Goal: Task Accomplishment & Management: Use online tool/utility

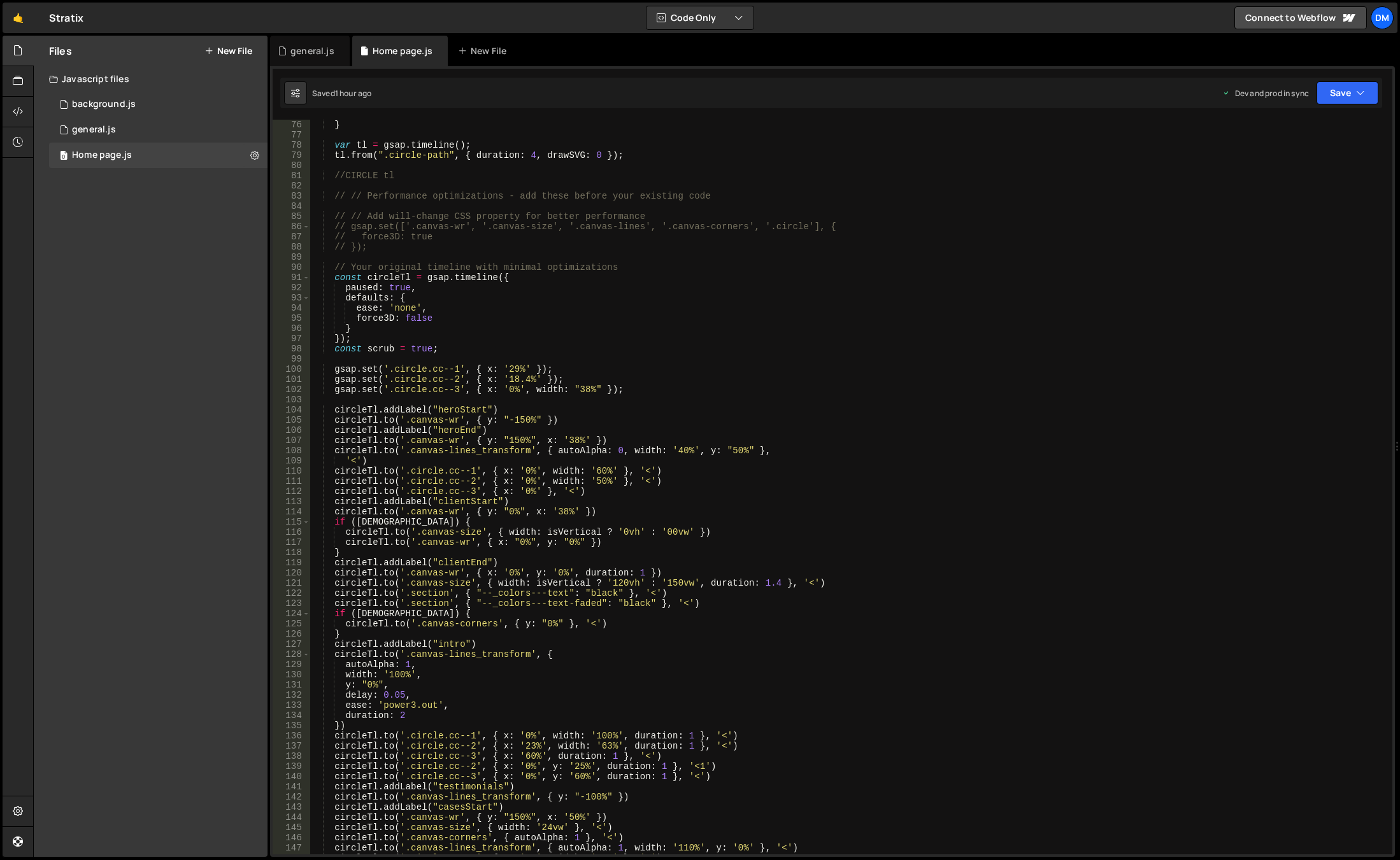
scroll to position [764, 0]
click at [621, 531] on div "} var tl = gsap . timeline ( ) ; tl . from ( ".circle-path" , { duration : 4 , …" at bounding box center [849, 497] width 1077 height 755
click at [675, 582] on div "} var tl = gsap . timeline ( ) ; tl . from ( ".circle-path" , { duration : 4 , …" at bounding box center [849, 497] width 1077 height 755
click at [621, 581] on div "} var tl = gsap . timeline ( ) ; tl . from ( ".circle-path" , { duration : 4 , …" at bounding box center [849, 497] width 1077 height 755
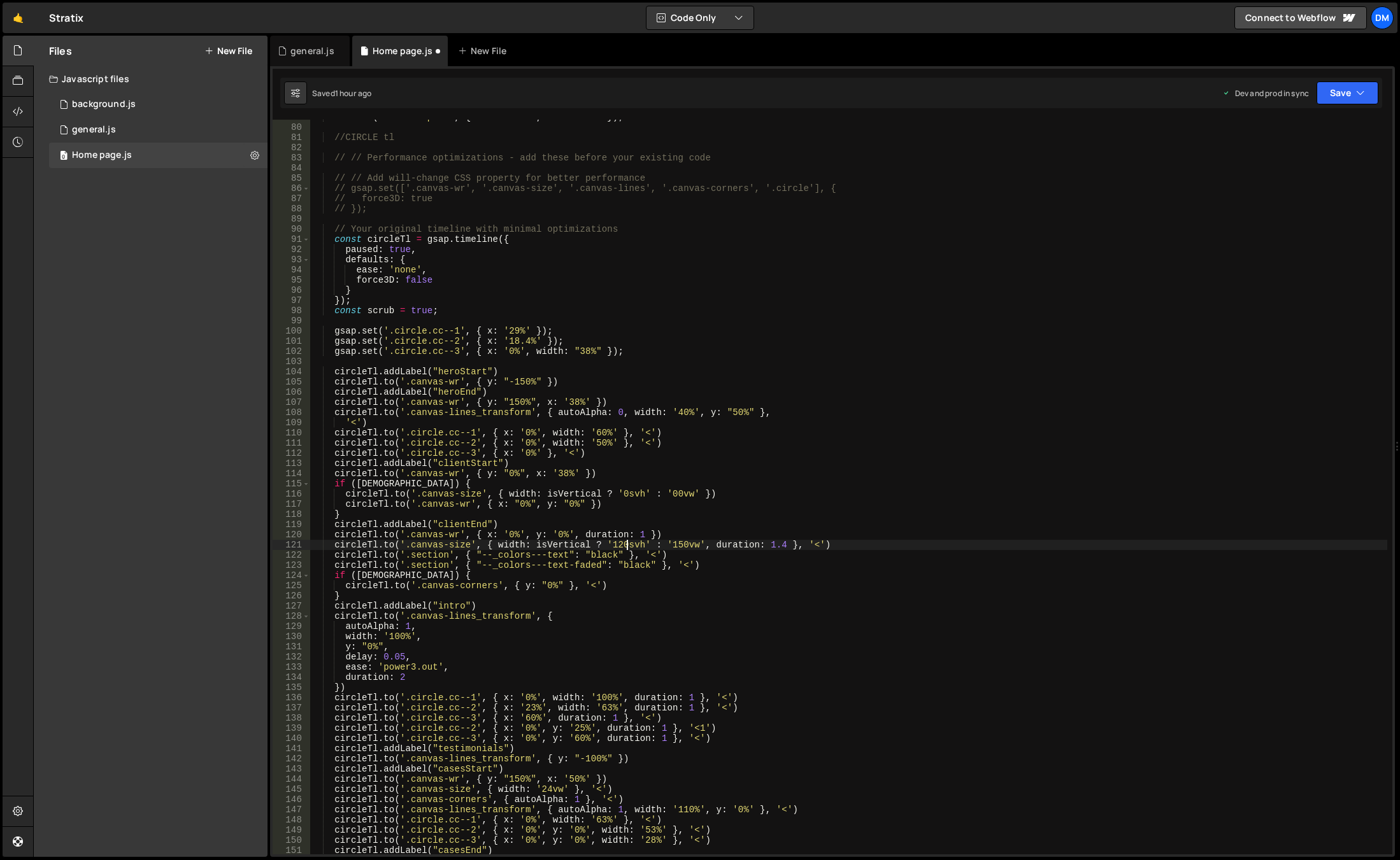
scroll to position [840, 0]
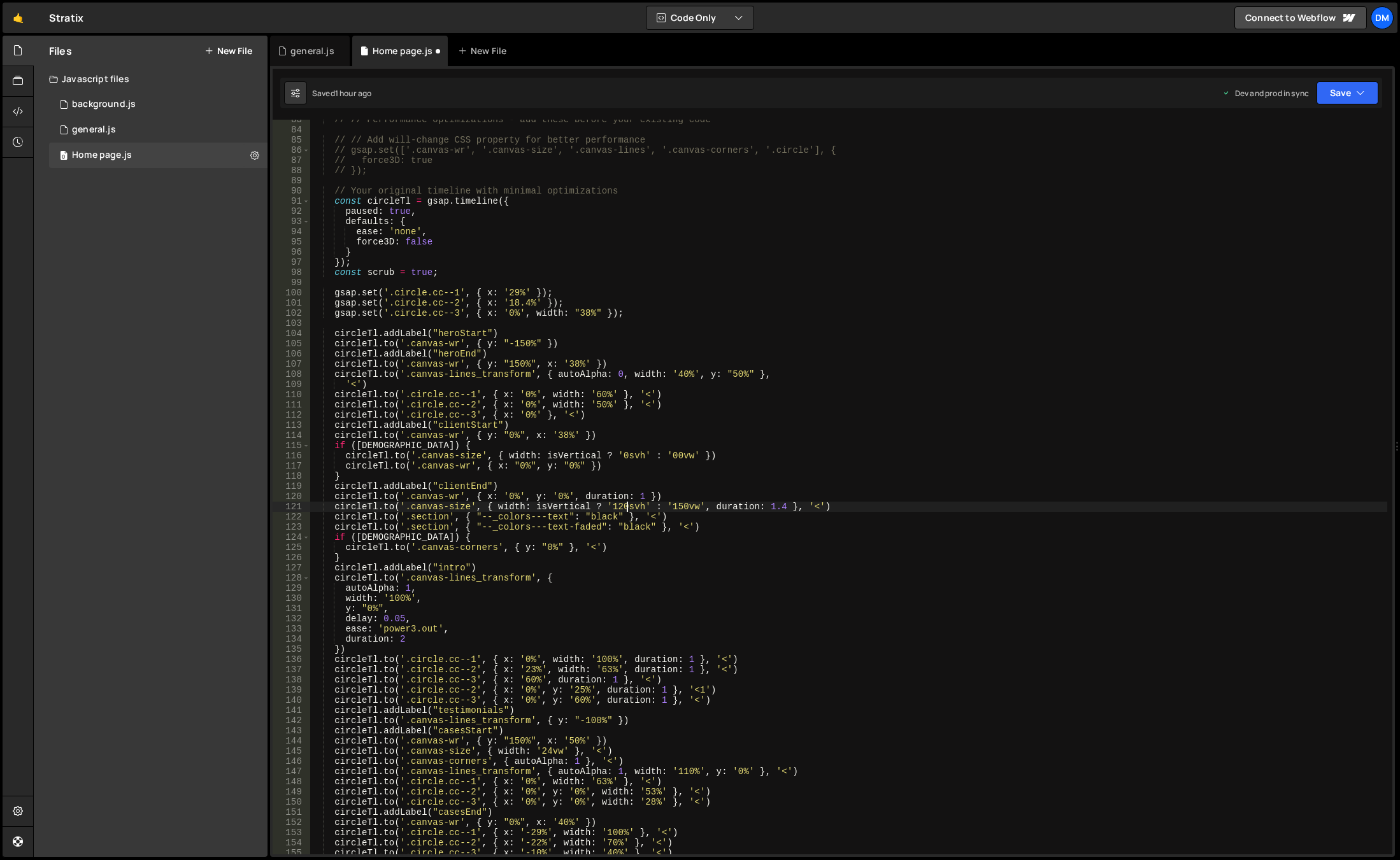
click at [693, 438] on div "// // Performance optimizations - add these before your existing code // // Add…" at bounding box center [849, 492] width 1077 height 755
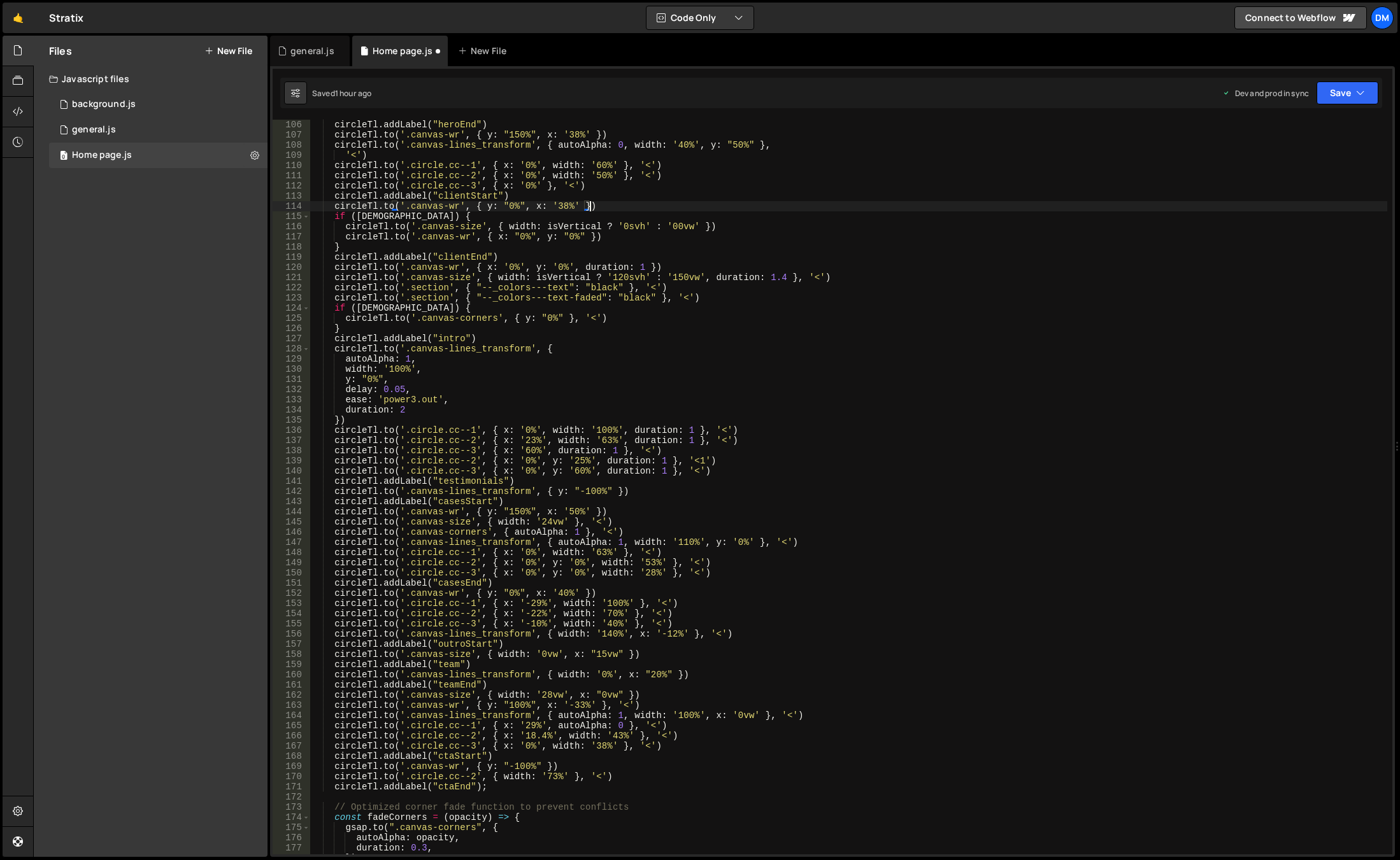
scroll to position [1070, 0]
type textarea "[DOMAIN_NAME]('.canvas-wr', { y: "0%", x: '38%' })"
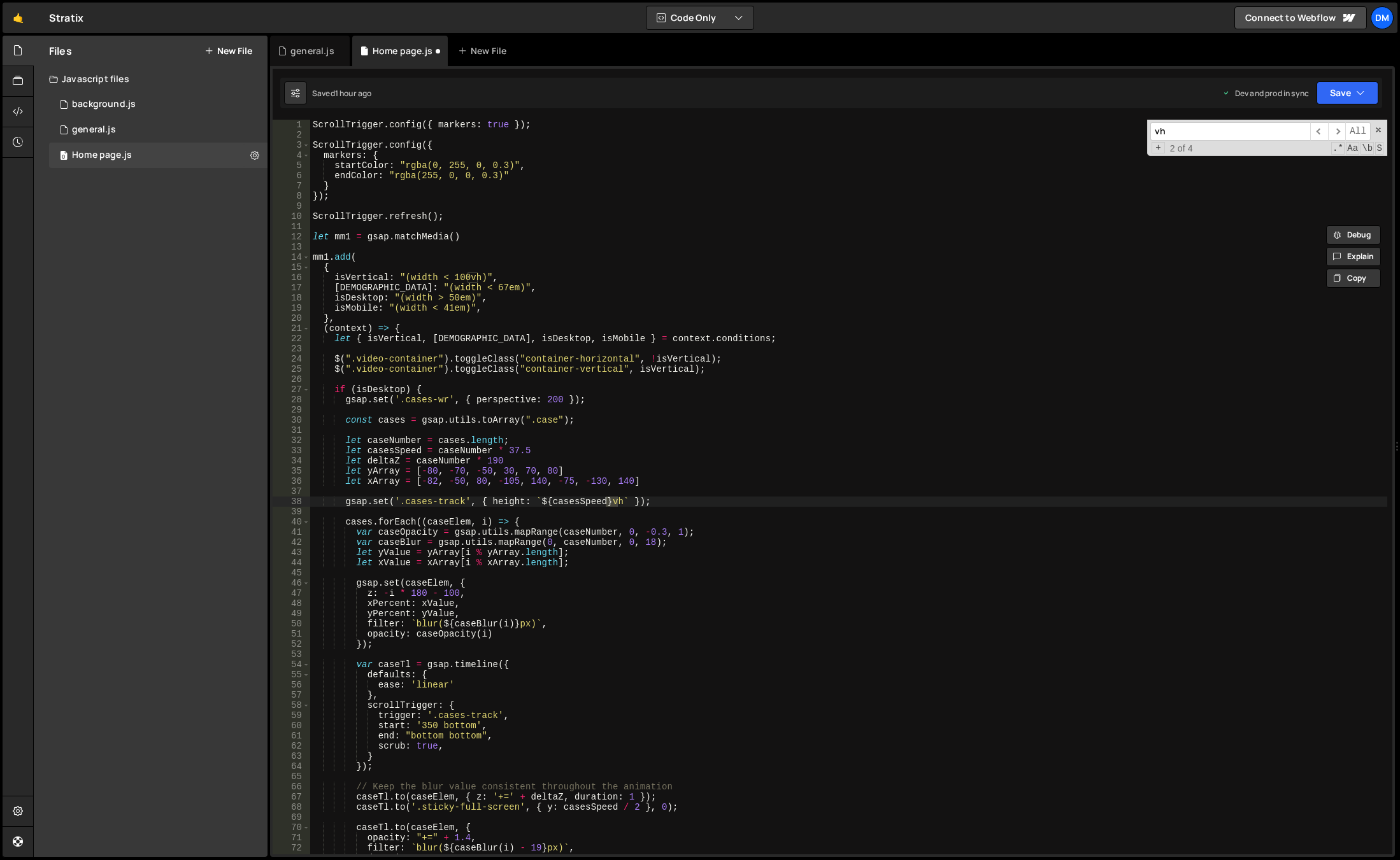
scroll to position [814, 0]
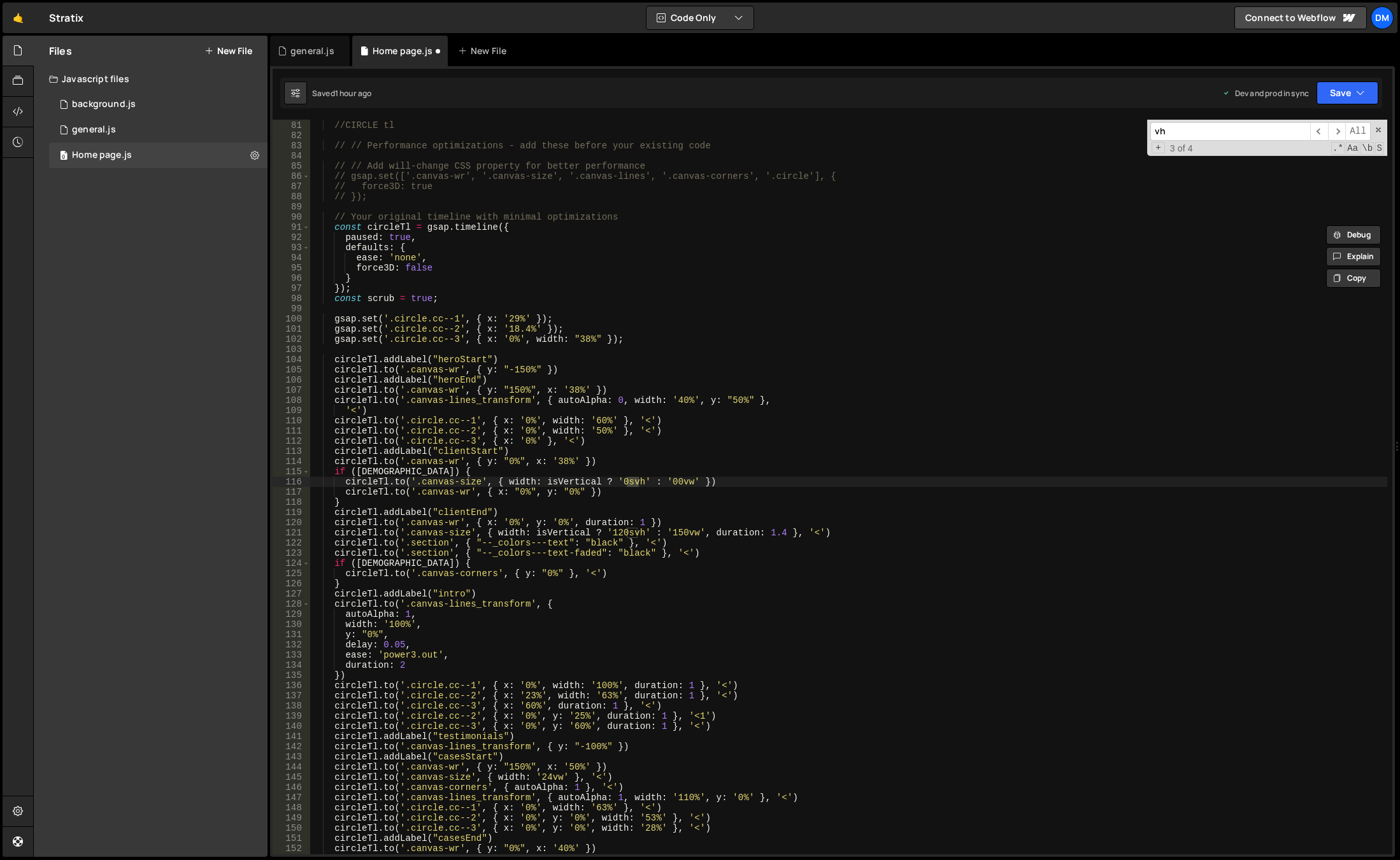
type input "vh"
click at [1381, 124] on div "vh ​ ​ All Replace All + 3 of 4 .* Aa \b S" at bounding box center [1266, 138] width 240 height 36
click at [1372, 126] on div "vh ​ ​ All Replace All + 3 of 4 .* Aa \b S" at bounding box center [1266, 138] width 240 height 36
click at [1375, 131] on span at bounding box center [1377, 130] width 9 height 9
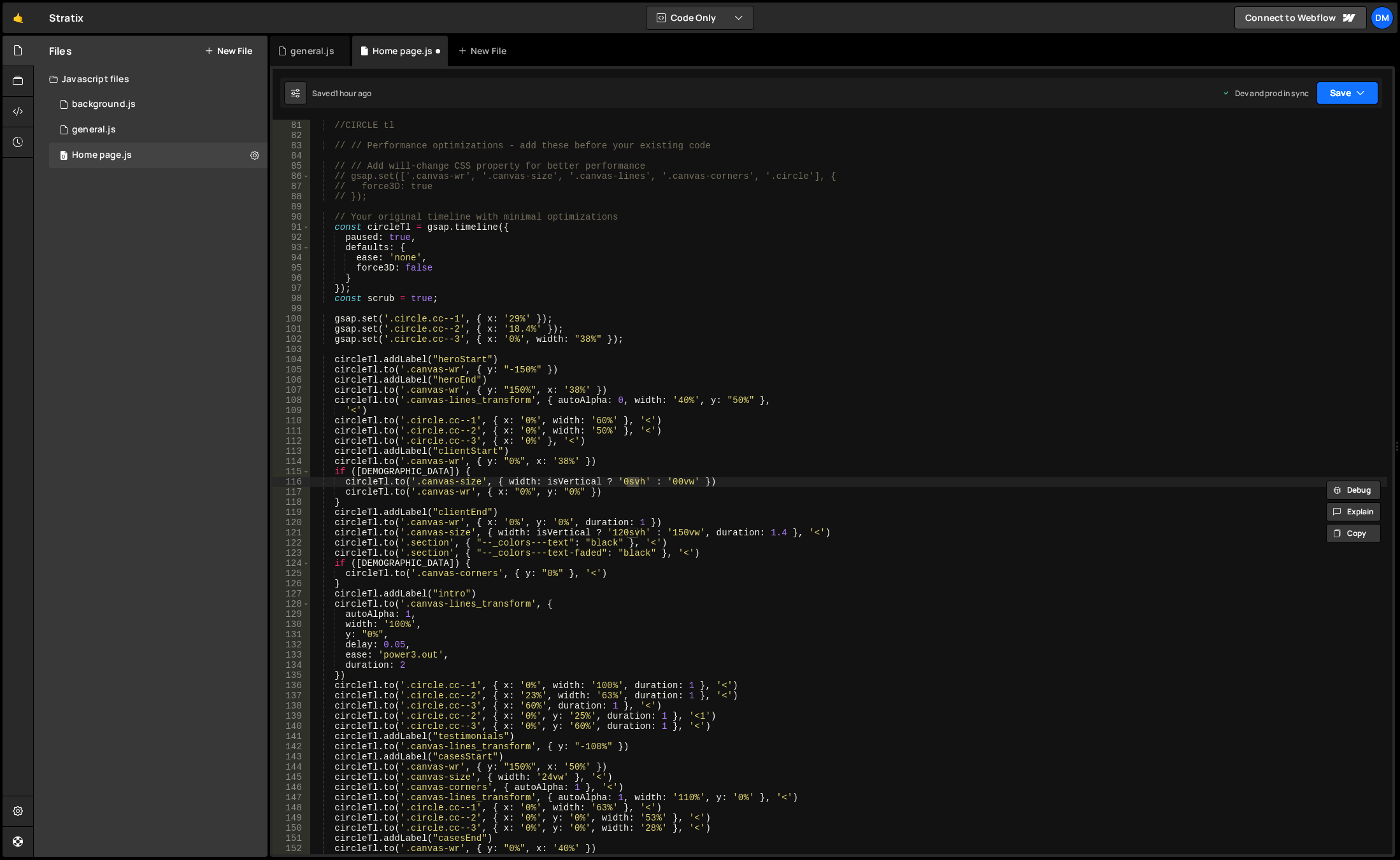
click at [1343, 92] on button "Save" at bounding box center [1347, 93] width 62 height 23
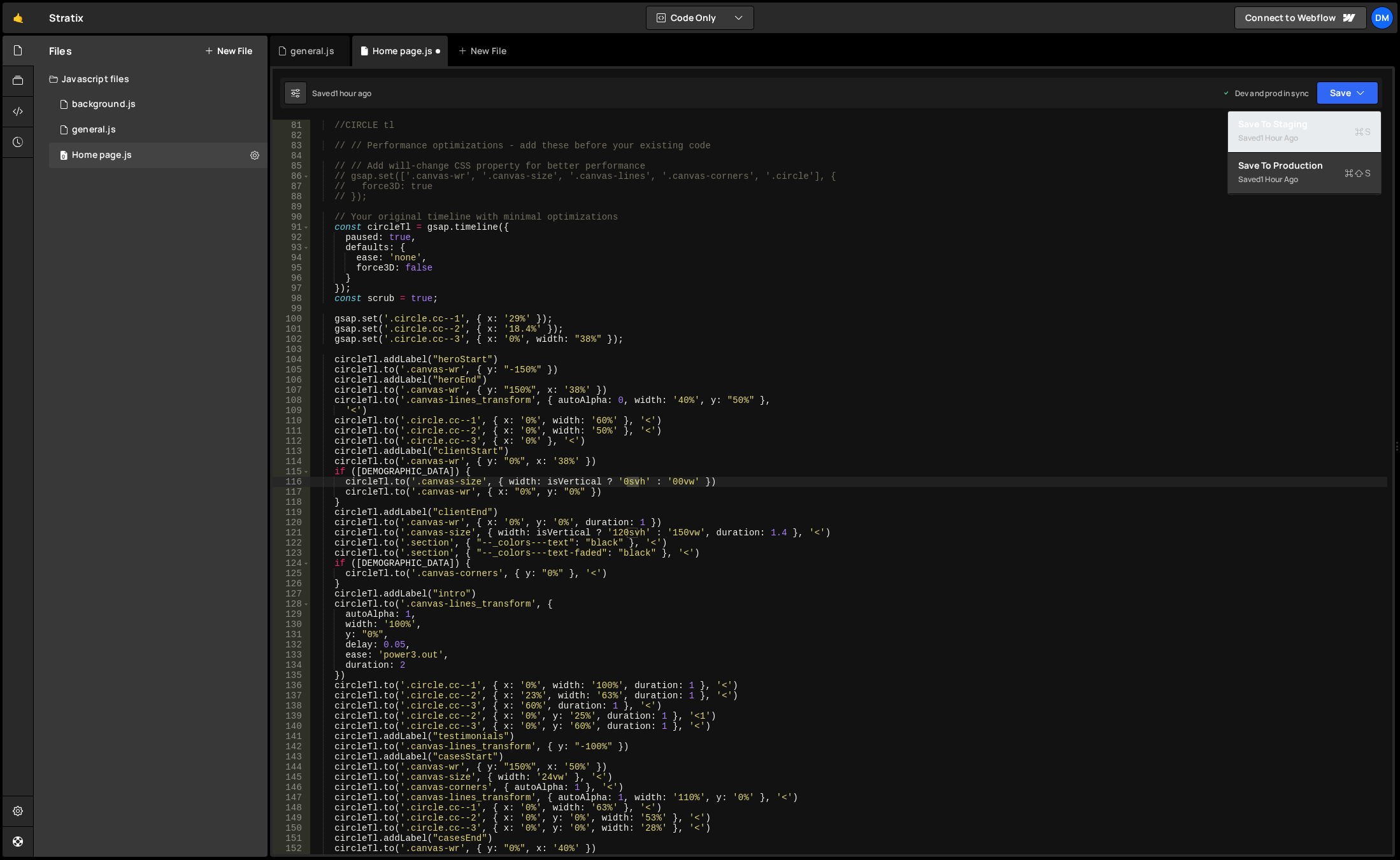
click at [1309, 119] on button "Save to Staging S Saved 1 hour ago" at bounding box center [1304, 132] width 152 height 42
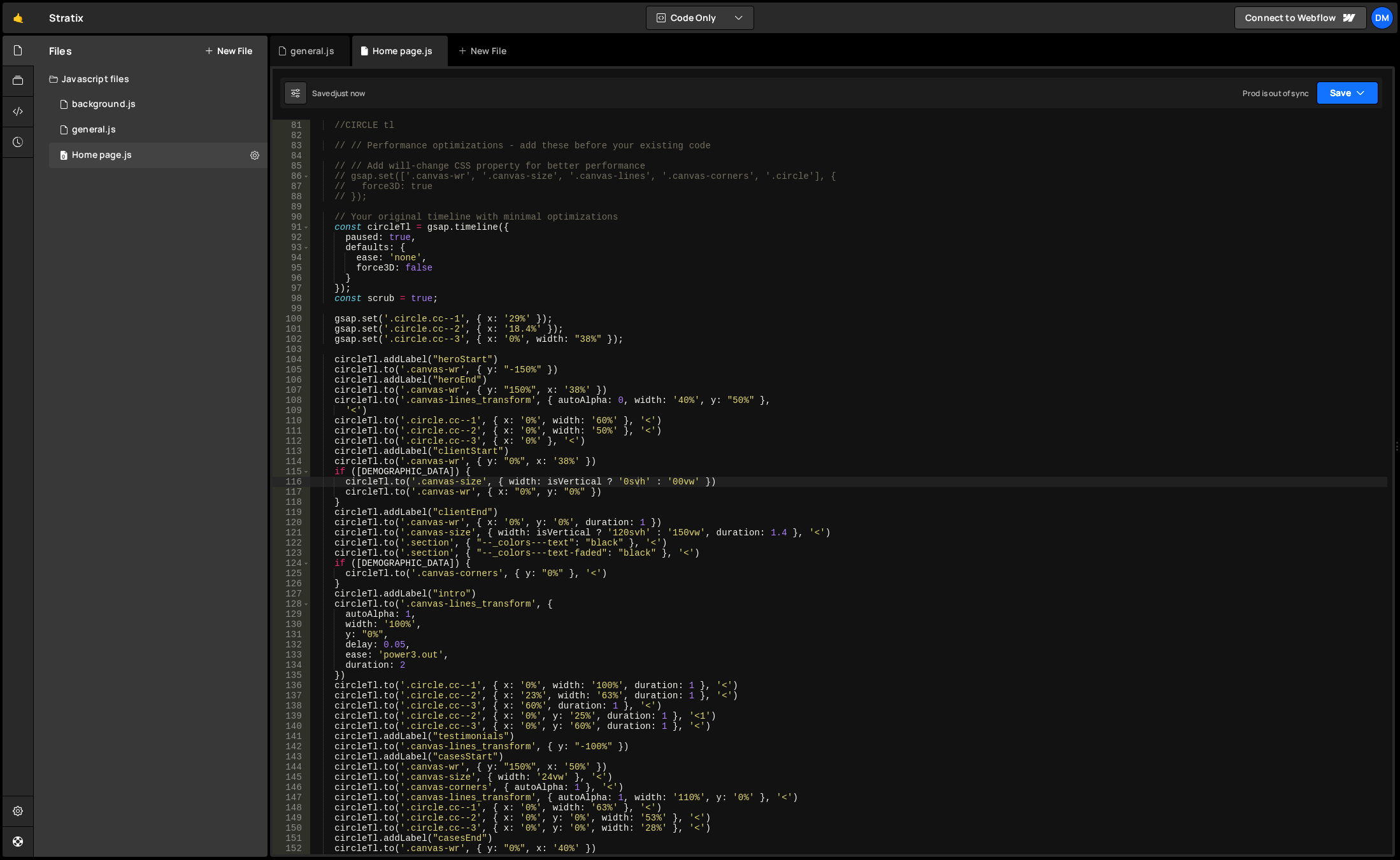
click at [1336, 90] on button "Save" at bounding box center [1347, 93] width 62 height 23
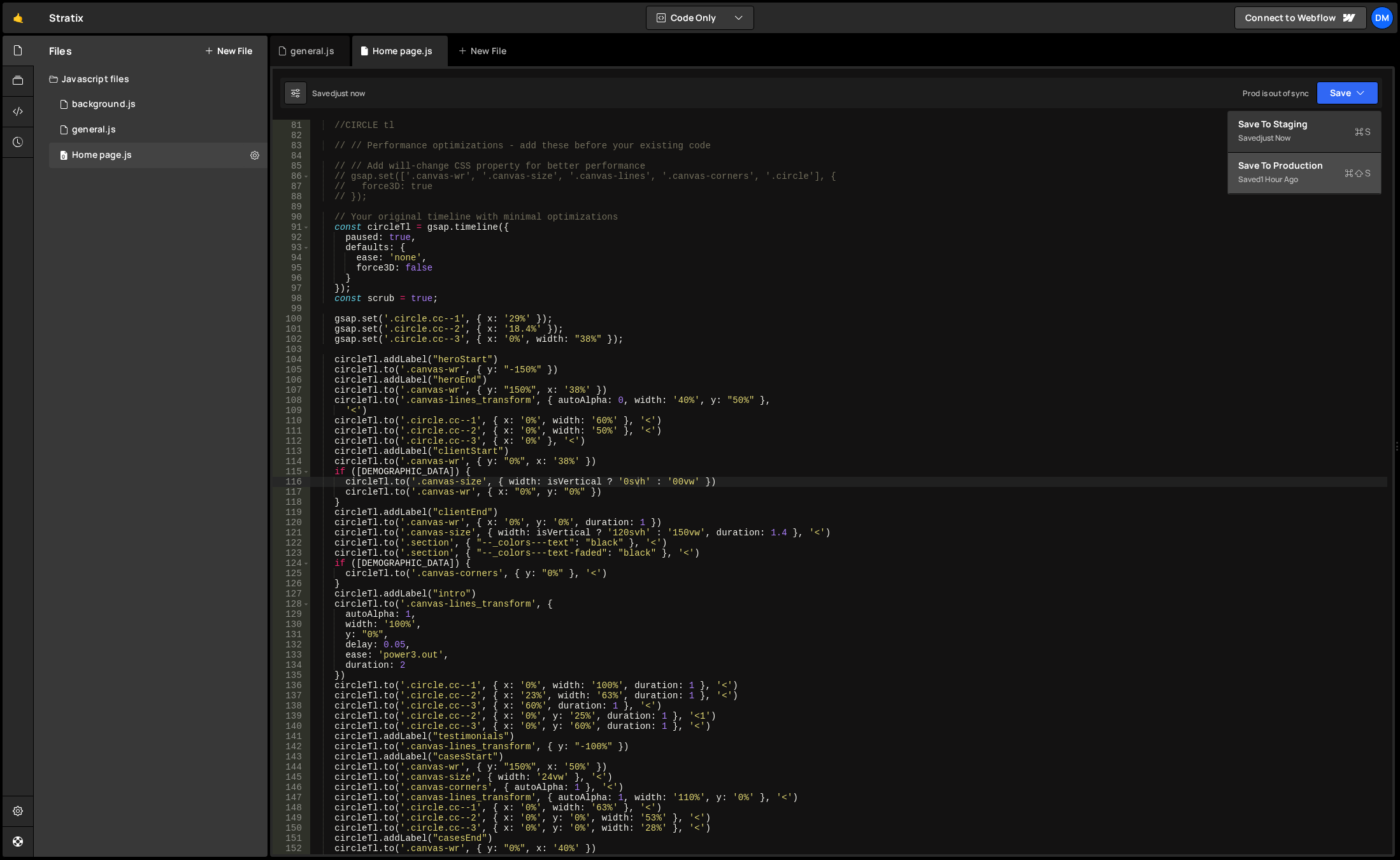
click at [1328, 179] on div "Saved 1 hour ago" at bounding box center [1304, 179] width 132 height 15
click at [595, 527] on div "//CIRCLE tl // // Performance optimizations - add these before your existing co…" at bounding box center [849, 487] width 1077 height 755
click at [595, 504] on div "//CIRCLE tl // // Performance optimizations - add these before your existing co…" at bounding box center [849, 487] width 1077 height 755
click at [595, 487] on div "//CIRCLE tl // // Performance optimizations - add these before your existing co…" at bounding box center [849, 487] width 1077 height 755
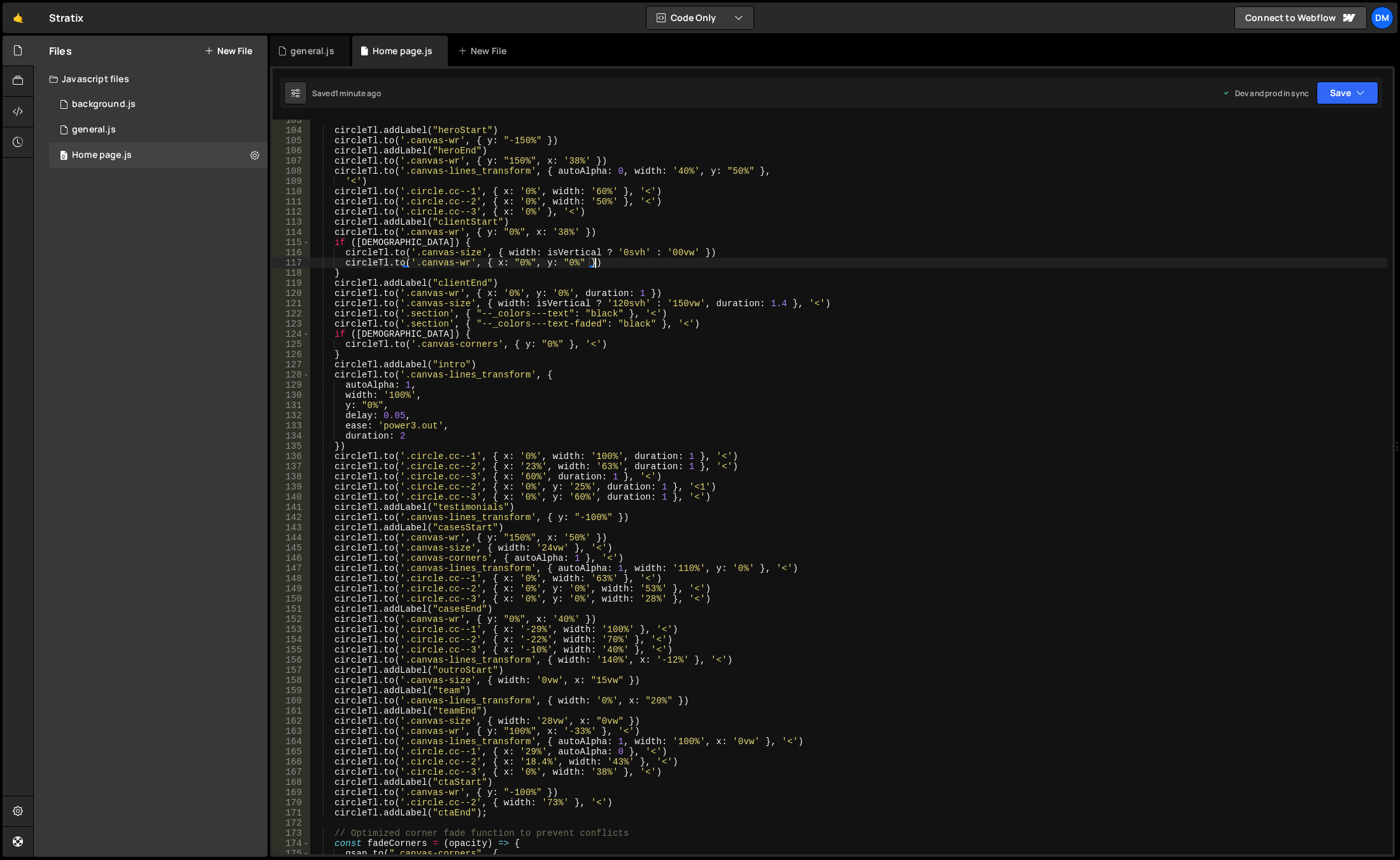
scroll to position [1044, 0]
click at [705, 487] on div "circleTl . addLabel ( "heroStart" ) circleTl . to ( '.canvas-wr' , { y : "-150%…" at bounding box center [849, 493] width 1077 height 755
click at [593, 565] on div "circleTl . addLabel ( "heroStart" ) circleTl . to ( '.canvas-wr' , { y : "-150%…" at bounding box center [849, 493] width 1077 height 755
click at [571, 565] on div "circleTl . addLabel ( "heroStart" ) circleTl . to ( '.canvas-wr' , { y : "-150%…" at bounding box center [849, 487] width 1077 height 735
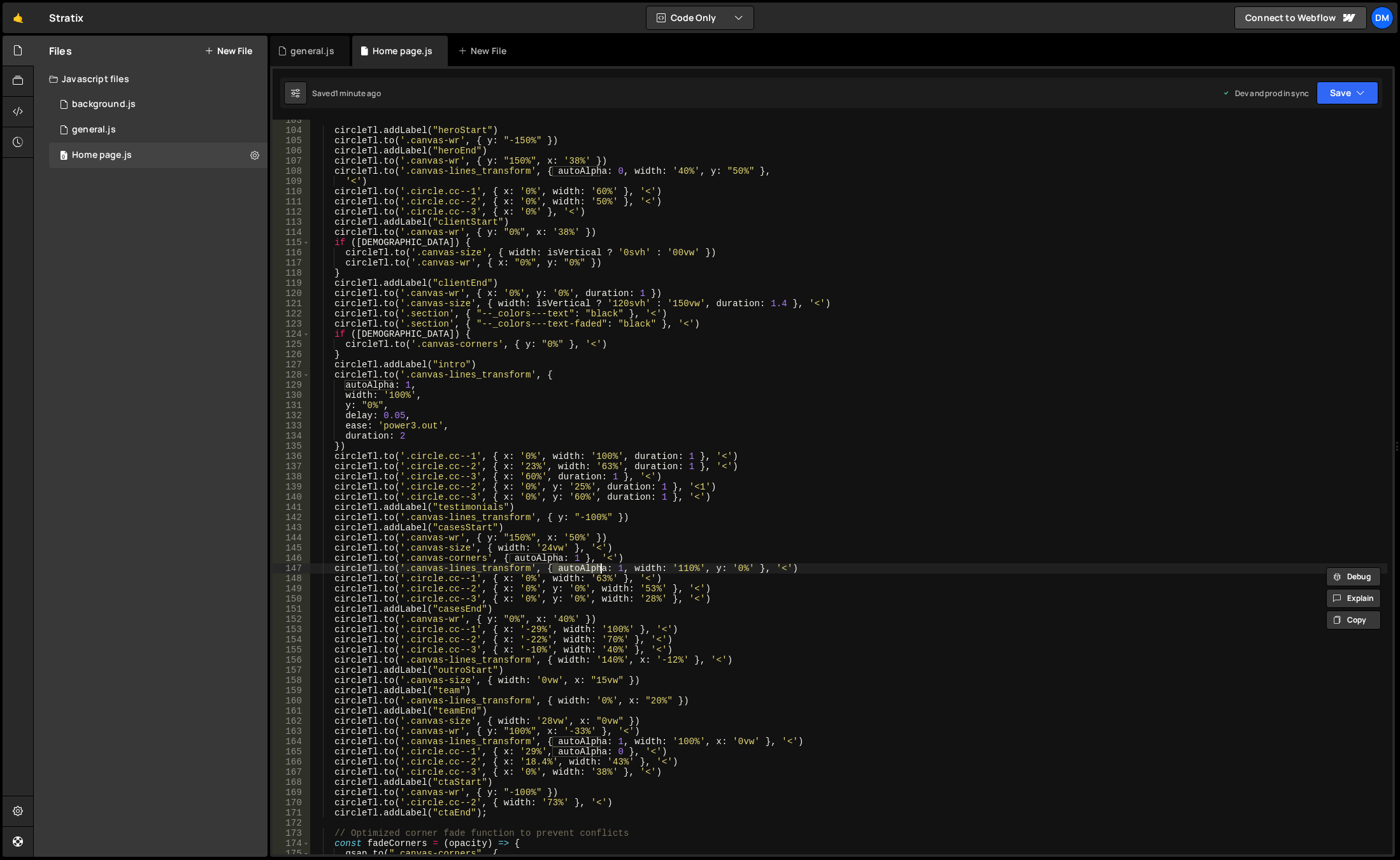
click at [571, 565] on div "circleTl . addLabel ( "heroStart" ) circleTl . to ( '.canvas-wr' , { y : "-150%…" at bounding box center [849, 493] width 1077 height 755
click at [520, 553] on div "circleTl . addLabel ( "heroStart" ) circleTl . to ( '.canvas-wr' , { y : "-150%…" at bounding box center [849, 493] width 1077 height 755
click at [527, 558] on div "circleTl . addLabel ( "heroStart" ) circleTl . to ( '.canvas-wr' , { y : "-150%…" at bounding box center [849, 487] width 1077 height 735
click at [527, 558] on div "circleTl . addLabel ( "heroStart" ) circleTl . to ( '.canvas-wr' , { y : "-150%…" at bounding box center [849, 493] width 1077 height 755
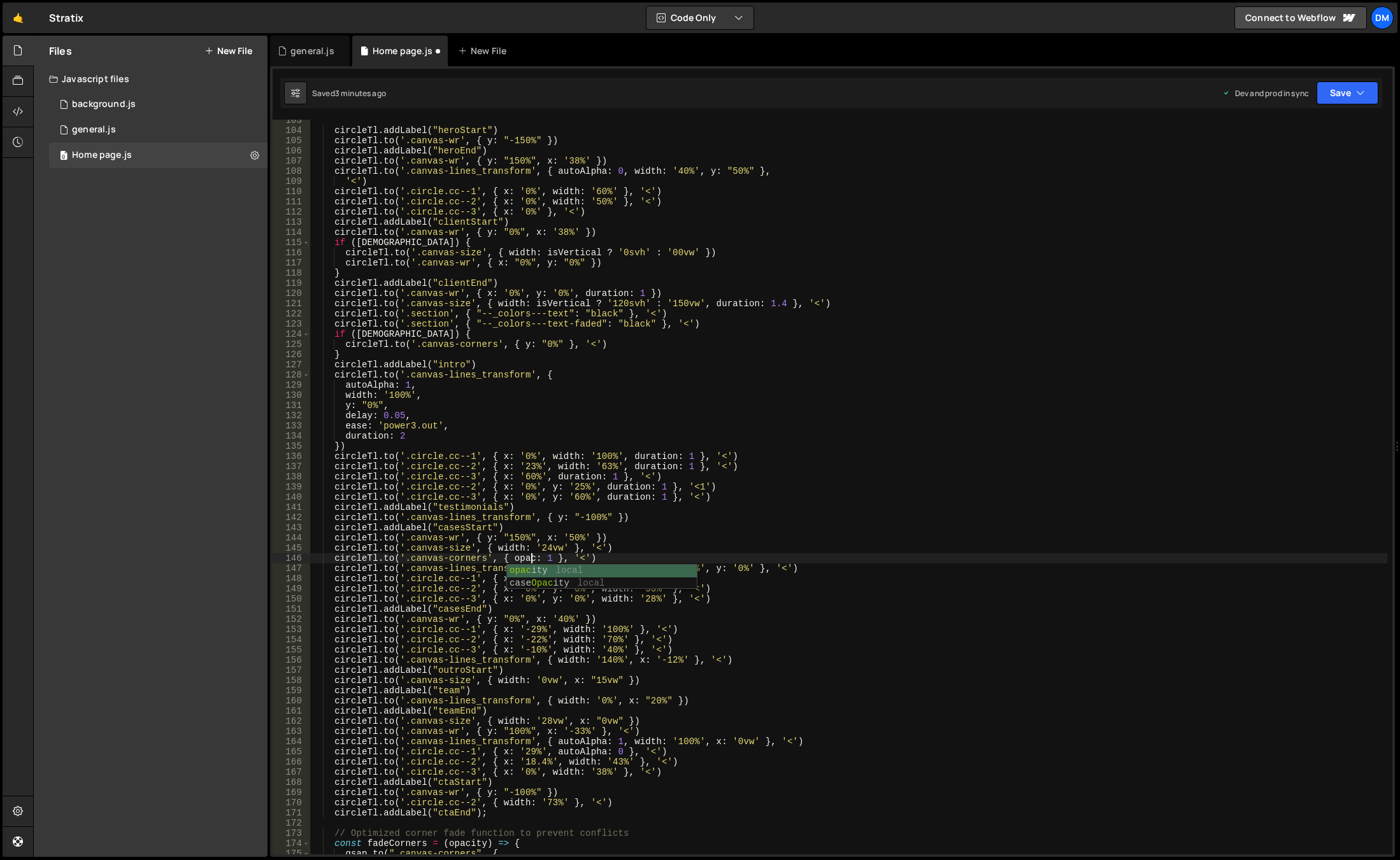
scroll to position [0, 15]
click at [537, 568] on div "opac ity local case Opac ity local" at bounding box center [601, 590] width 189 height 50
drag, startPoint x: 405, startPoint y: 558, endPoint x: 483, endPoint y: 557, distance: 78.0
click at [483, 557] on div "circleTl . addLabel ( "heroStart" ) circleTl . to ( '.canvas-wr' , { y : "-150%…" at bounding box center [849, 493] width 1077 height 755
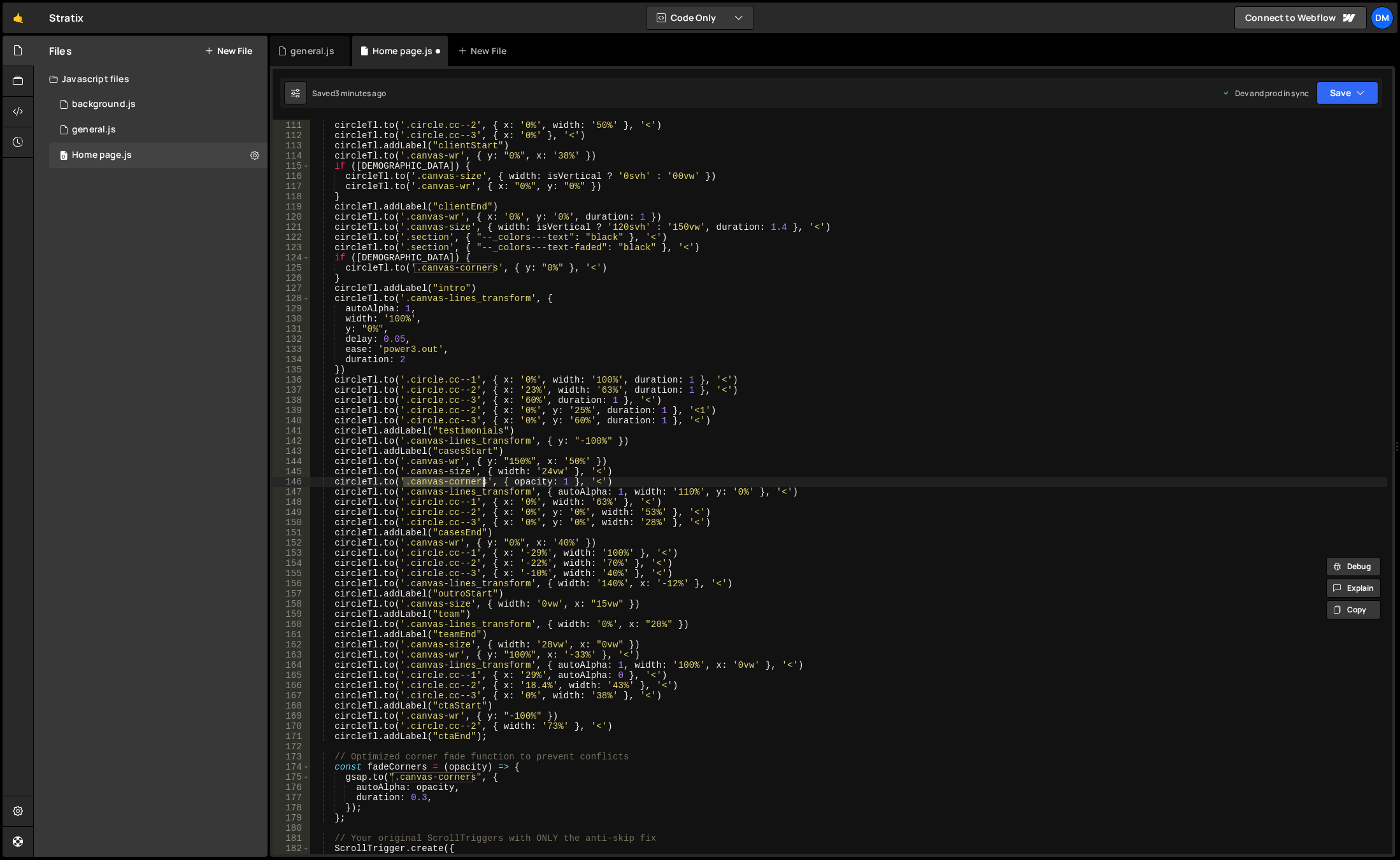
scroll to position [1273, 0]
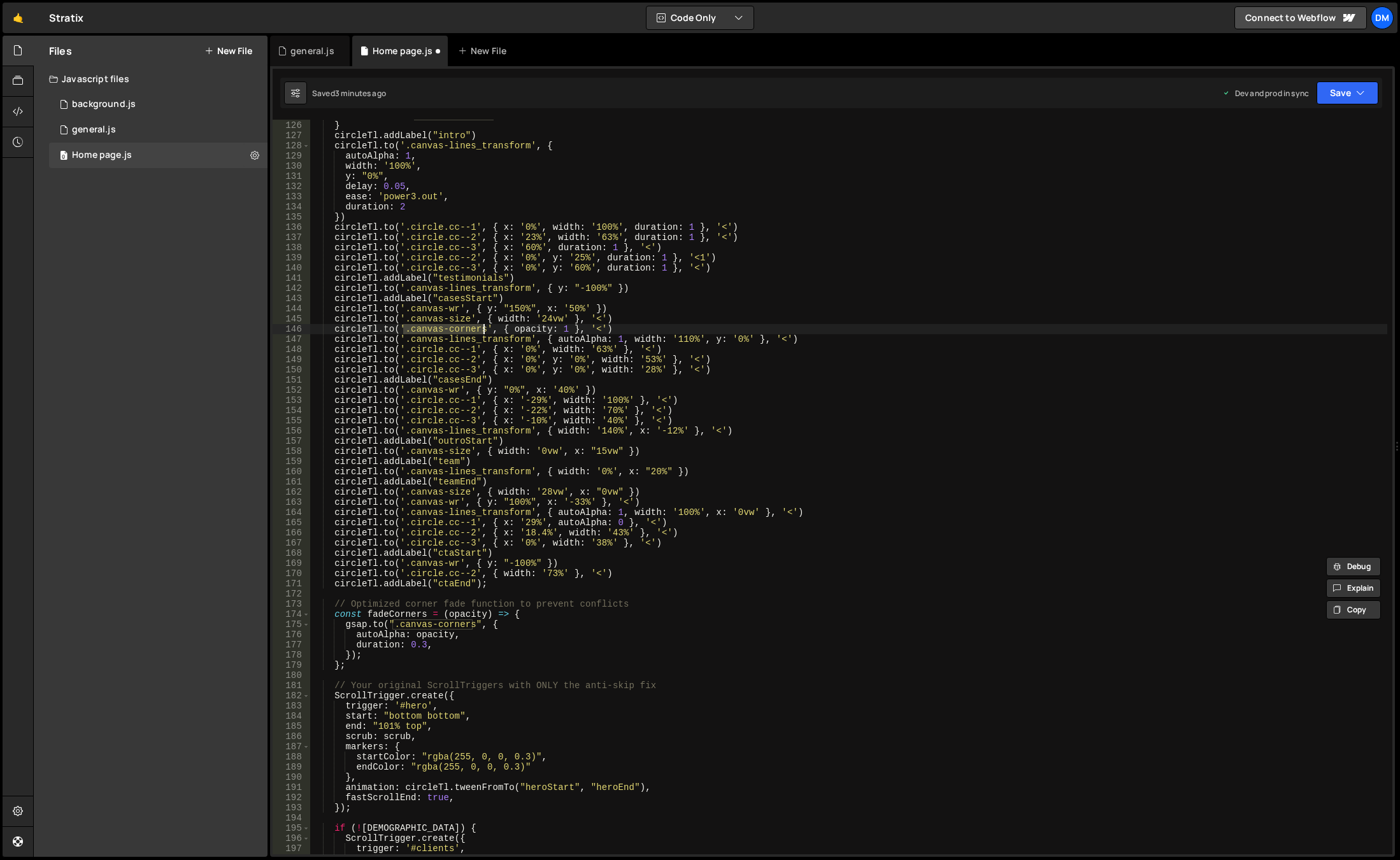
click at [388, 635] on div "circleTl . to ( '.canvas-corners' , { y : "0%" } , '<' ) } circleTl . addLabel …" at bounding box center [849, 487] width 1077 height 755
click at [756, 437] on div "circleTl . to ( '.canvas-corners' , { y : "0%" } , '<' ) } circleTl . addLabel …" at bounding box center [849, 487] width 1077 height 755
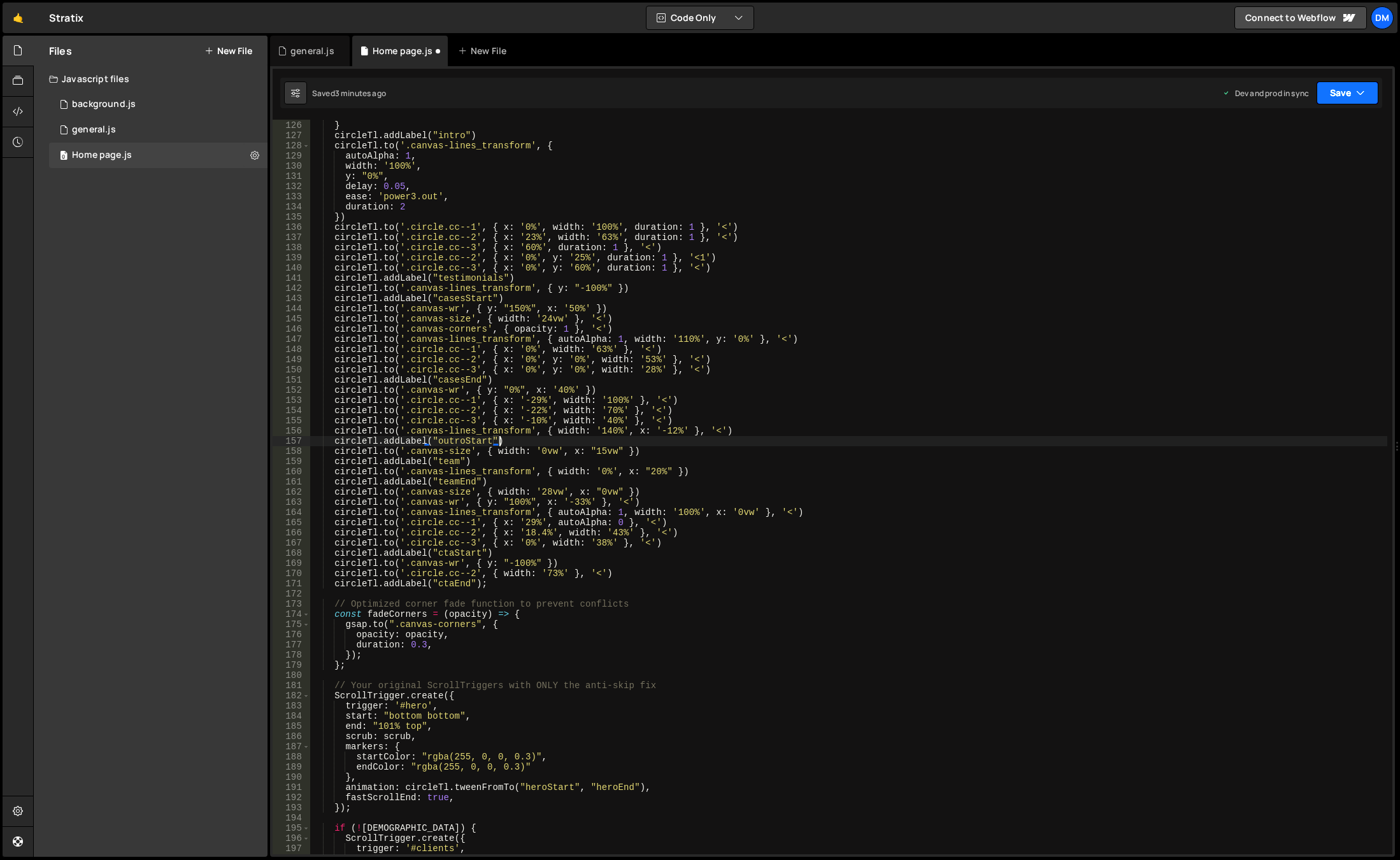
click at [1340, 102] on button "Save" at bounding box center [1347, 93] width 62 height 23
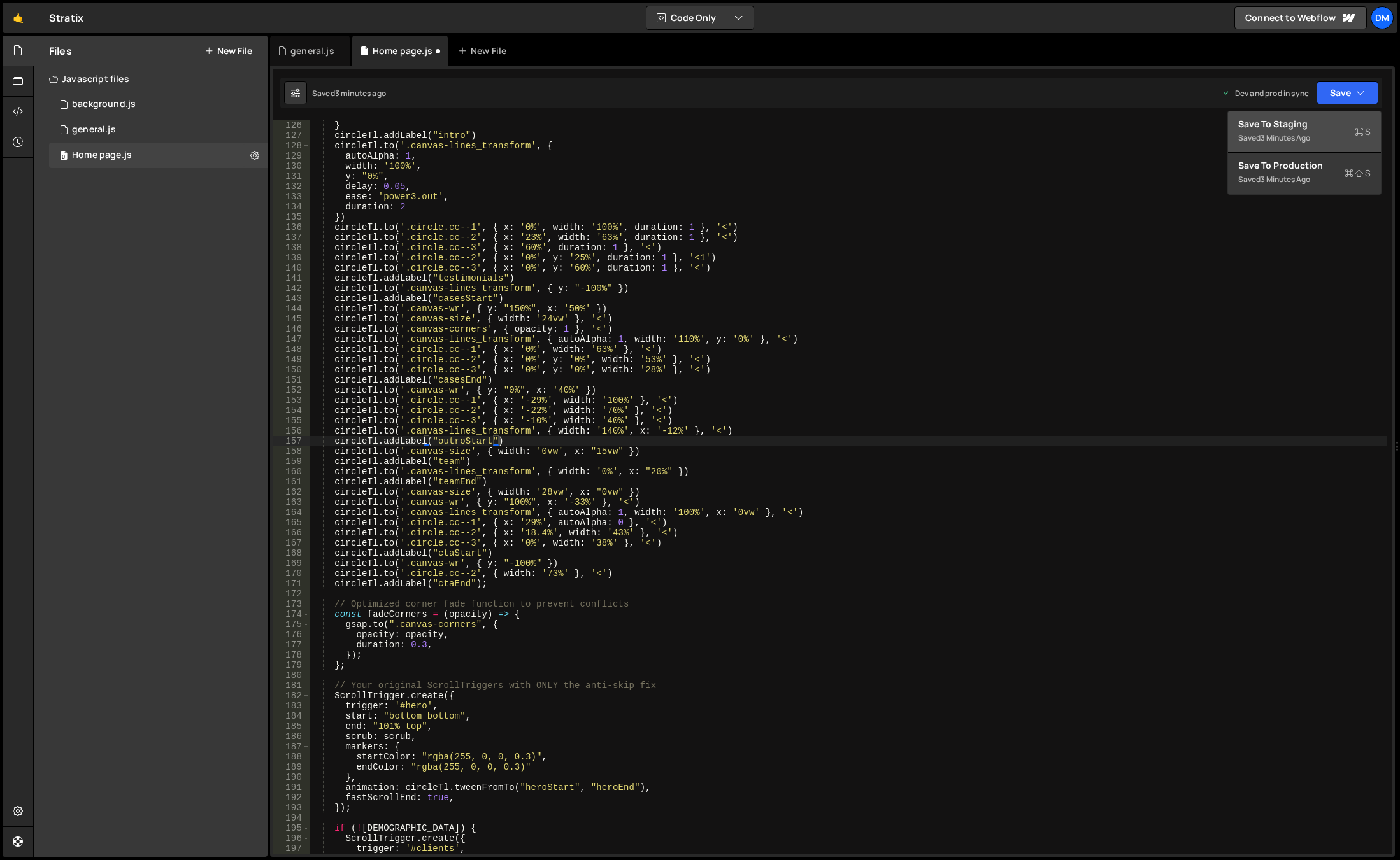
click at [1331, 129] on div "Save to Staging S" at bounding box center [1304, 124] width 132 height 13
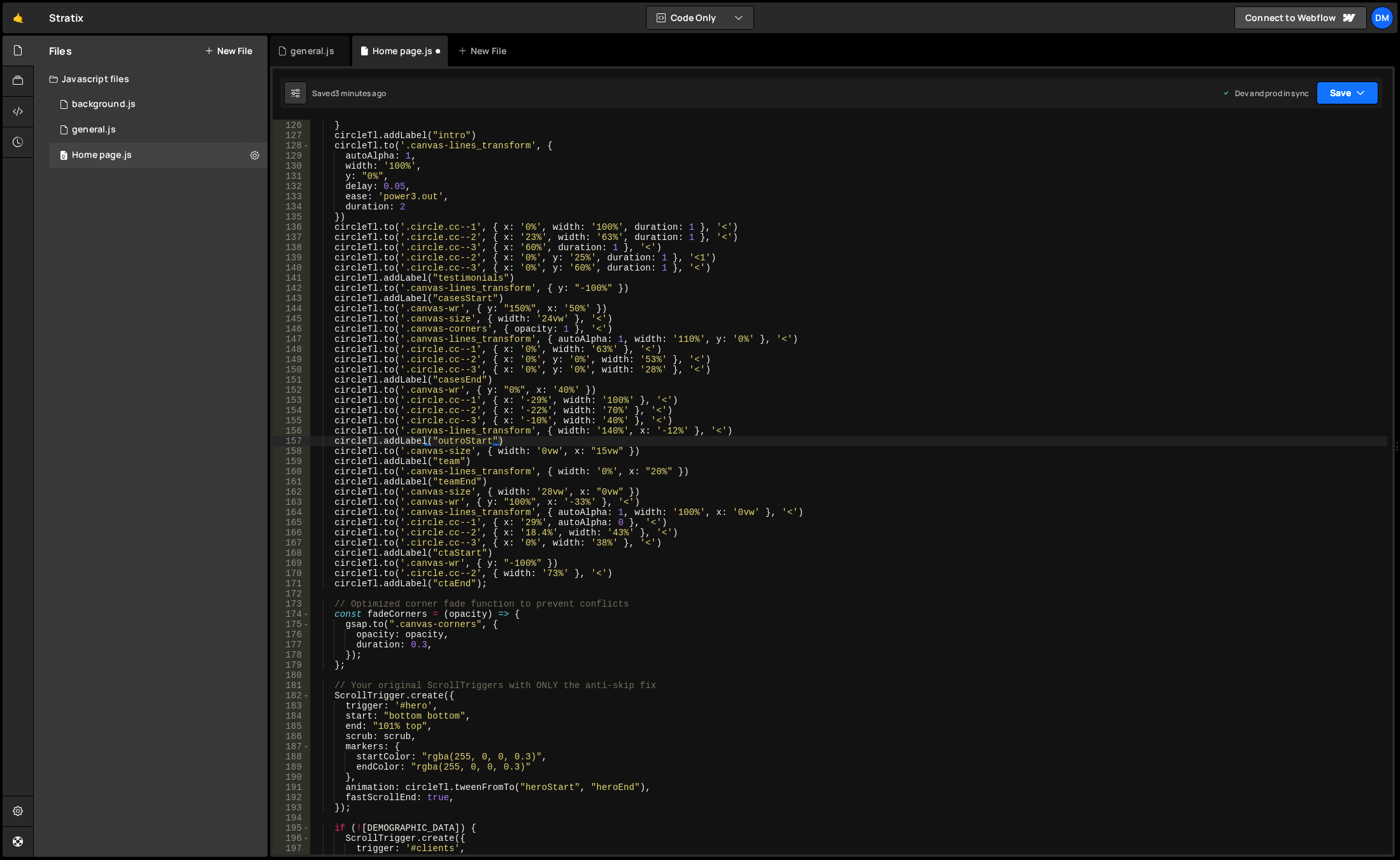
click at [1352, 90] on button "Save" at bounding box center [1347, 93] width 62 height 23
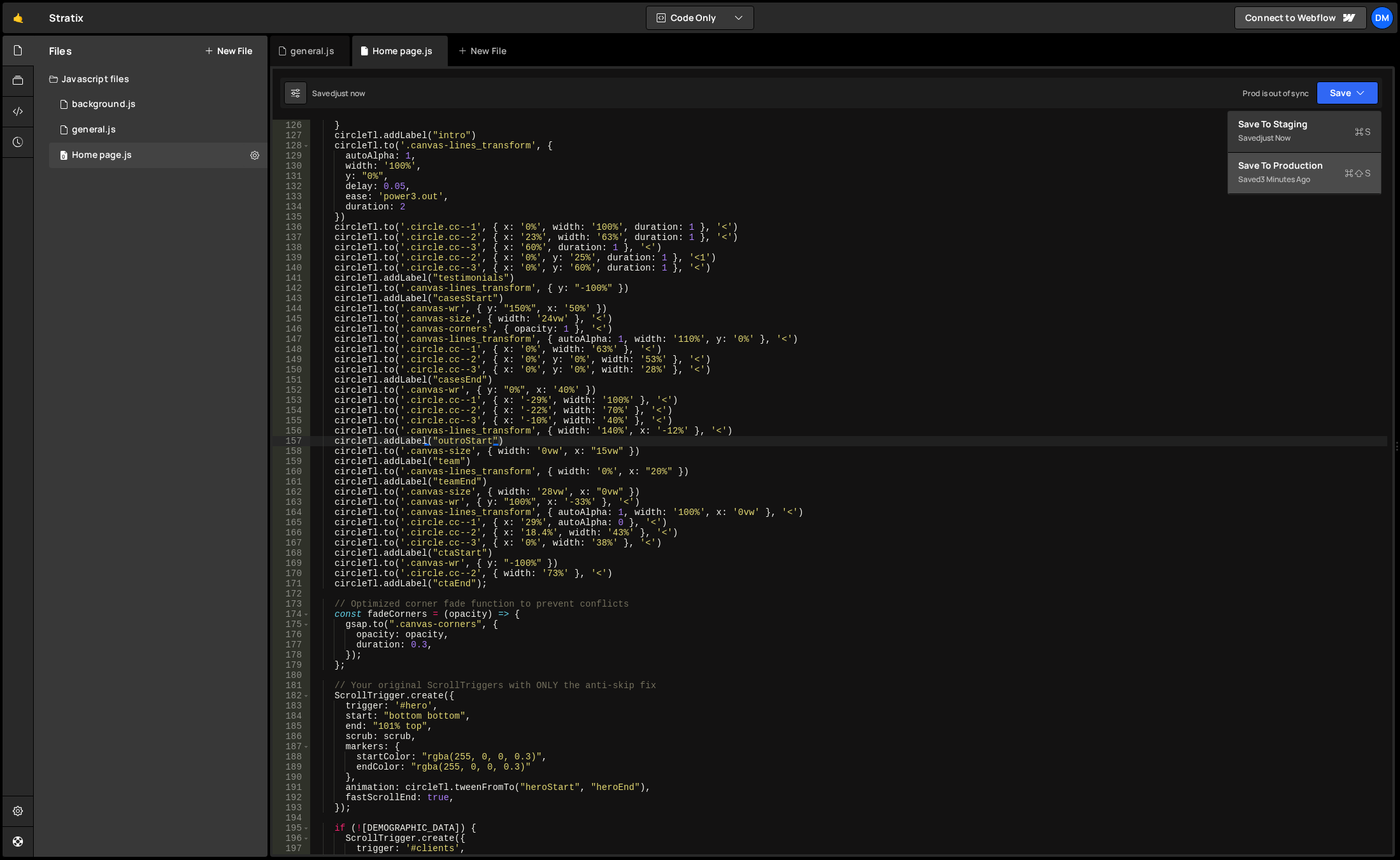
click at [1292, 172] on div "Saved 3 minutes ago" at bounding box center [1304, 179] width 132 height 15
click at [843, 369] on div "circleTl . to ( '.canvas-corners' , { y : "0%" } , '<' ) } circleTl . addLabel …" at bounding box center [849, 487] width 1077 height 755
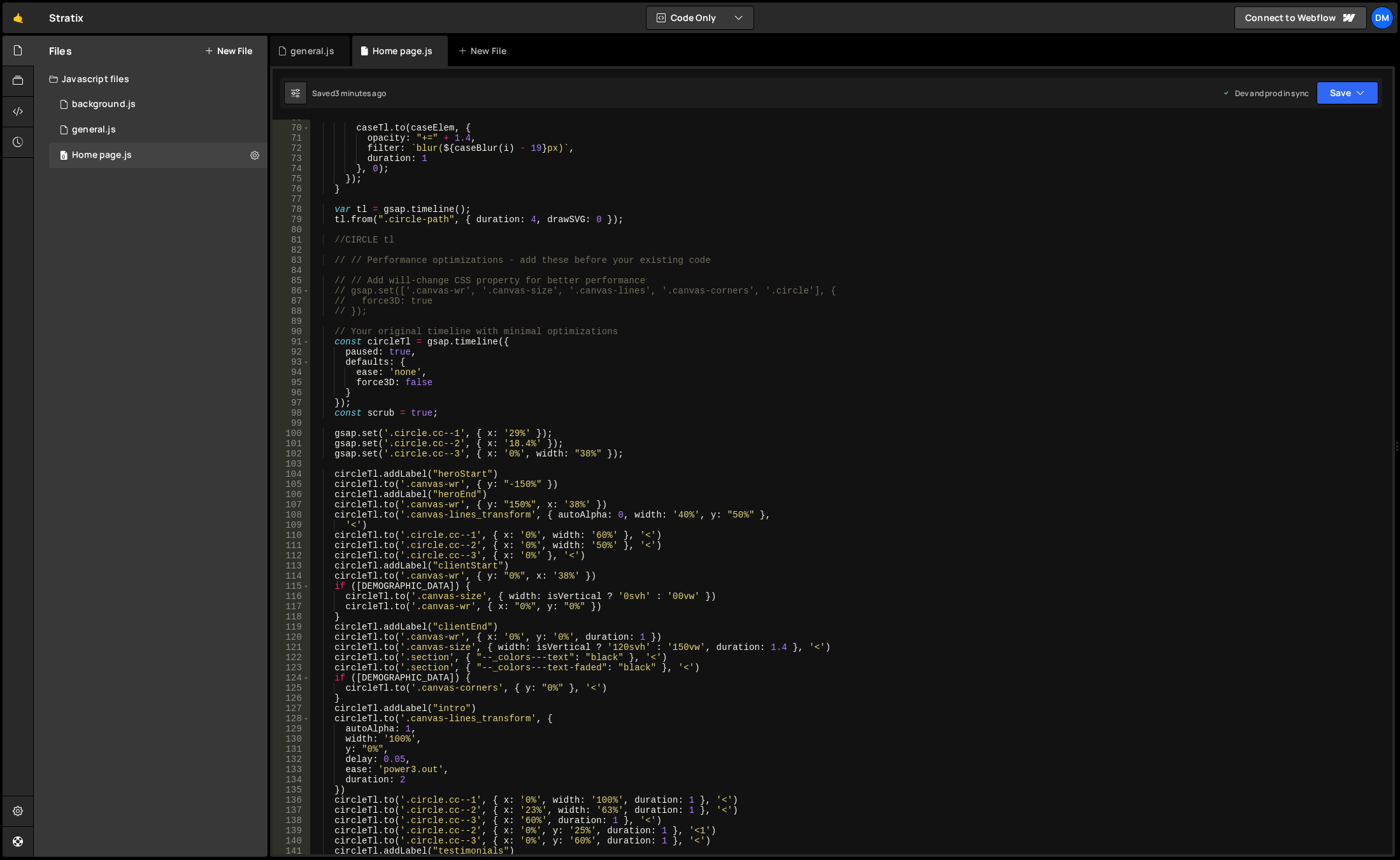
scroll to position [776, 0]
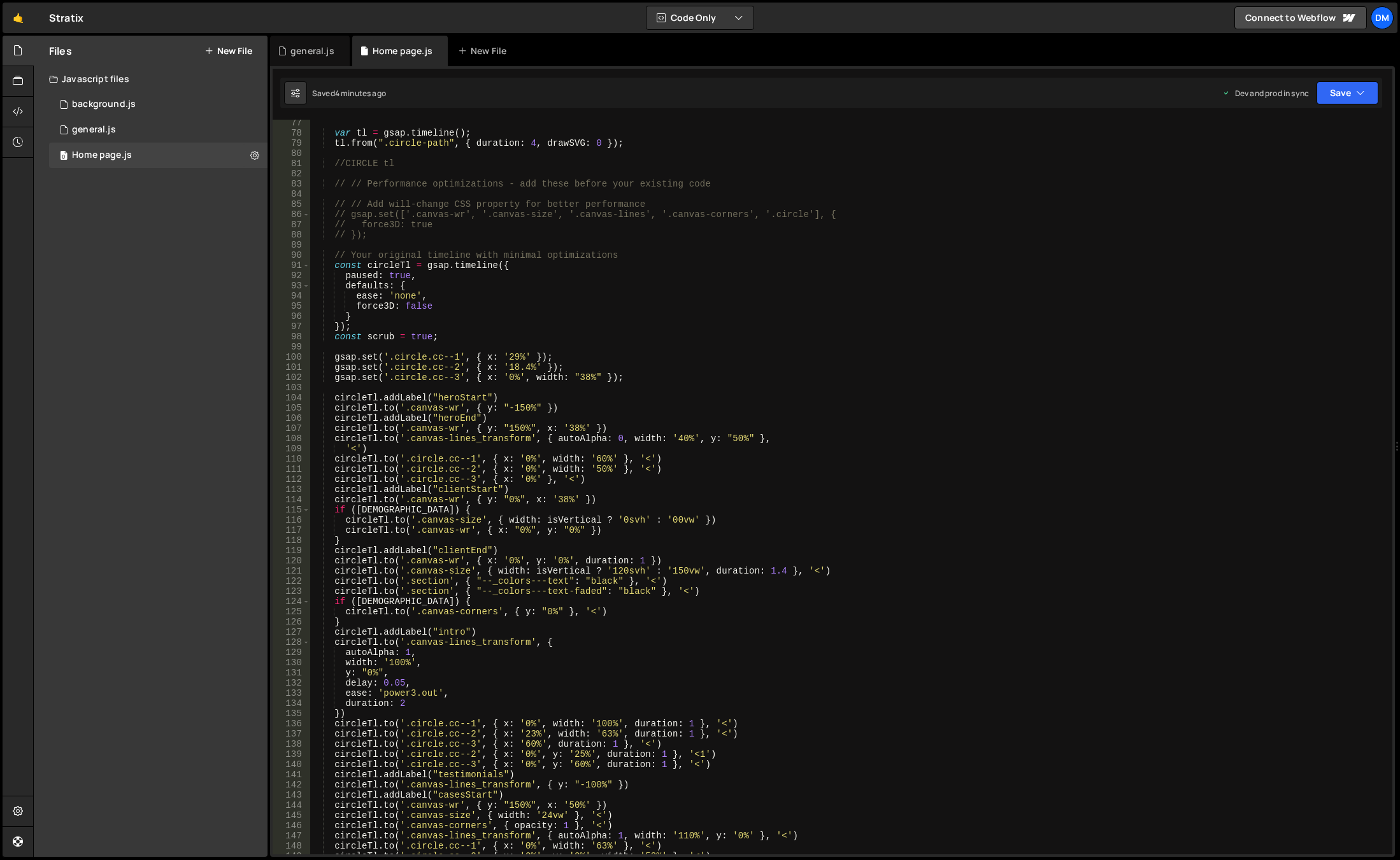
click at [504, 461] on div "var tl = gsap . timeline ( ) ; tl . from ( ".circle-path" , { duration : 4 , dr…" at bounding box center [849, 495] width 1077 height 755
click at [580, 427] on div "var tl = gsap . timeline ( ) ; tl . from ( ".circle-path" , { duration : 4 , dr…" at bounding box center [849, 495] width 1077 height 755
click at [519, 476] on div "var tl = gsap . timeline ( ) ; tl . from ( ".circle-path" , { duration : 4 , dr…" at bounding box center [849, 495] width 1077 height 755
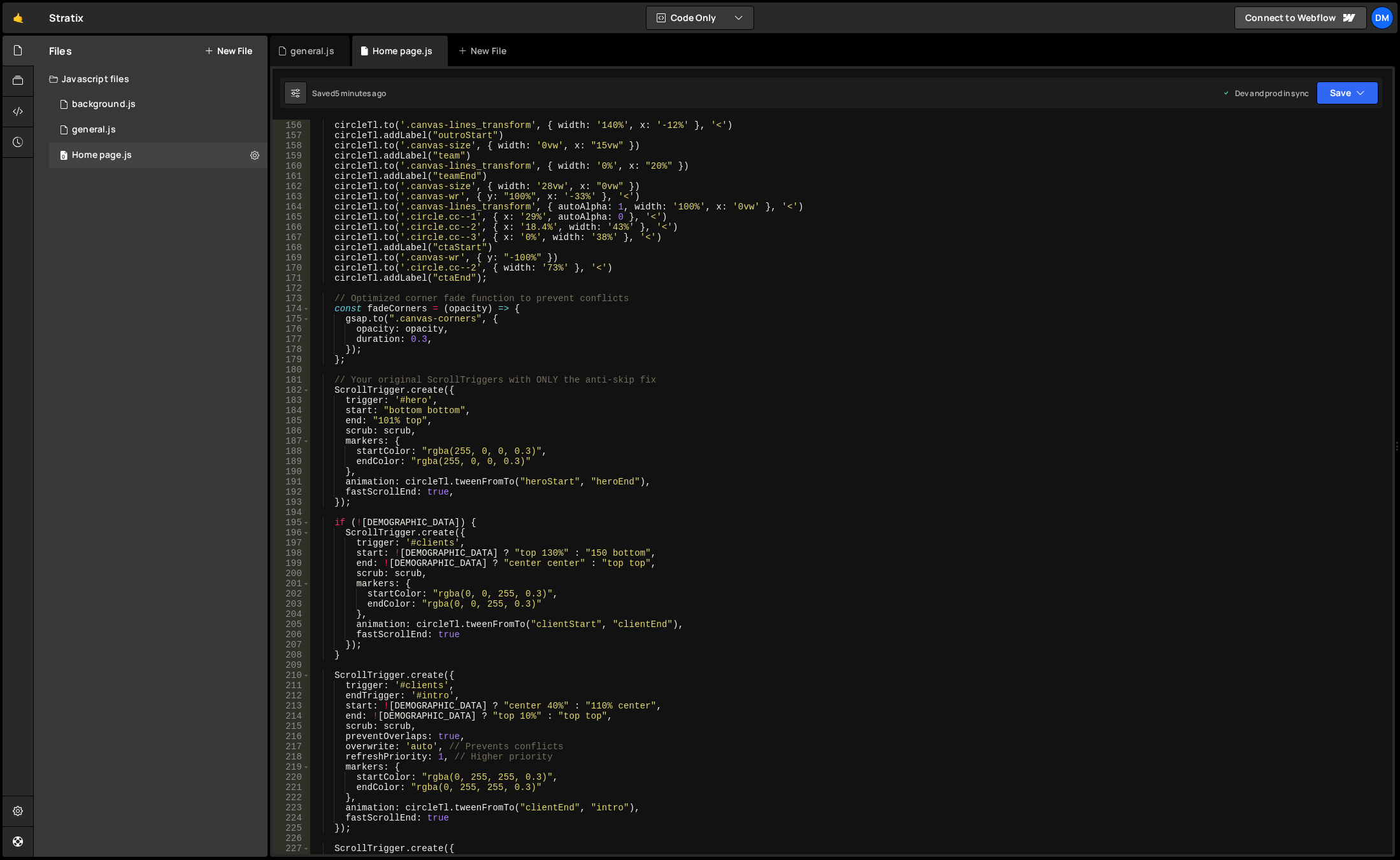
scroll to position [1693, 0]
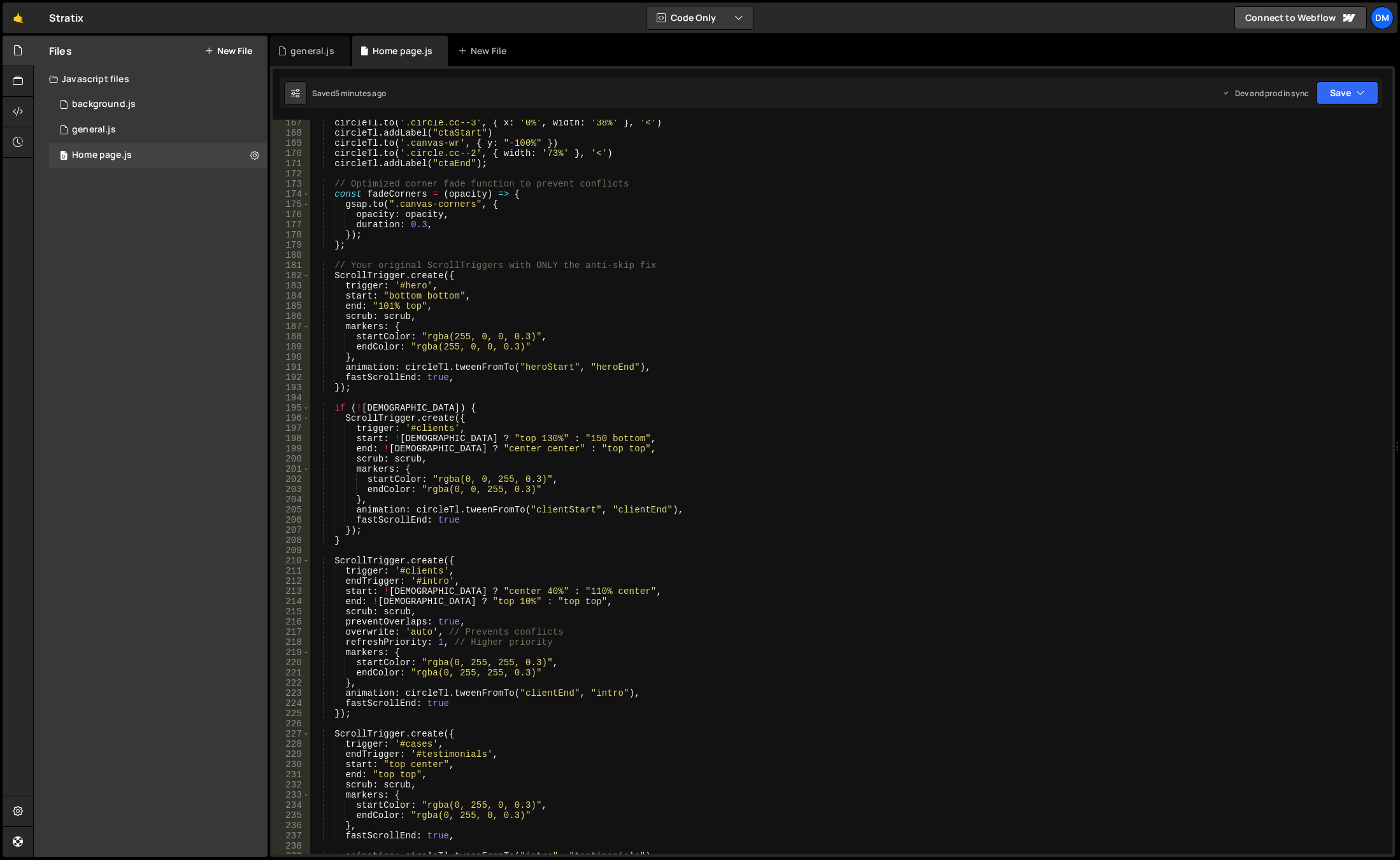
click at [552, 700] on div "circleTl . to ( '.circle.cc--3' , { x : '0%' , width : '38%' } , '<' ) circleTl…" at bounding box center [849, 495] width 1077 height 755
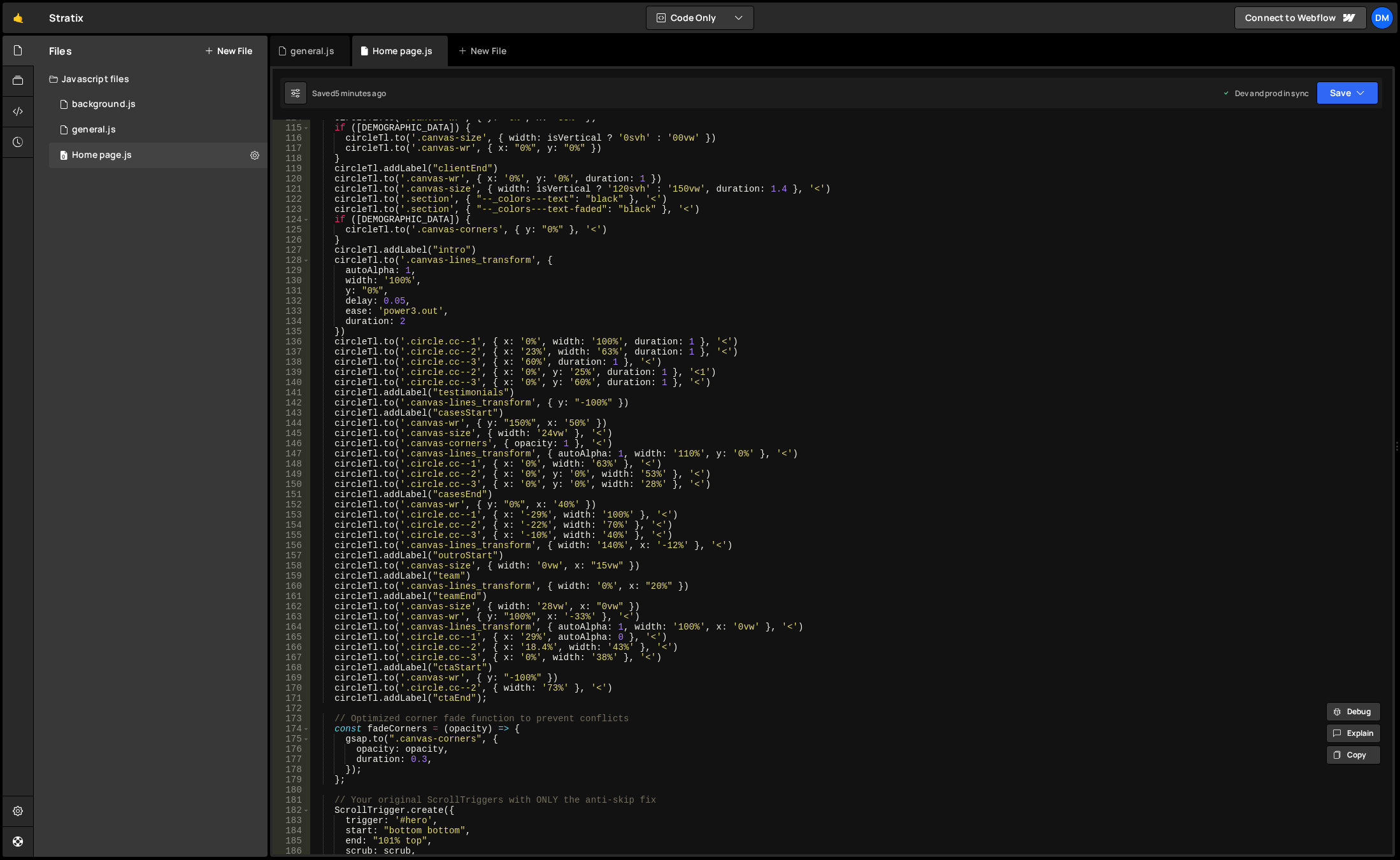
scroll to position [1120, 0]
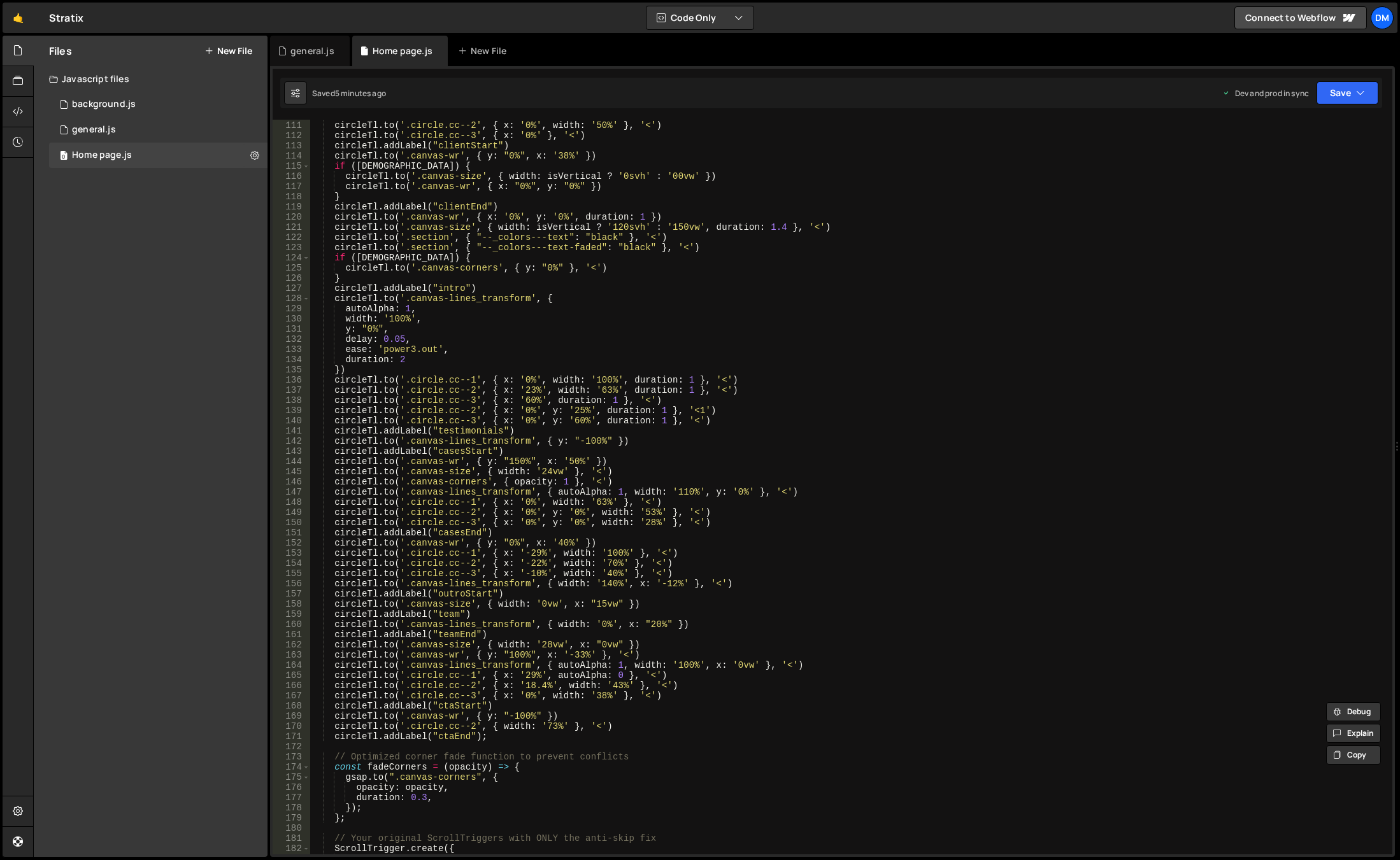
click at [467, 531] on div "circleTl . to ( '.circle.cc--1' , { x : '0%' , width : '60%' } , '<' ) circleTl…" at bounding box center [849, 487] width 1077 height 755
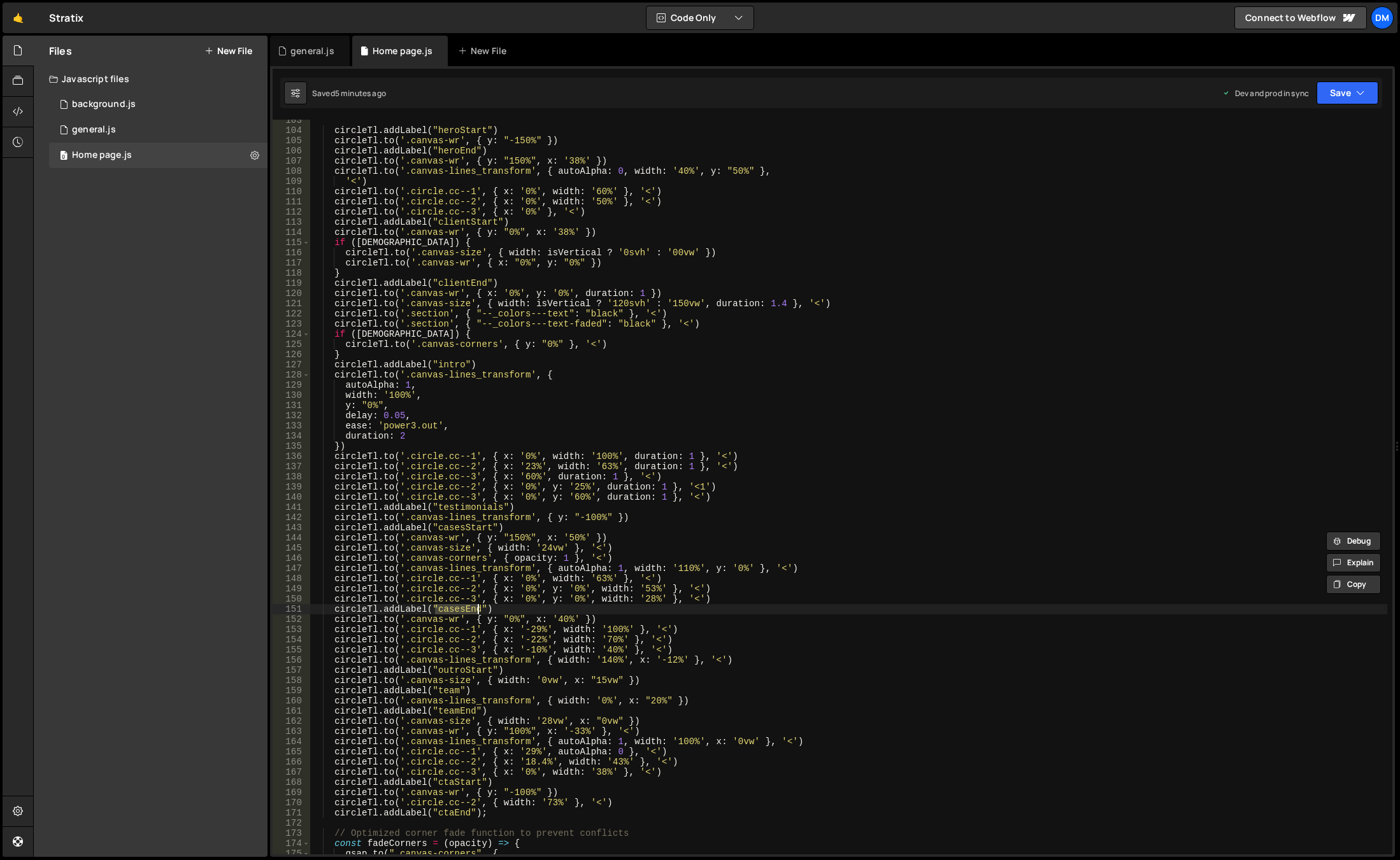
click at [447, 364] on div "circleTl . addLabel ( "heroStart" ) circleTl . to ( '.canvas-wr' , { y : "-150%…" at bounding box center [849, 493] width 1077 height 755
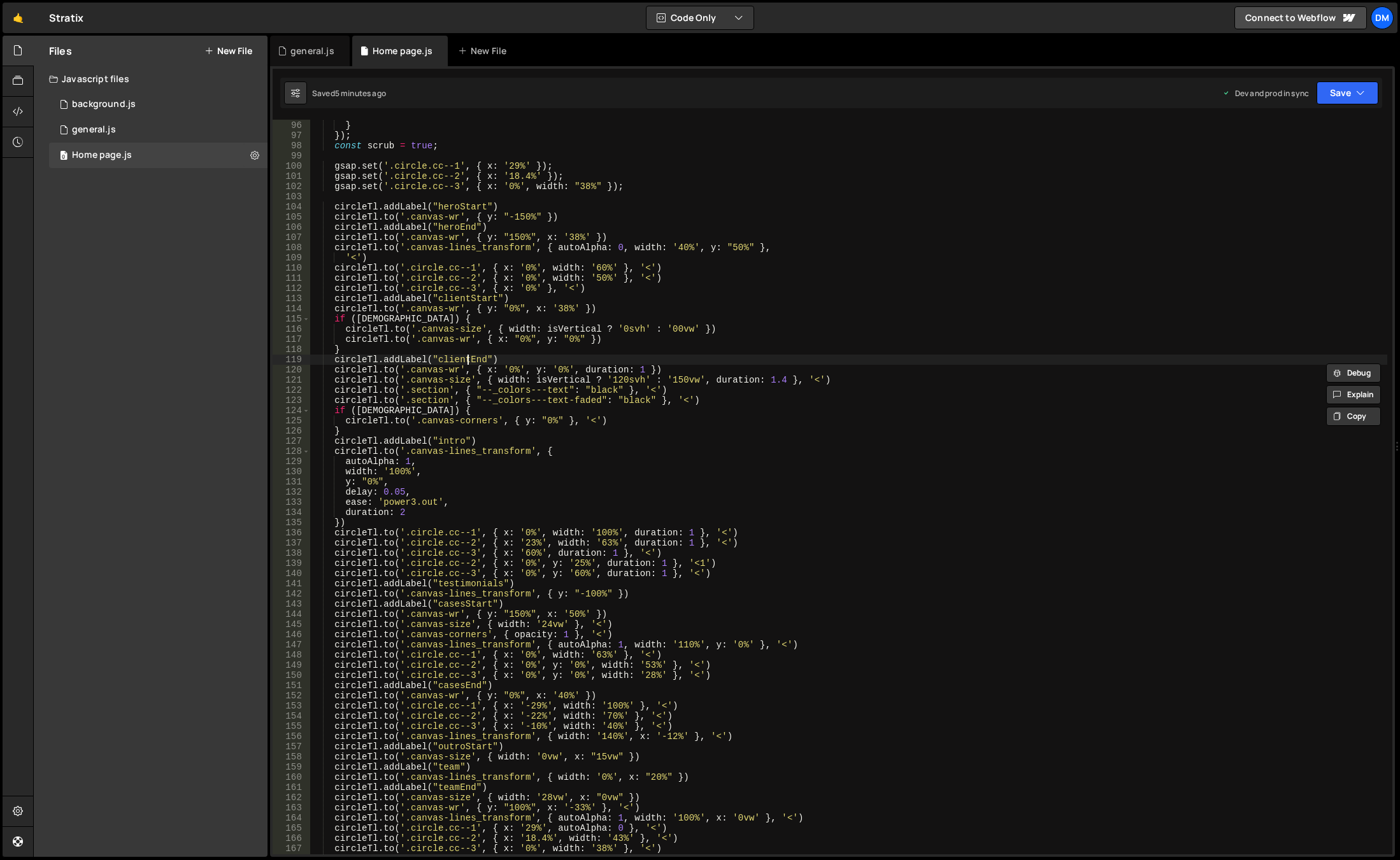
click at [466, 358] on div "force3D : false } }) ; const scrub = true ; gsap . set ( '.circle.cc--1' , { x …" at bounding box center [849, 487] width 1077 height 755
click at [457, 411] on div "force3D : false } }) ; const scrub = true ; gsap . set ( '.circle.cc--1' , { x …" at bounding box center [849, 487] width 1077 height 755
click at [444, 442] on div "force3D : false } }) ; const scrub = true ; gsap . set ( '.circle.cc--1' , { x …" at bounding box center [849, 487] width 1077 height 755
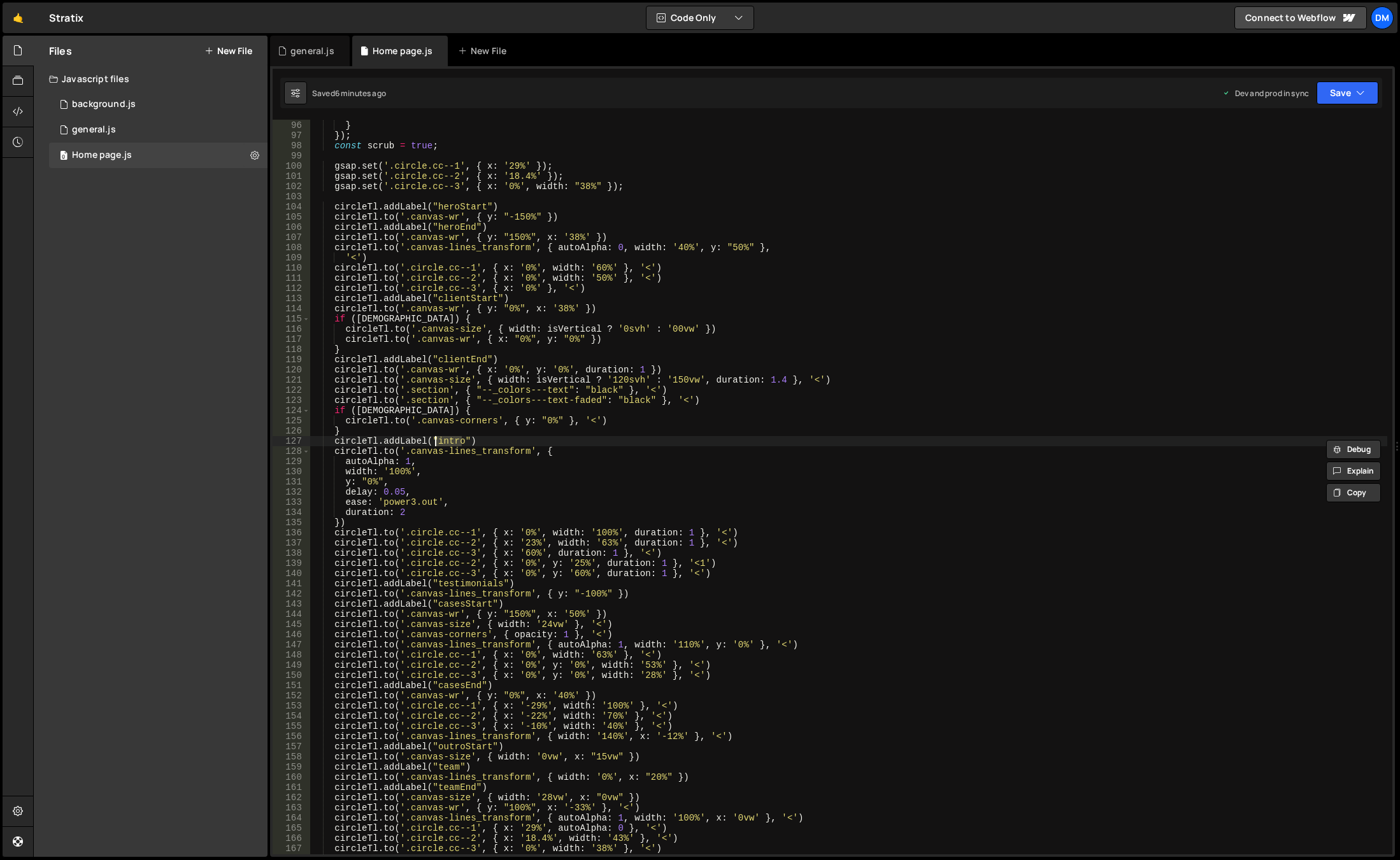
click at [353, 323] on div "force3D : false } }) ; const scrub = true ; gsap . set ( '.circle.cc--1' , { x …" at bounding box center [849, 487] width 1077 height 755
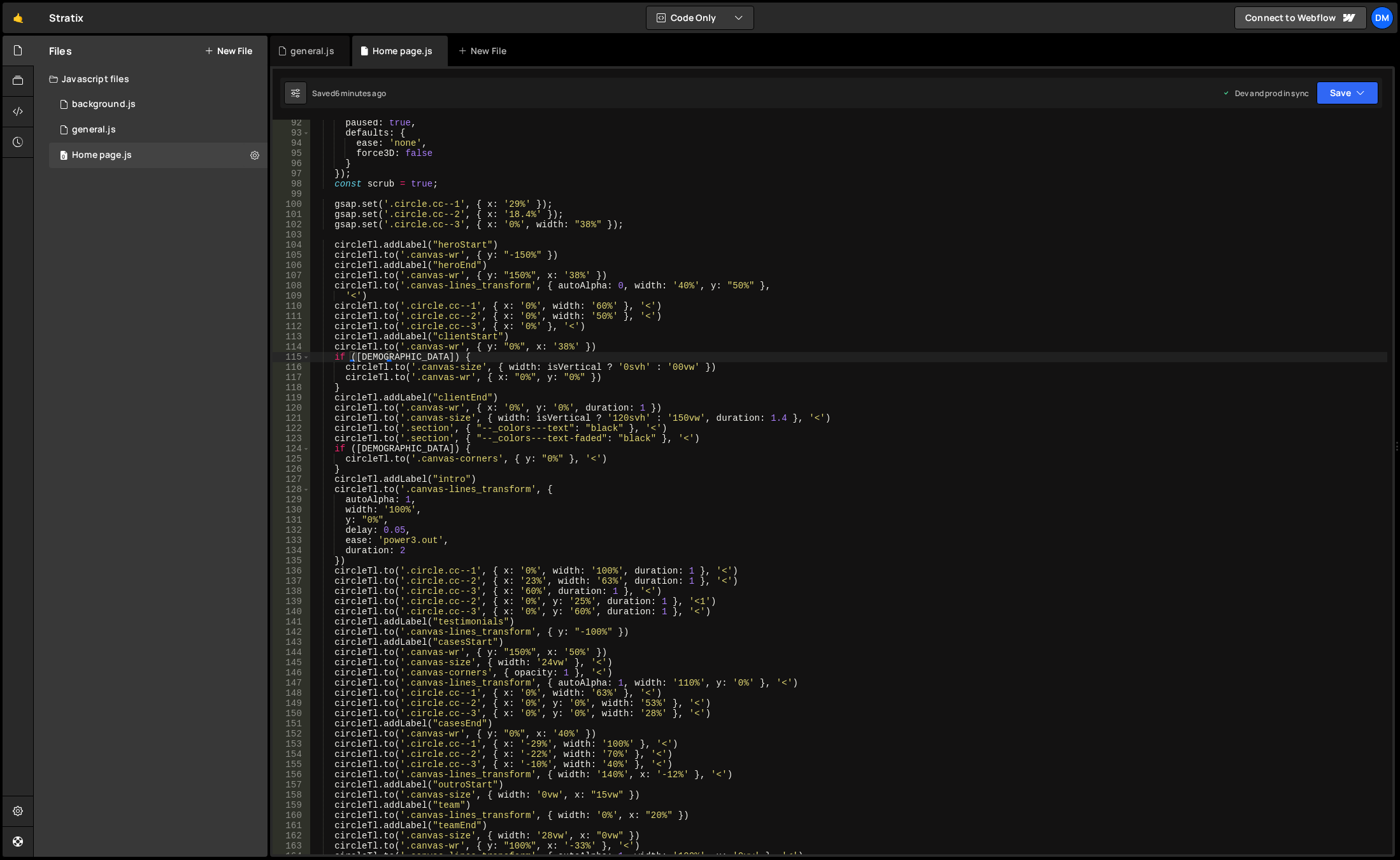
click at [582, 377] on div "paused : true , defaults : { ease : 'none' , force3D : false } }) ; const scrub…" at bounding box center [849, 495] width 1077 height 755
drag, startPoint x: 619, startPoint y: 384, endPoint x: 617, endPoint y: 391, distance: 7.3
click at [619, 384] on body "Projects [GEOGRAPHIC_DATA] Blog Dm Projects Your Teams Invite team member Accou…" at bounding box center [700, 430] width 1400 height 860
click at [613, 377] on div "paused : true , defaults : { ease : 'none' , force3D : false } }) ; const scrub…" at bounding box center [849, 495] width 1077 height 755
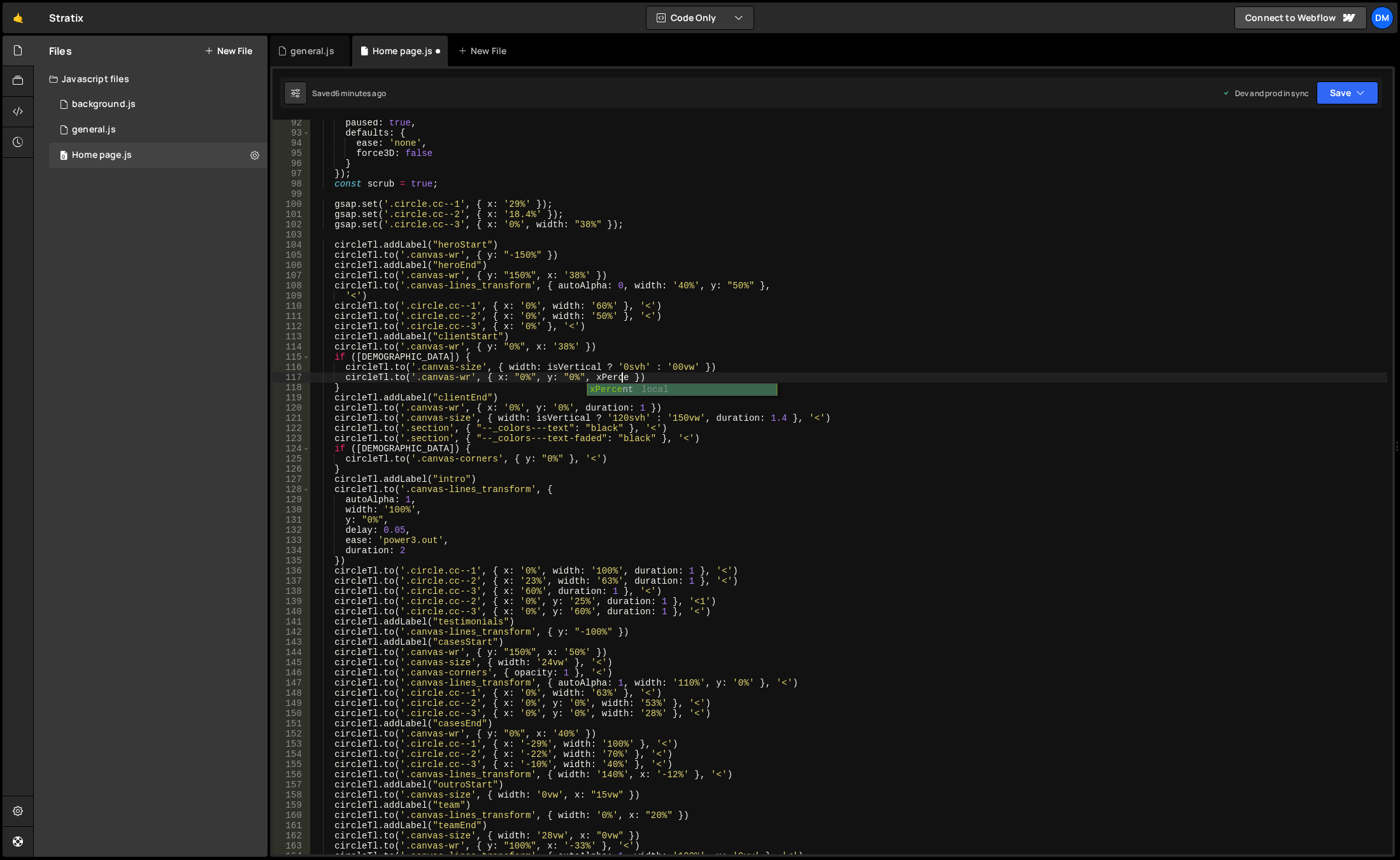
click at [633, 383] on div "paused : true , defaults : { ease : 'none' , force3D : false } }) ; const scrub…" at bounding box center [849, 495] width 1077 height 755
click at [619, 374] on div "paused : true , defaults : { ease : 'none' , force3D : false } }) ; const scrub…" at bounding box center [849, 495] width 1077 height 755
click at [625, 378] on div "paused : true , defaults : { ease : 'none' , force3D : false } }) ; const scrub…" at bounding box center [849, 495] width 1077 height 755
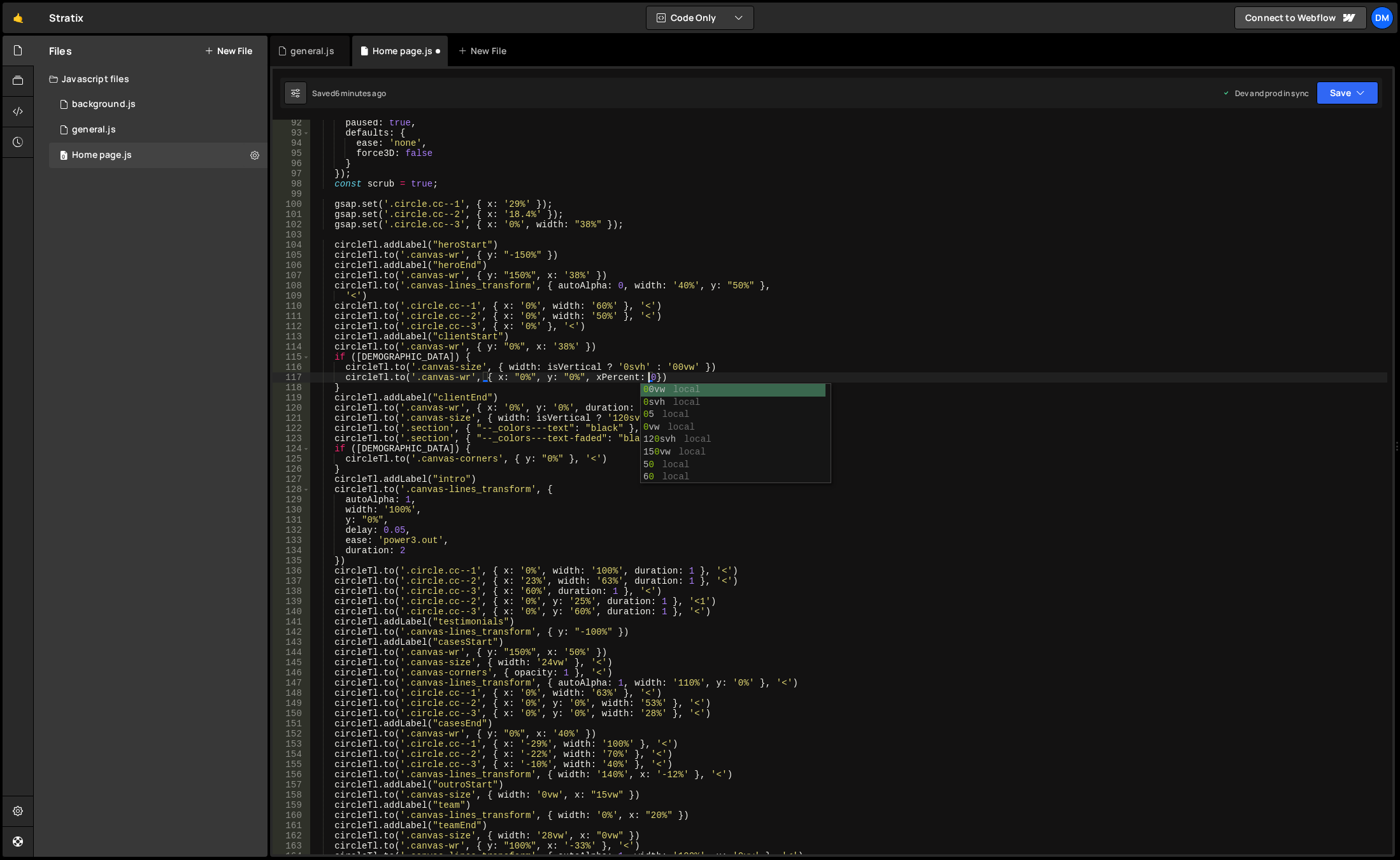
click at [717, 325] on div "paused : true , defaults : { ease : 'none' , force3D : false } }) ; const scrub…" at bounding box center [849, 495] width 1077 height 755
type textarea "[DOMAIN_NAME]('.[DOMAIN_NAME]', { x: '0%' }, '<')"
click at [1329, 90] on button "Save" at bounding box center [1347, 93] width 62 height 23
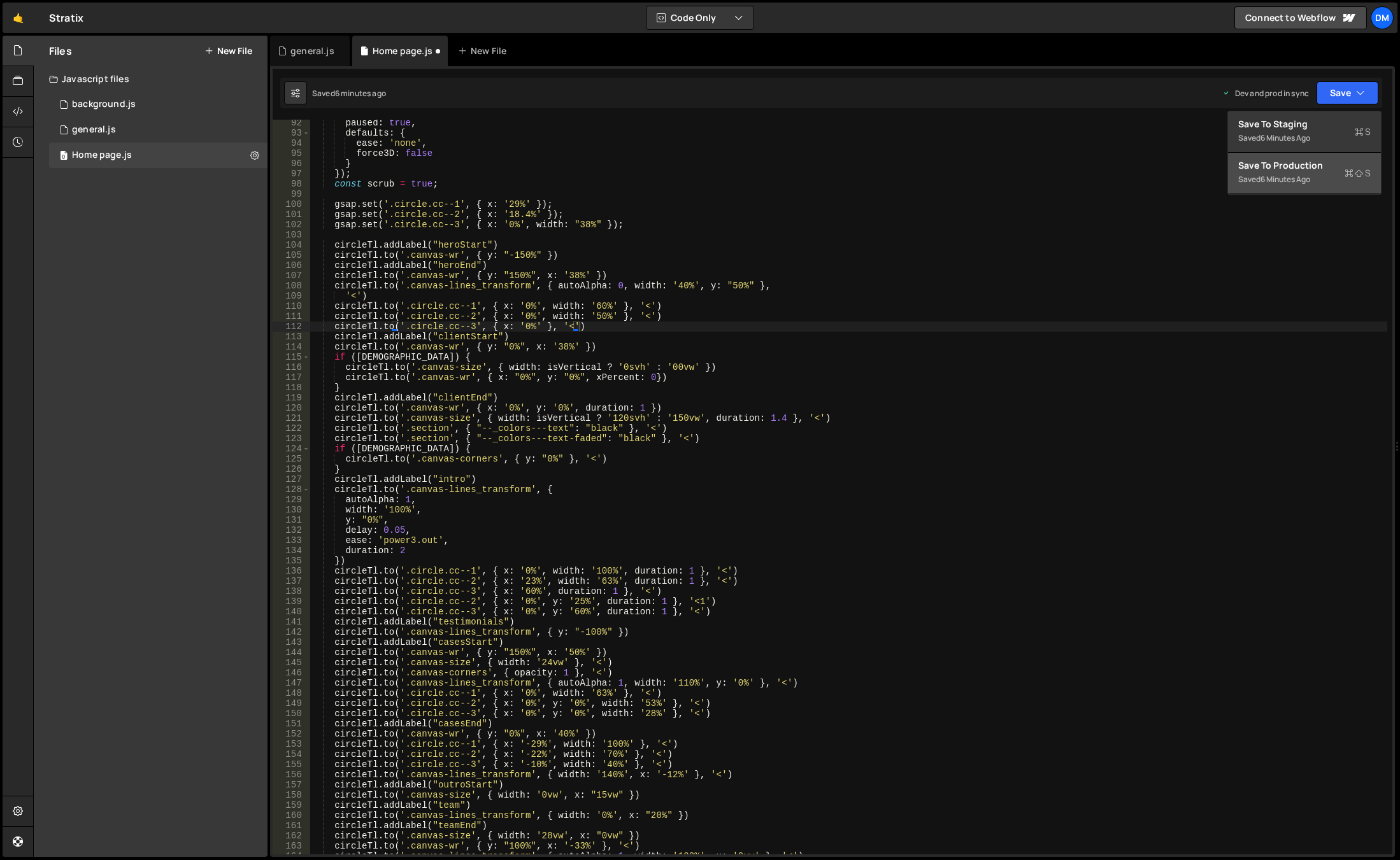
click at [1299, 156] on button "Save to Production S Saved 6 minutes ago" at bounding box center [1304, 173] width 152 height 42
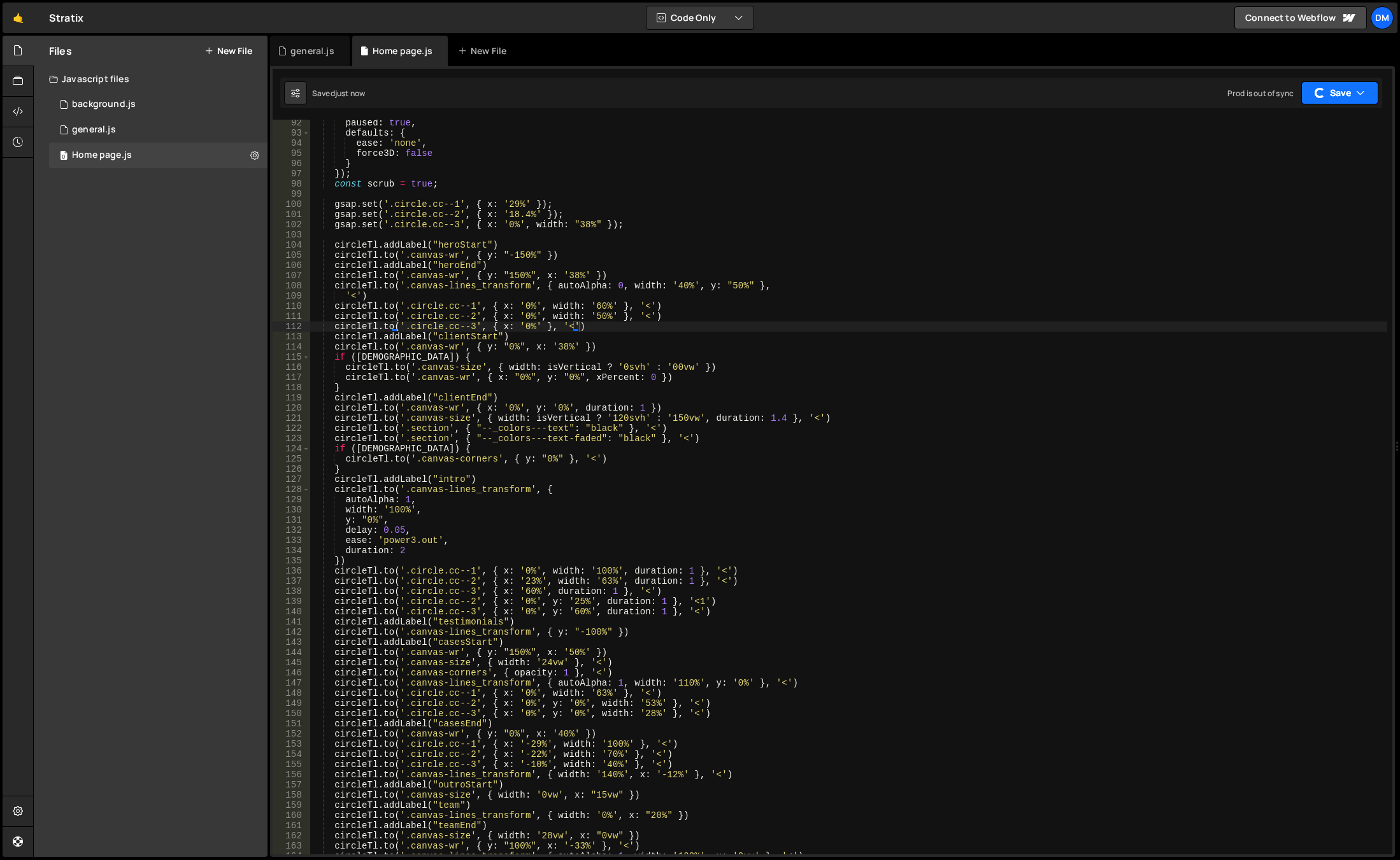
click at [1332, 92] on button "Save" at bounding box center [1339, 93] width 77 height 23
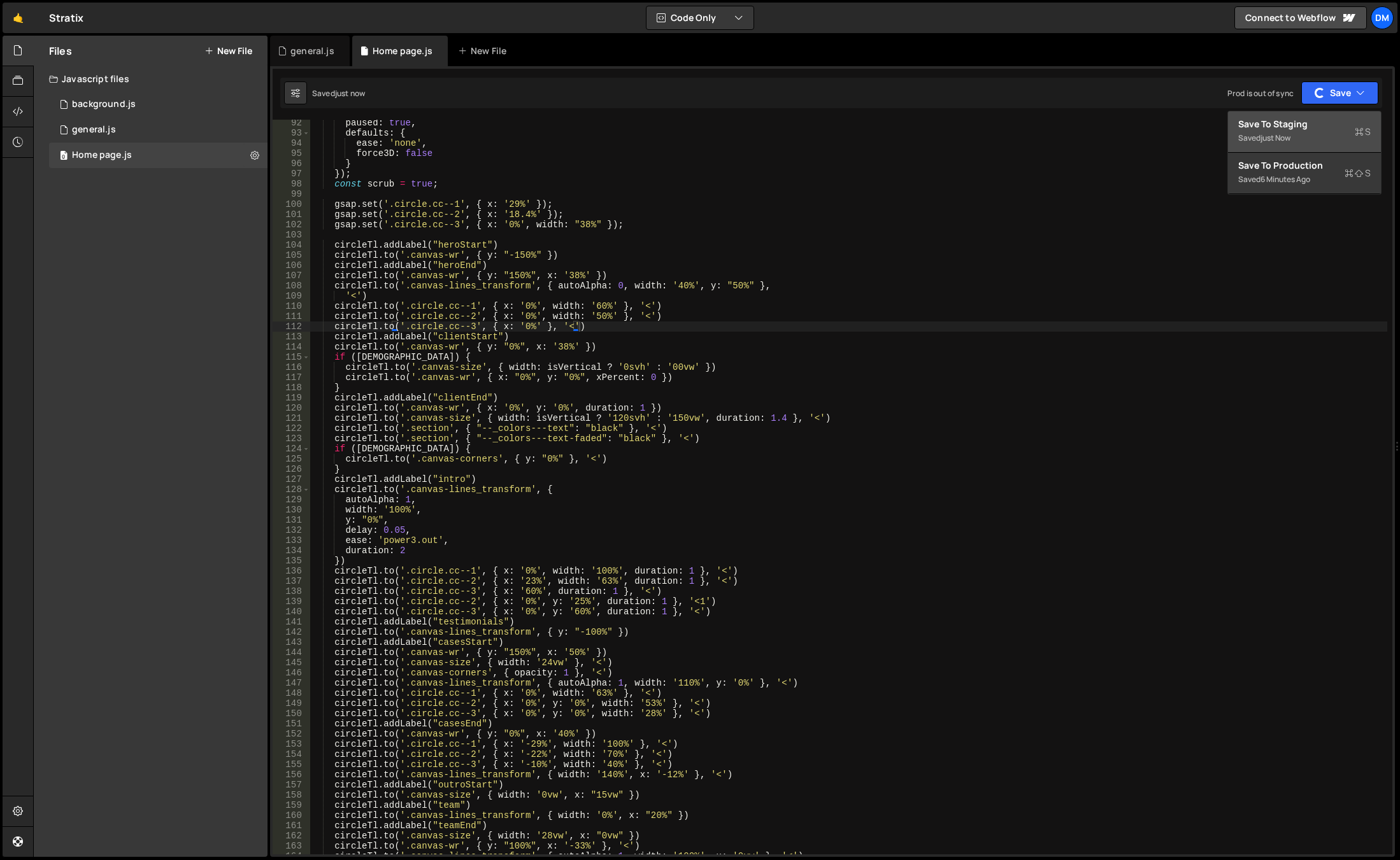
click at [1287, 142] on div "just now" at bounding box center [1275, 138] width 30 height 11
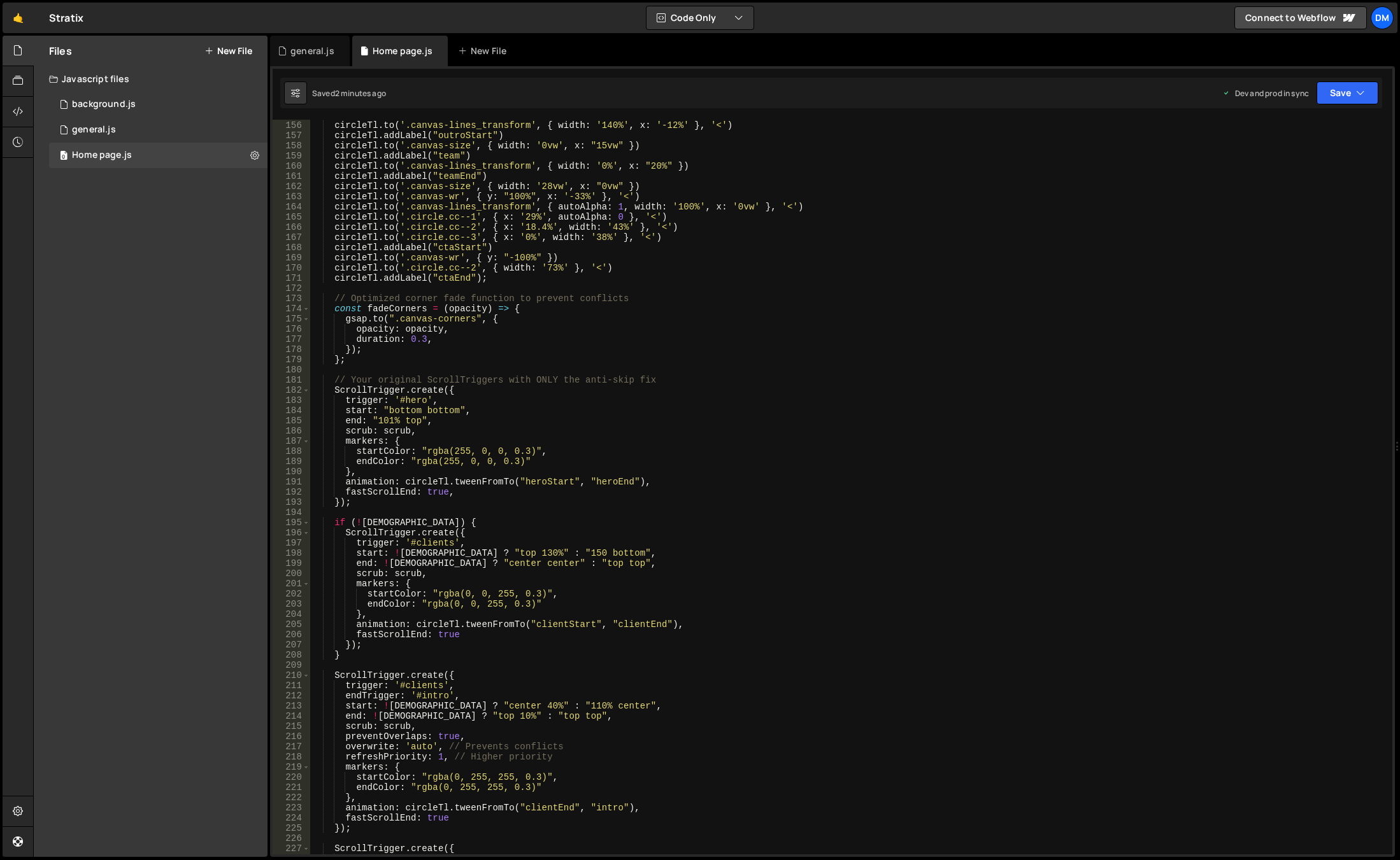
scroll to position [1732, 0]
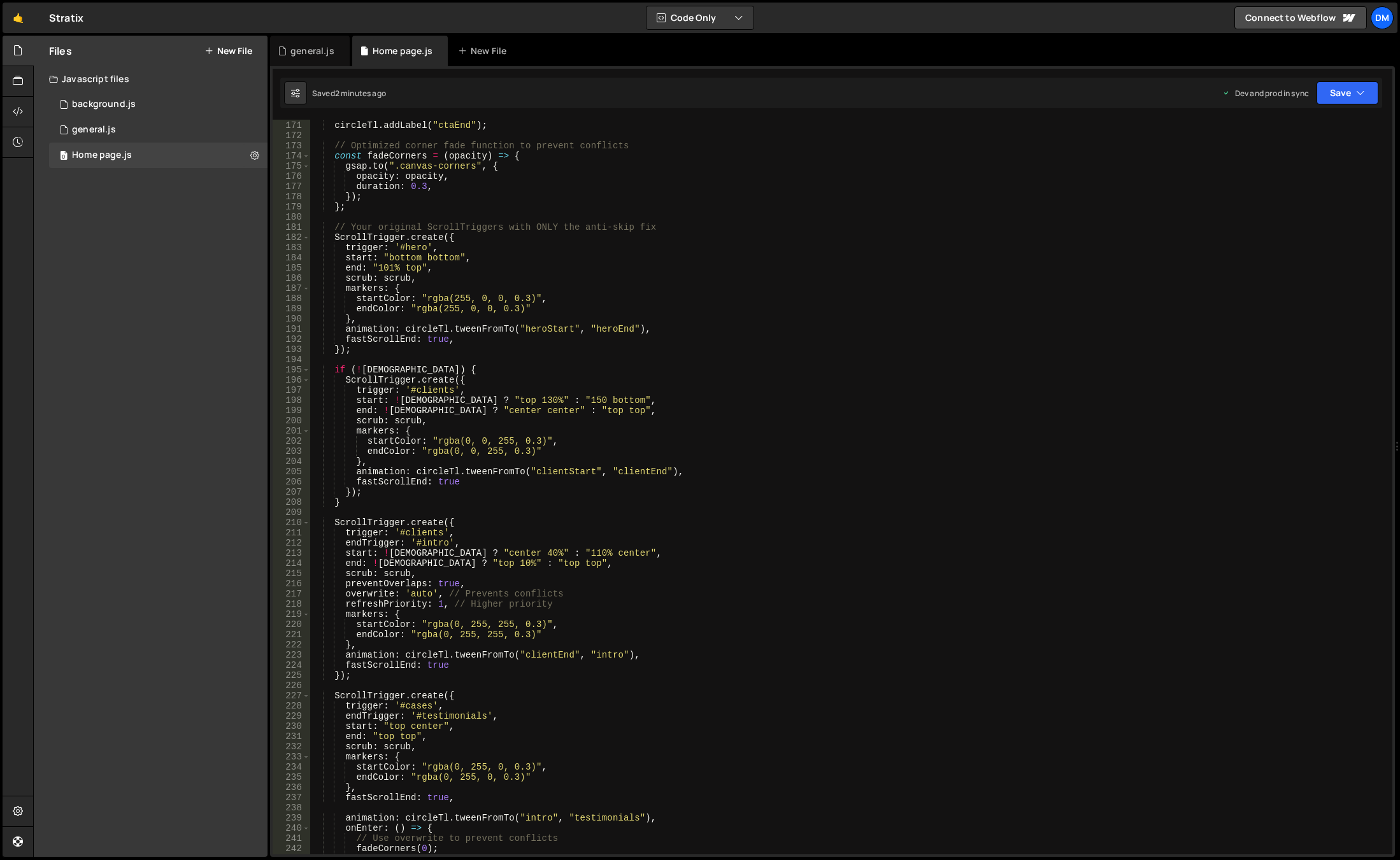
click at [903, 514] on div "circleTl . to ( '.circle.cc--2' , { width : '73%' } , '<' ) circleTl . addLabel…" at bounding box center [849, 487] width 1077 height 755
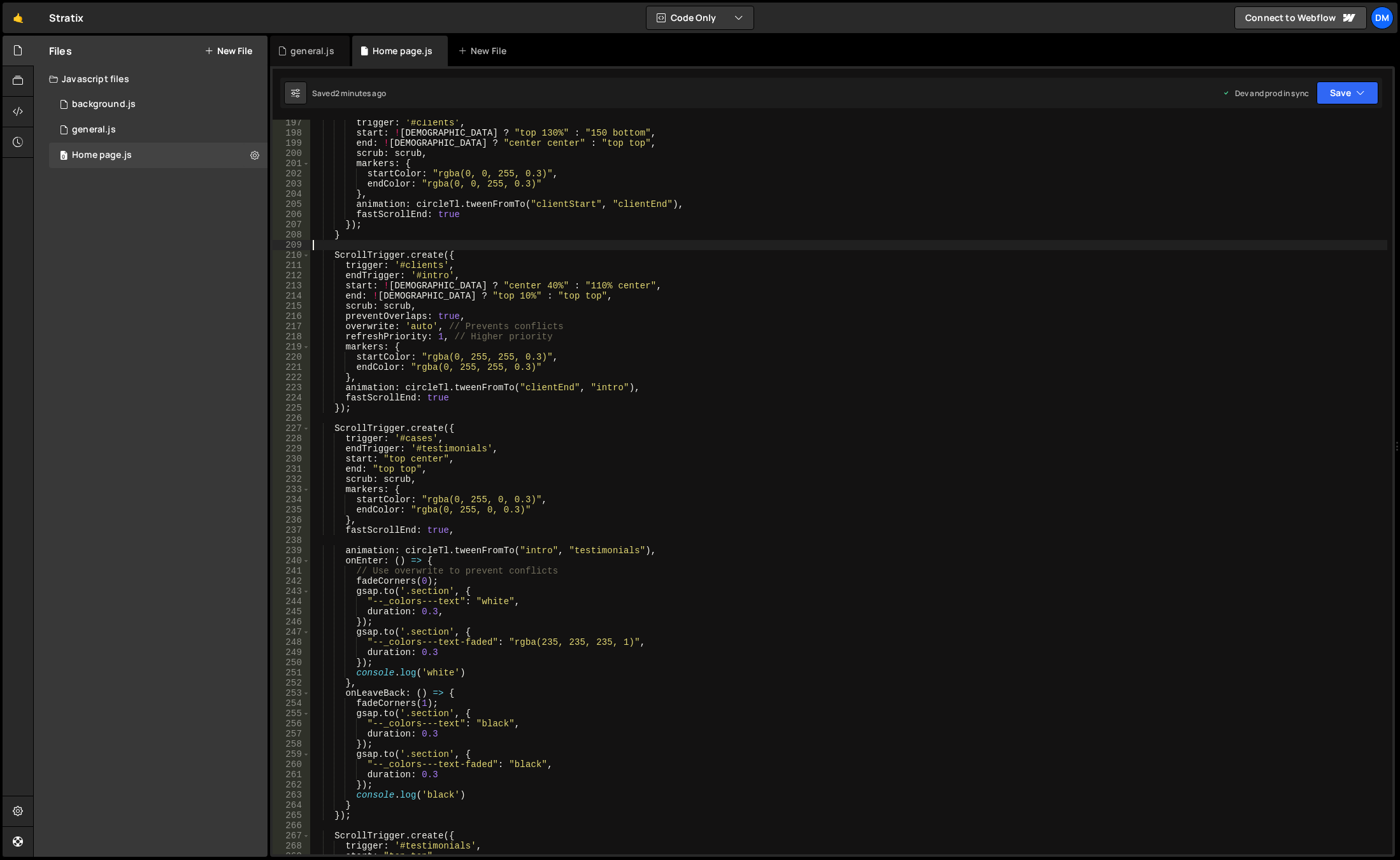
scroll to position [1999, 0]
click at [415, 675] on div "trigger : '#clients' , start : ! isWide ? "top 130%" : "150 bottom" , end : ! i…" at bounding box center [849, 495] width 1077 height 755
click at [410, 684] on div "trigger : '#clients' , start : ! isWide ? "top 130%" : "150 bottom" , end : ! i…" at bounding box center [849, 495] width 1077 height 755
type textarea "},"
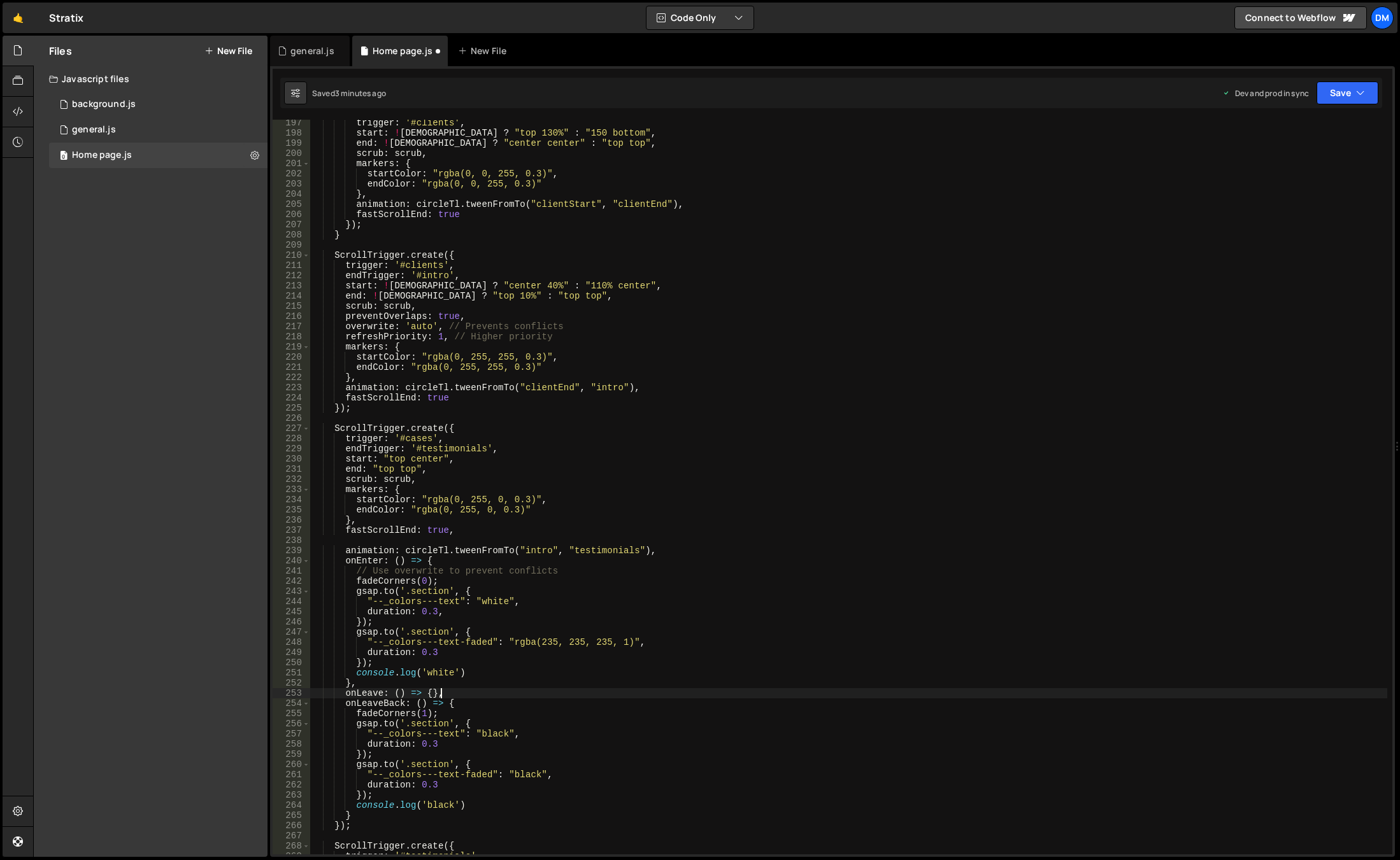
click at [656, 546] on div "trigger : '#clients' , start : ! isWide ? "top 130%" : "150 bottom" , end : ! i…" at bounding box center [849, 495] width 1077 height 755
click at [1336, 86] on button "Save" at bounding box center [1347, 93] width 62 height 23
click at [1299, 155] on button "Save to Production S Saved 3 minutes ago" at bounding box center [1304, 173] width 152 height 42
click at [1344, 96] on button "Save" at bounding box center [1339, 93] width 77 height 23
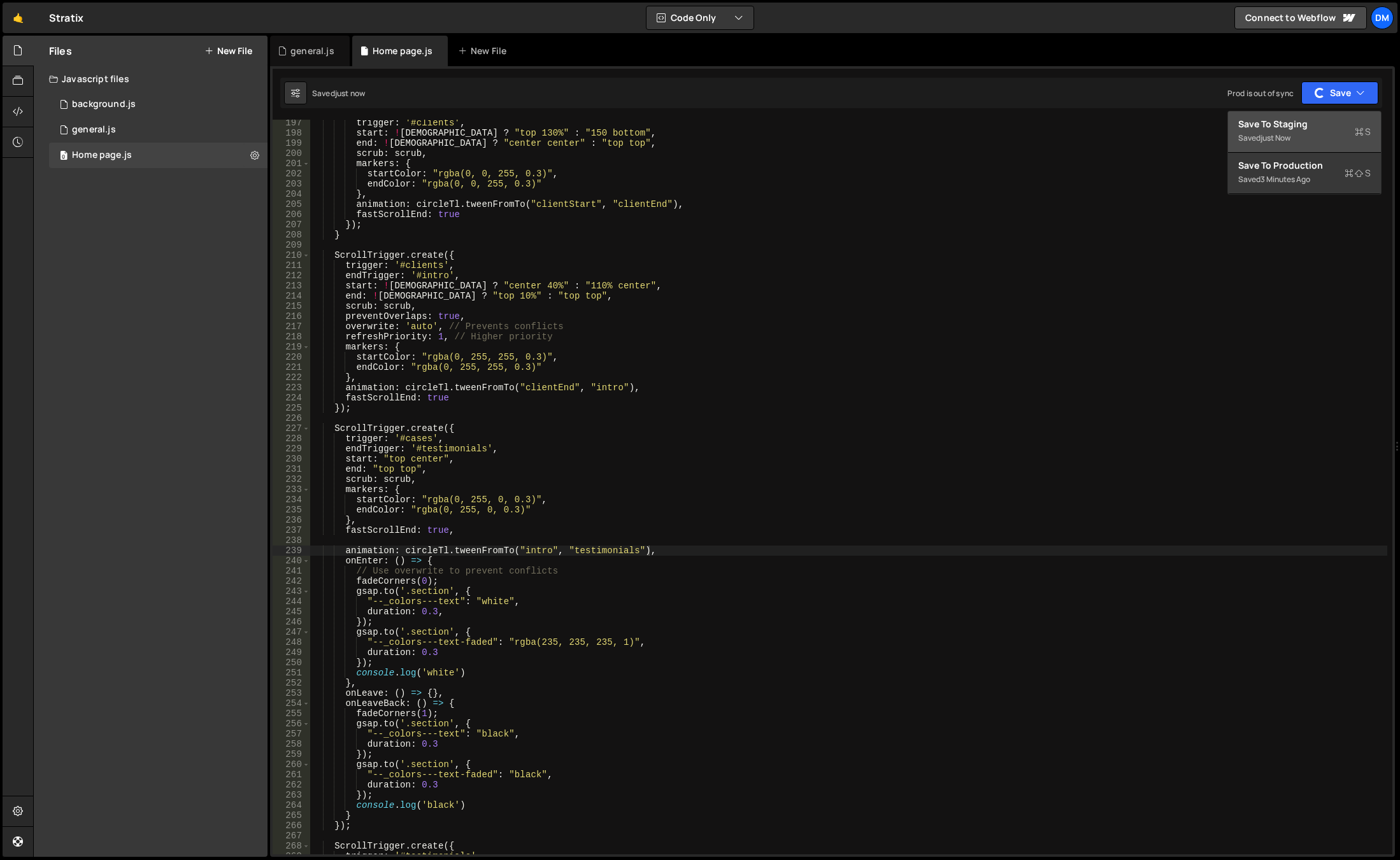
click at [1316, 132] on div "Saved just now" at bounding box center [1304, 138] width 132 height 15
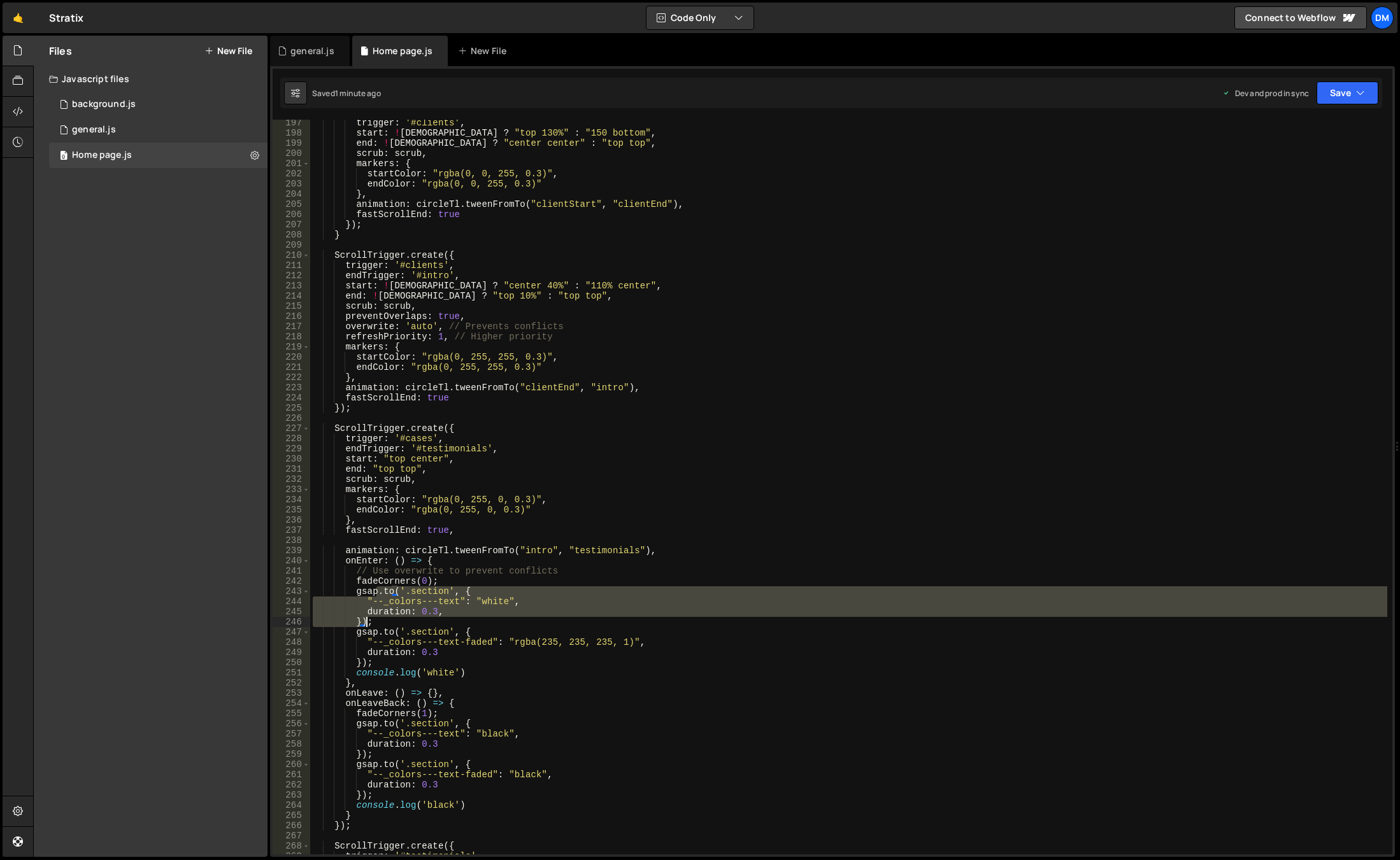
drag, startPoint x: 377, startPoint y: 591, endPoint x: 364, endPoint y: 619, distance: 30.9
click at [364, 619] on div "trigger : '#clients' , start : ! isWide ? "top 130%" : "150 bottom" , end : ! i…" at bounding box center [849, 495] width 1077 height 755
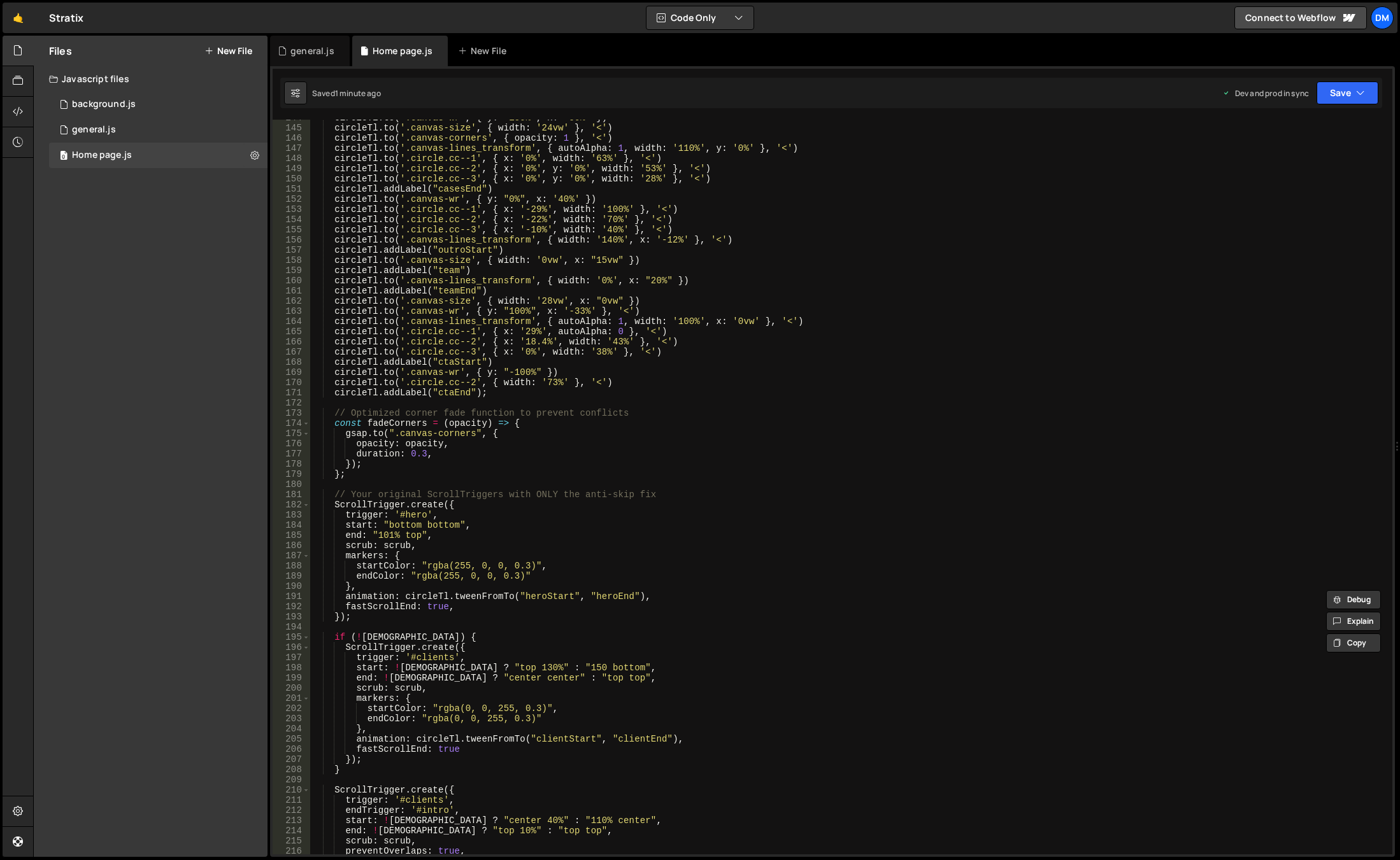
scroll to position [1273, 0]
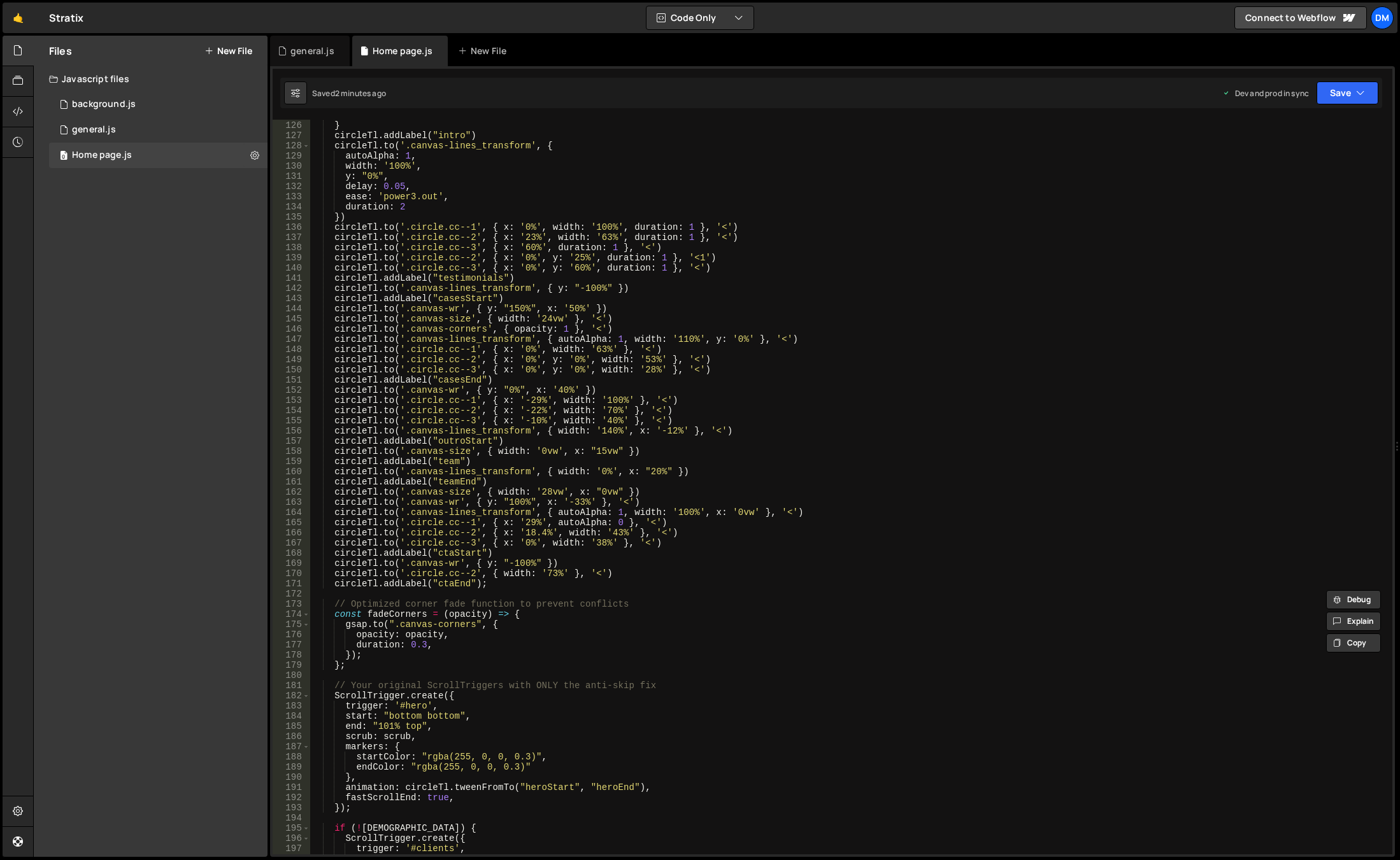
click at [450, 444] on div "circleTl . to ( '.canvas-corners' , { y : "0%" } , '<' ) } circleTl . addLabel …" at bounding box center [849, 487] width 1077 height 755
click at [451, 440] on div "circleTl . to ( '.canvas-corners' , { y : "0%" } , '<' ) } circleTl . addLabel …" at bounding box center [849, 487] width 1077 height 755
click at [447, 375] on div "circleTl . to ( '.canvas-corners' , { y : "0%" } , '<' ) } circleTl . addLabel …" at bounding box center [849, 487] width 1077 height 755
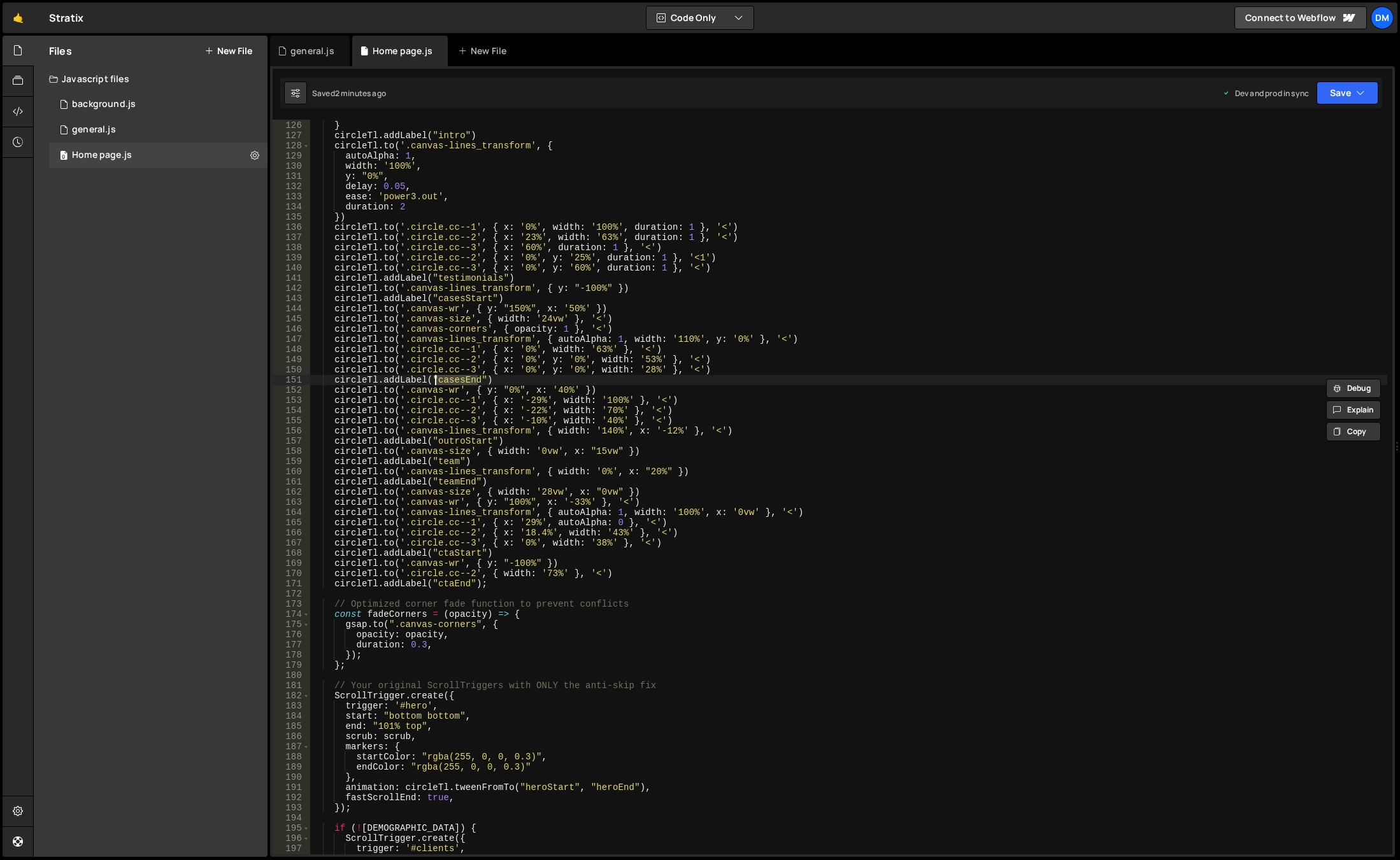
click at [471, 280] on div "circleTl . to ( '.canvas-corners' , { y : "0%" } , '<' ) } circleTl . addLabel …" at bounding box center [849, 487] width 1077 height 755
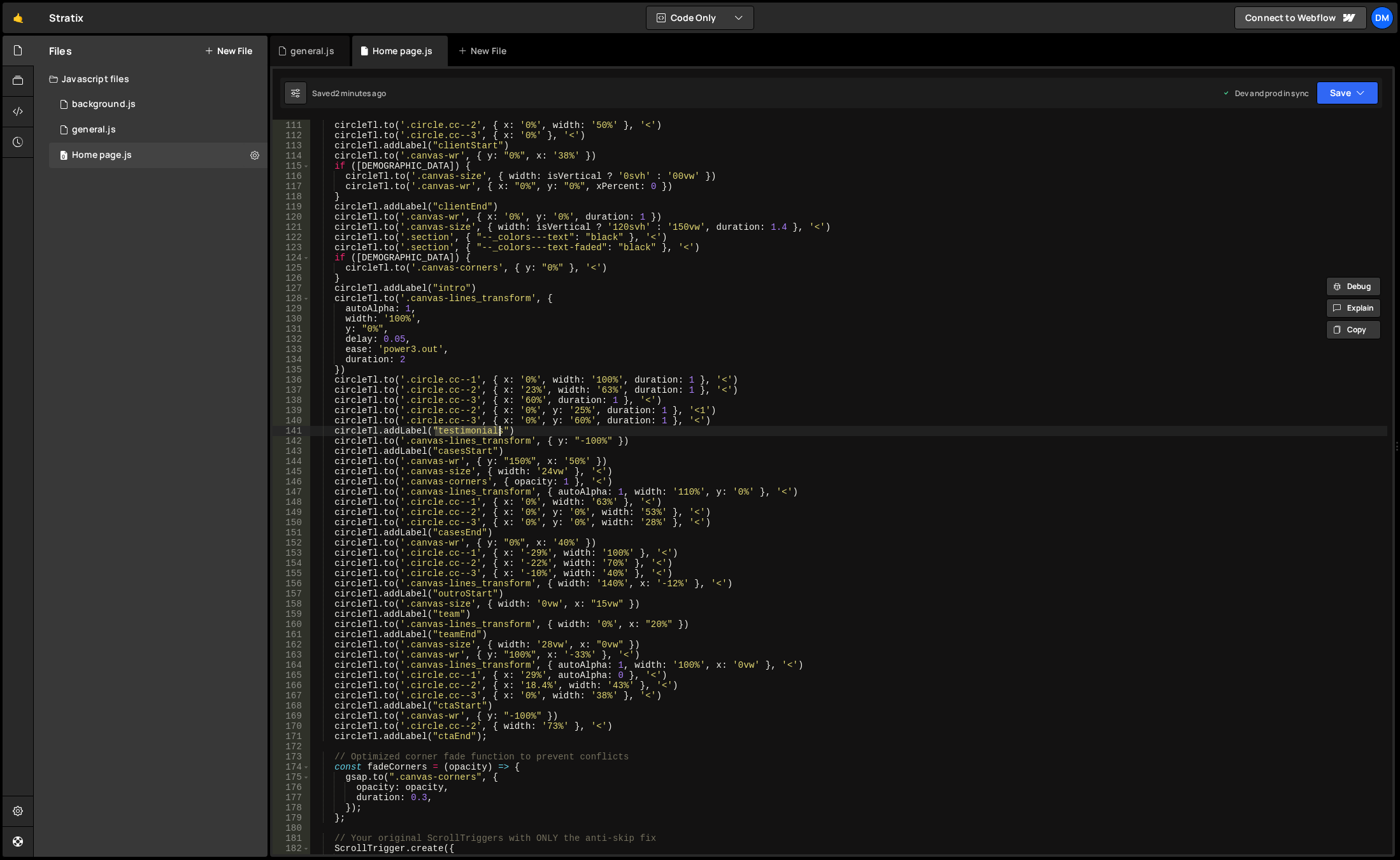
click at [713, 421] on div "circleTl . to ( '.circle.cc--1' , { x : '0%' , width : '60%' } , '<' ) circleTl…" at bounding box center [849, 487] width 1077 height 755
type textarea "[DOMAIN_NAME]('.[DOMAIN_NAME]', { x: '0%', y: '60%', duration: 1 }, '<')"
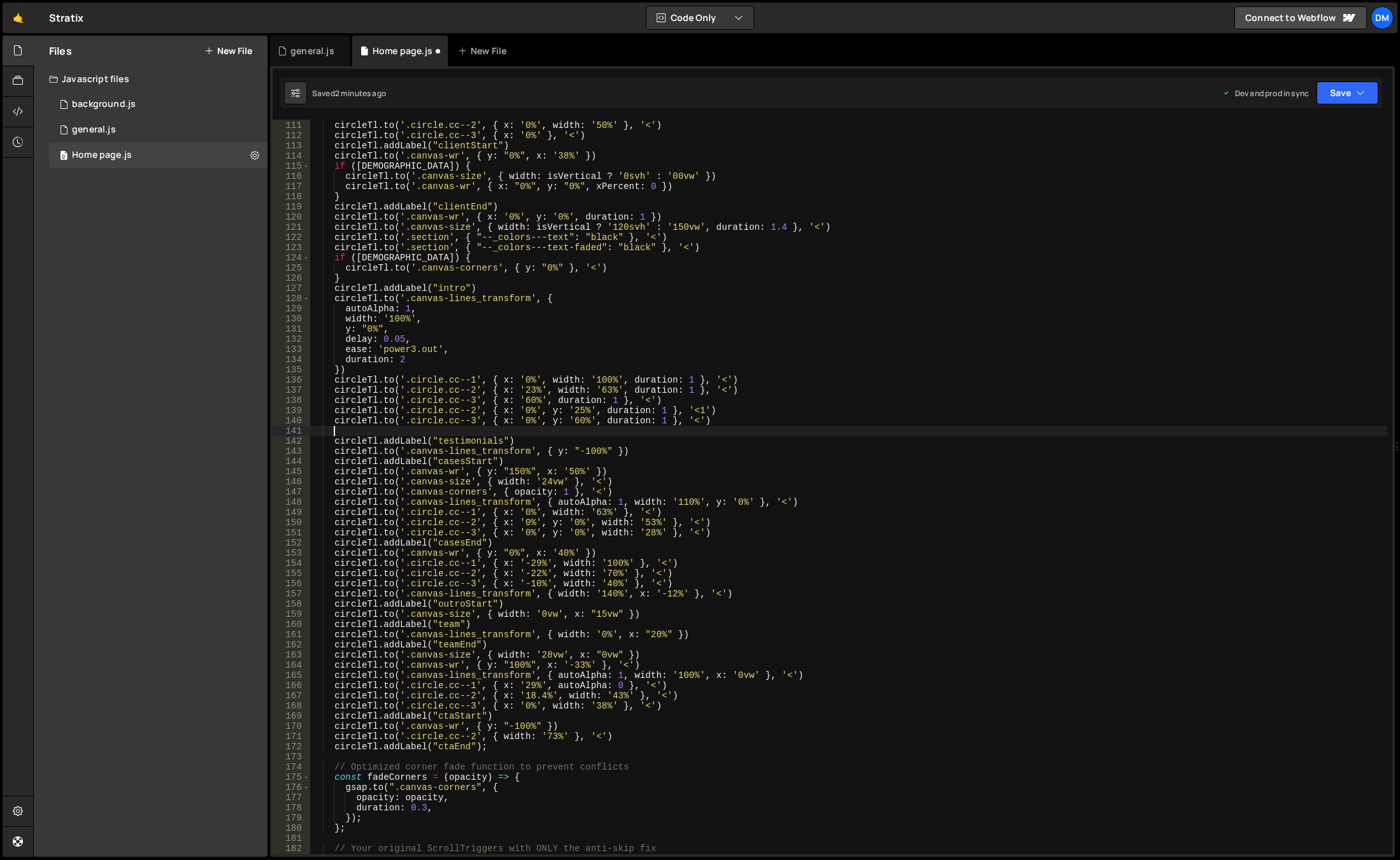
paste textarea "})"
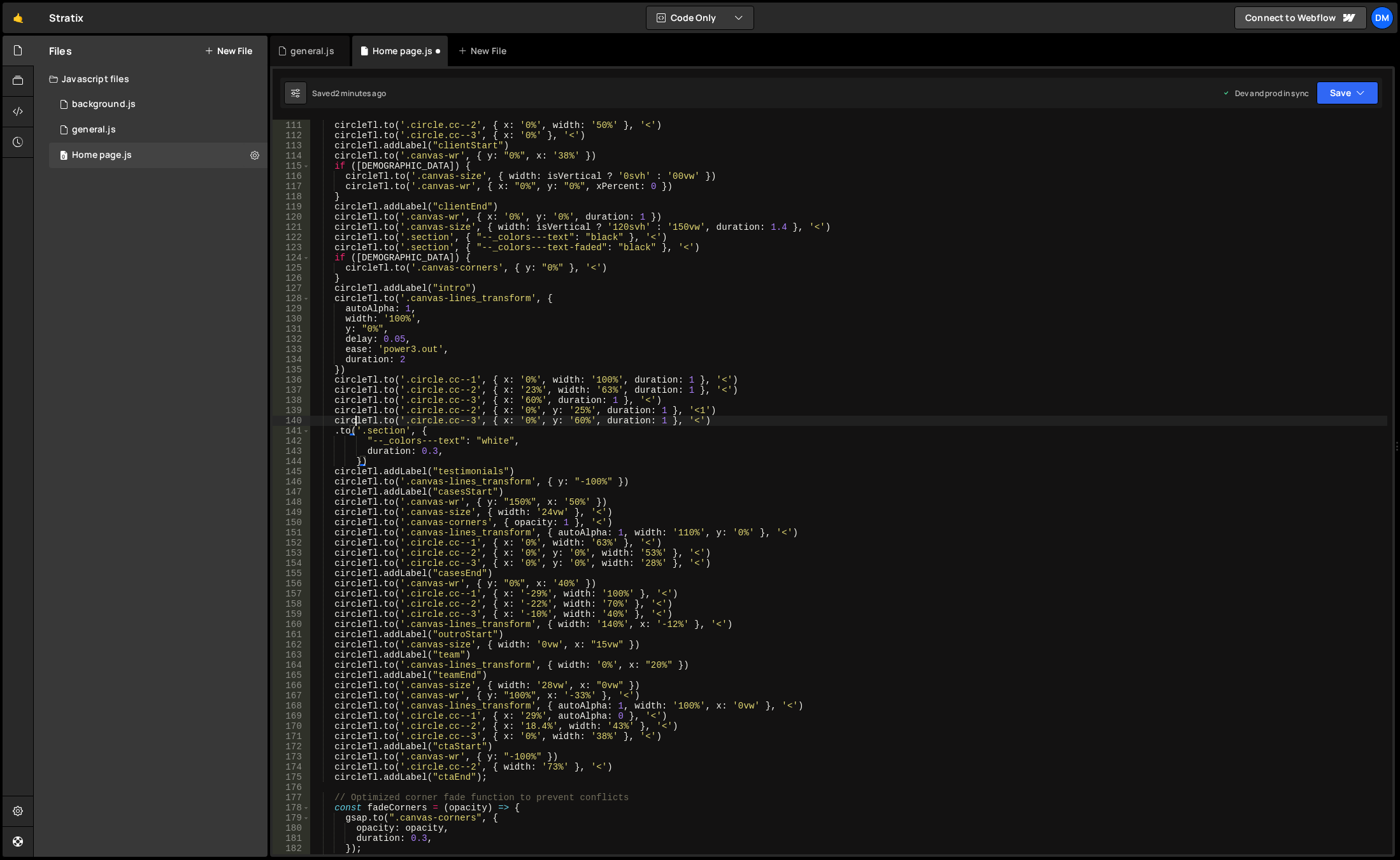
click at [353, 417] on div "circleTl . to ( '.circle.cc--1' , { x : '0%' , width : '60%' } , '<' ) circleTl…" at bounding box center [849, 487] width 1077 height 755
click at [336, 432] on div "circleTl . to ( '.circle.cc--1' , { x : '0%' , width : '60%' } , '<' ) circleTl…" at bounding box center [849, 487] width 1077 height 755
paste textarea "circleTl"
click at [434, 451] on div "circleTl . to ( '.circle.cc--1' , { x : '0%' , width : '60%' } , '<' ) circleTl…" at bounding box center [849, 487] width 1077 height 755
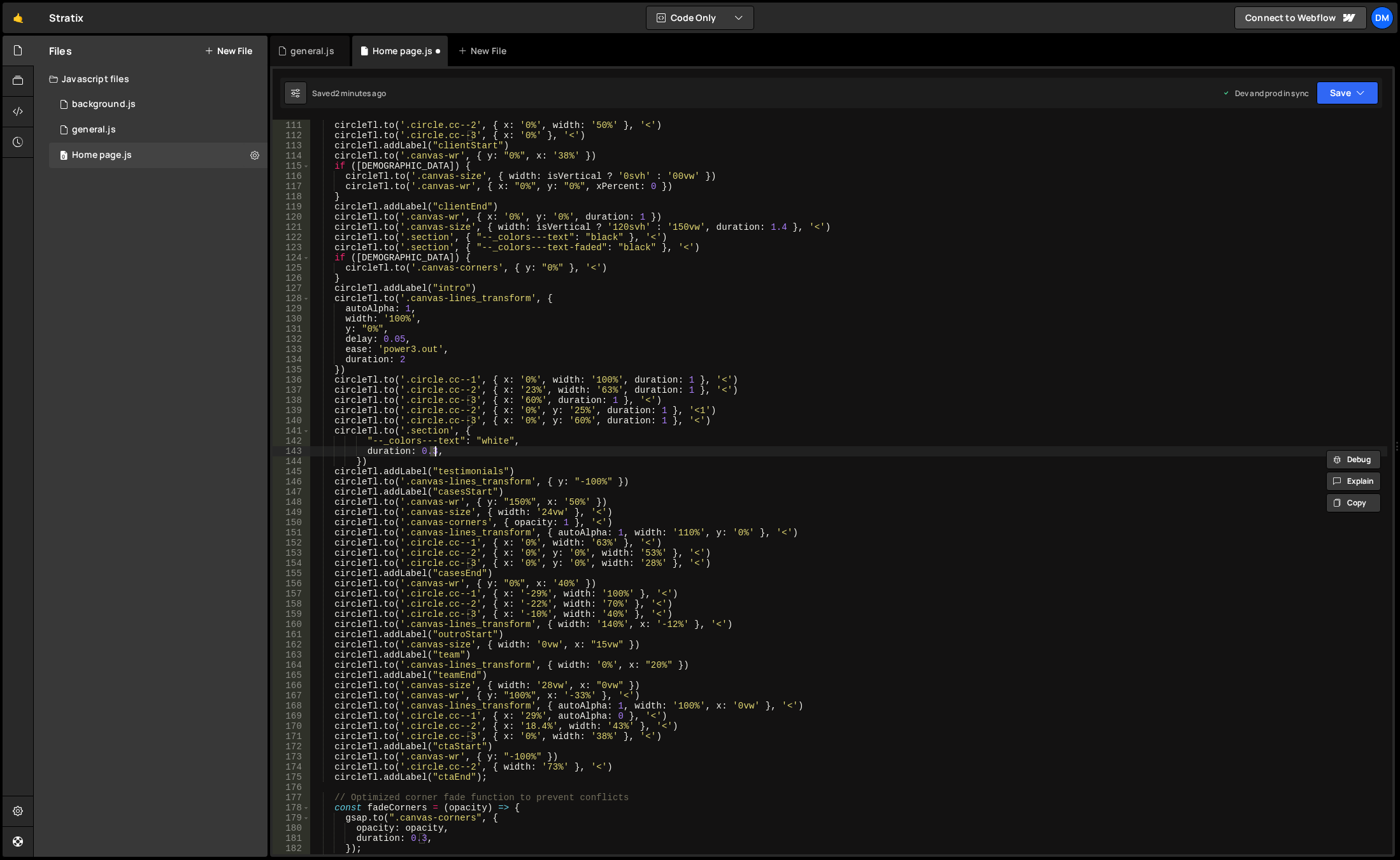
scroll to position [0, 9]
click at [432, 428] on div "circleTl . to ( '.circle.cc--1' , { x : '0%' , width : '60%' } , '<' ) circleTl…" at bounding box center [849, 487] width 1077 height 755
drag, startPoint x: 354, startPoint y: 459, endPoint x: 294, endPoint y: 461, distance: 60.0
click at [294, 461] on div "[DOMAIN_NAME]('.section', { 110 111 112 113 114 115 116 117 118 119 120 121 122…" at bounding box center [832, 487] width 1119 height 735
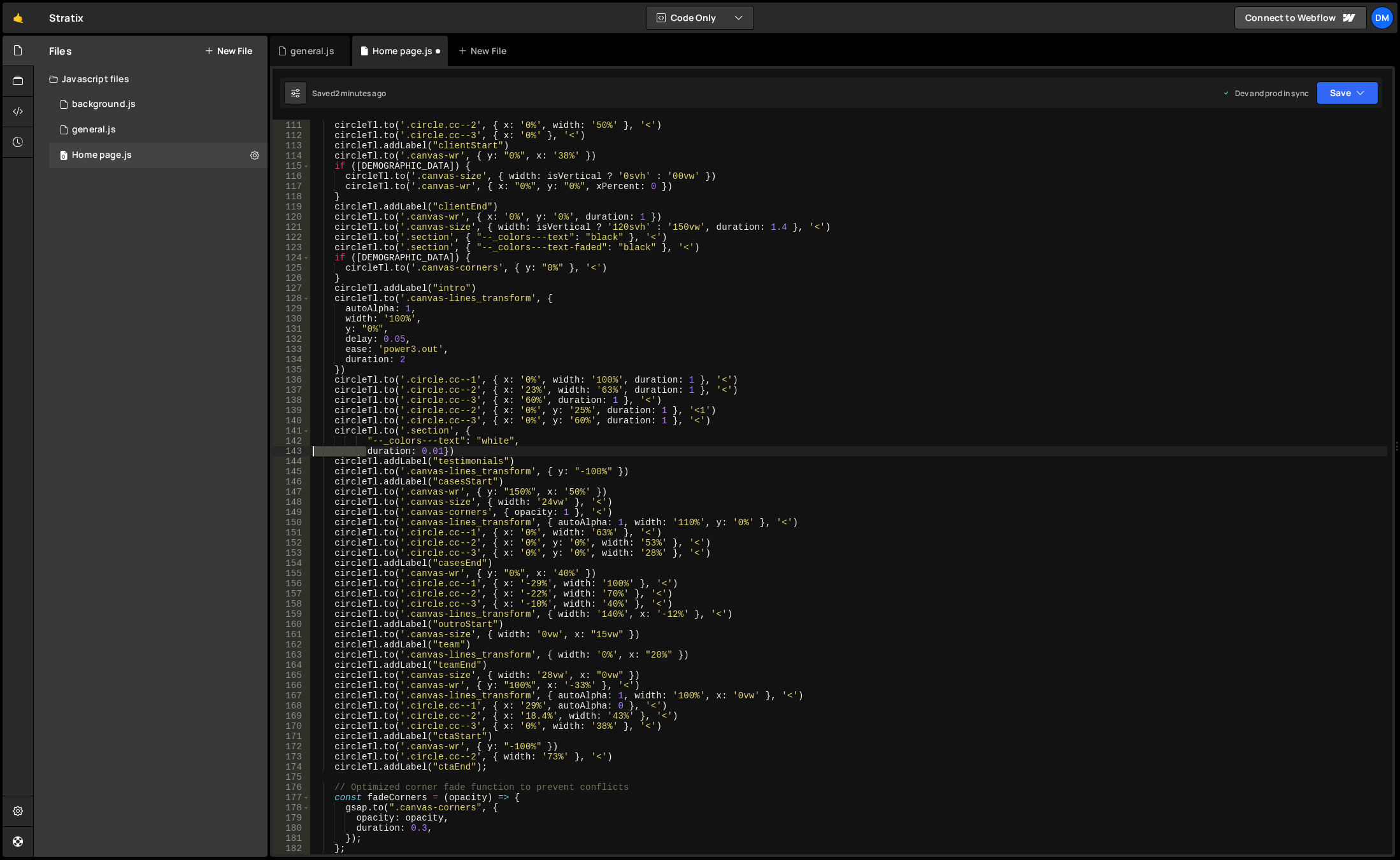
drag, startPoint x: 365, startPoint y: 451, endPoint x: 244, endPoint y: 454, distance: 121.0
click at [244, 454] on div "Files New File Javascript files 0 background.js 0 0 general.js 0 0 Home page.js…" at bounding box center [716, 447] width 1366 height 822
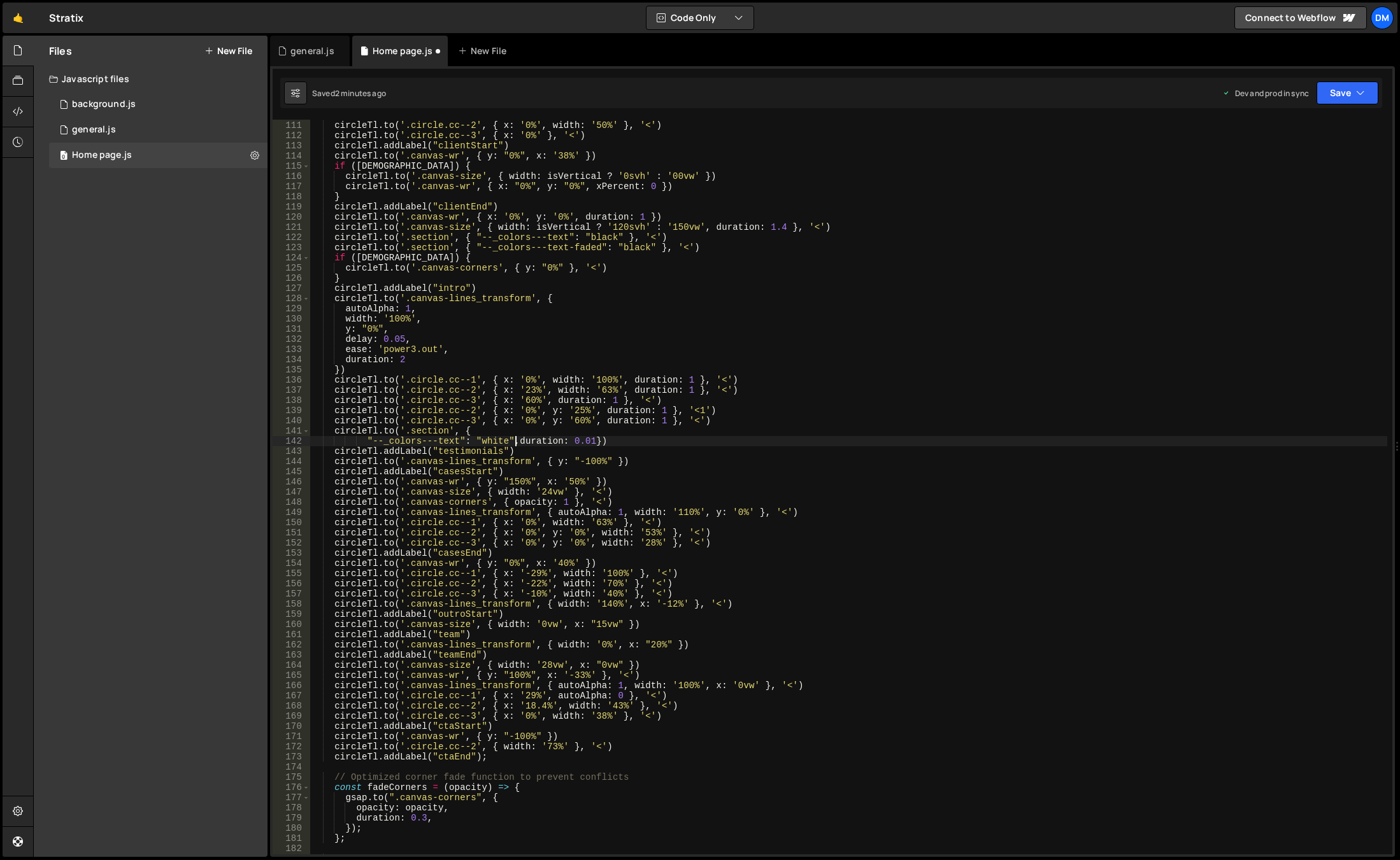
scroll to position [0, 14]
drag, startPoint x: 366, startPoint y: 441, endPoint x: 287, endPoint y: 437, distance: 79.1
click at [287, 437] on div ""--_colors---text": "white", duration: 0.01}) 110 111 112 113 114 115 116 117 1…" at bounding box center [832, 487] width 1119 height 735
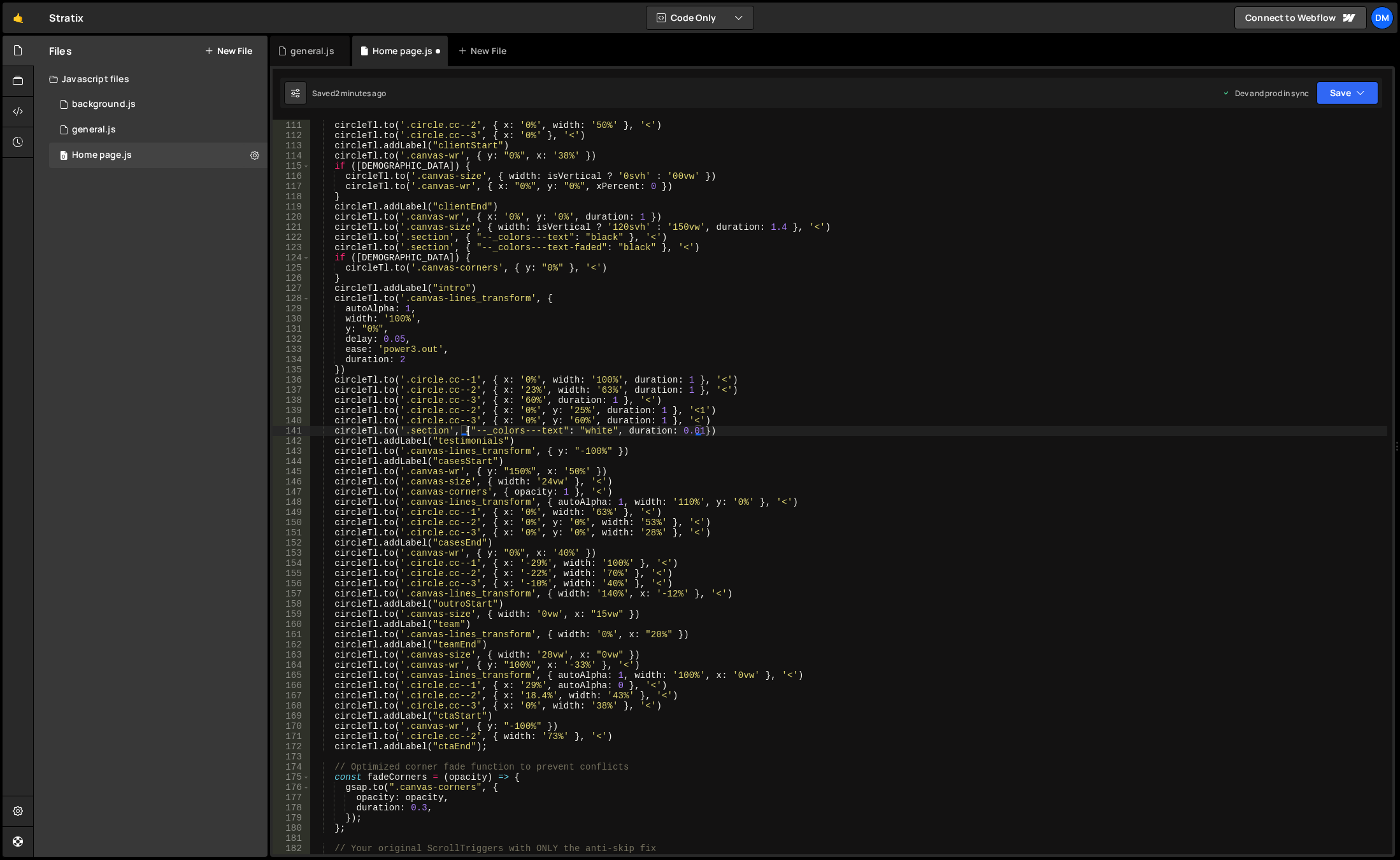
click at [803, 442] on div "circleTl . to ( '.circle.cc--1' , { x : '0%' , width : '60%' } , '<' ) circleTl…" at bounding box center [849, 487] width 1077 height 755
click at [722, 428] on div "circleTl . to ( '.circle.cc--1' , { x : '0%' , width : '60%' } , '<' ) circleTl…" at bounding box center [849, 487] width 1077 height 755
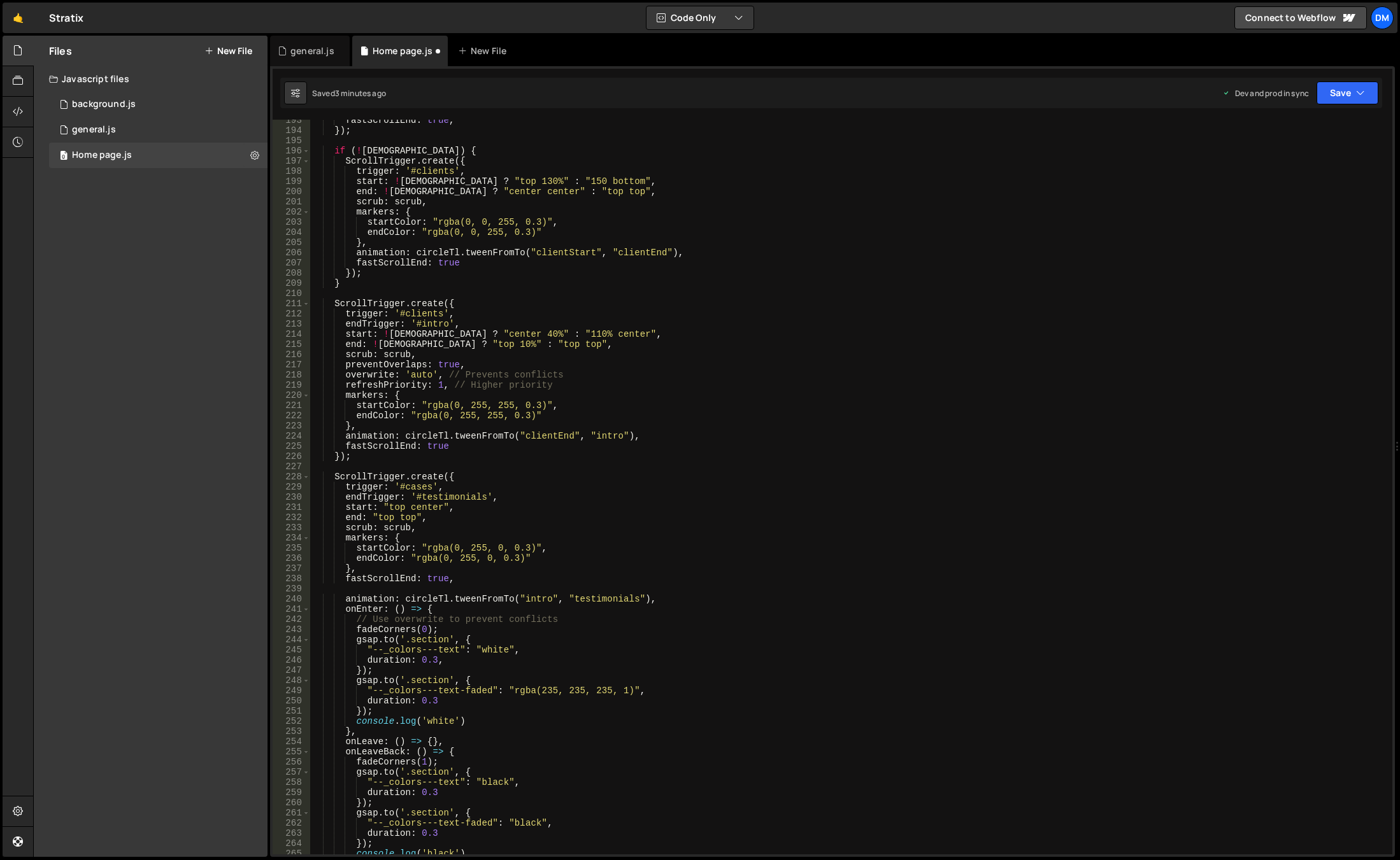
scroll to position [2037, 0]
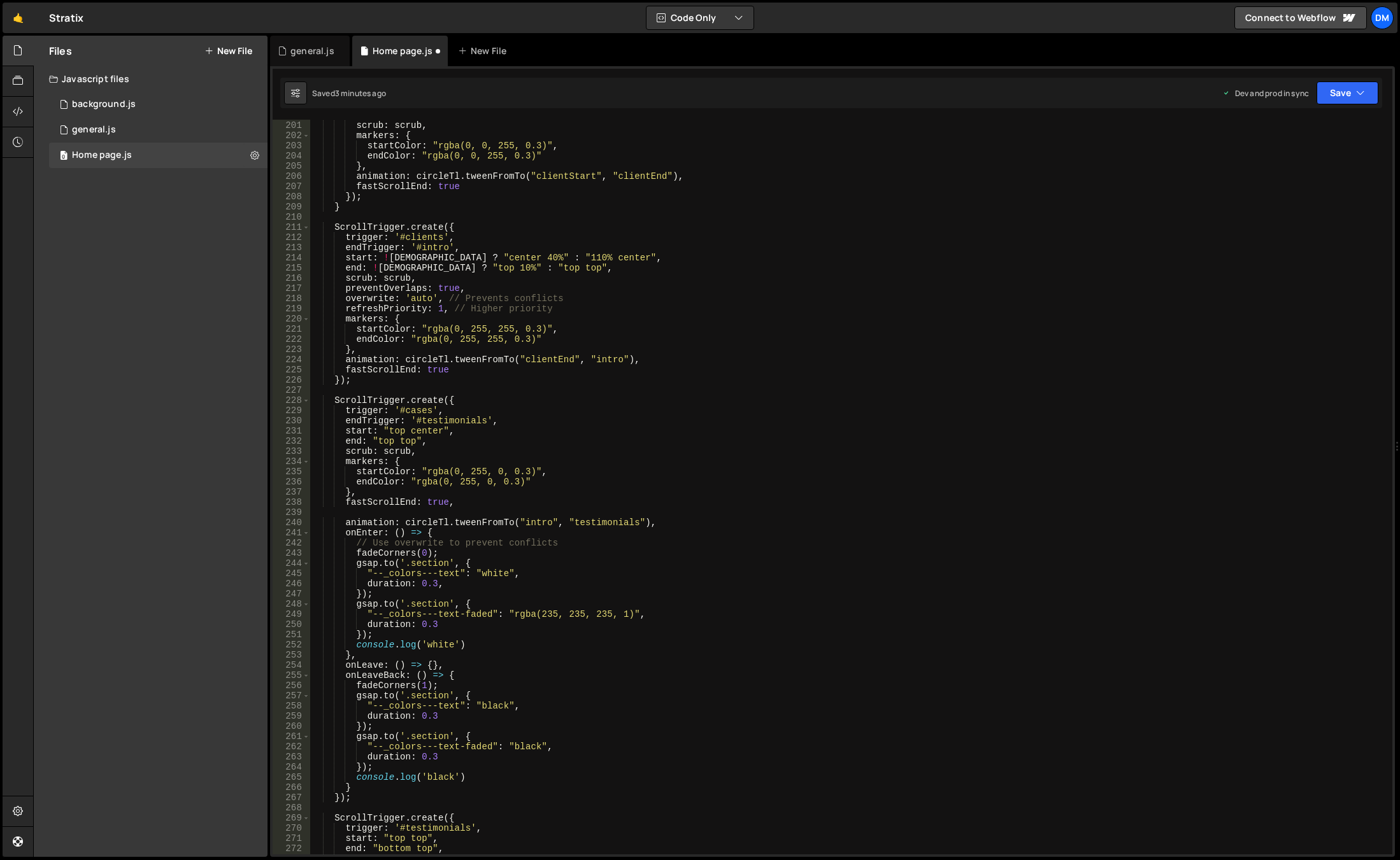
click at [391, 616] on div "end : ! isWide ? "center center" : "top top" , scrub : scrub , markers : { star…" at bounding box center [849, 487] width 1077 height 755
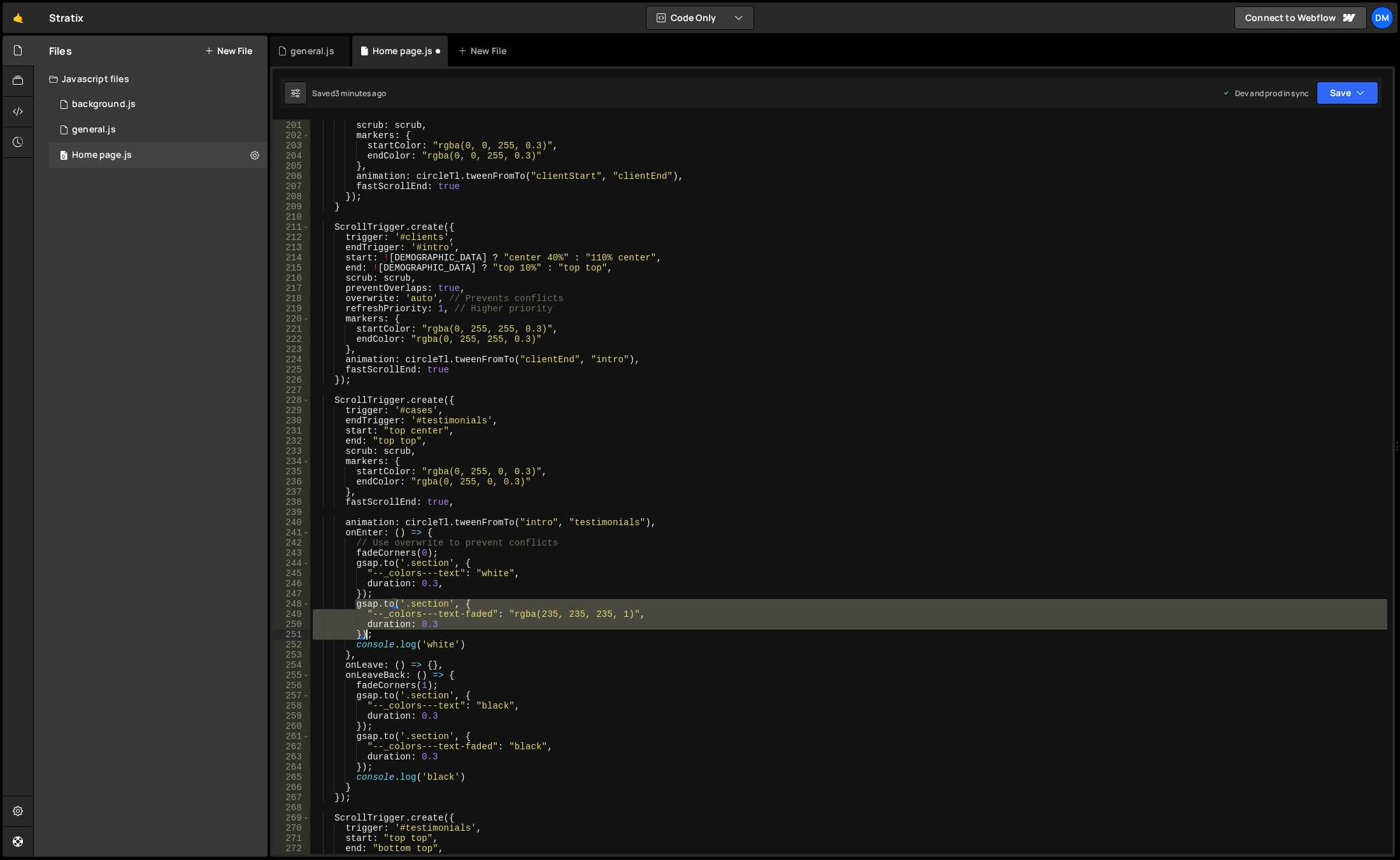
drag, startPoint x: 354, startPoint y: 605, endPoint x: 367, endPoint y: 634, distance: 31.8
click at [367, 634] on div "end : ! isWide ? "center center" : "top top" , scrub : scrub , markers : { star…" at bounding box center [849, 487] width 1077 height 755
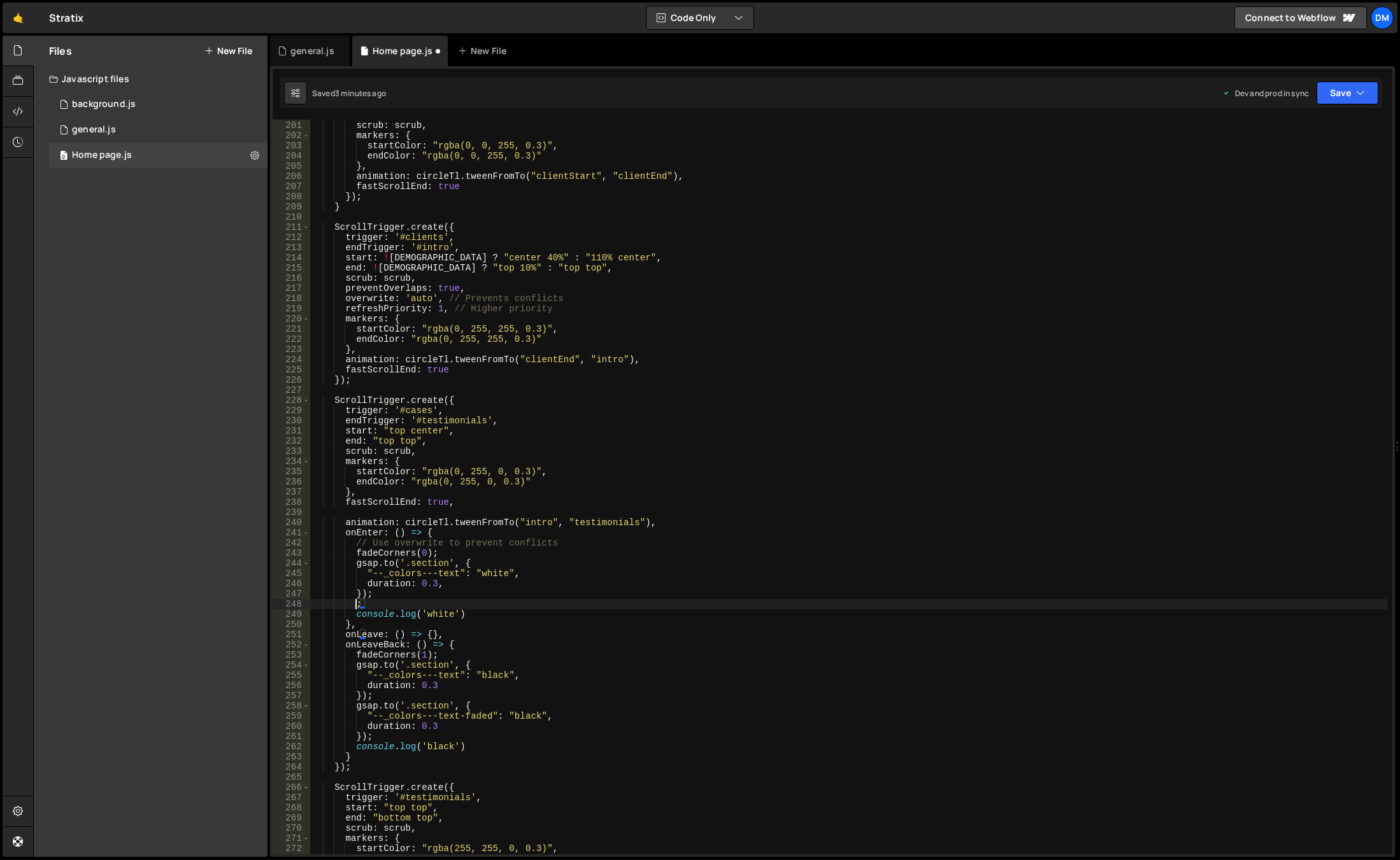
scroll to position [0, 2]
click at [422, 534] on div "end : ! isWide ? "center center" : "top top" , scrub : scrub , markers : { star…" at bounding box center [849, 487] width 1077 height 755
drag, startPoint x: 429, startPoint y: 534, endPoint x: 400, endPoint y: 561, distance: 39.6
click at [429, 534] on div "end : ! isWide ? "center center" : "top top" , scrub : scrub , markers : { star…" at bounding box center [849, 487] width 1077 height 755
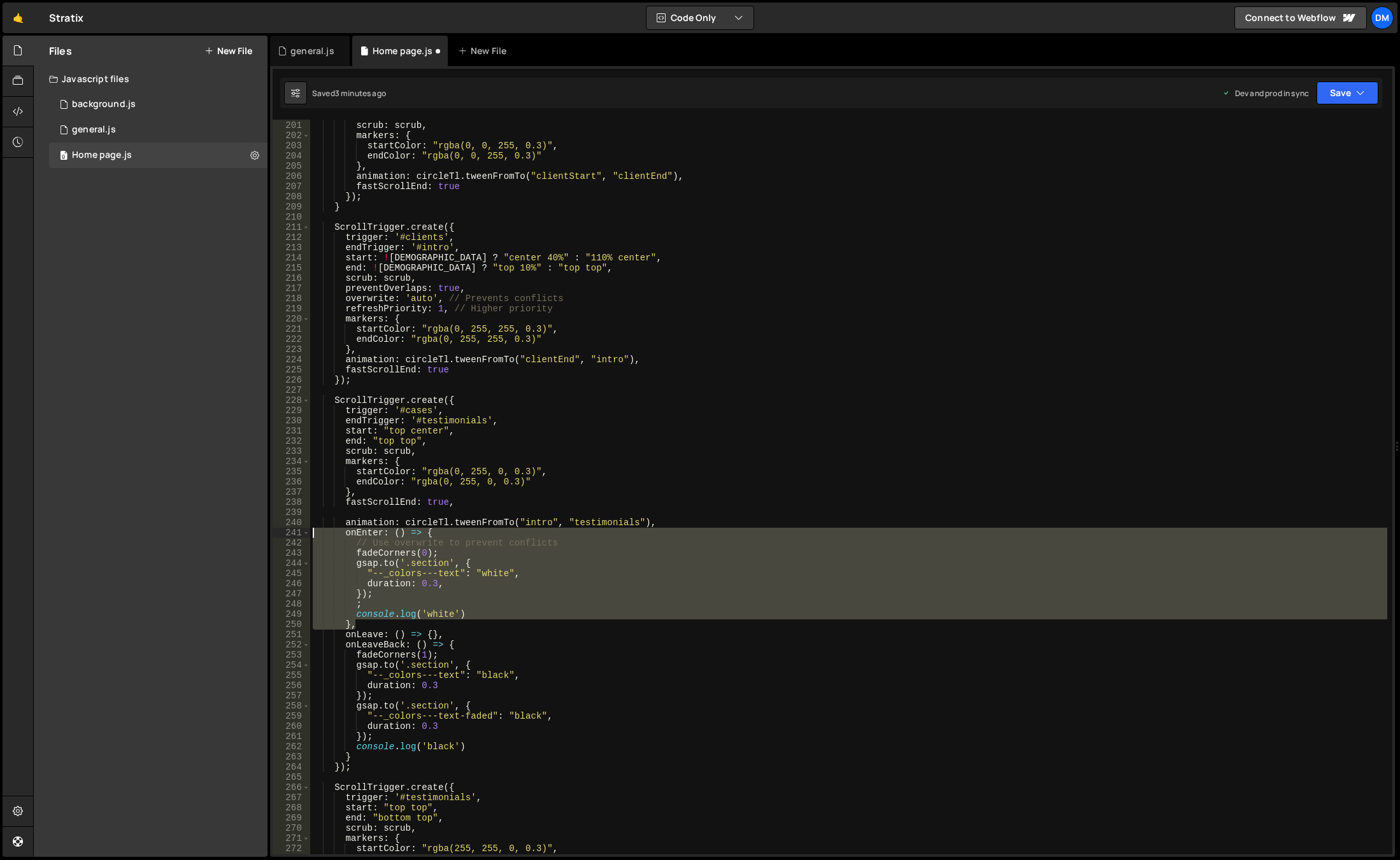
drag, startPoint x: 367, startPoint y: 623, endPoint x: 248, endPoint y: 535, distance: 148.0
click at [248, 535] on div "Files New File Javascript files 0 background.js 0 0 general.js 0 0 Home page.js…" at bounding box center [716, 447] width 1366 height 822
type textarea "onEnter: () => { // Use overwrite to prevent conflicts"
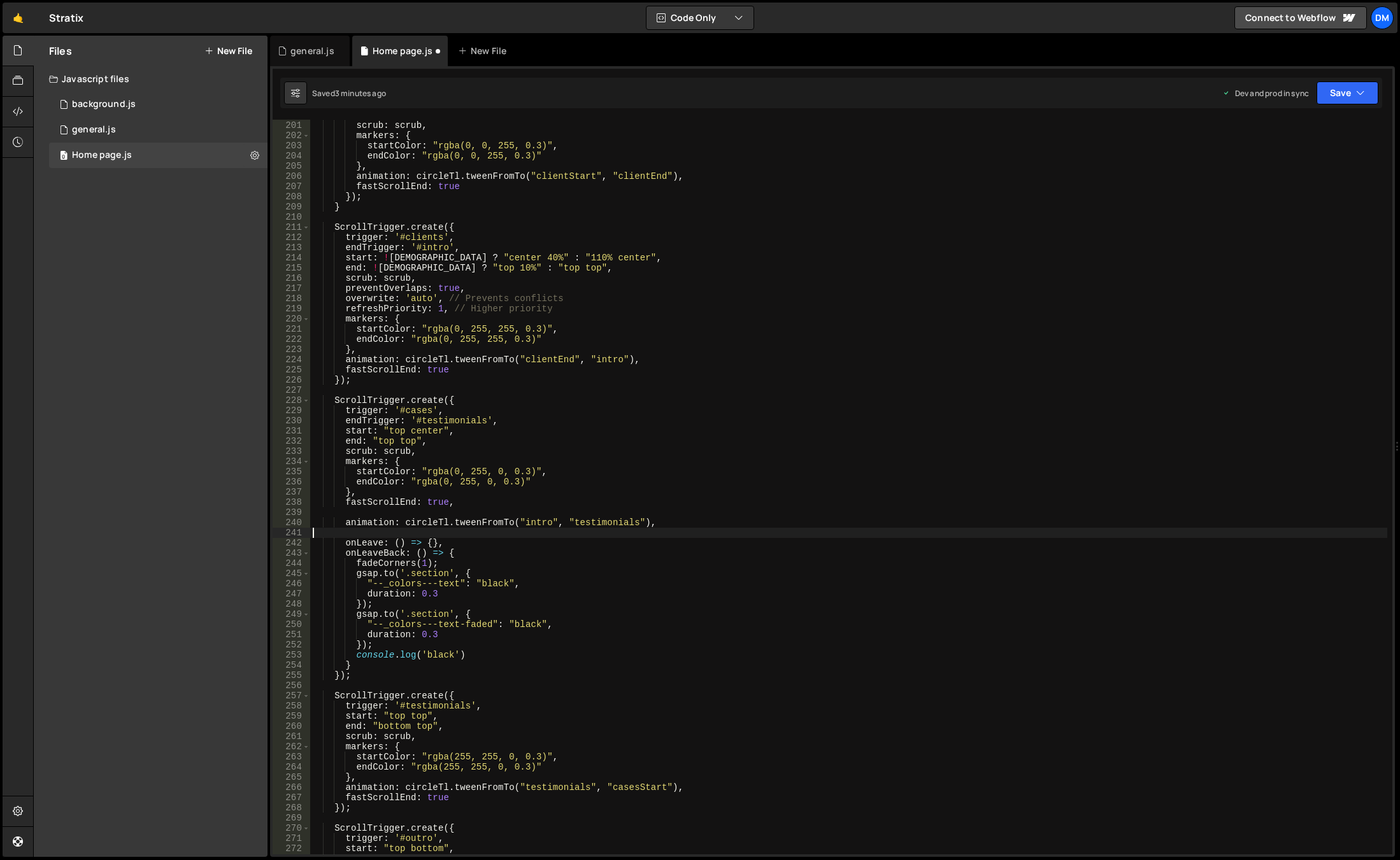
scroll to position [0, 0]
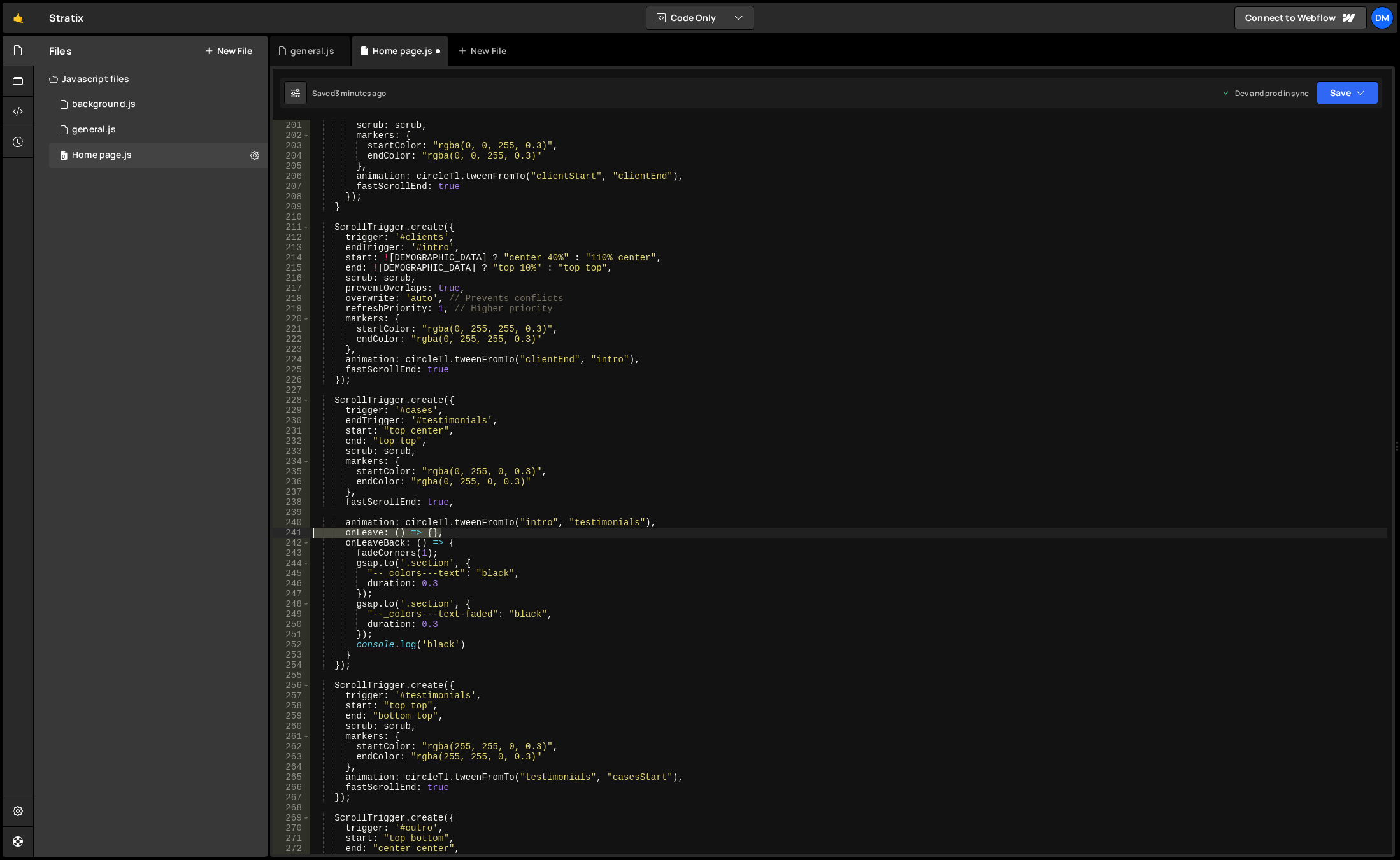
drag, startPoint x: 446, startPoint y: 531, endPoint x: 216, endPoint y: 532, distance: 230.0
click at [216, 532] on div "Files New File Javascript files 0 background.js 0 0 general.js 0 0 Home page.js…" at bounding box center [716, 447] width 1366 height 822
type textarea "onLeave: () => {},"
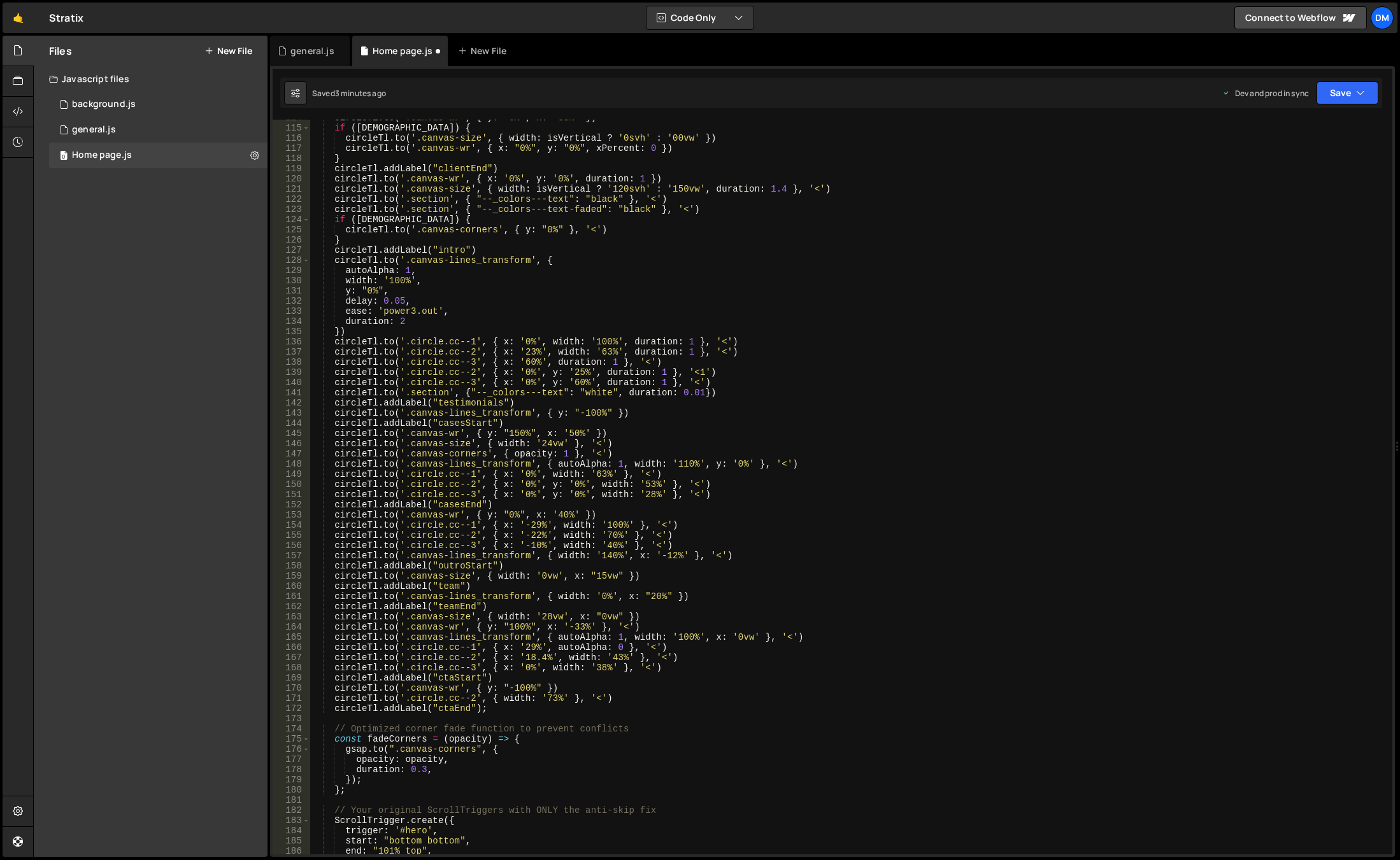
scroll to position [1005, 0]
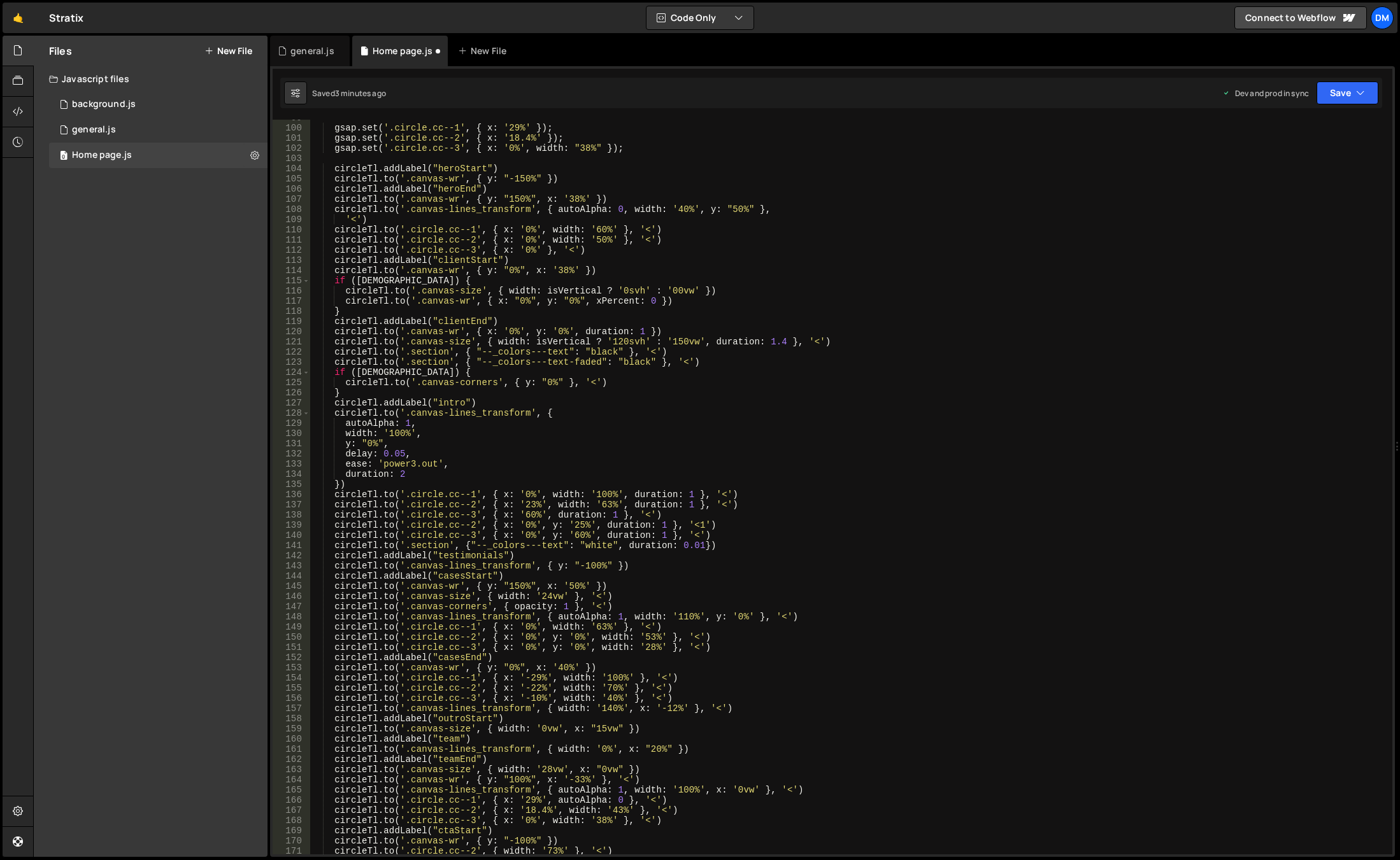
click at [712, 542] on div "gsap . set ( '.circle.cc--1' , { x : '29%' }) ; gsap . set ( '.circle.cc--2' , …" at bounding box center [849, 490] width 1077 height 755
type textarea "[DOMAIN_NAME]('.section', {"--_colors---text": "white", duration: 0.01})"
paste textarea "})"
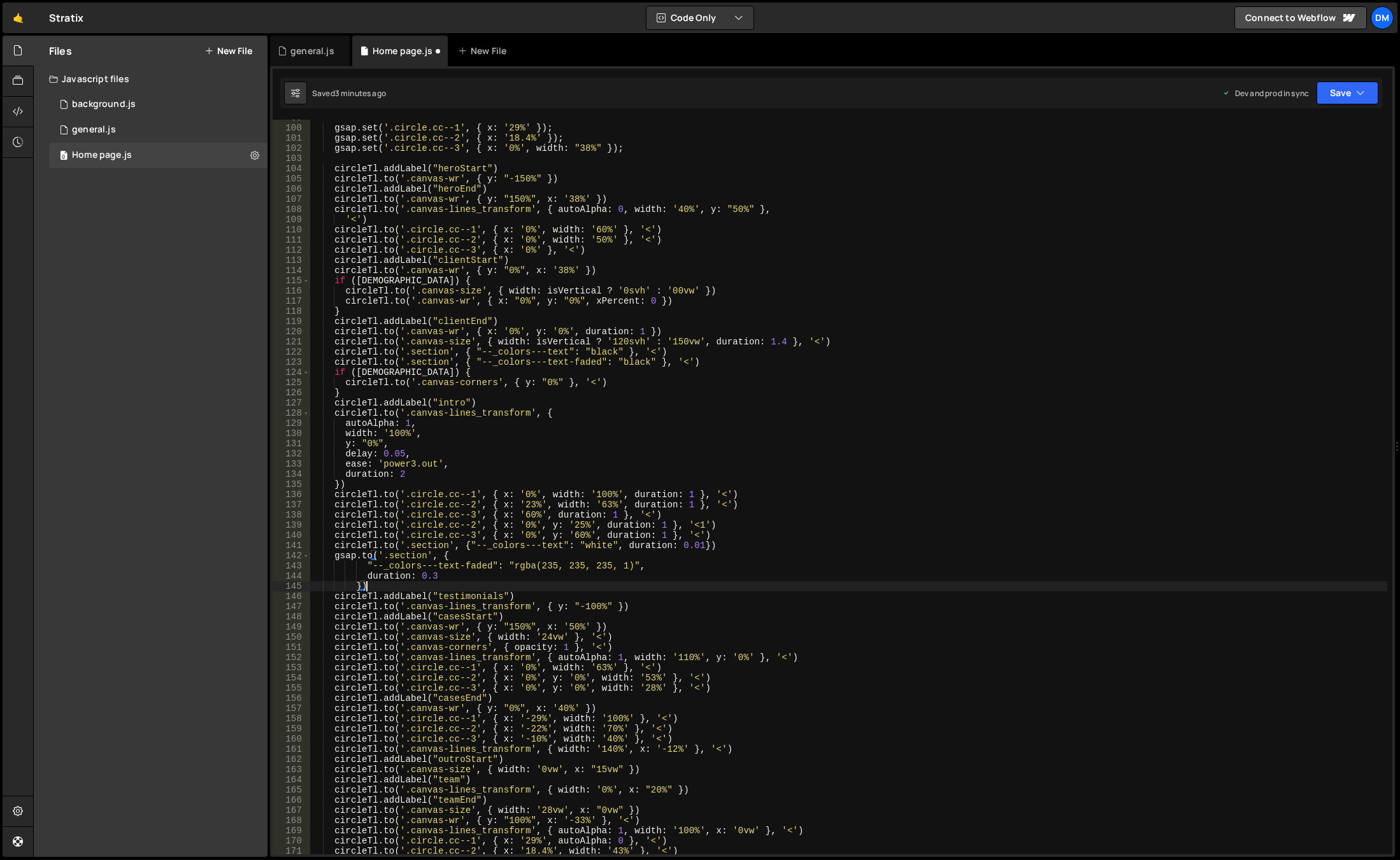
click at [354, 548] on div "gsap . set ( '.circle.cc--1' , { x : '29%' }) ; gsap . set ( '.circle.cc--2' , …" at bounding box center [849, 490] width 1077 height 755
click at [345, 557] on div "gsap . set ( '.circle.cc--1' , { x : '29%' }) ; gsap . set ( '.circle.cc--2' , …" at bounding box center [849, 490] width 1077 height 755
paste textarea "circleTl"
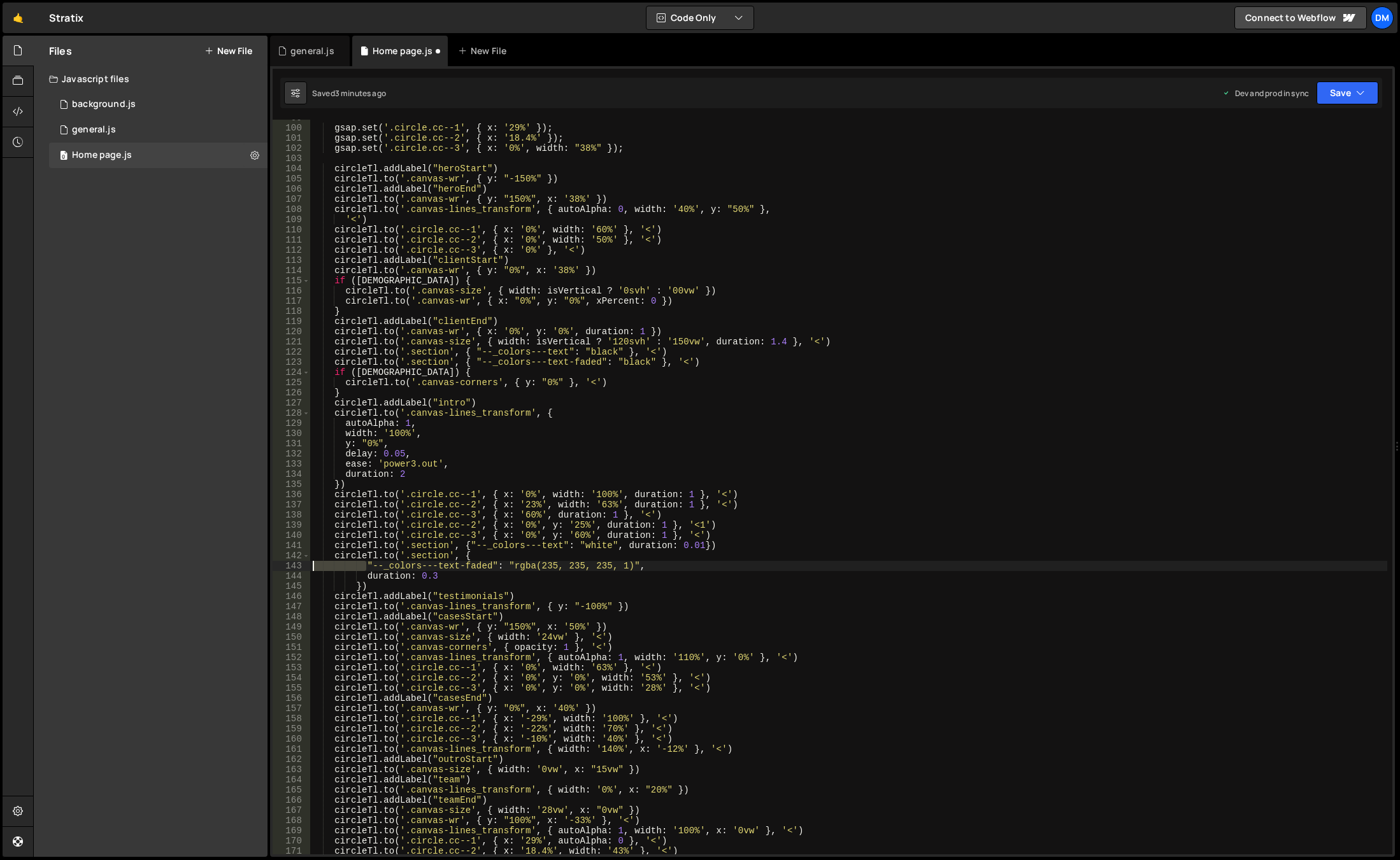
drag, startPoint x: 365, startPoint y: 566, endPoint x: 281, endPoint y: 566, distance: 84.0
click at [281, 566] on div "[DOMAIN_NAME]('.section', { 99 100 101 102 103 104 105 106 107 108 109 110 111 …" at bounding box center [832, 487] width 1119 height 735
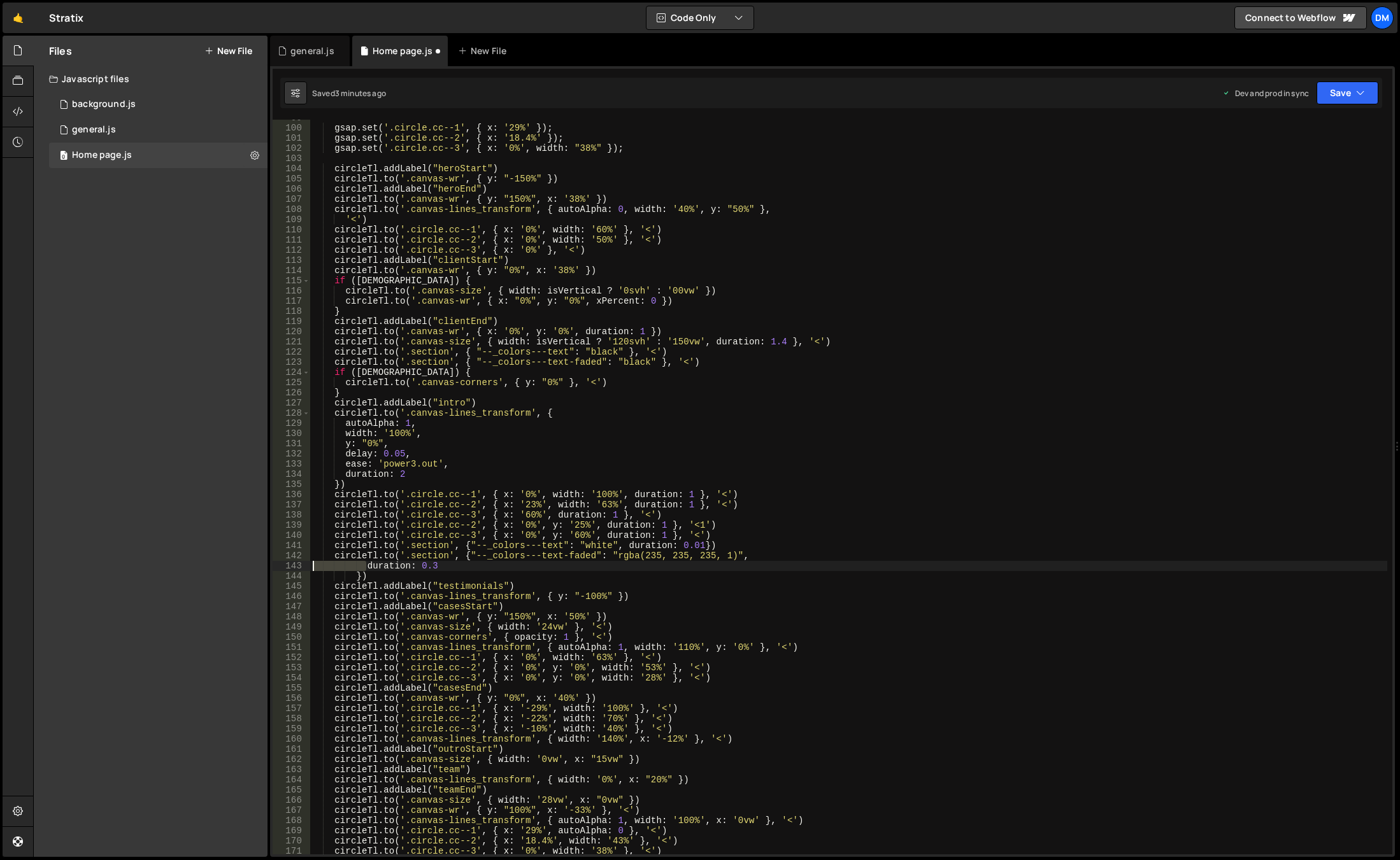
drag, startPoint x: 364, startPoint y: 566, endPoint x: 256, endPoint y: 565, distance: 108.0
click at [256, 565] on div "Files New File Javascript files 0 background.js 0 0 general.js 0 0 Home page.js…" at bounding box center [716, 447] width 1366 height 822
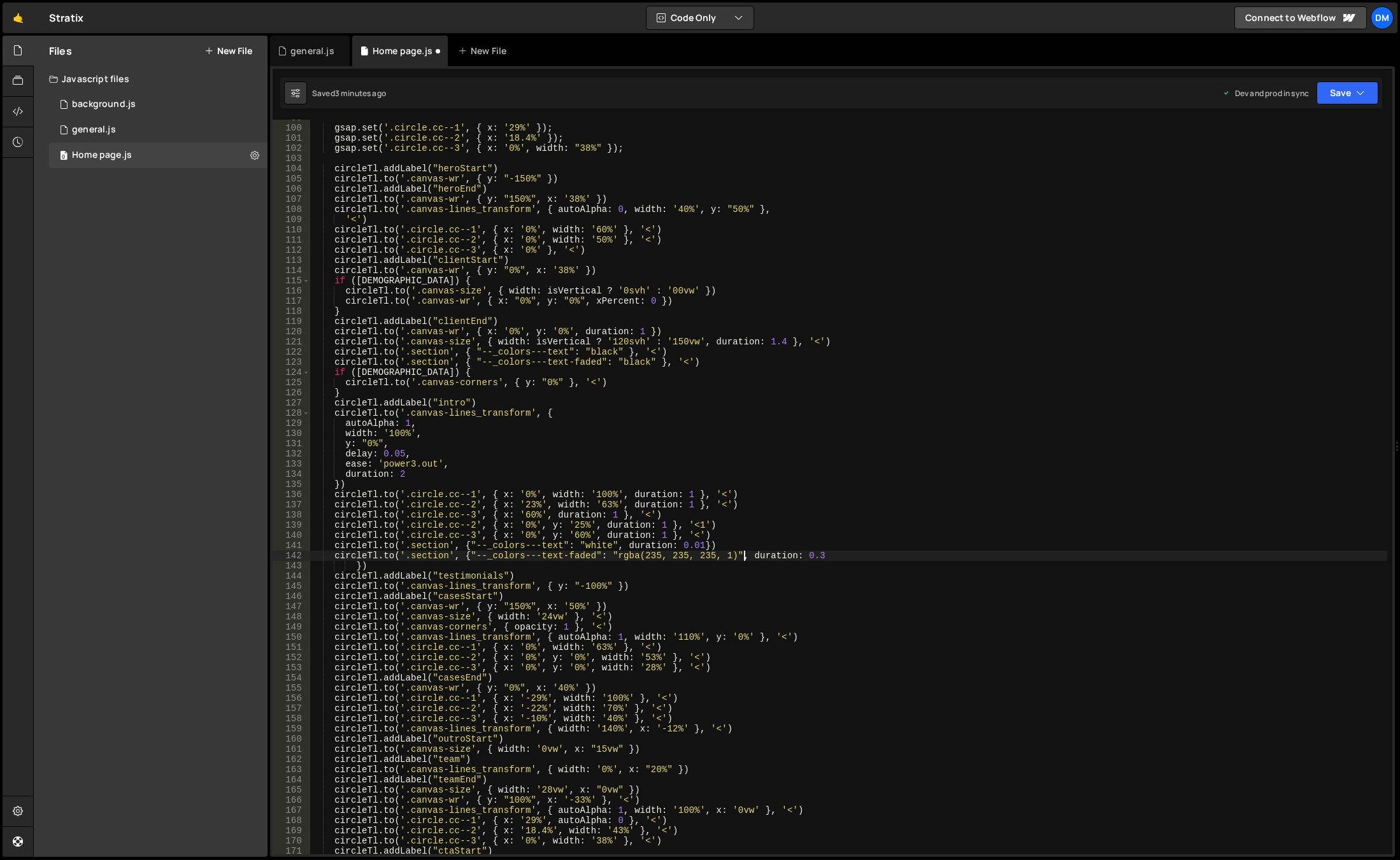
scroll to position [0, 30]
drag, startPoint x: 355, startPoint y: 564, endPoint x: 292, endPoint y: 564, distance: 63.0
click at [292, 564] on div "[DOMAIN_NAME]('.section', {"--_colors---text-faded": "rgba(235, 235, 235, 1)", …" at bounding box center [832, 487] width 1119 height 735
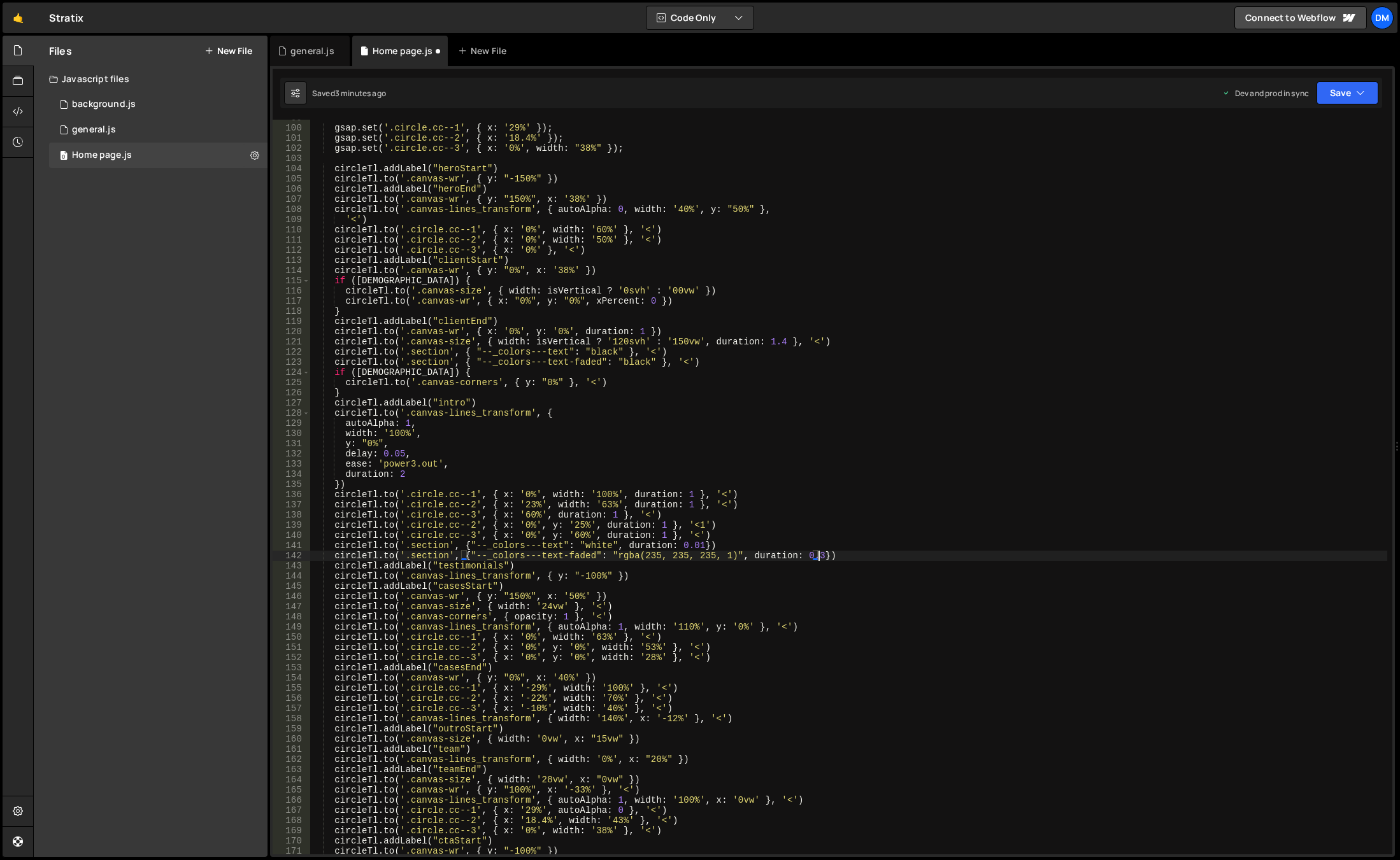
click at [818, 557] on div "gsap . set ( '.circle.cc--1' , { x : '29%' }) ; gsap . set ( '.circle.cc--2' , …" at bounding box center [849, 490] width 1077 height 755
click at [876, 682] on div "gsap . set ( '.circle.cc--1' , { x : '29%' }) ; gsap . set ( '.circle.cc--2' , …" at bounding box center [849, 490] width 1077 height 755
click at [810, 555] on div "gsap . set ( '.circle.cc--1' , { x : '29%' }) ; gsap . set ( '.circle.cc--2' , …" at bounding box center [849, 490] width 1077 height 755
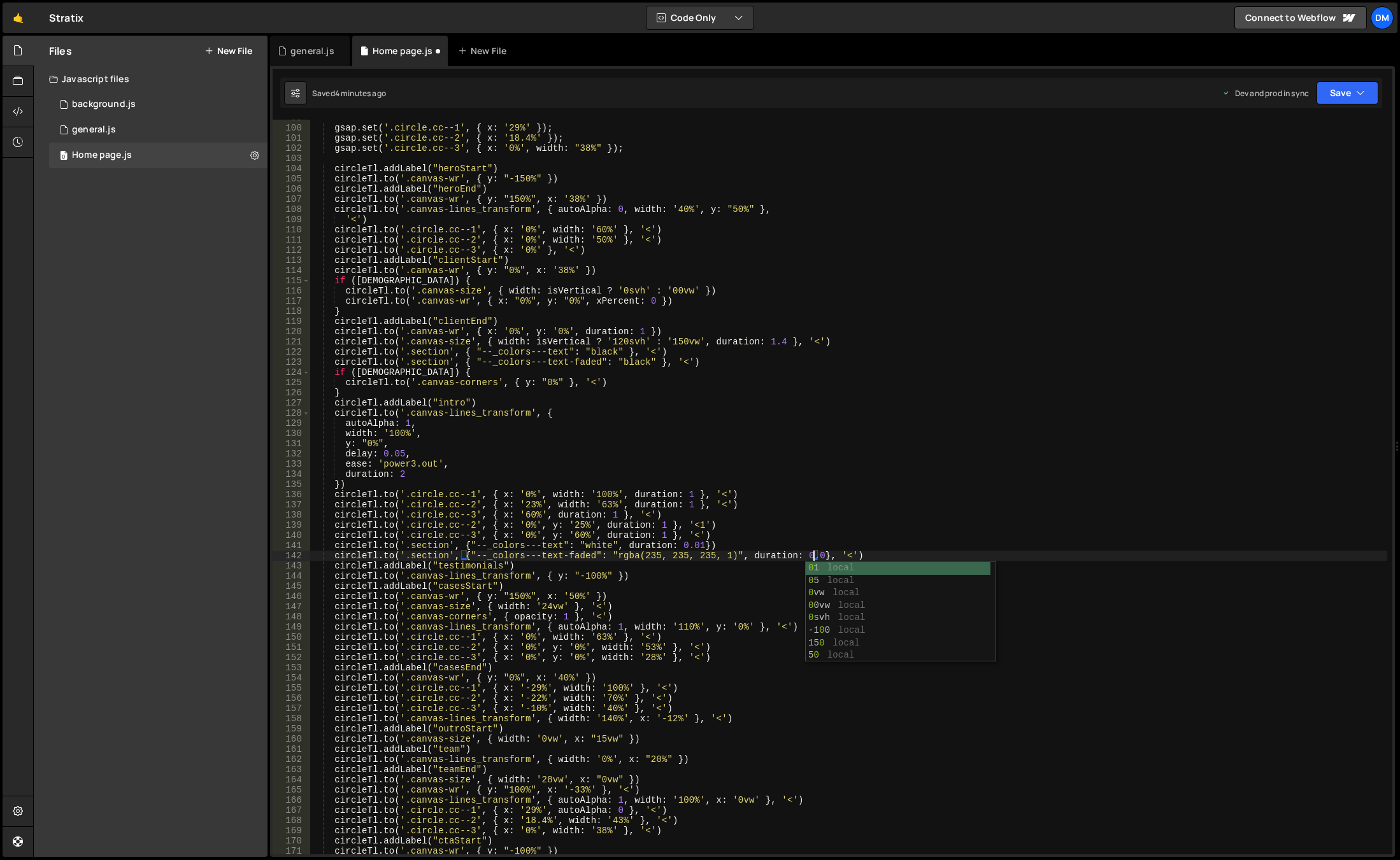
scroll to position [0, 35]
click at [860, 483] on div "gsap . set ( '.circle.cc--1' , { x : '29%' }) ; gsap . set ( '.circle.cc--2' , …" at bounding box center [849, 490] width 1077 height 755
click at [1333, 88] on button "Save" at bounding box center [1347, 93] width 62 height 23
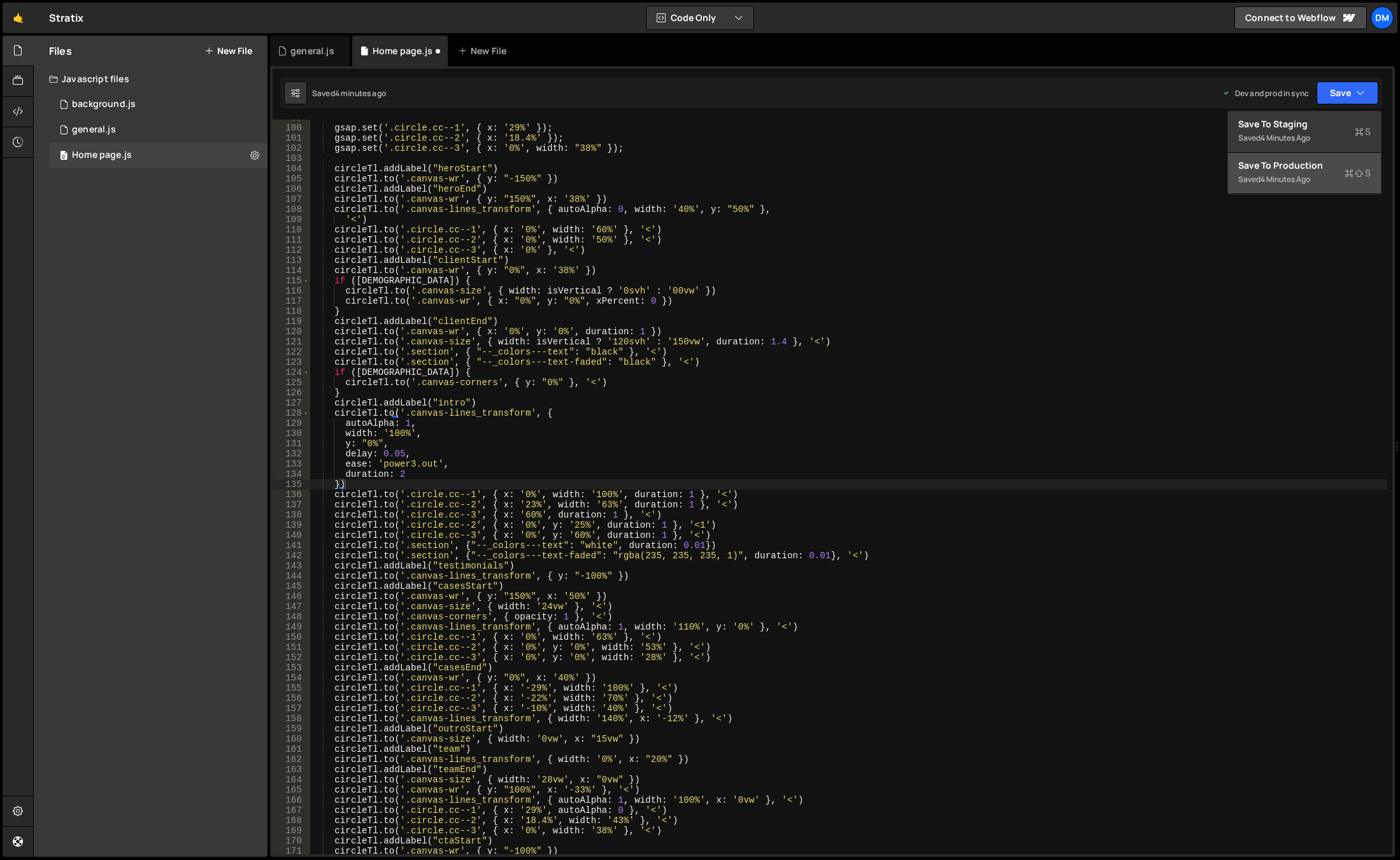
click at [1278, 162] on div "Save to Production S" at bounding box center [1304, 166] width 132 height 13
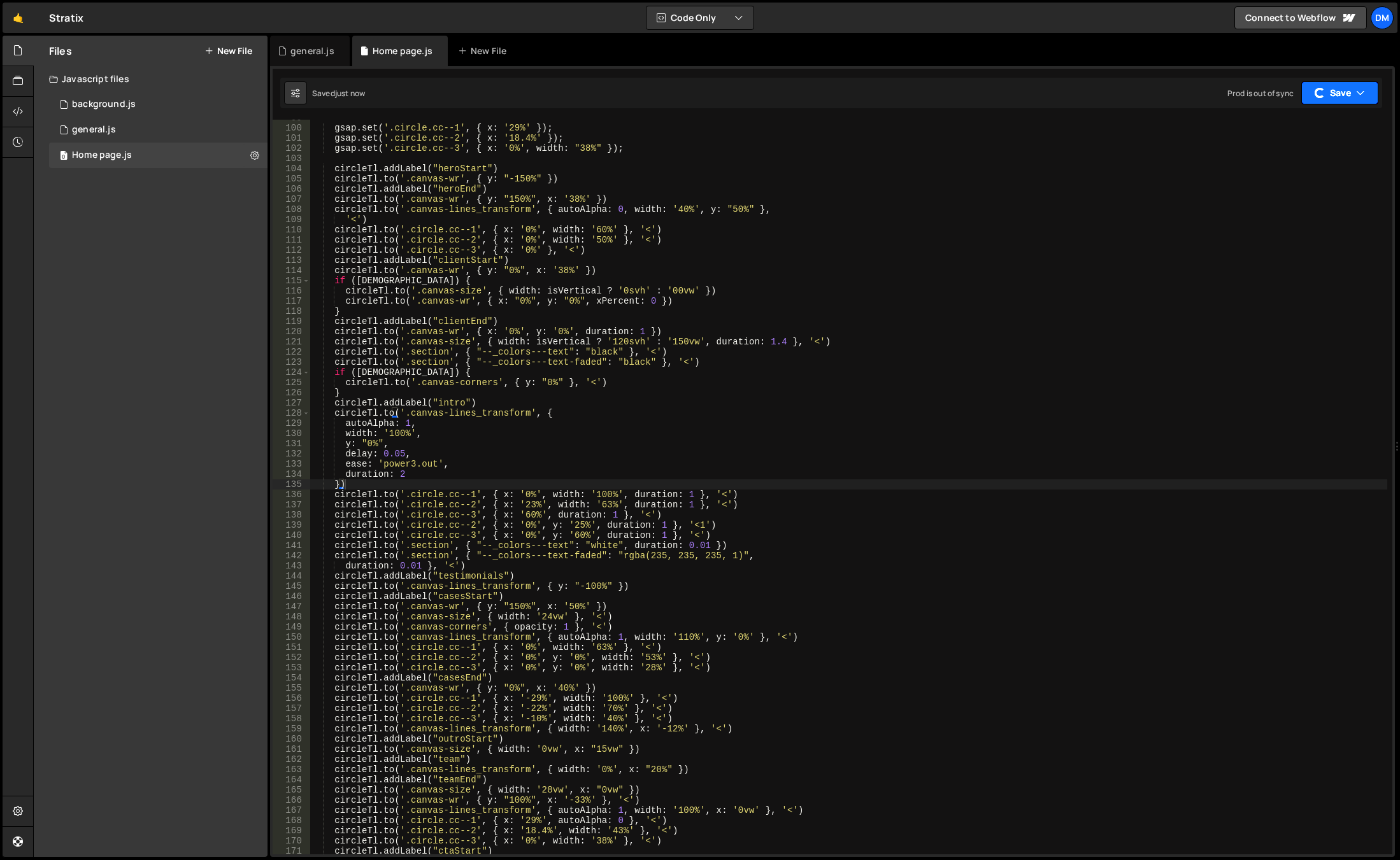
click at [1332, 96] on button "Save" at bounding box center [1339, 93] width 77 height 23
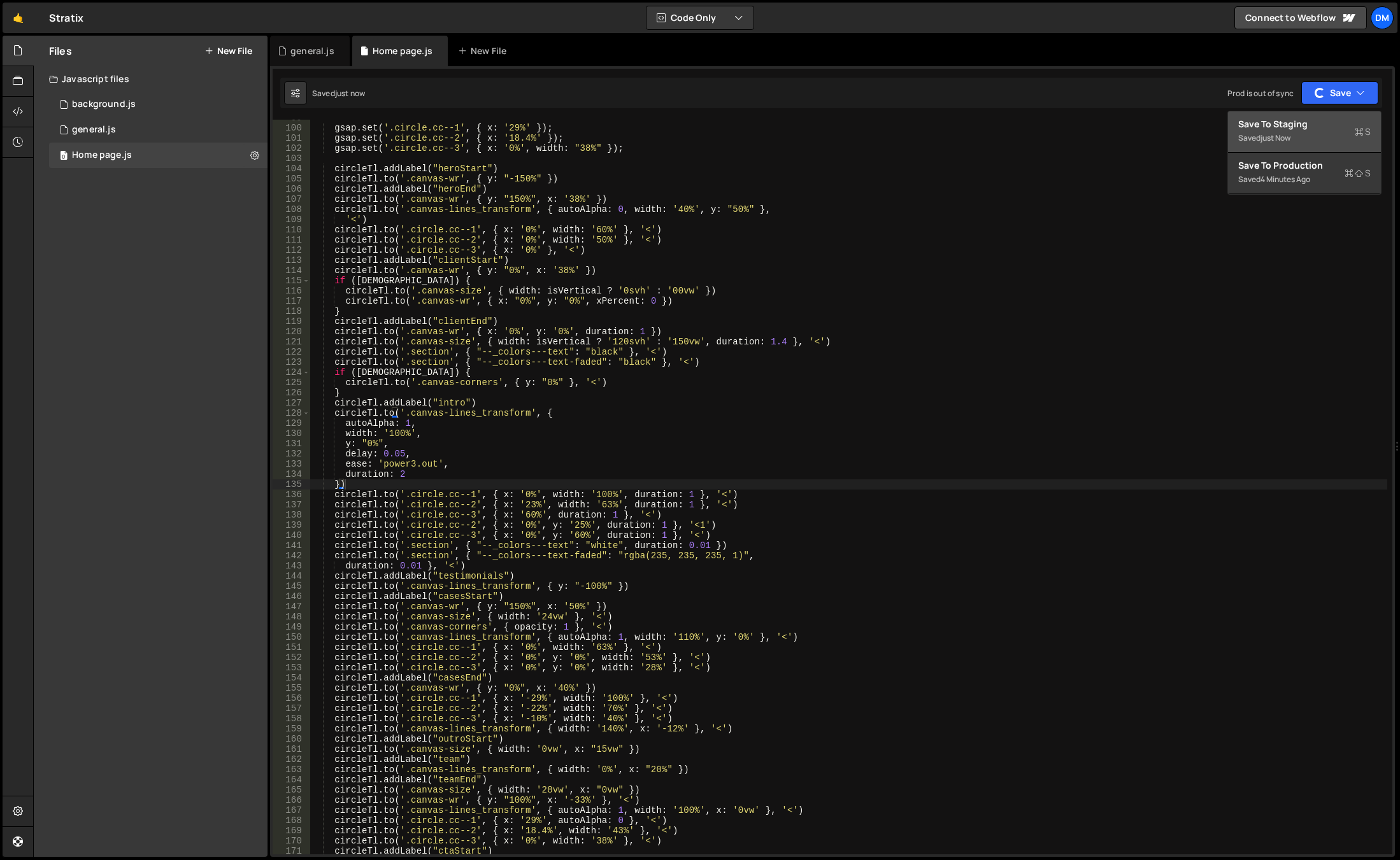
click at [1299, 125] on div "Save to Staging S" at bounding box center [1304, 124] width 132 height 13
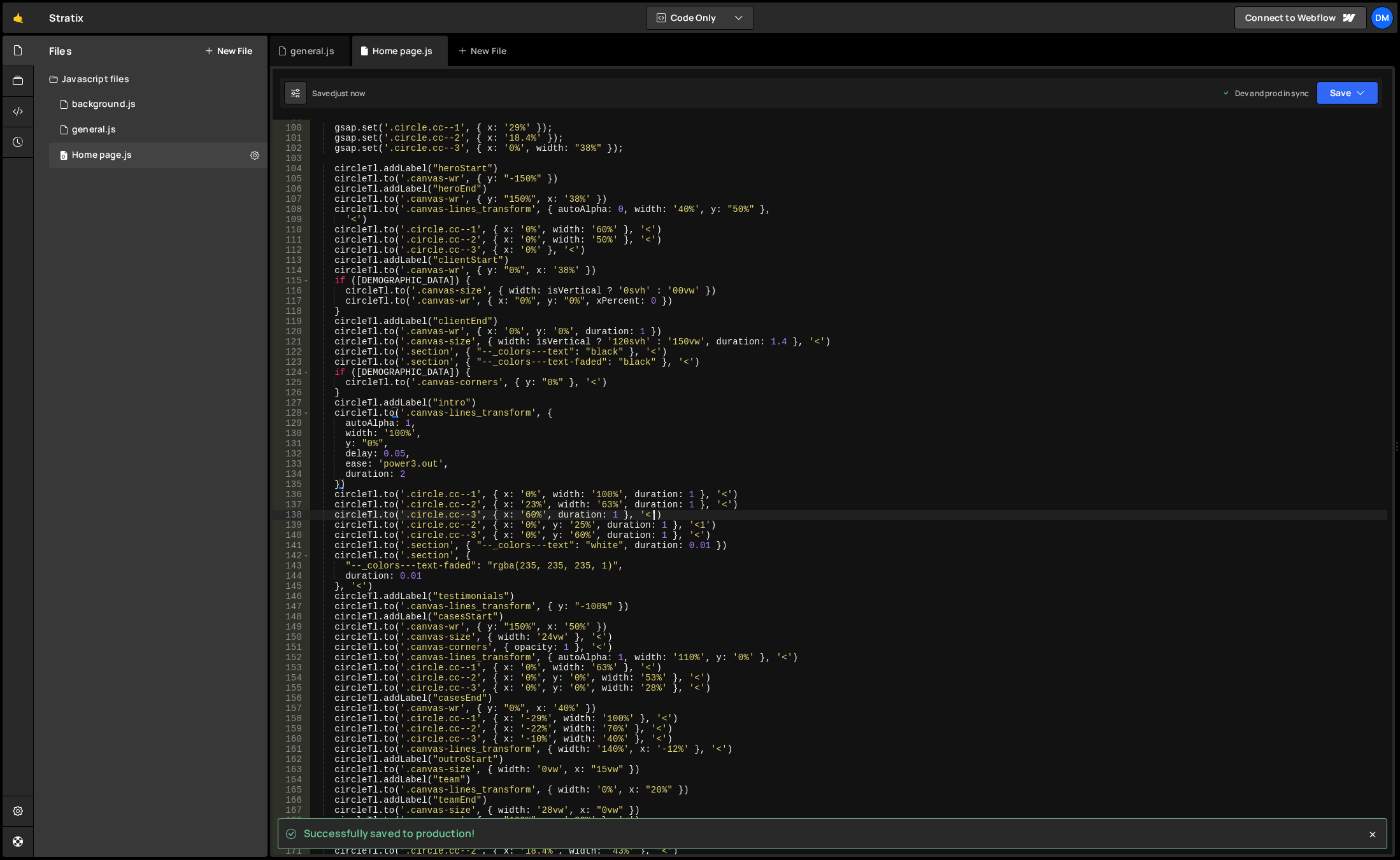
click at [898, 513] on div "gsap . set ( '.circle.cc--1' , { x : '29%' }) ; gsap . set ( '.circle.cc--2' , …" at bounding box center [849, 490] width 1077 height 755
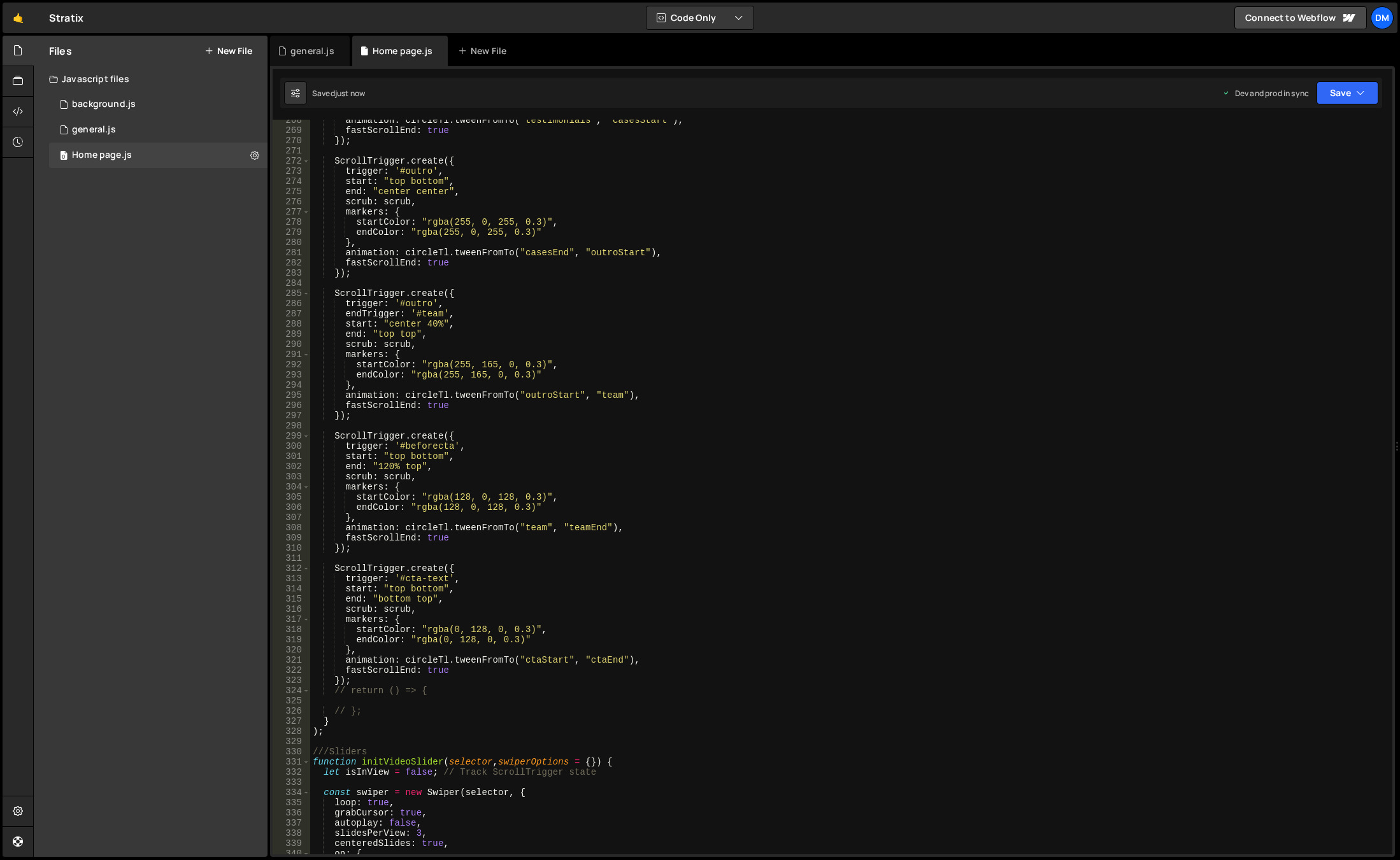
scroll to position [2648, 0]
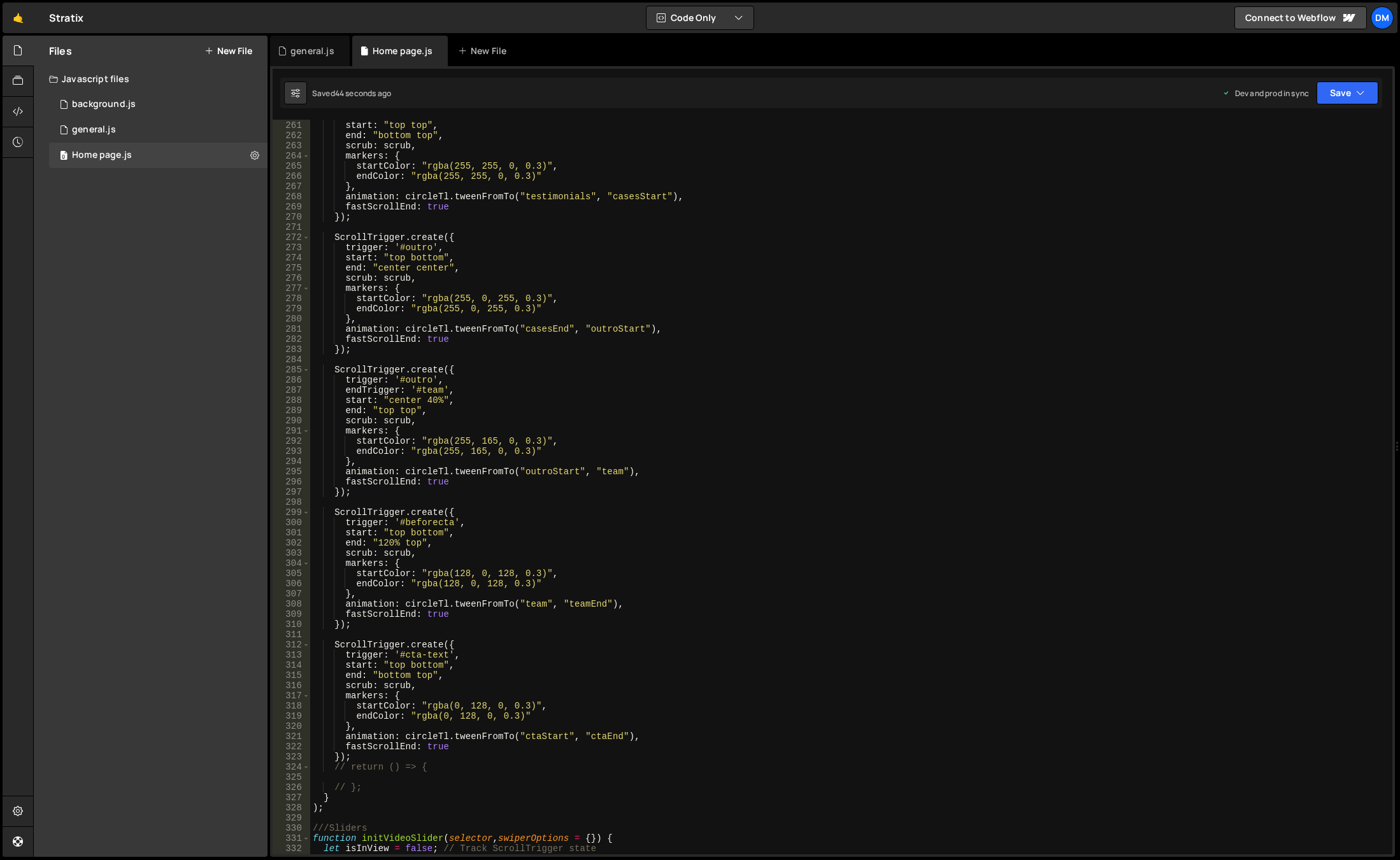
click at [733, 463] on div "trigger : '#testimonials' , start : "top top" , end : "bottom top" , scrub : sc…" at bounding box center [849, 487] width 1077 height 755
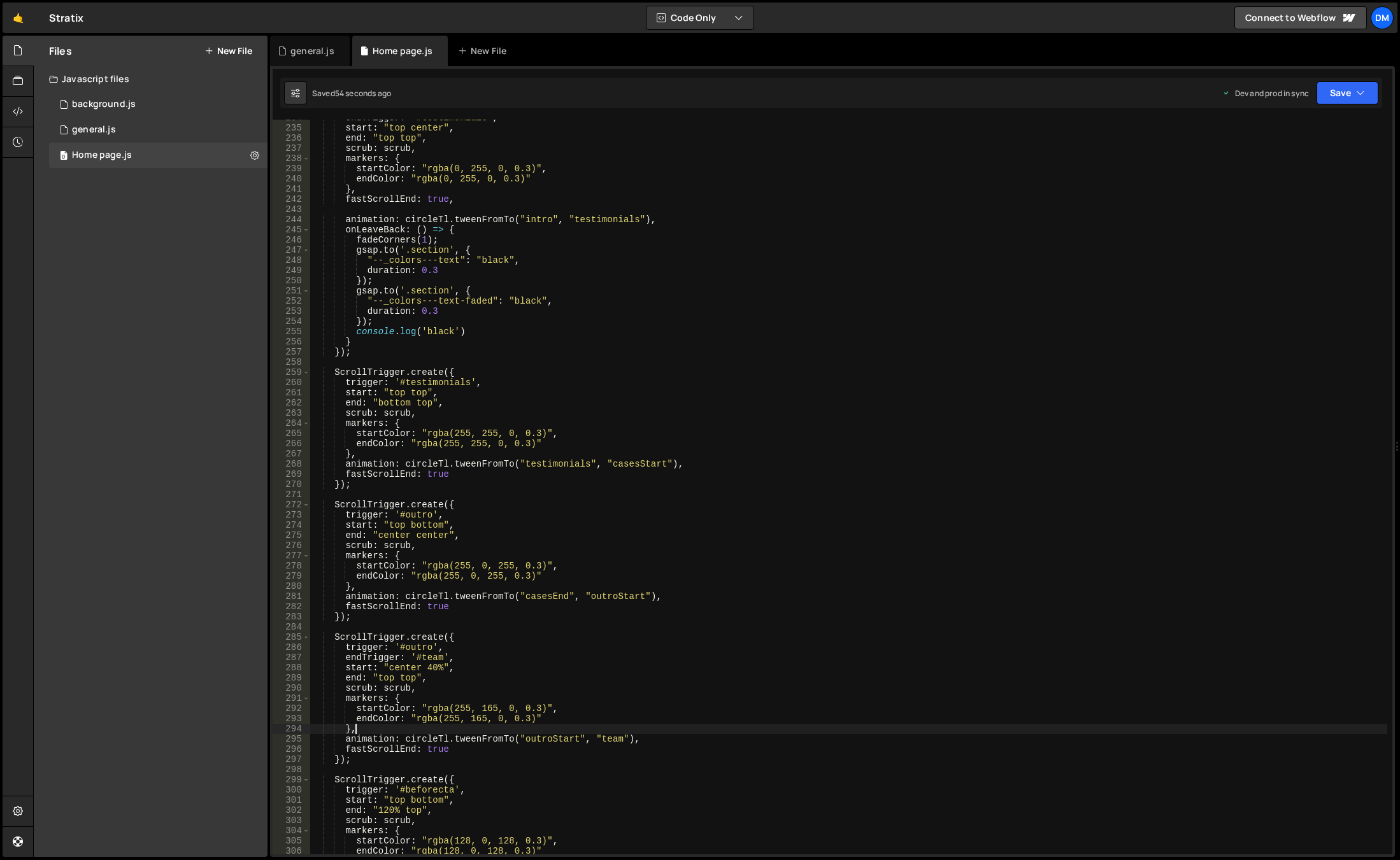
scroll to position [2228, 0]
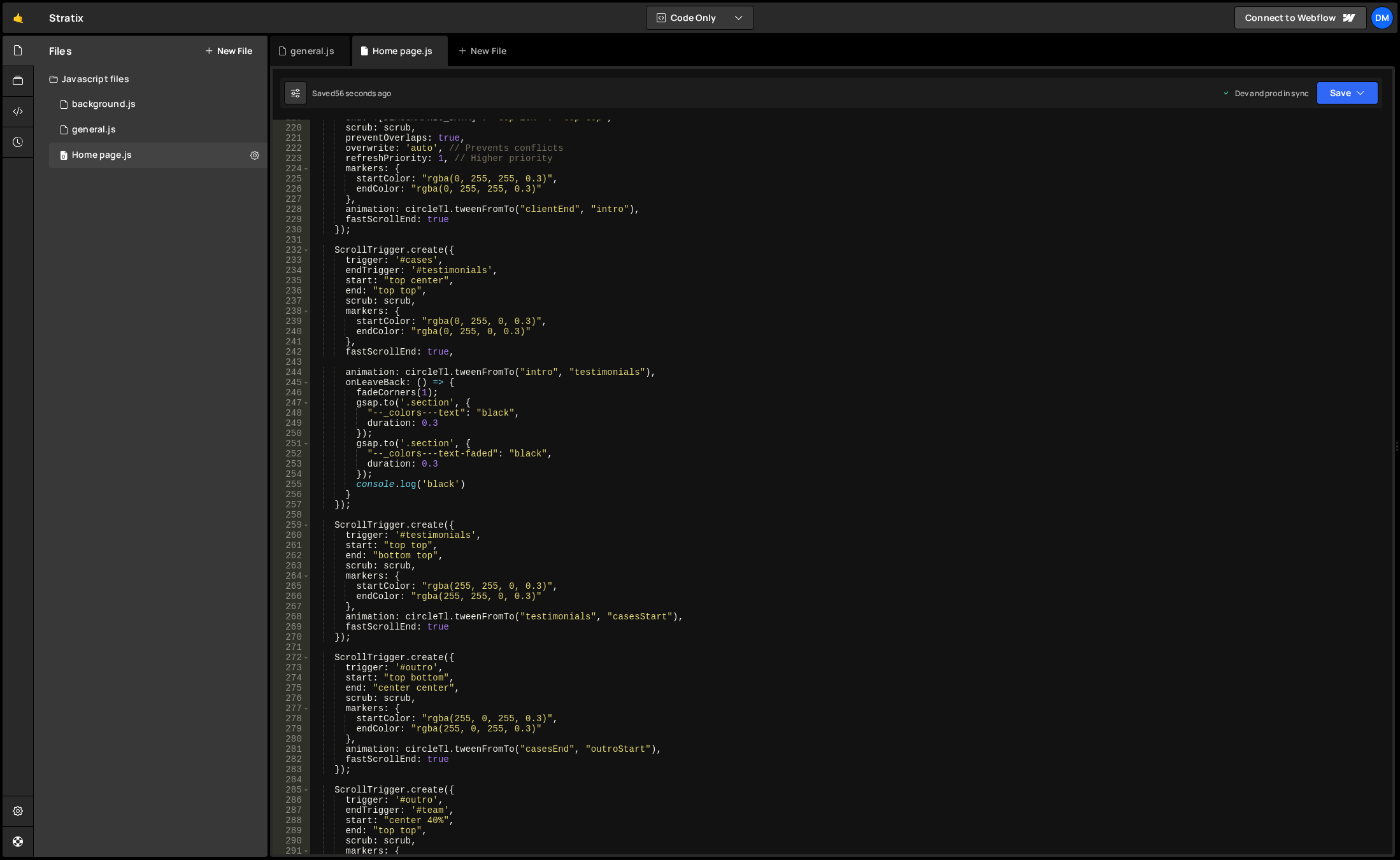
click at [457, 352] on div "end : ! isWide ? "top 10%" : "top top" , scrub : scrub , preventOverlaps : true…" at bounding box center [849, 490] width 1077 height 755
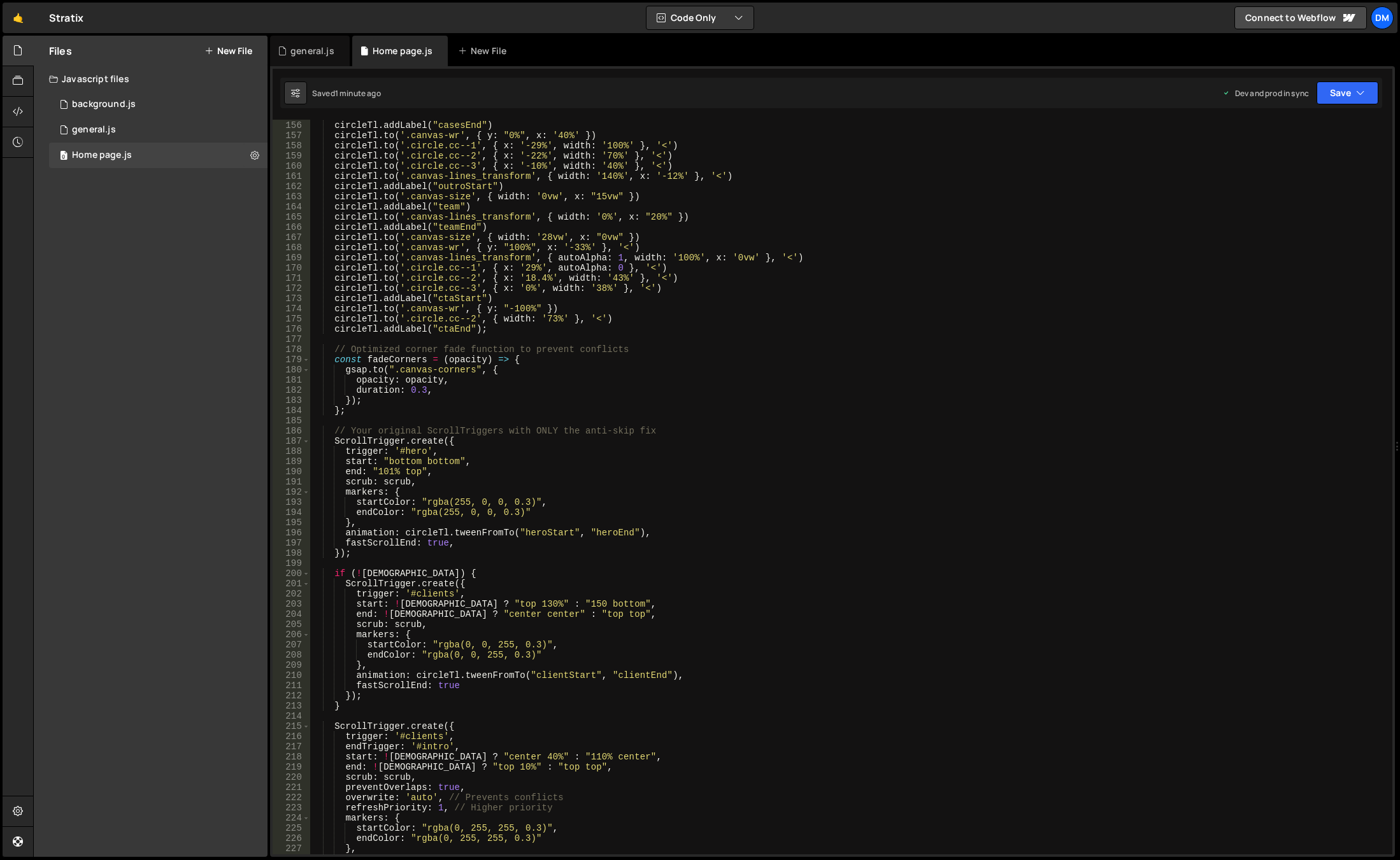
scroll to position [1579, 0]
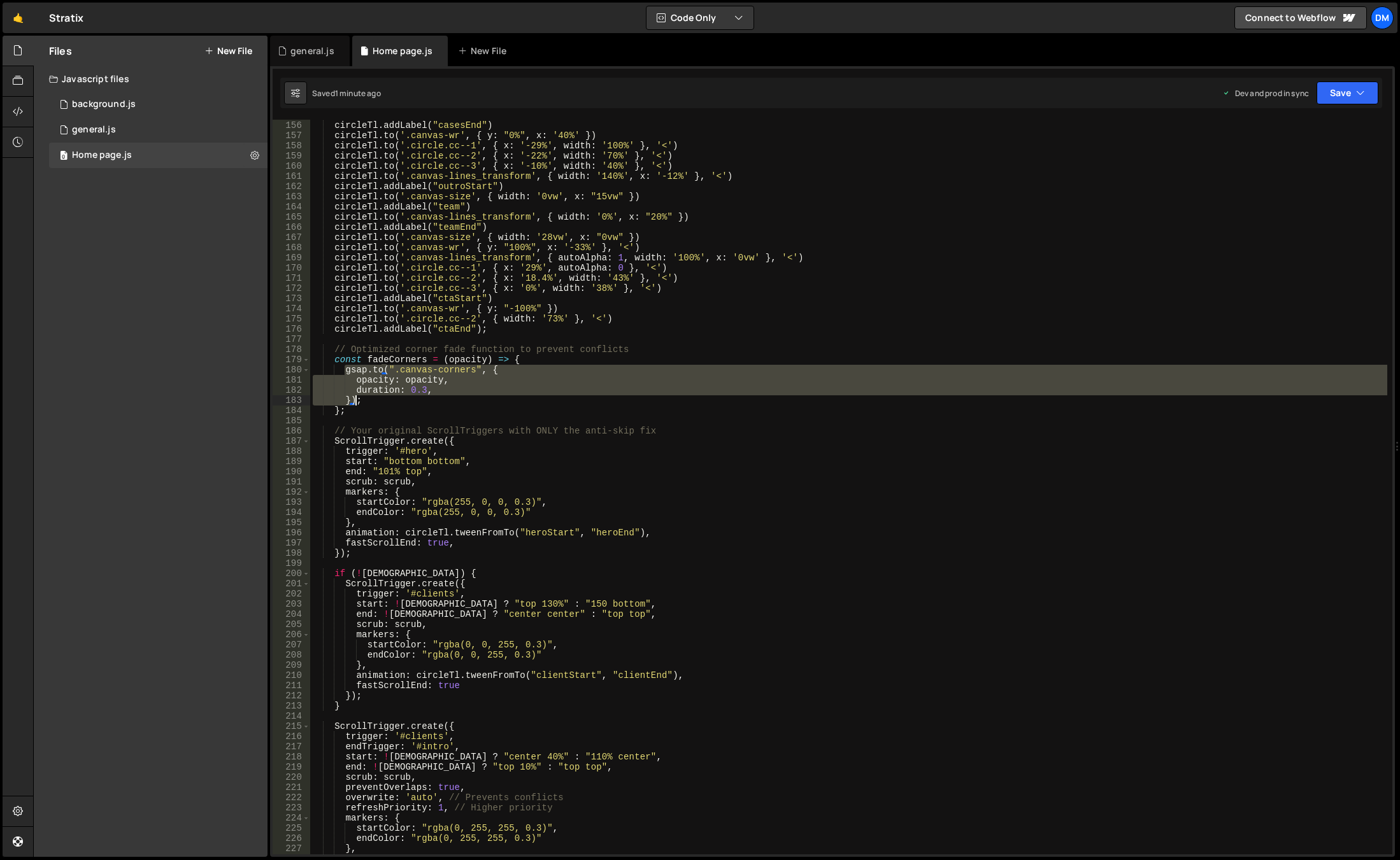
drag, startPoint x: 342, startPoint y: 367, endPoint x: 357, endPoint y: 397, distance: 33.5
click at [357, 397] on div "circleTl . to ( '.circle.cc--3' , { x : '0%' , y : '0%' , width : '28%' } , '<'…" at bounding box center [849, 487] width 1077 height 755
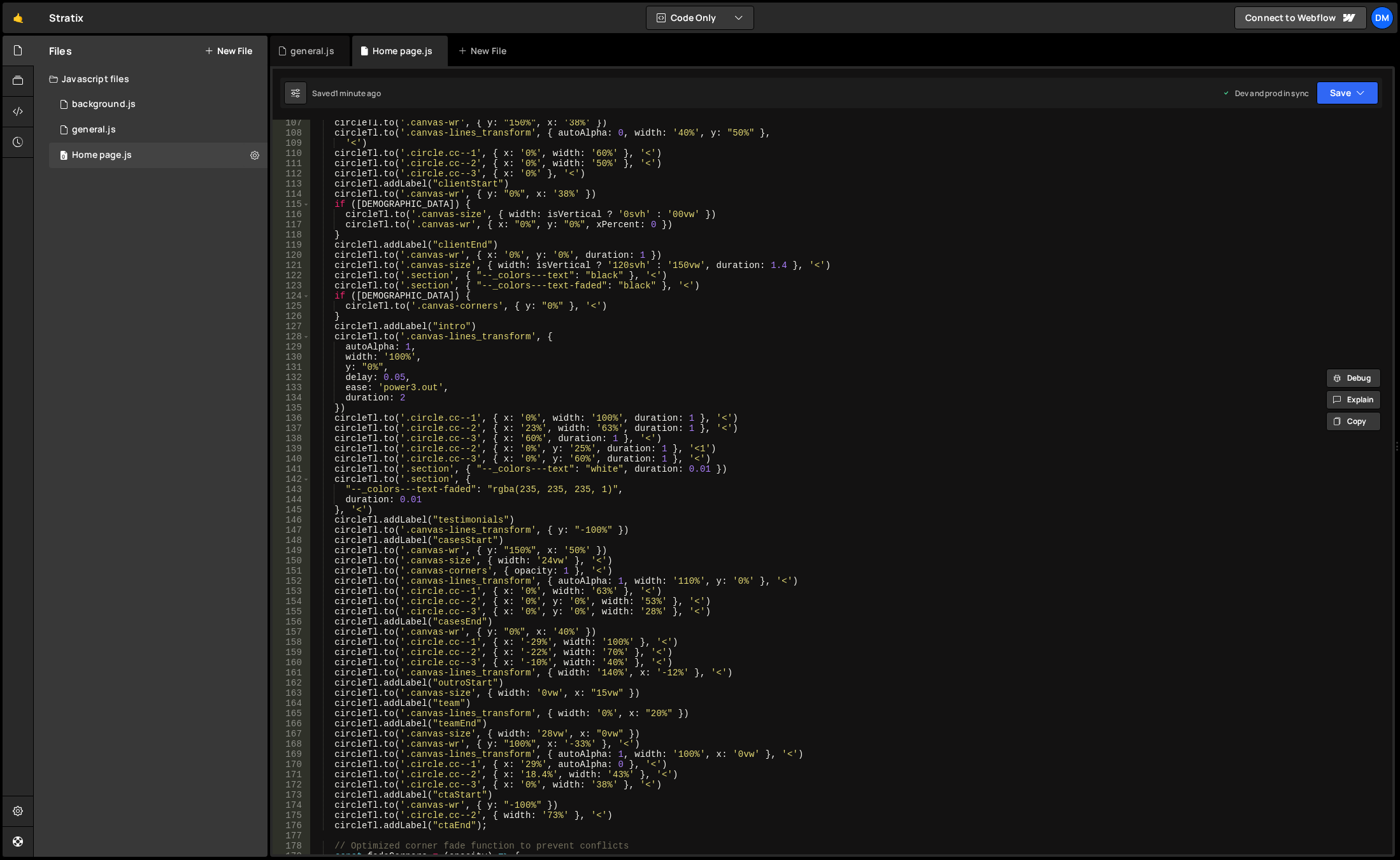
scroll to position [929, 0]
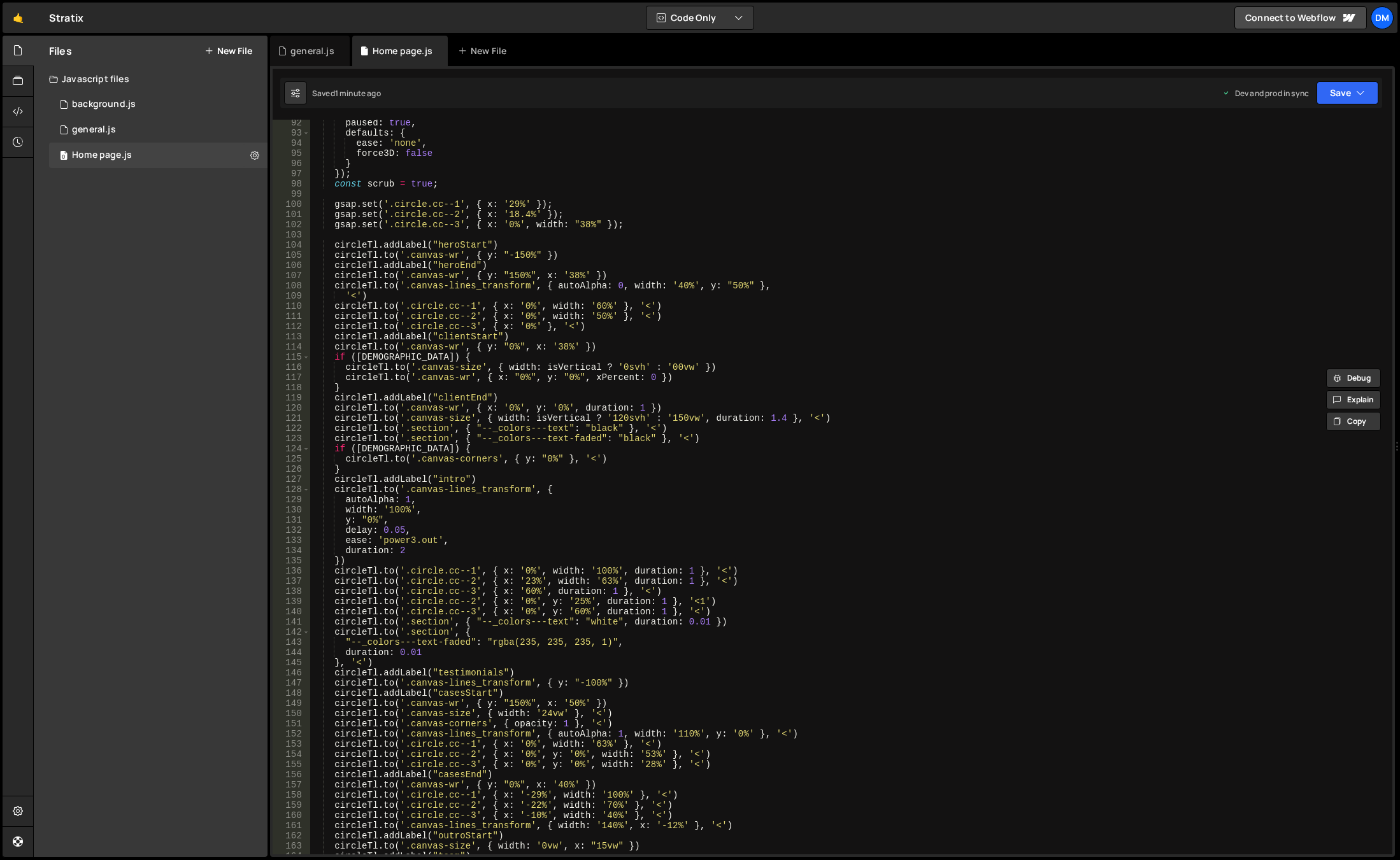
click at [707, 438] on div "paused : true , defaults : { ease : 'none' , force3D : false } }) ; const scrub…" at bounding box center [849, 495] width 1077 height 755
click at [652, 428] on div "paused : true , defaults : { ease : 'none' , force3D : false } }) ; const scrub…" at bounding box center [849, 495] width 1077 height 755
click at [836, 419] on div "paused : true , defaults : { ease : 'none' , force3D : false } }) ; const scrub…" at bounding box center [849, 495] width 1077 height 755
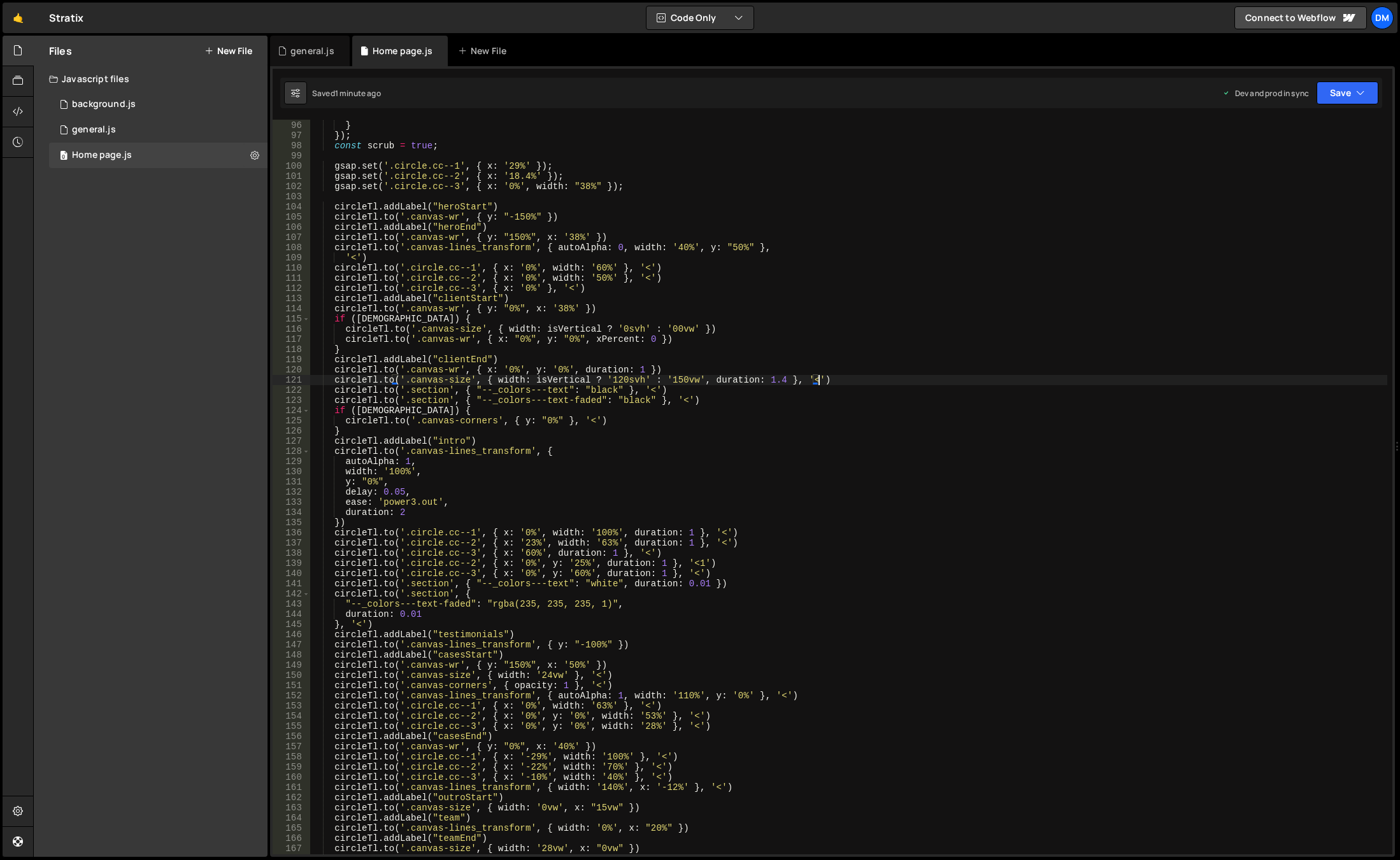
scroll to position [1005, 0]
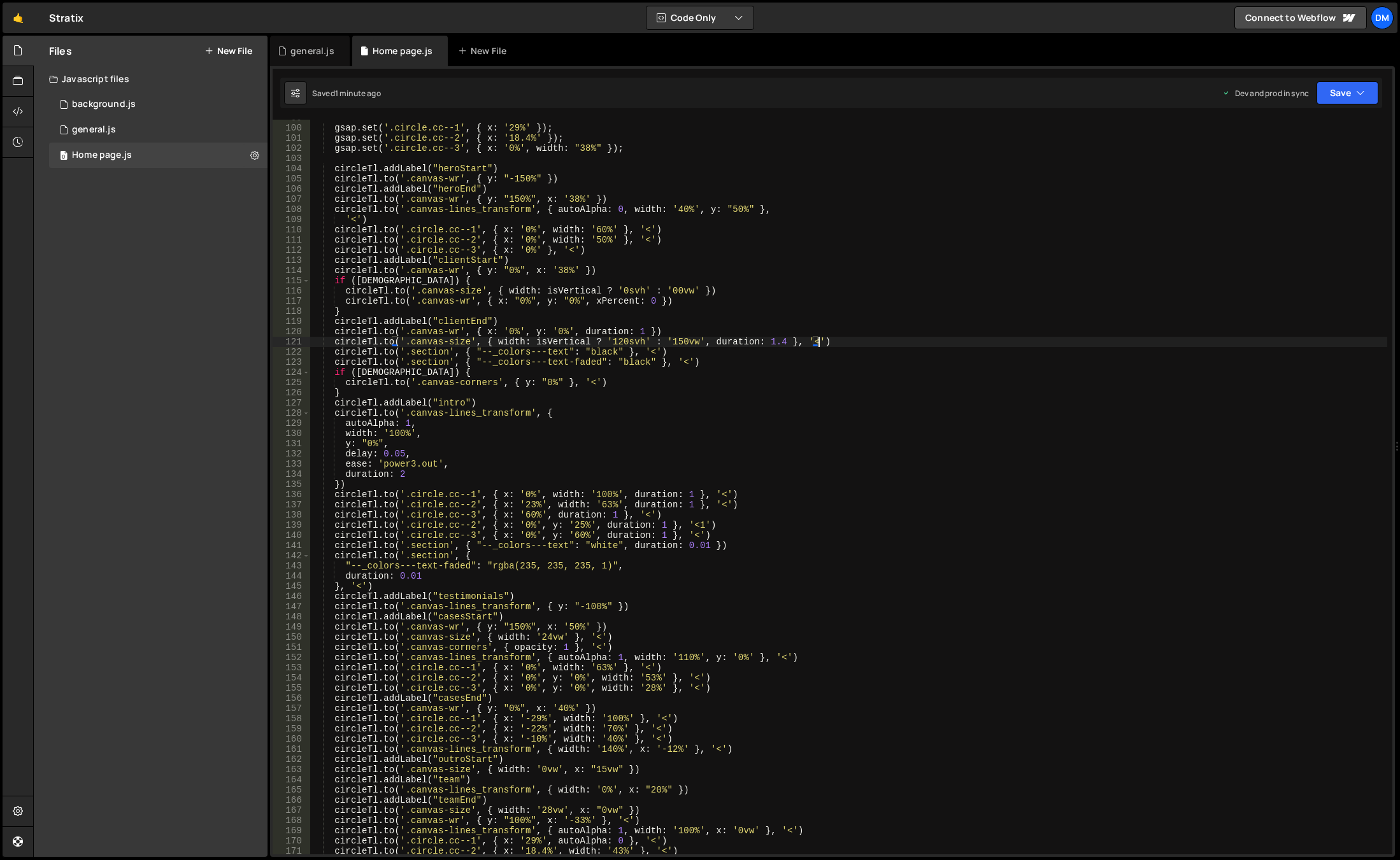
click at [720, 538] on div "gsap . set ( '.circle.cc--1' , { x : '29%' }) ; gsap . set ( '.circle.cc--2' , …" at bounding box center [849, 490] width 1077 height 755
type textarea "[DOMAIN_NAME]('.[DOMAIN_NAME]', { x: '0%', y: '60%', duration: 1 }, '<')"
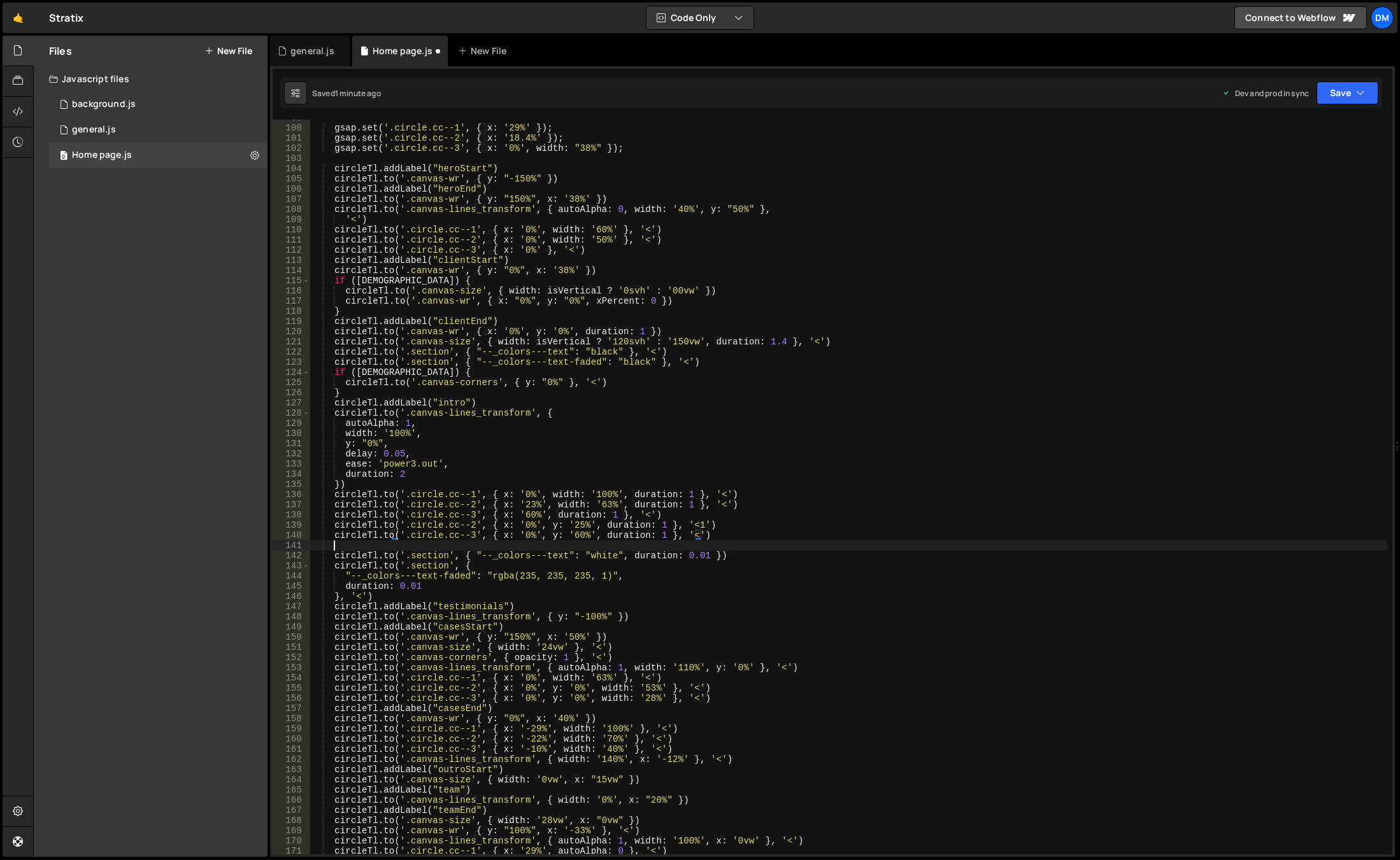
scroll to position [0, 1]
paste textarea "})"
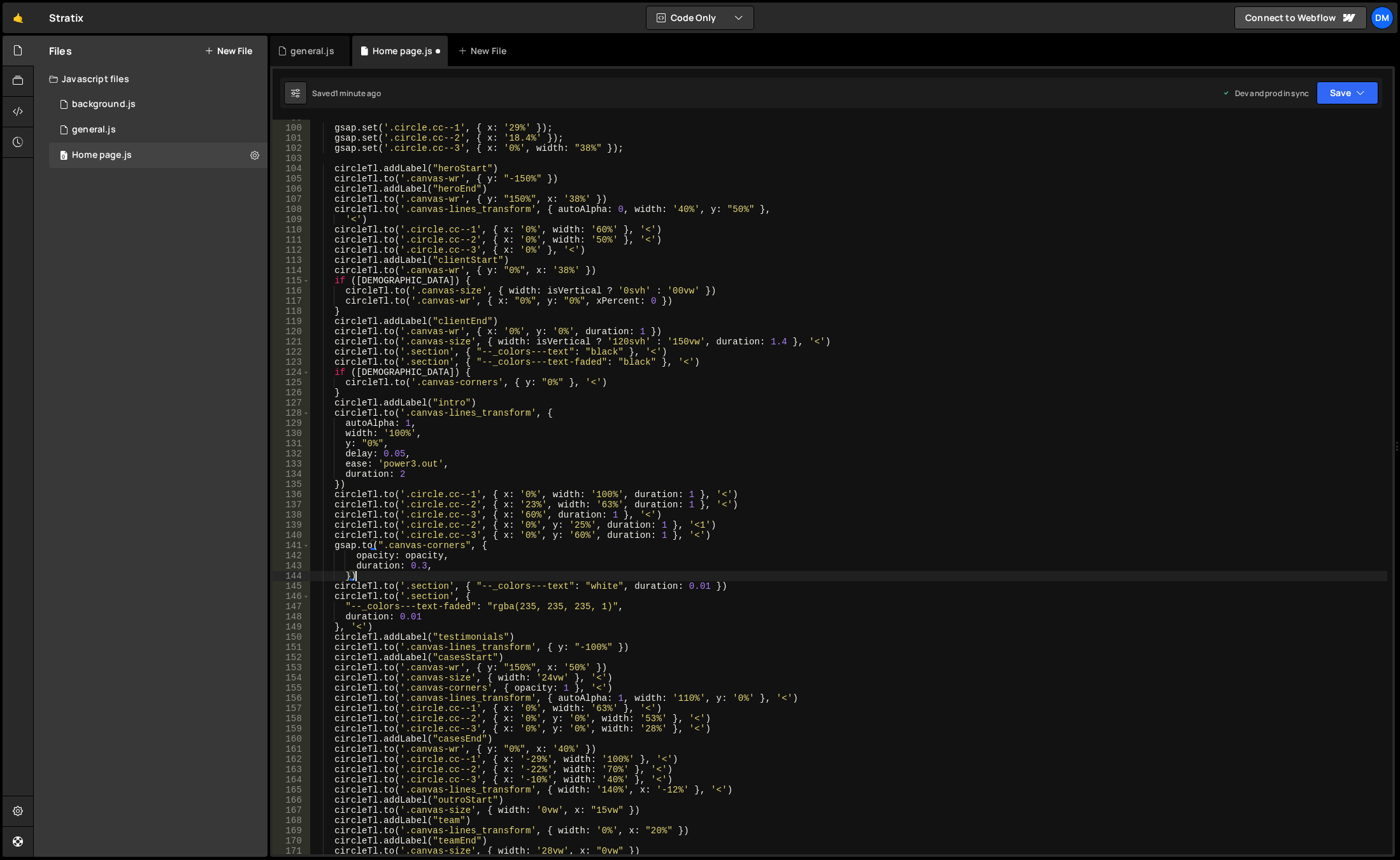
click at [360, 537] on div "gsap . set ( '.circle.cc--1' , { x : '29%' }) ; gsap . set ( '.circle.cc--2' , …" at bounding box center [849, 490] width 1077 height 755
click at [342, 547] on div "gsap . set ( '.circle.cc--1' , { x : '29%' }) ; gsap . set ( '.circle.cc--2' , …" at bounding box center [849, 490] width 1077 height 755
paste textarea "circleTl"
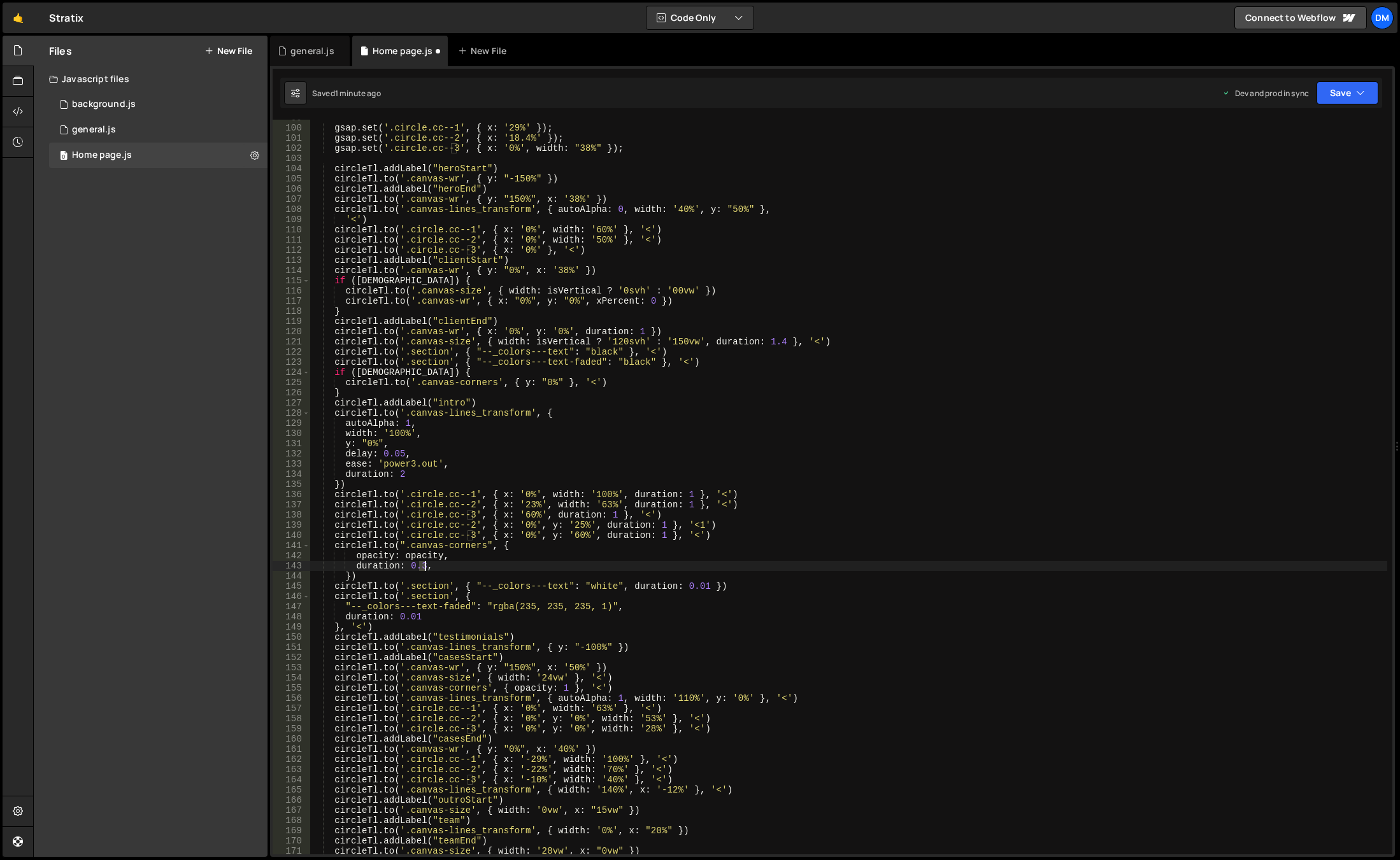
click at [424, 569] on div "gsap . set ( '.circle.cc--1' , { x : '29%' }) ; gsap . set ( '.circle.cc--2' , …" at bounding box center [849, 490] width 1077 height 755
drag, startPoint x: 344, startPoint y: 578, endPoint x: 287, endPoint y: 577, distance: 57.0
click at [287, 577] on div "duration: 0.03, 99 100 101 102 103 104 105 106 107 108 109 110 111 112 113 114 …" at bounding box center [832, 487] width 1119 height 735
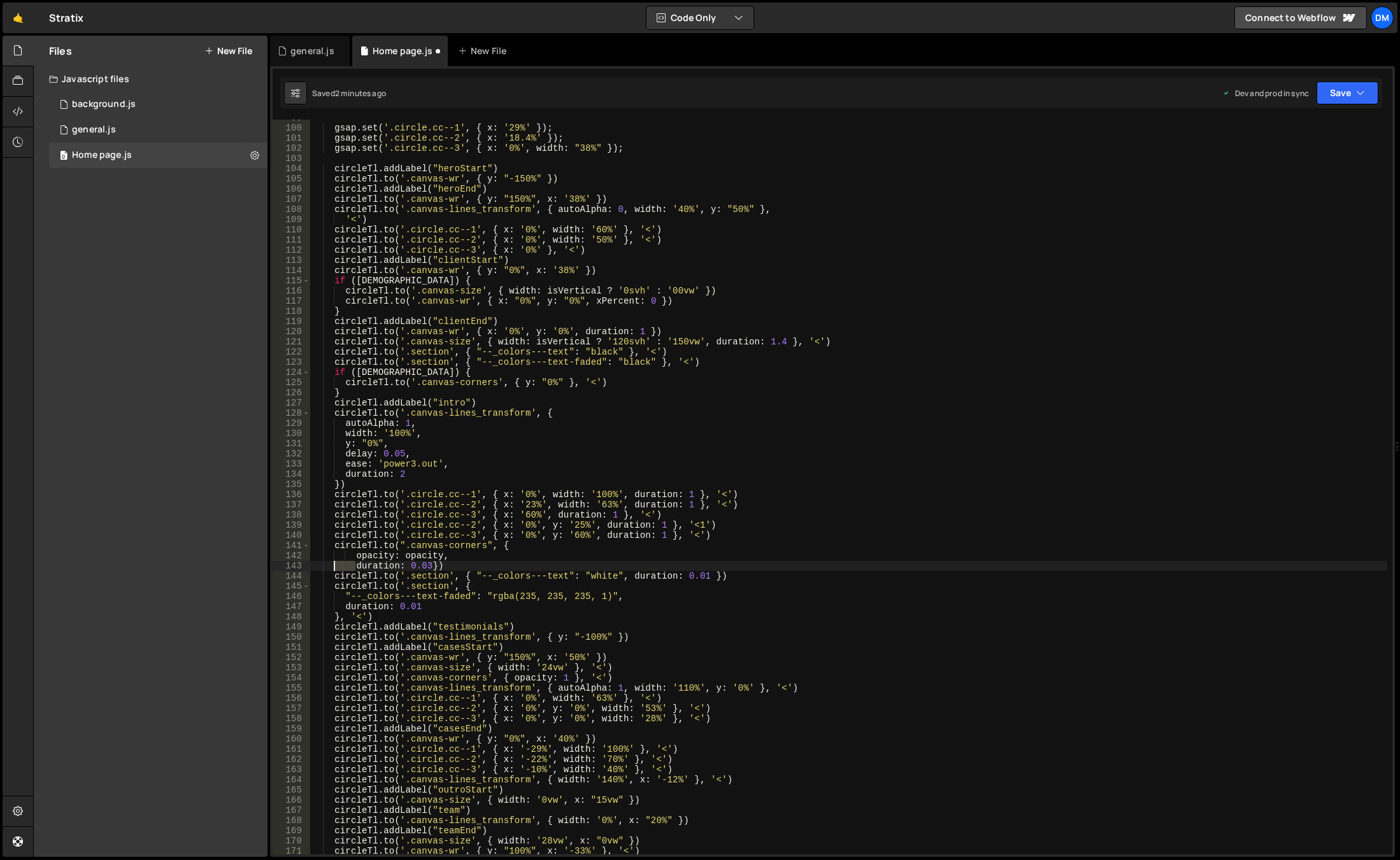
drag, startPoint x: 354, startPoint y: 564, endPoint x: 188, endPoint y: 564, distance: 166.0
click at [188, 564] on div "Files New File Javascript files 0 background.js 0 0 general.js 0 0 Home page.js…" at bounding box center [716, 447] width 1366 height 822
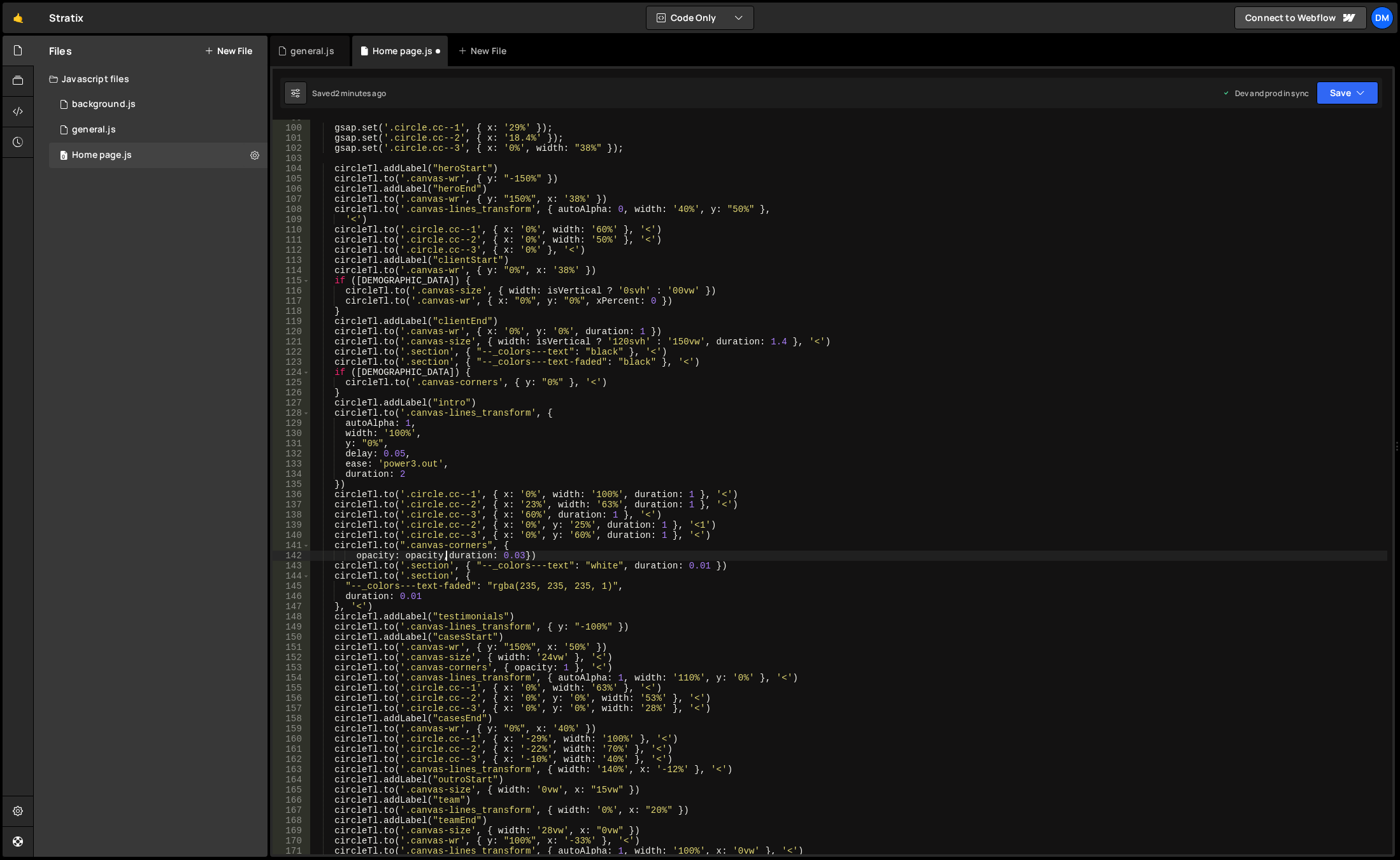
scroll to position [0, 9]
click at [424, 552] on div "gsap . set ( '.circle.cc--1' , { x : '29%' }) ; gsap . set ( '.circle.cc--2' , …" at bounding box center [849, 490] width 1077 height 755
click at [542, 511] on div "gsap . set ( '.circle.cc--1' , { x : '29%' }) ; gsap . set ( '.circle.cc--2' , …" at bounding box center [849, 490] width 1077 height 755
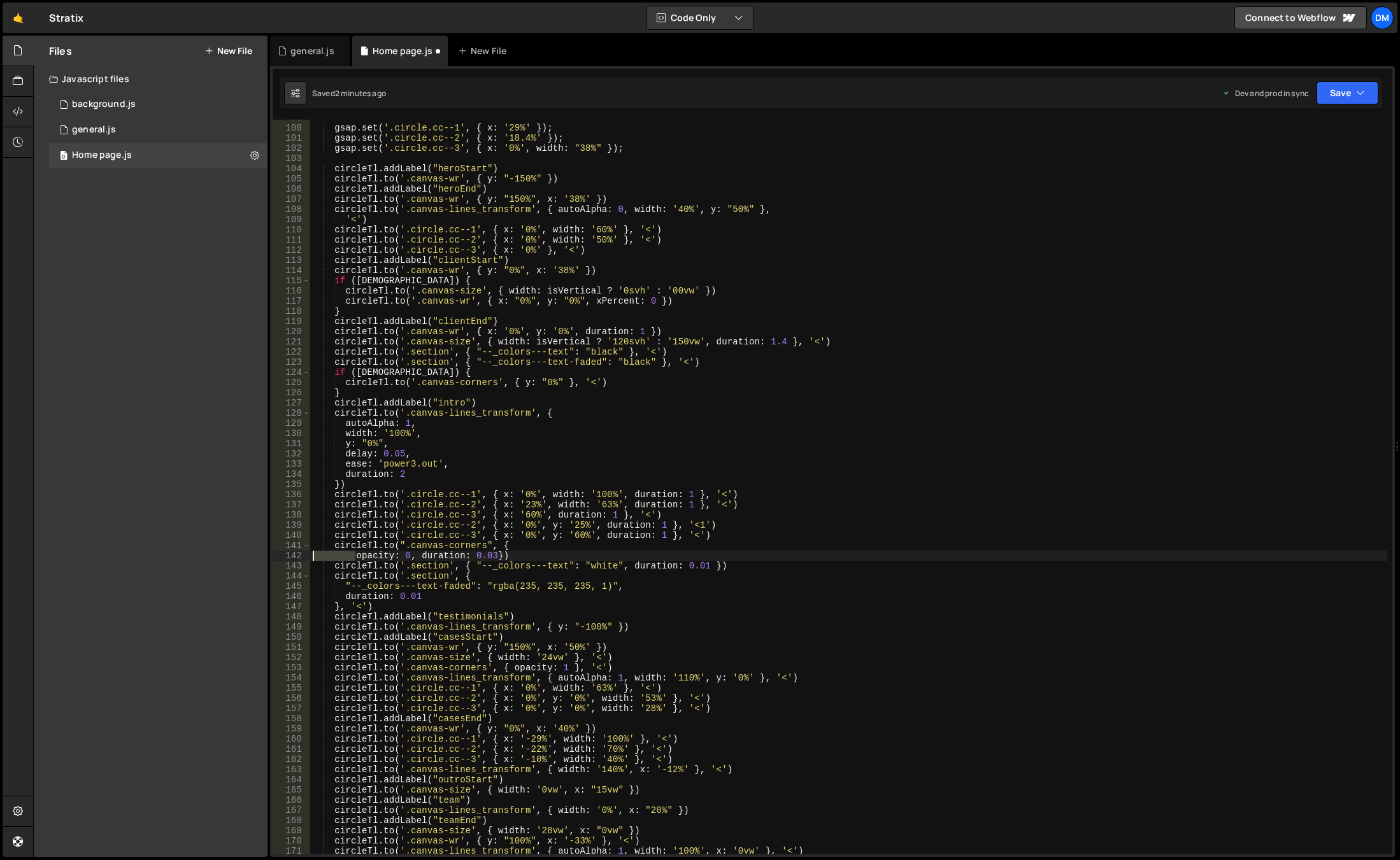
drag, startPoint x: 356, startPoint y: 555, endPoint x: 285, endPoint y: 558, distance: 71.1
click at [285, 558] on div "[DOMAIN_NAME]('.[DOMAIN_NAME]', { x: '60%', duration: 1 }, '<') 99 100 101 102 …" at bounding box center [832, 487] width 1119 height 735
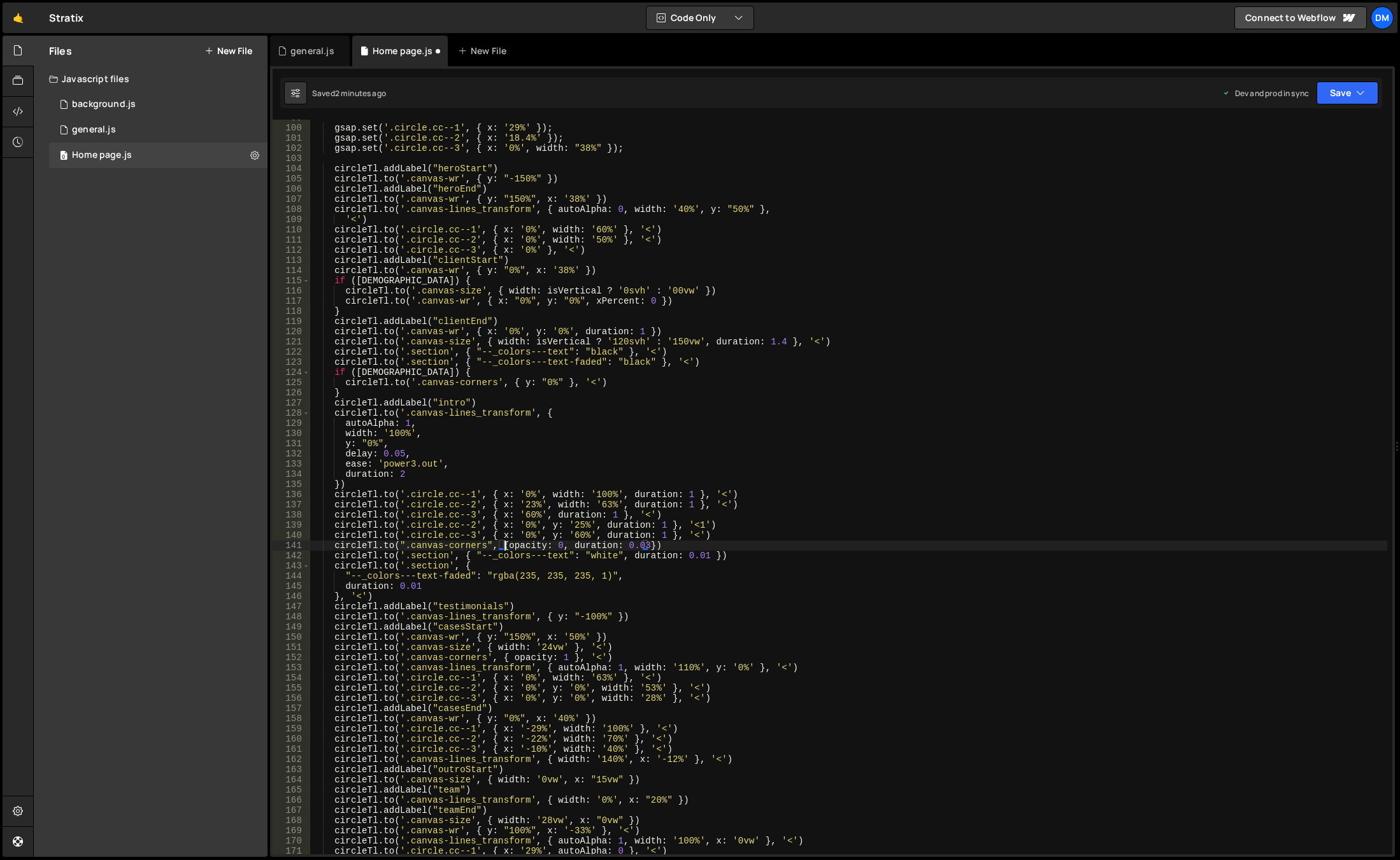
click at [693, 548] on div "gsap . set ( '.circle.cc--1' , { x : '29%' }) ; gsap . set ( '.circle.cc--2' , …" at bounding box center [849, 490] width 1077 height 755
drag, startPoint x: 712, startPoint y: 558, endPoint x: 709, endPoint y: 565, distance: 7.6
click at [712, 558] on div "gsap . set ( '.circle.cc--1' , { x : '29%' }) ; gsap . set ( '.circle.cc--2' , …" at bounding box center [849, 490] width 1077 height 755
drag, startPoint x: 709, startPoint y: 571, endPoint x: 703, endPoint y: 575, distance: 7.2
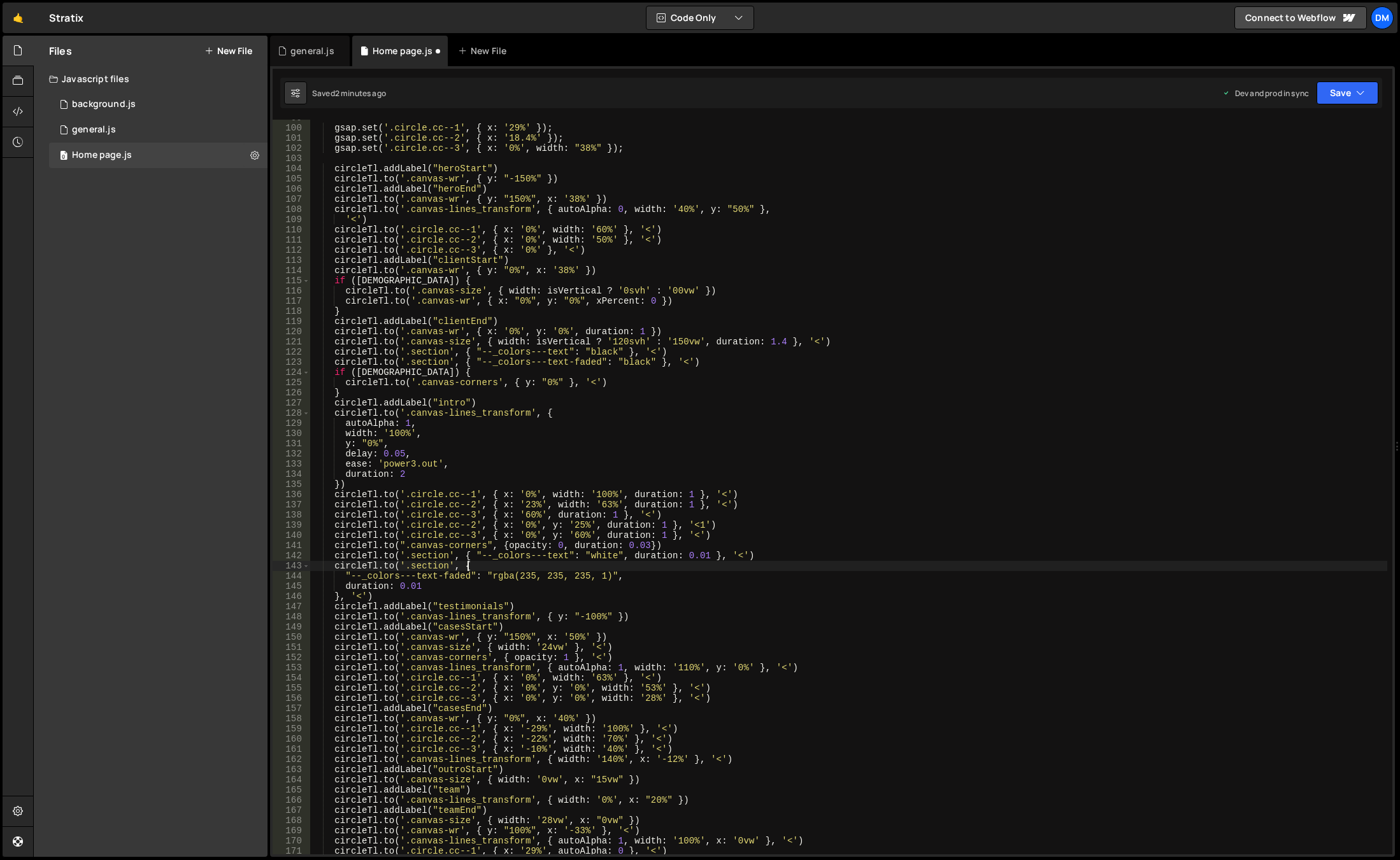
click at [709, 571] on div "gsap . set ( '.circle.cc--1' , { x : '29%' }) ; gsap . set ( '.circle.cc--2' , …" at bounding box center [849, 490] width 1077 height 755
click at [700, 554] on div "gsap . set ( '.circle.cc--1' , { x : '29%' }) ; gsap . set ( '.circle.cc--2' , …" at bounding box center [849, 490] width 1077 height 755
click at [417, 586] on div "gsap . set ( '.circle.cc--1' , { x : '29%' }) ; gsap . set ( '.circle.cc--2' , …" at bounding box center [849, 490] width 1077 height 755
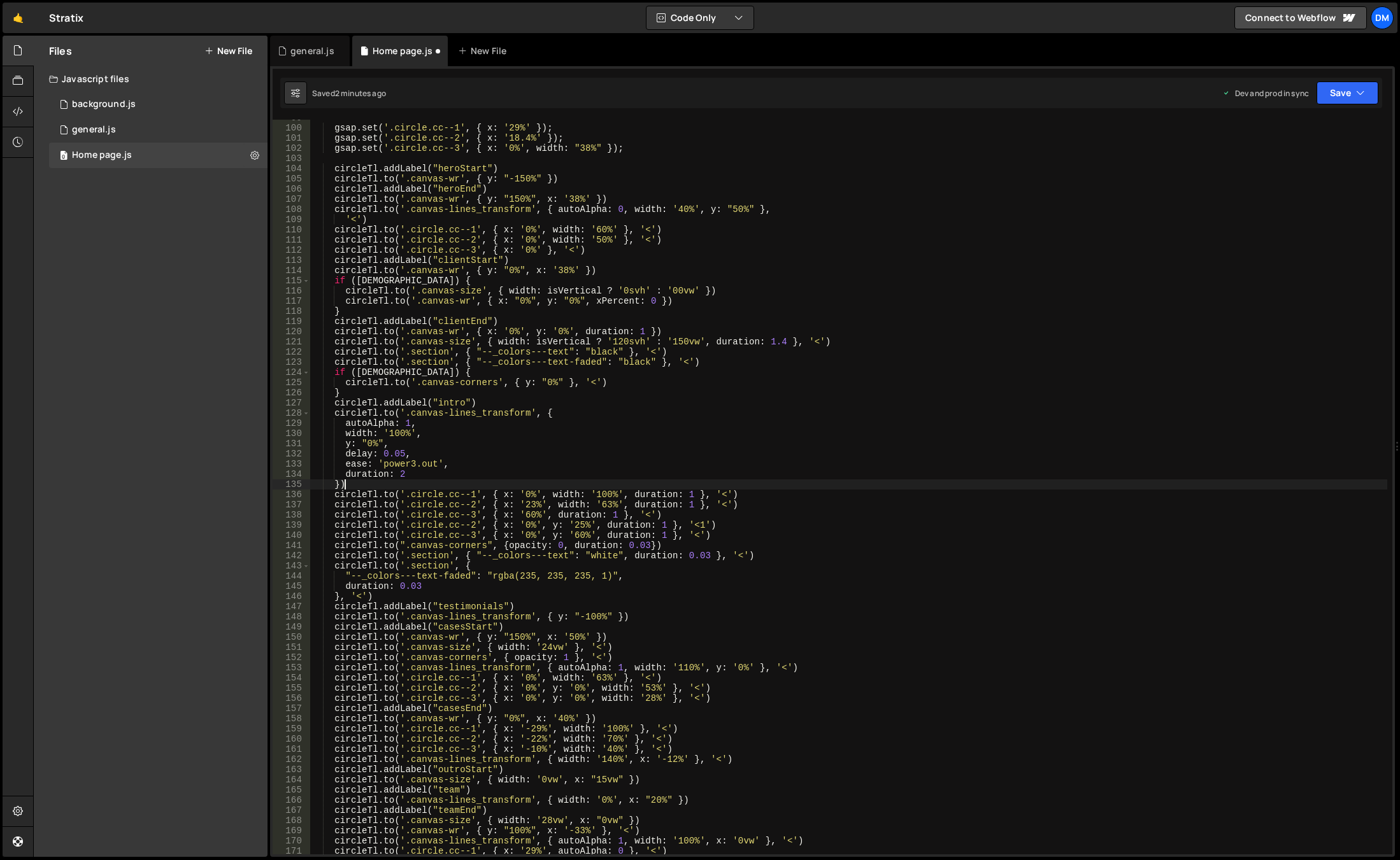
click at [904, 483] on div "gsap . set ( '.circle.cc--1' , { x : '29%' }) ; gsap . set ( '.circle.cc--2' , …" at bounding box center [849, 490] width 1077 height 755
click at [1354, 89] on button "Save" at bounding box center [1347, 93] width 62 height 23
click at [1277, 186] on div "Saved 2 minutes ago" at bounding box center [1304, 179] width 132 height 15
click at [1329, 97] on button "Save" at bounding box center [1339, 93] width 77 height 23
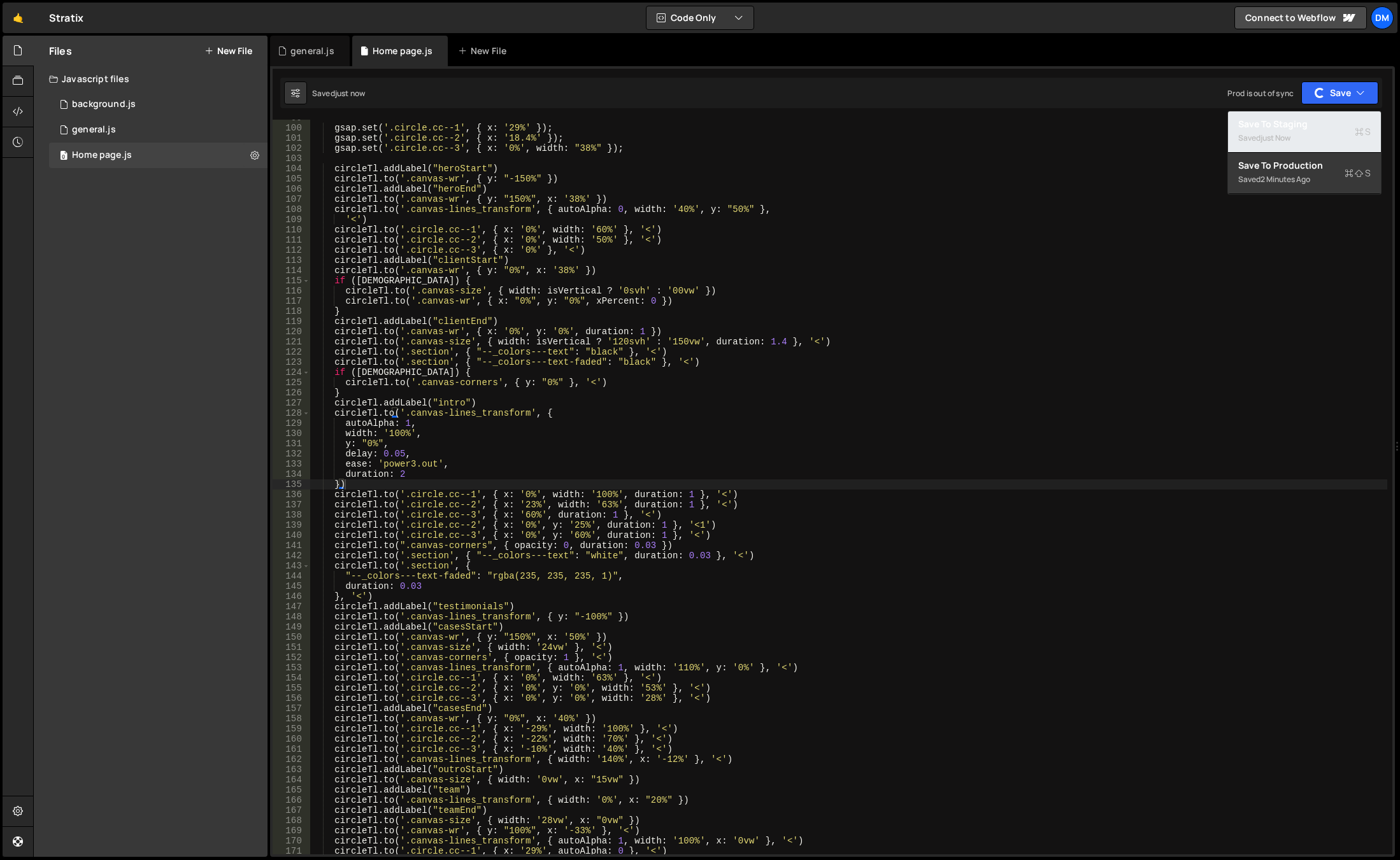
click at [1307, 125] on div "Save to Staging S" at bounding box center [1304, 124] width 132 height 13
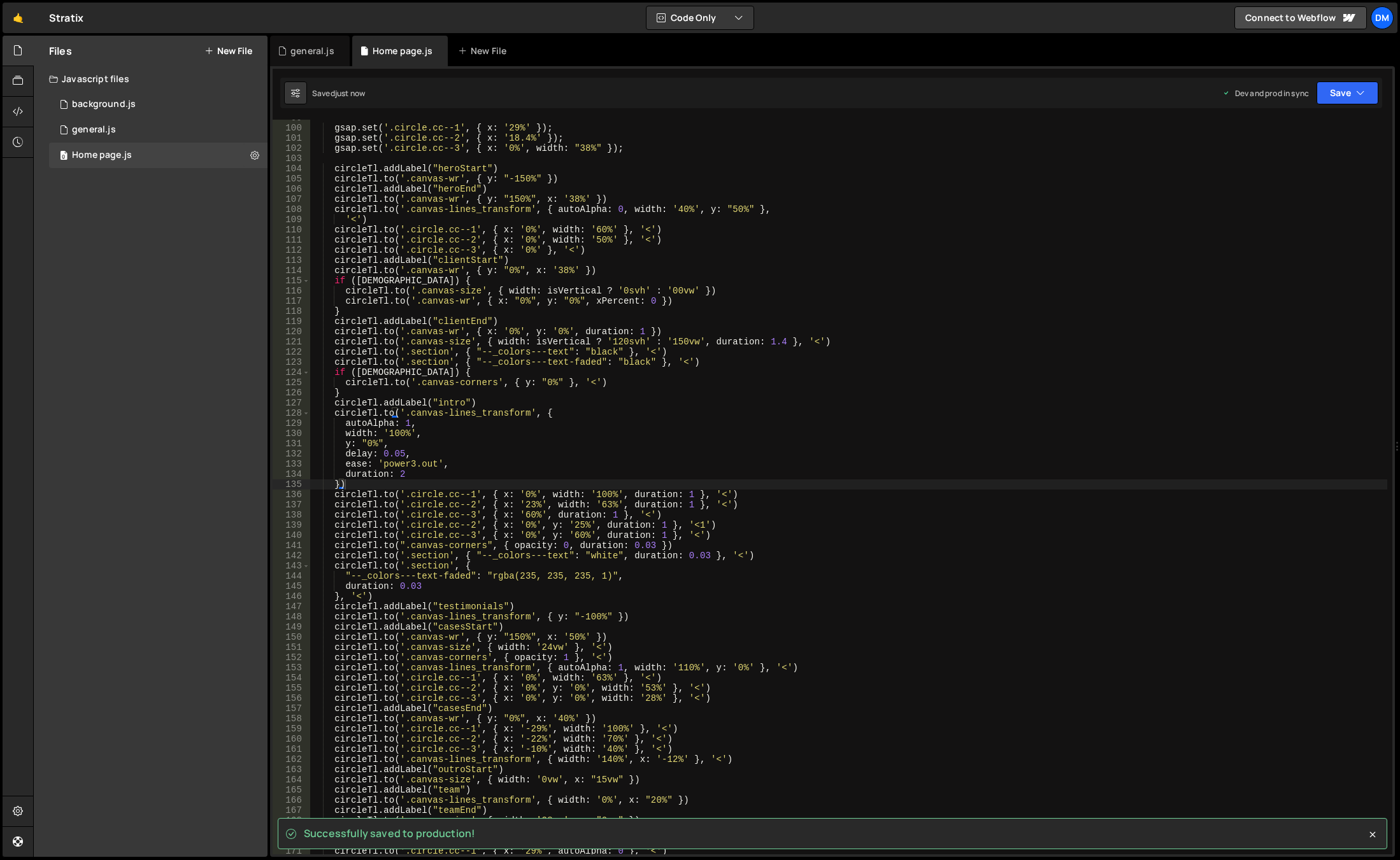
click at [1069, 335] on div "gsap . set ( '.circle.cc--1' , { x : '29%' }) ; gsap . set ( '.circle.cc--2' , …" at bounding box center [849, 490] width 1077 height 755
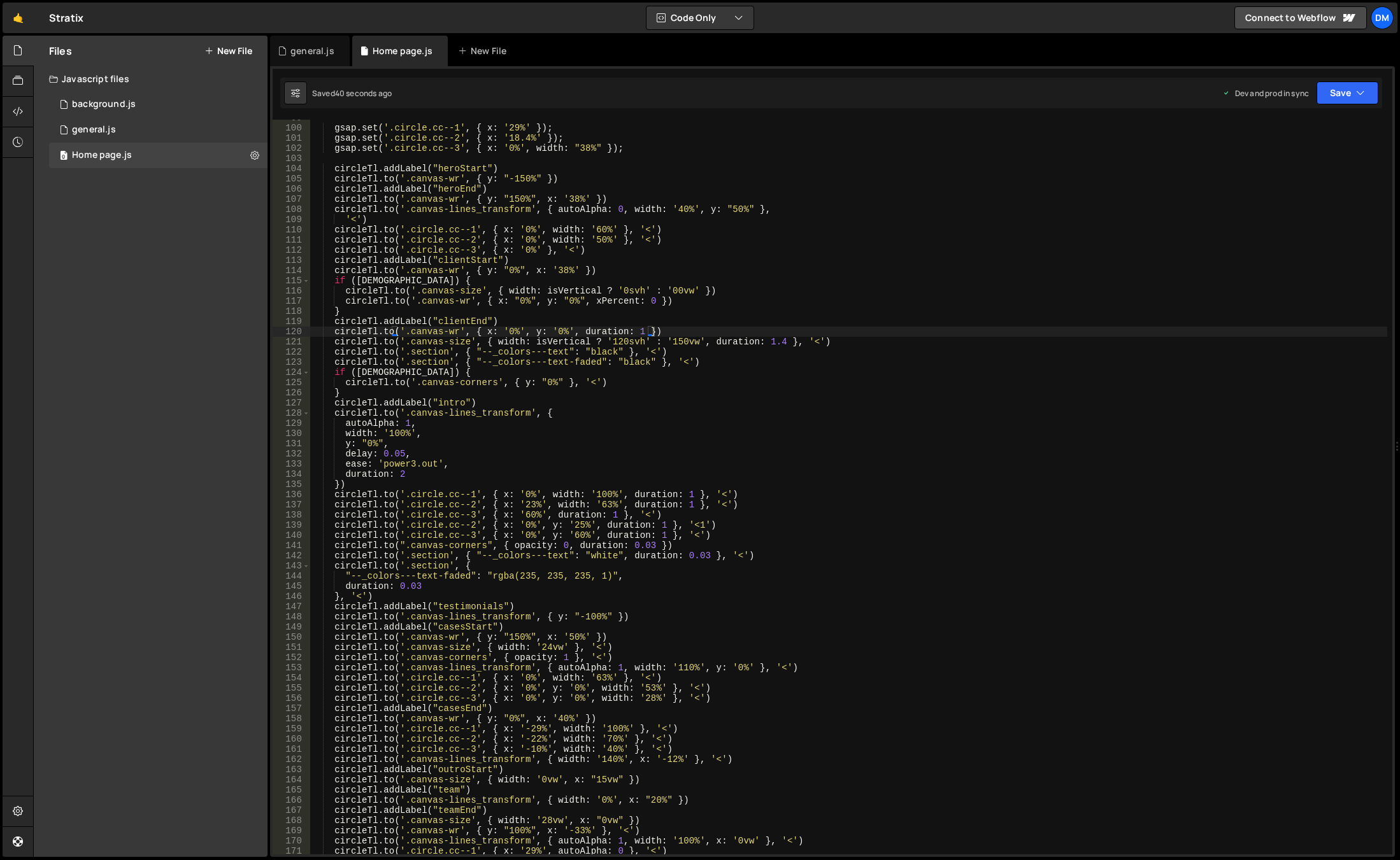
click at [693, 538] on div "gsap . set ( '.circle.cc--1' , { x : '29%' }) ; gsap . set ( '.circle.cc--2' , …" at bounding box center [849, 490] width 1077 height 755
click at [674, 552] on div "gsap . set ( '.circle.cc--1' , { x : '29%' }) ; gsap . set ( '.circle.cc--2' , …" at bounding box center [849, 490] width 1077 height 755
click at [707, 549] on div "gsap . set ( '.circle.cc--1' , { x : '29%' }) ; gsap . set ( '.circle.cc--2' , …" at bounding box center [849, 490] width 1077 height 755
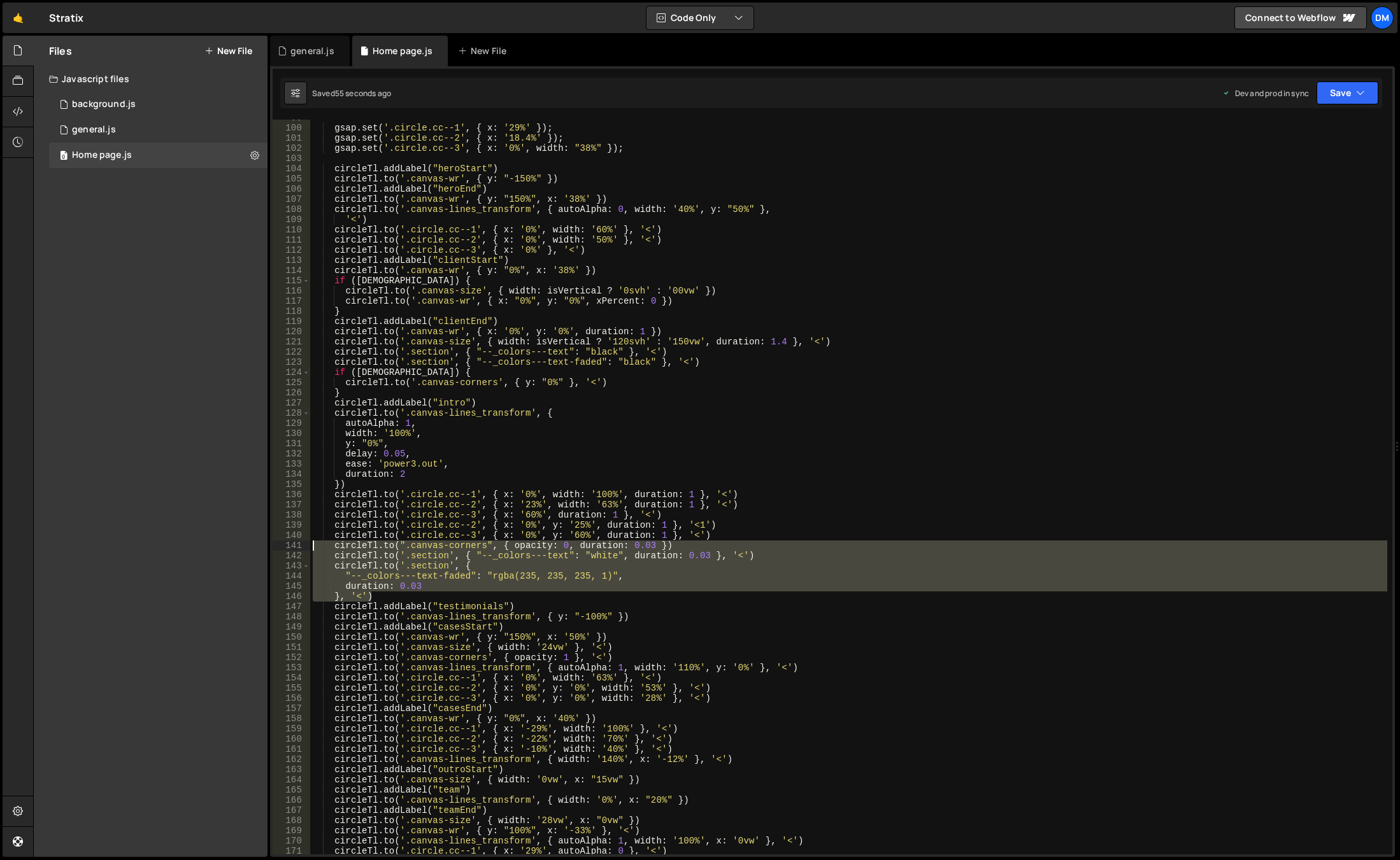
drag, startPoint x: 380, startPoint y: 596, endPoint x: 280, endPoint y: 547, distance: 111.4
click at [280, 547] on div "[DOMAIN_NAME](".canvas-corners", { opacity: 0, duration: 0.03 }) 99 100 101 102…" at bounding box center [832, 487] width 1119 height 735
type textarea "[DOMAIN_NAME](".canvas-corners", { opacity: 0, duration: 0.03 }) [DOMAIN_NAME](…"
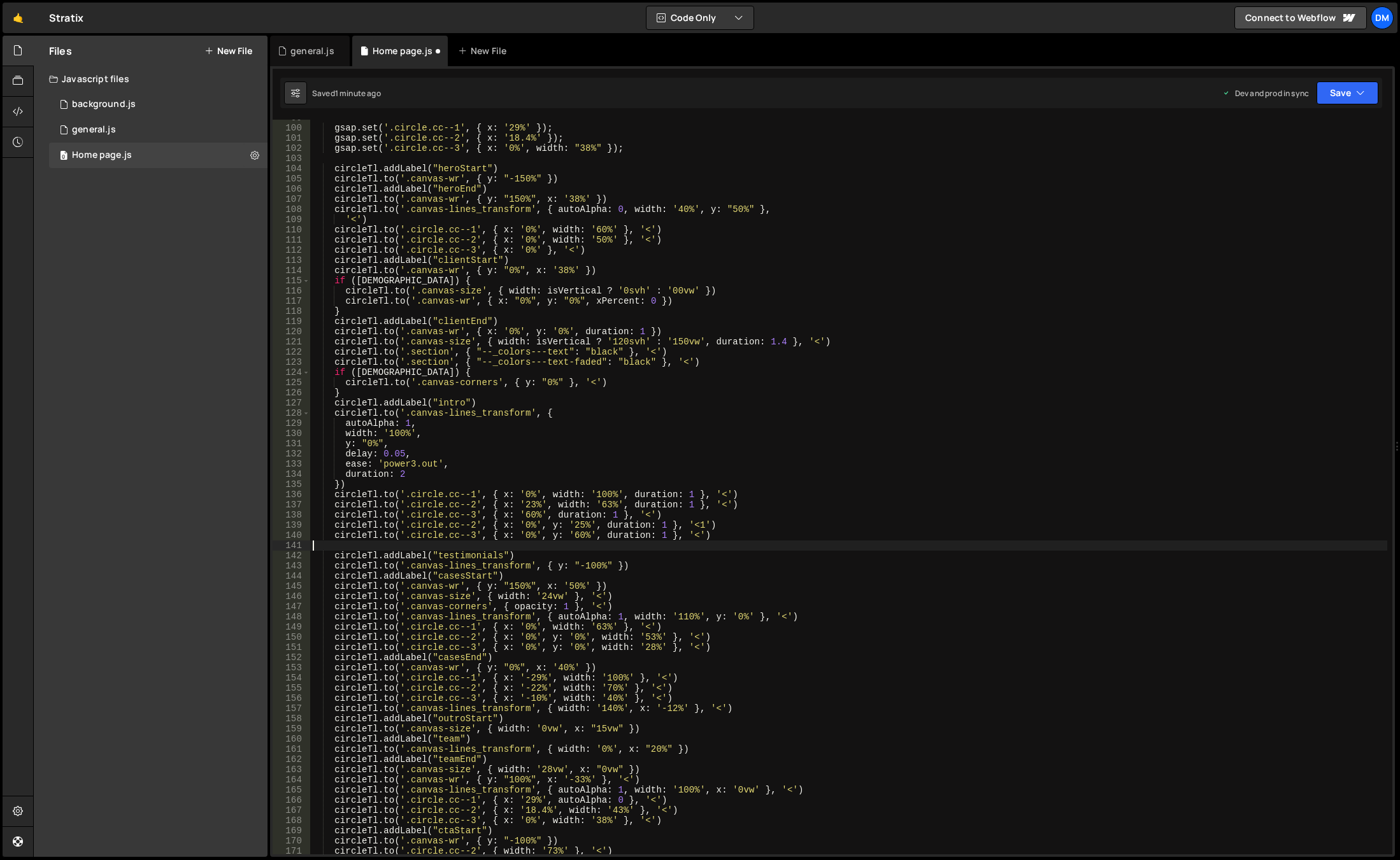
click at [487, 399] on div "gsap . set ( '.circle.cc--1' , { x : '29%' }) ; gsap . set ( '.circle.cc--2' , …" at bounding box center [849, 490] width 1077 height 755
type textarea "circleTl.addLabel("intro")"
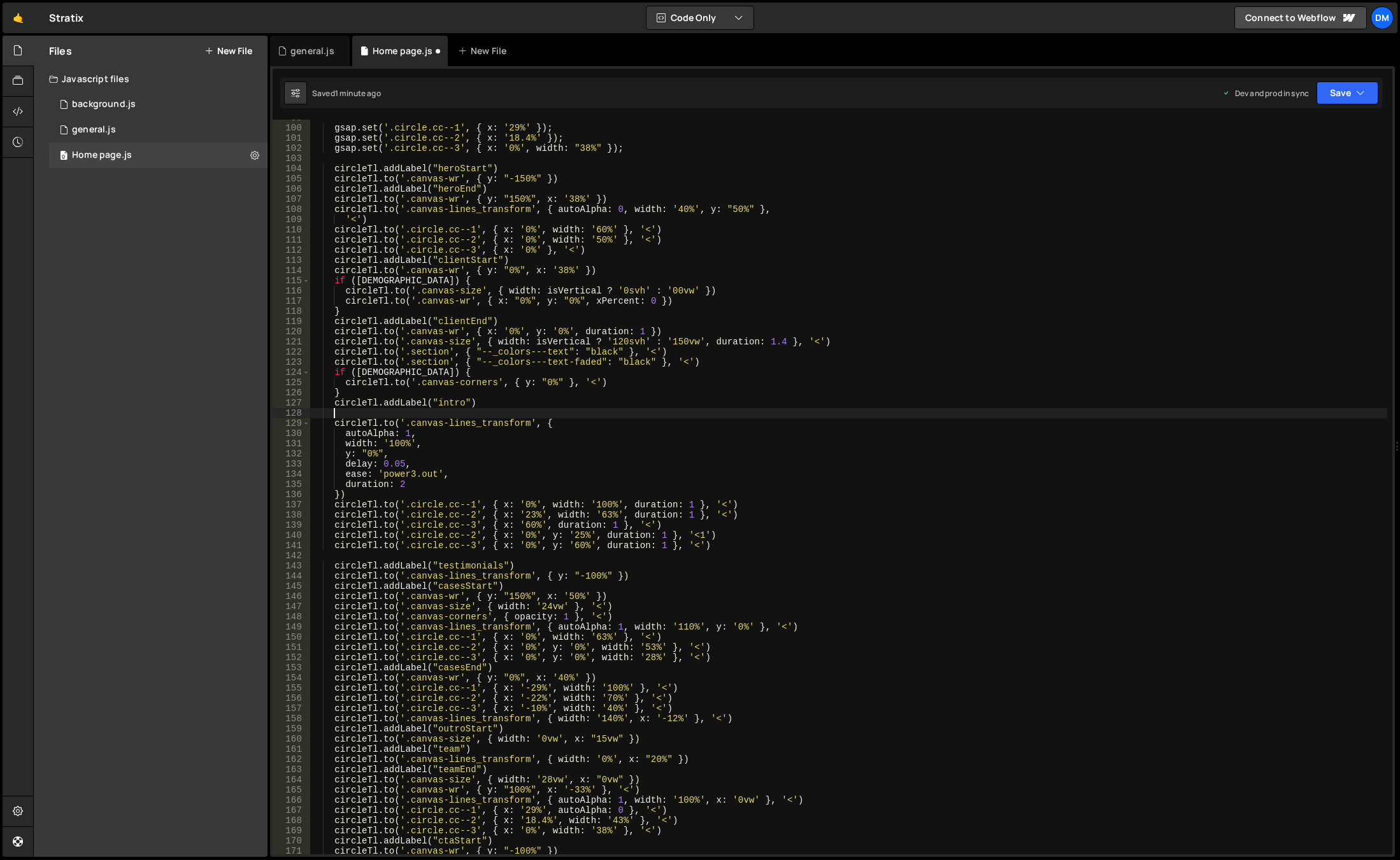
paste textarea "}, '<')"
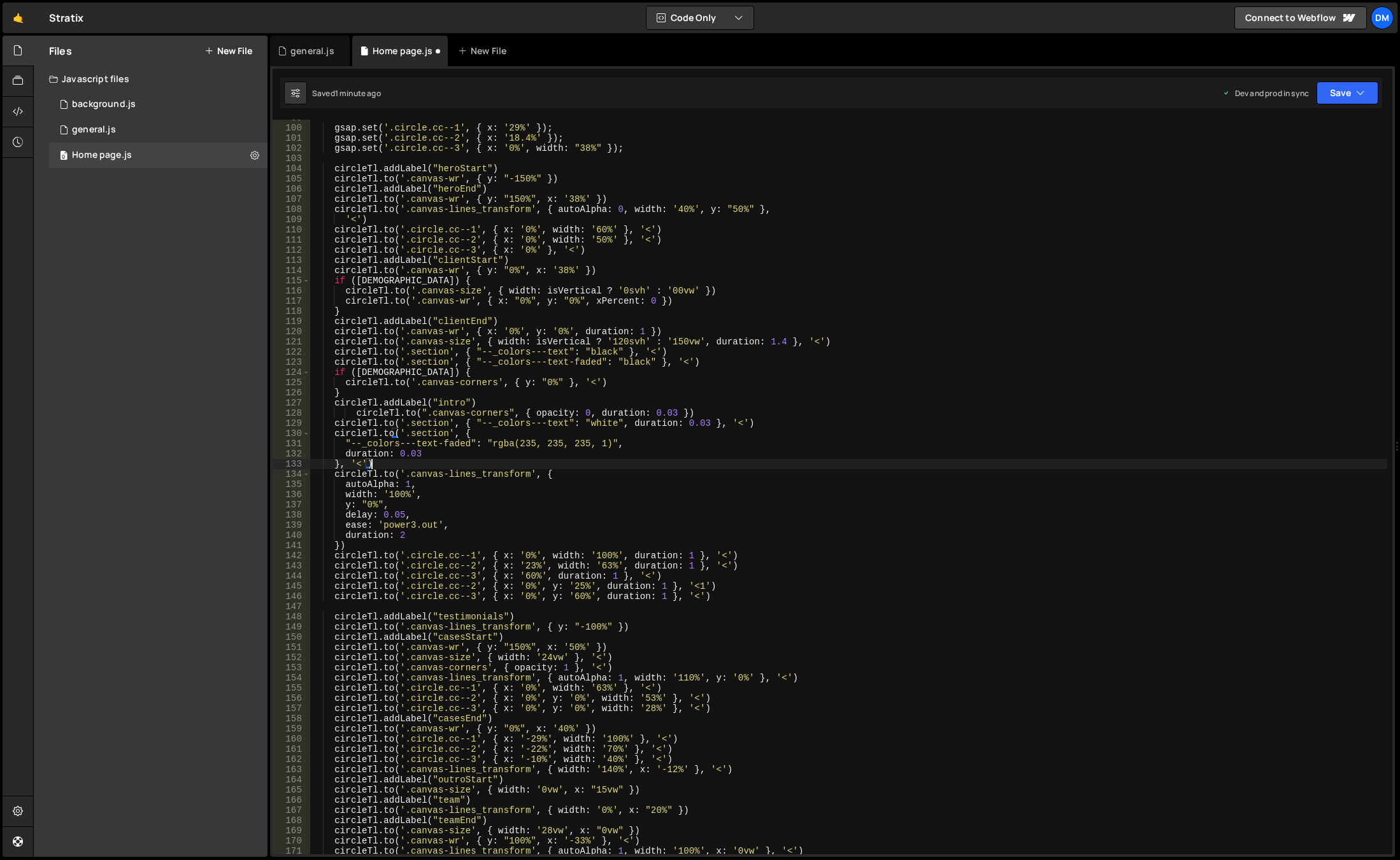
click at [340, 545] on div "gsap . set ( '.circle.cc--1' , { x : '29%' }) ; gsap . set ( '.circle.cc--2' , …" at bounding box center [849, 490] width 1077 height 755
click at [1332, 96] on button "Save" at bounding box center [1347, 93] width 62 height 23
click at [1288, 166] on div "Save to Production S" at bounding box center [1304, 166] width 132 height 13
click at [1336, 90] on button "Save" at bounding box center [1339, 93] width 77 height 23
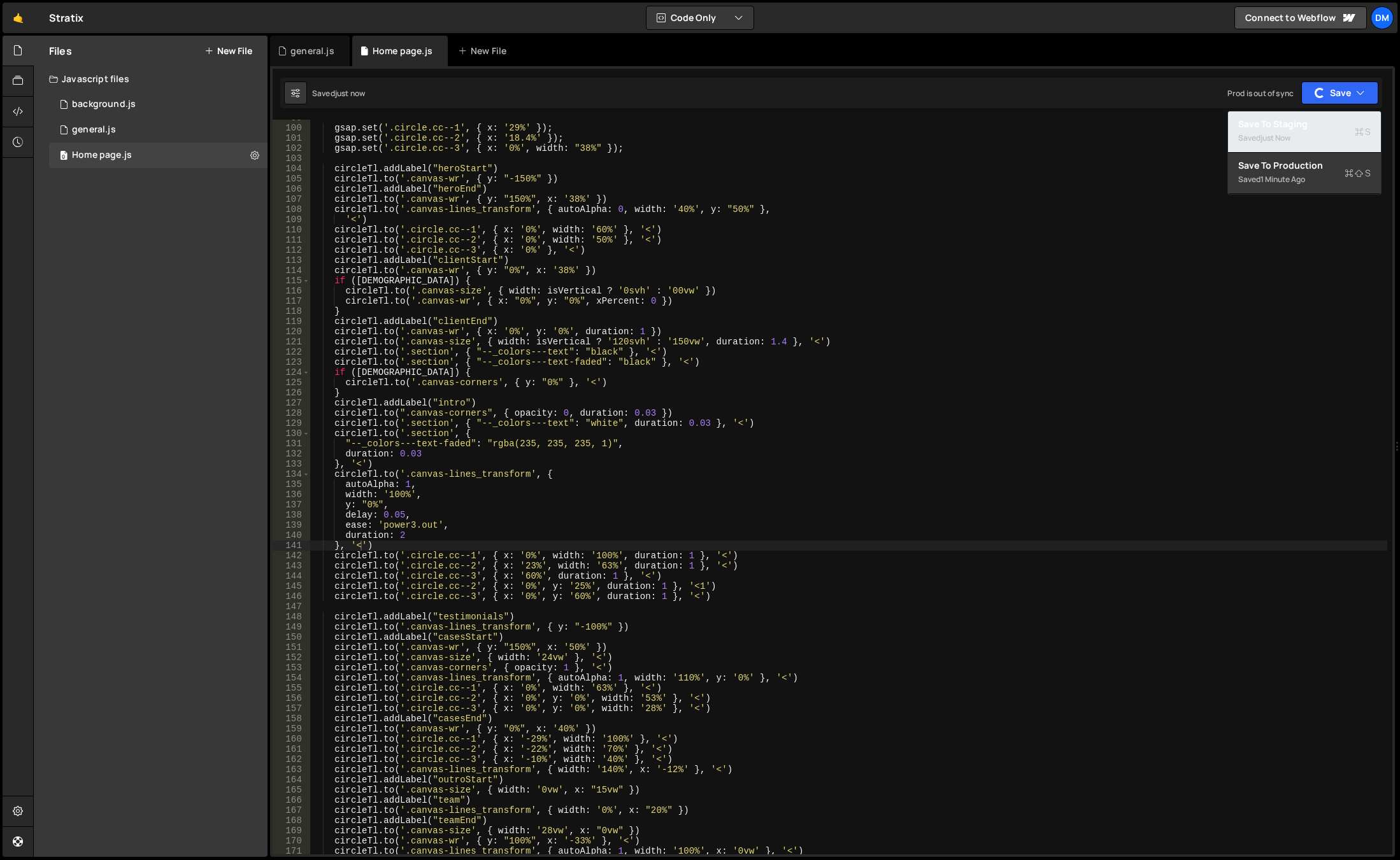
click at [1297, 124] on div "Save to Staging S" at bounding box center [1304, 124] width 132 height 13
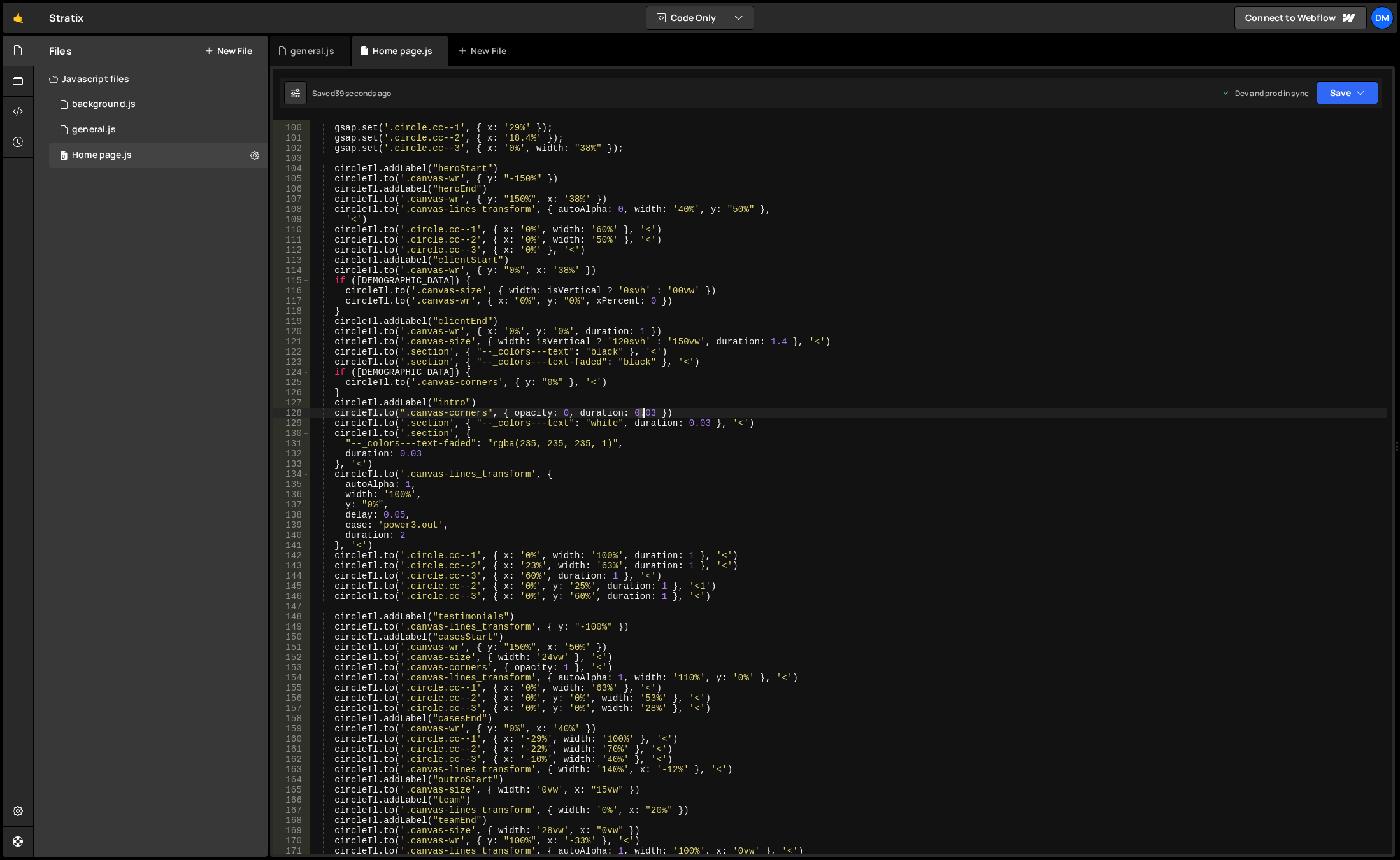
drag, startPoint x: 638, startPoint y: 414, endPoint x: 645, endPoint y: 415, distance: 7.1
click at [645, 415] on div "gsap . set ( '.circle.cc--1' , { x : '29%' }) ; gsap . set ( '.circle.cc--2' , …" at bounding box center [849, 490] width 1077 height 755
click at [649, 404] on div "gsap . set ( '.circle.cc--1' , { x : '29%' }) ; gsap . set ( '.circle.cc--2' , …" at bounding box center [849, 490] width 1077 height 755
click at [648, 414] on div "gsap . set ( '.circle.cc--1' , { x : '29%' }) ; gsap . set ( '.circle.cc--2' , …" at bounding box center [849, 490] width 1077 height 755
click at [726, 386] on div "gsap . set ( '.circle.cc--1' , { x : '29%' }) ; gsap . set ( '.circle.cc--2' , …" at bounding box center [849, 490] width 1077 height 755
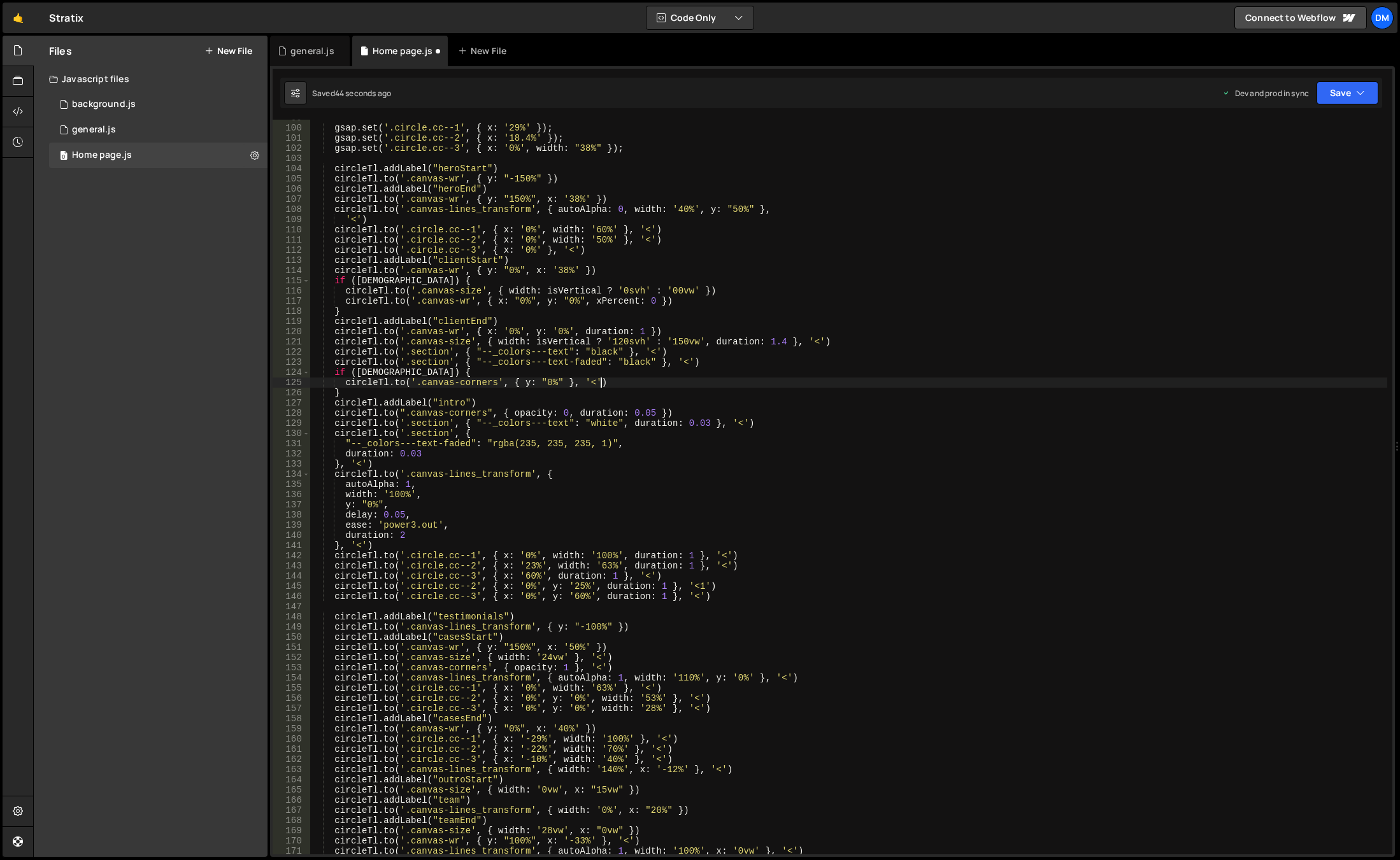
scroll to position [0, 20]
click at [700, 426] on div "gsap . set ( '.circle.cc--1' , { x : '29%' }) ; gsap . set ( '.circle.cc--2' , …" at bounding box center [849, 490] width 1077 height 755
click at [707, 383] on div "gsap . set ( '.circle.cc--1' , { x : '29%' }) ; gsap . set ( '.circle.cc--2' , …" at bounding box center [849, 490] width 1077 height 755
click at [418, 454] on div "gsap . set ( '.circle.cc--1' , { x : '29%' }) ; gsap . set ( '.circle.cc--2' , …" at bounding box center [849, 490] width 1077 height 755
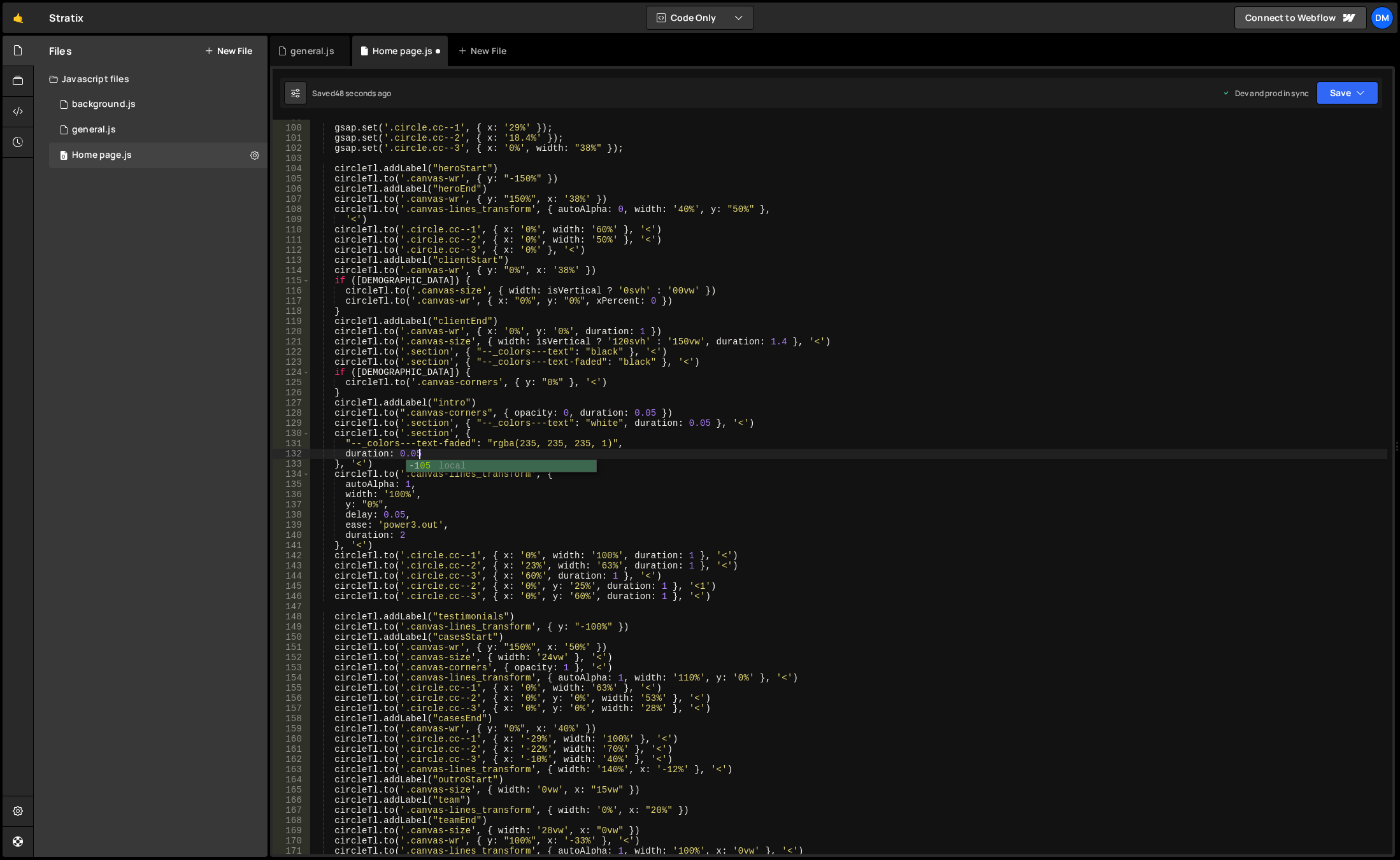
click at [869, 360] on div "gsap . set ( '.circle.cc--1' , { x : '29%' }) ; gsap . set ( '.circle.cc--2' , …" at bounding box center [849, 490] width 1077 height 755
click at [1350, 94] on button "Save" at bounding box center [1347, 93] width 62 height 23
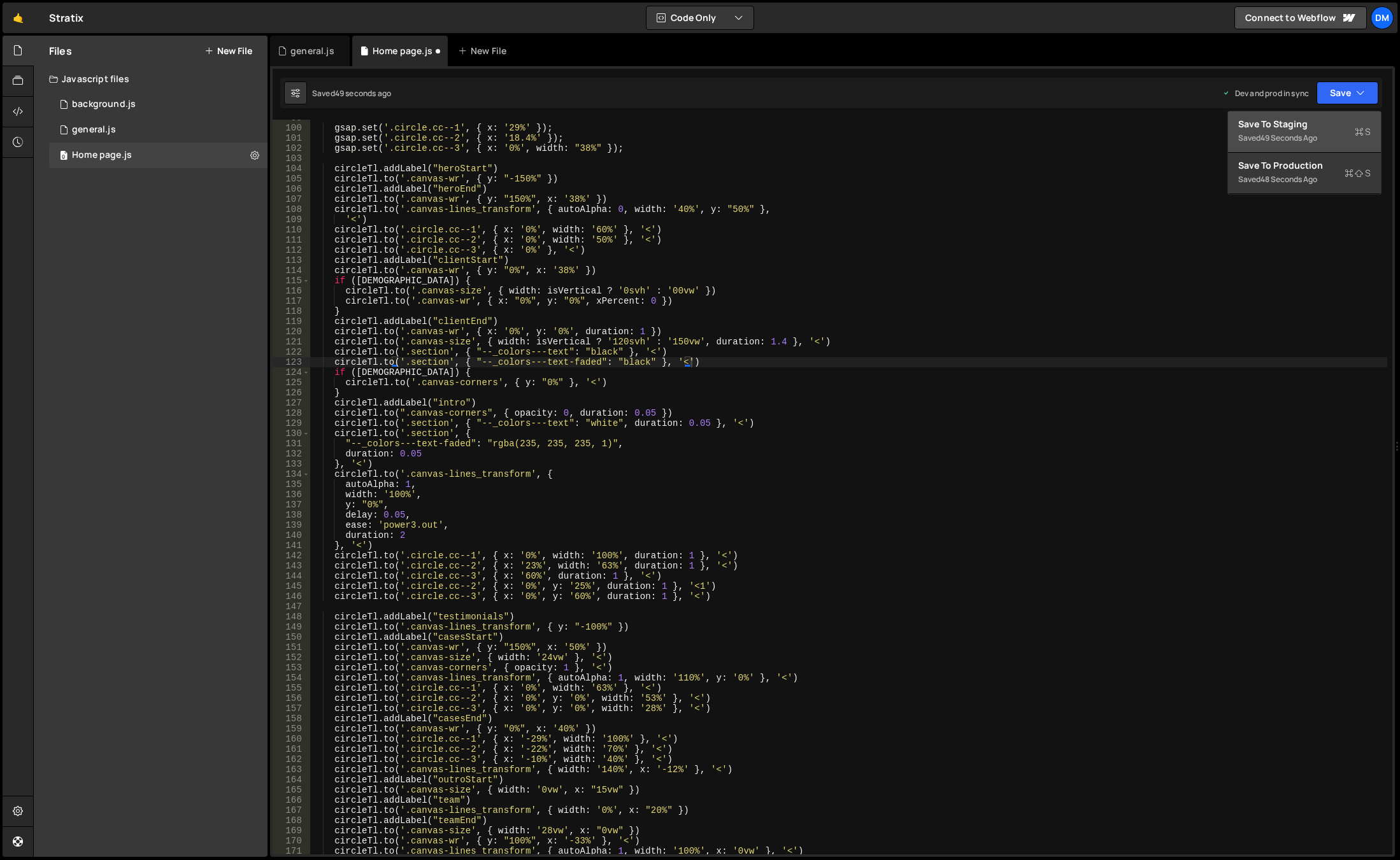
click at [1284, 133] on div "49 seconds ago" at bounding box center [1288, 138] width 57 height 11
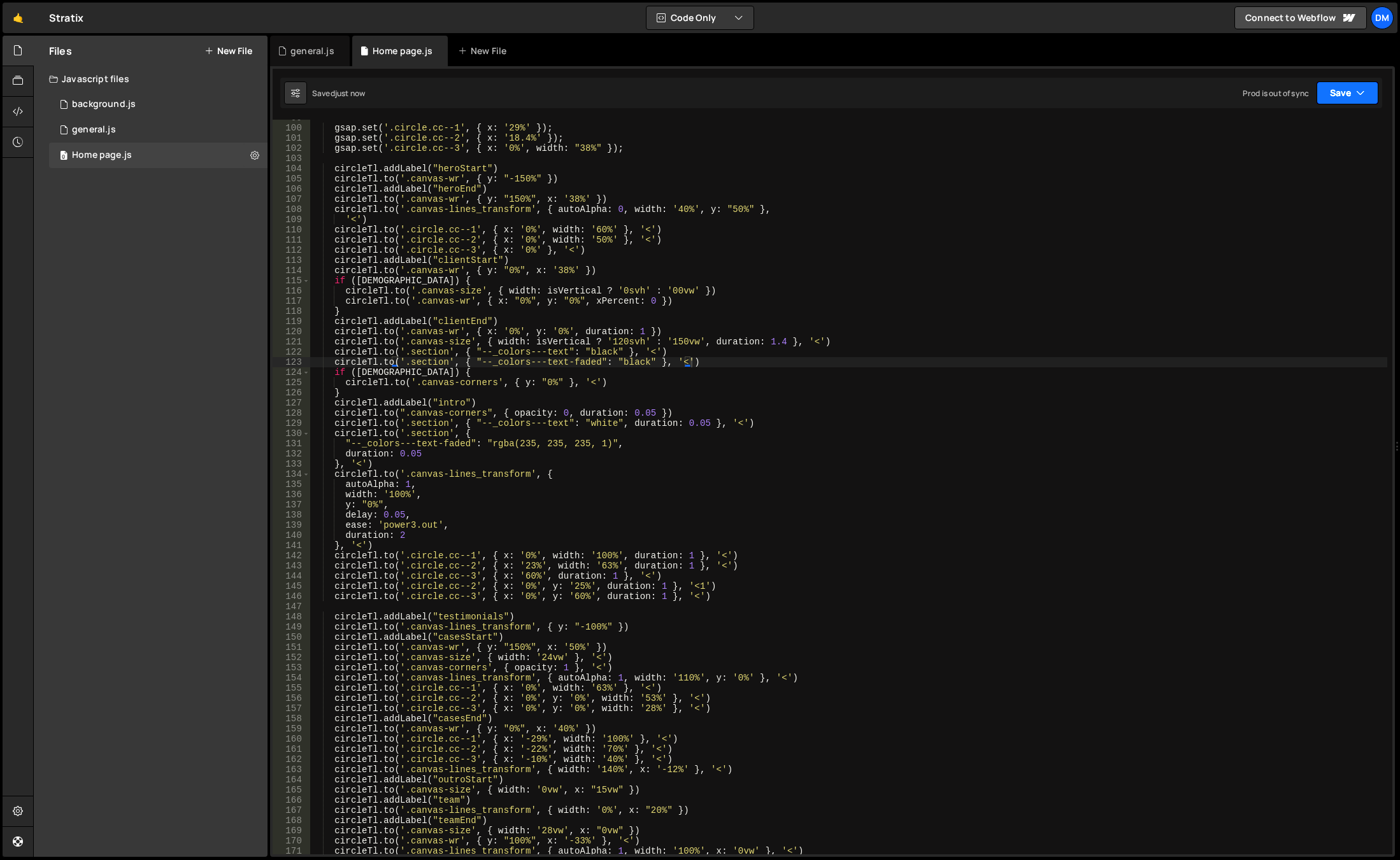
click at [1325, 97] on button "Save" at bounding box center [1347, 93] width 62 height 23
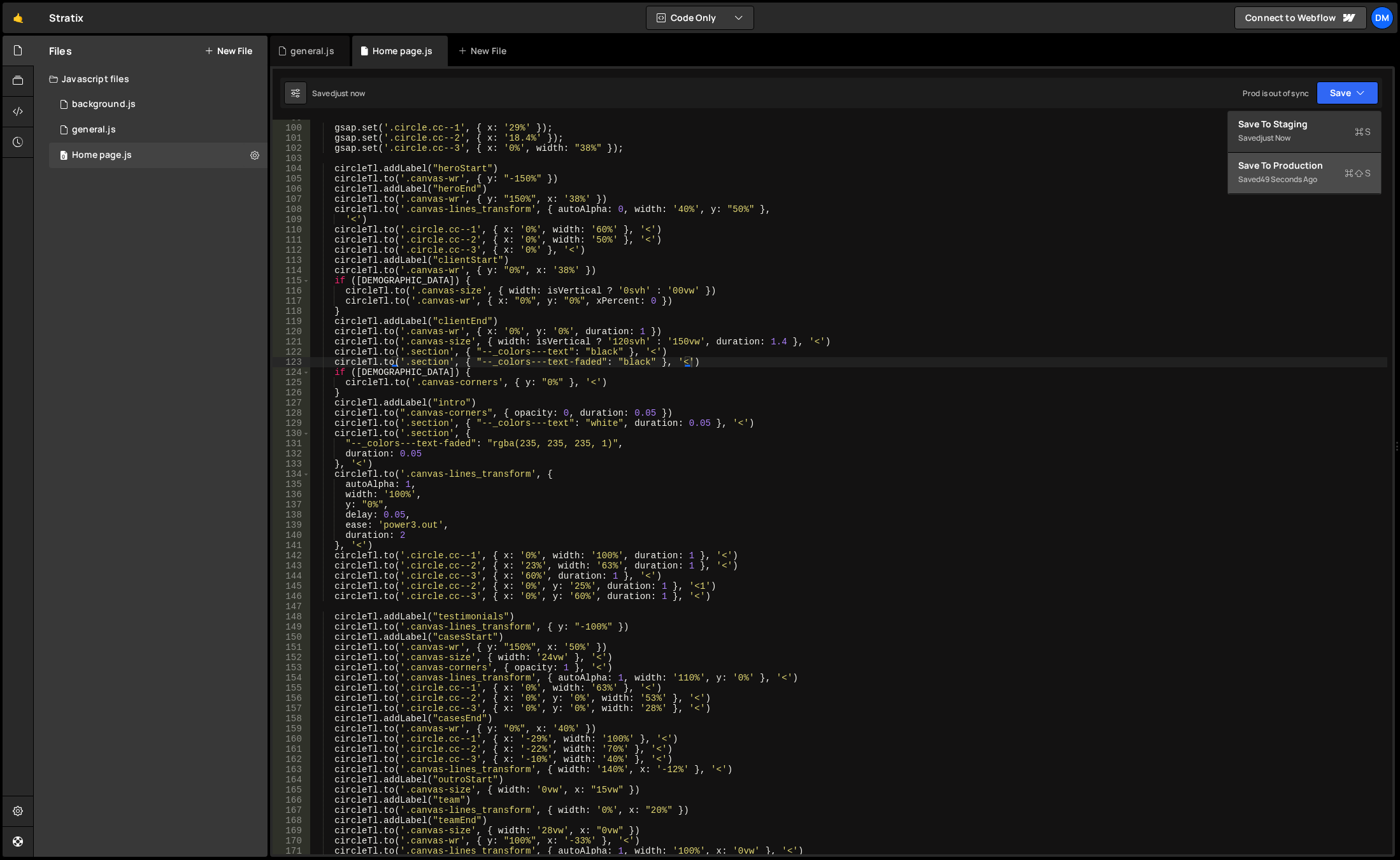
click at [1295, 179] on div "49 seconds ago" at bounding box center [1288, 179] width 57 height 11
click at [650, 592] on div "gsap . set ( '.circle.cc--1' , { x : '29%' }) ; gsap . set ( '.circle.cc--2' , …" at bounding box center [849, 490] width 1077 height 755
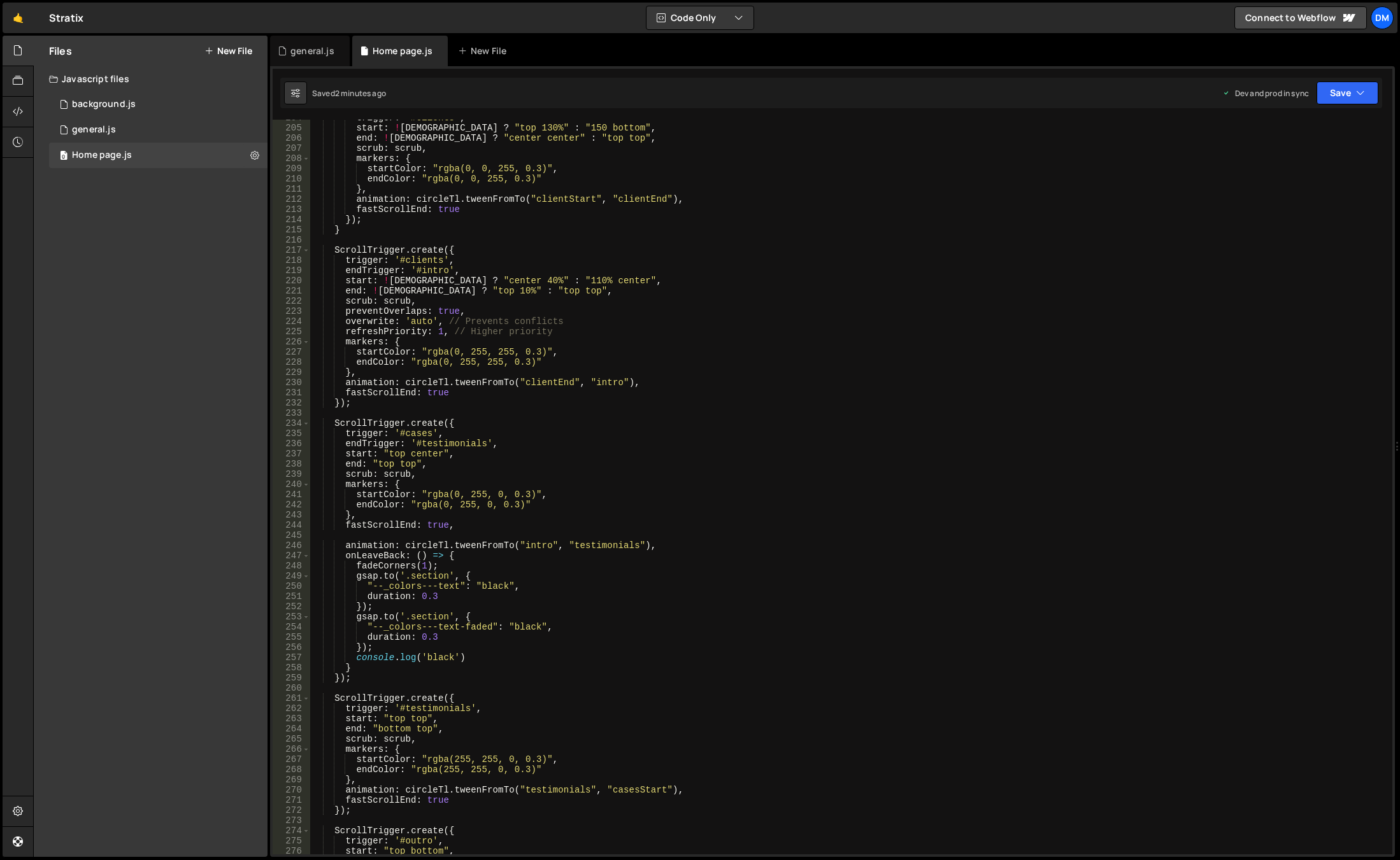
scroll to position [2114, 0]
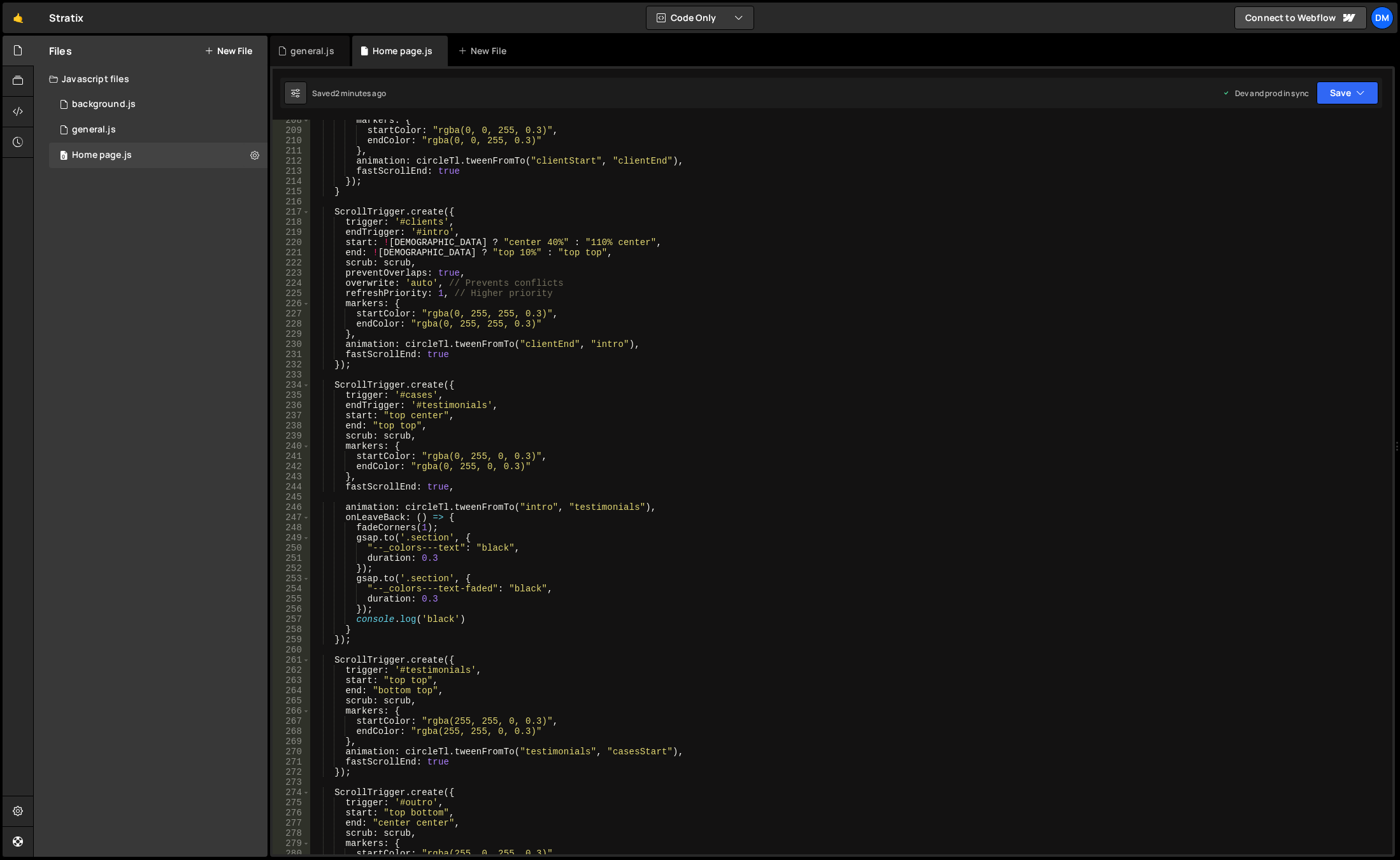
click at [554, 532] on div "markers : { startColor : "rgba(0, 0, 255, 0.3)" , endColor : "rgba(0, 0, 255, 0…" at bounding box center [849, 493] width 1077 height 755
click at [457, 516] on div "markers : { startColor : "rgba(0, 0, 255, 0.3)" , endColor : "rgba(0, 0, 255, 0…" at bounding box center [849, 493] width 1077 height 755
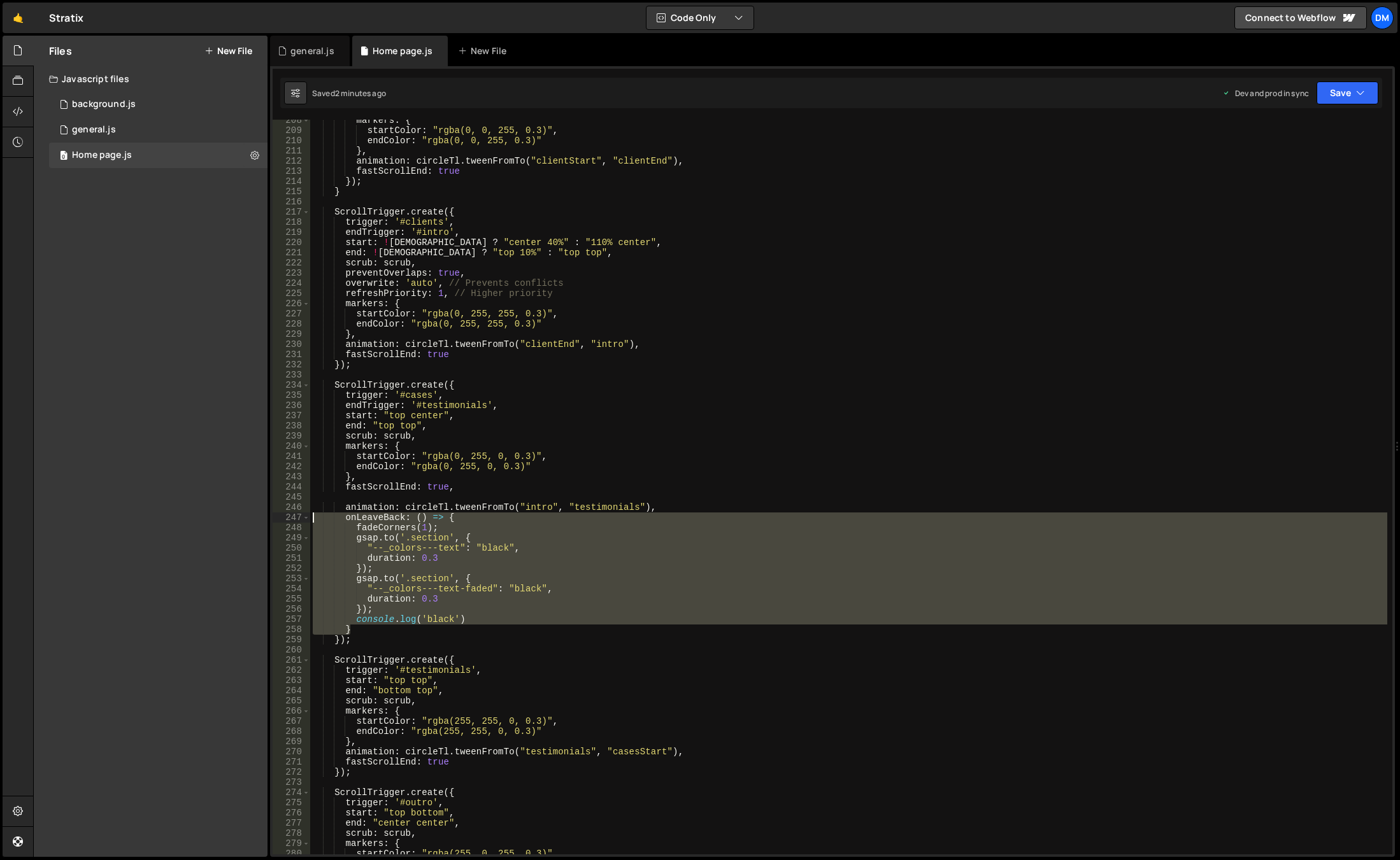
drag, startPoint x: 370, startPoint y: 630, endPoint x: 258, endPoint y: 515, distance: 160.5
click at [258, 515] on div "Files New File Javascript files 0 background.js 0 0 general.js 0 0 Home page.js…" at bounding box center [716, 447] width 1366 height 822
drag, startPoint x: 1369, startPoint y: 102, endPoint x: 1353, endPoint y: 108, distance: 17.1
click at [1369, 102] on button "Save" at bounding box center [1347, 93] width 62 height 23
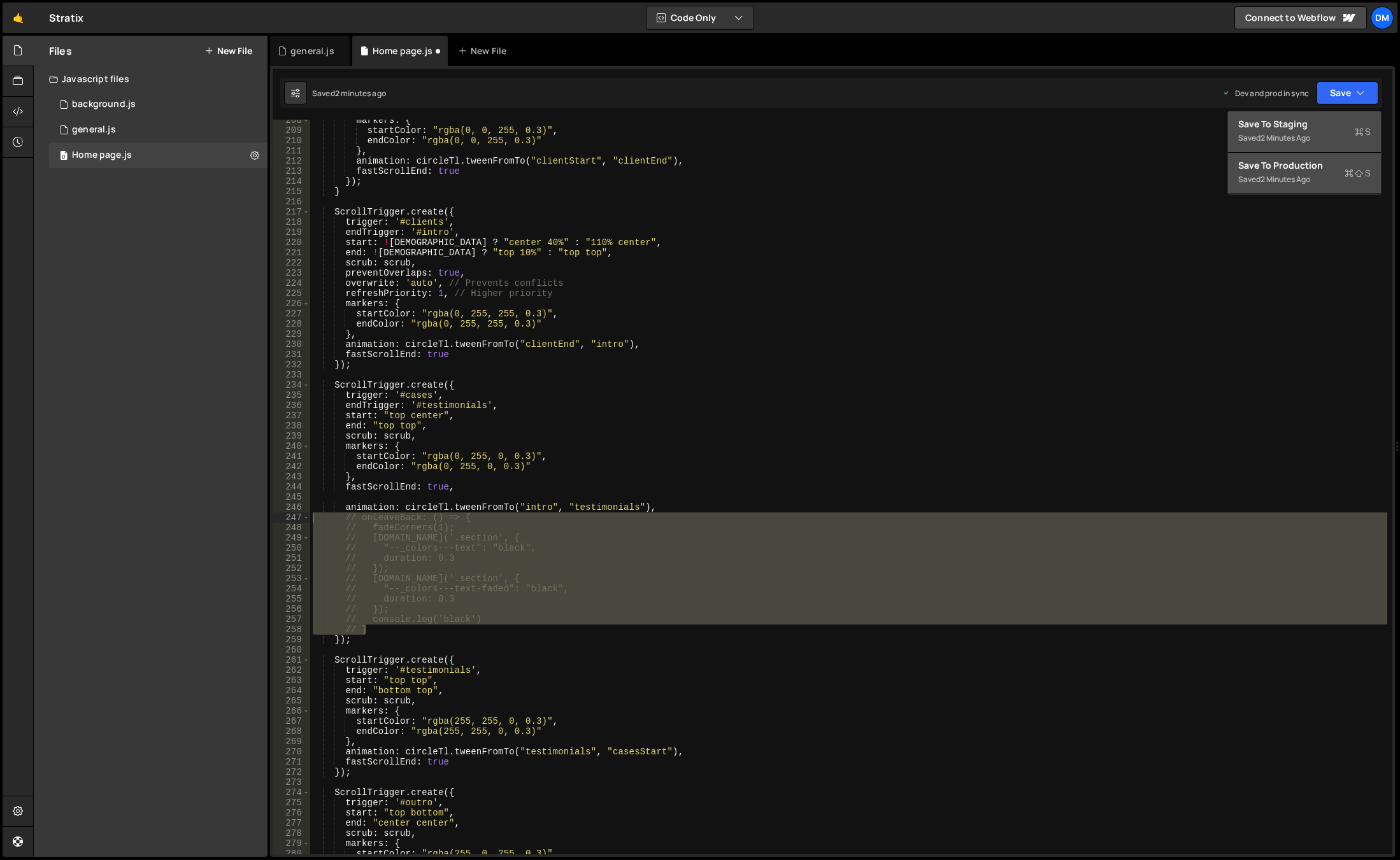
click at [1303, 123] on div "Save to Staging S" at bounding box center [1304, 124] width 132 height 13
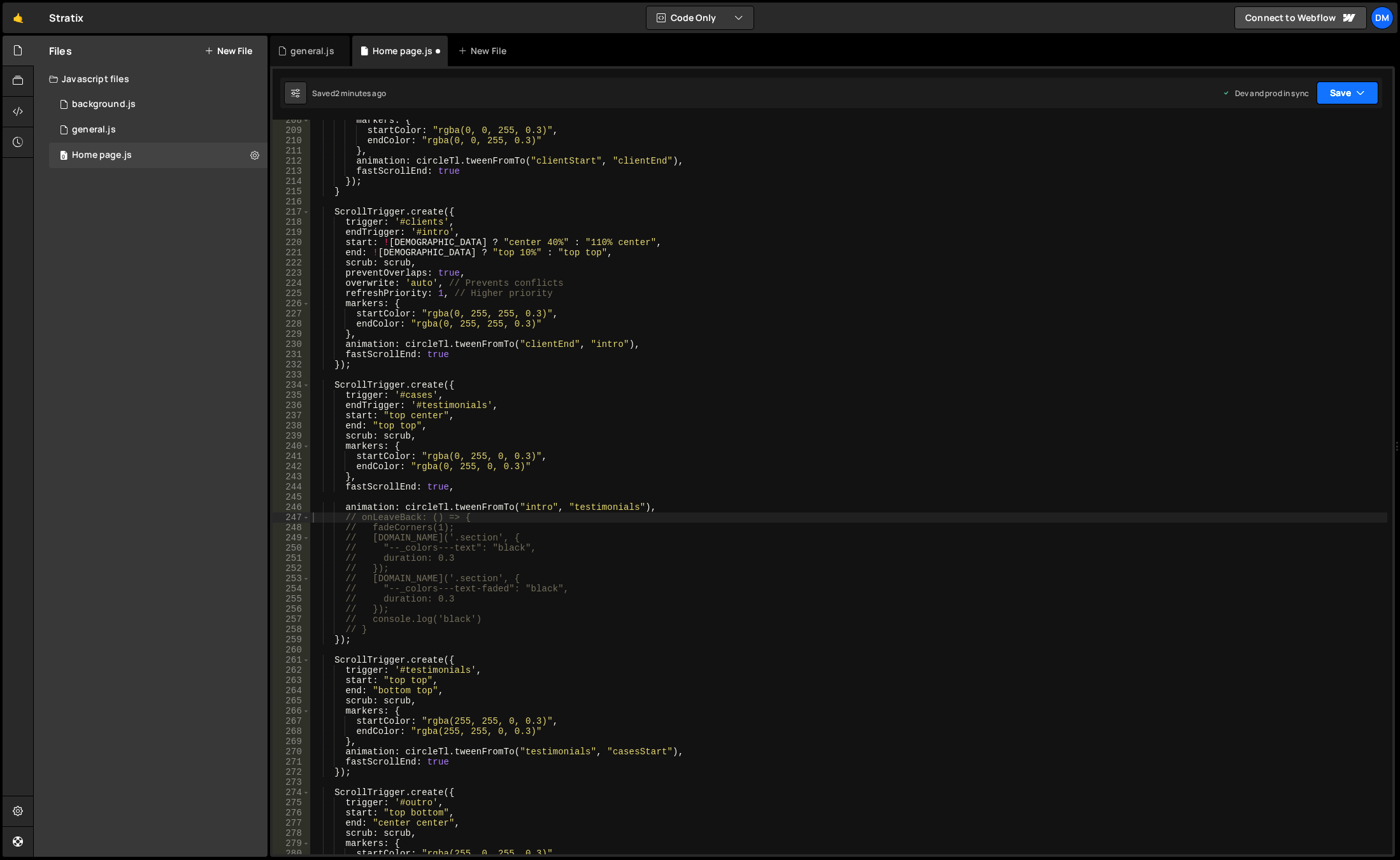
click at [1347, 90] on button "Save" at bounding box center [1347, 93] width 62 height 23
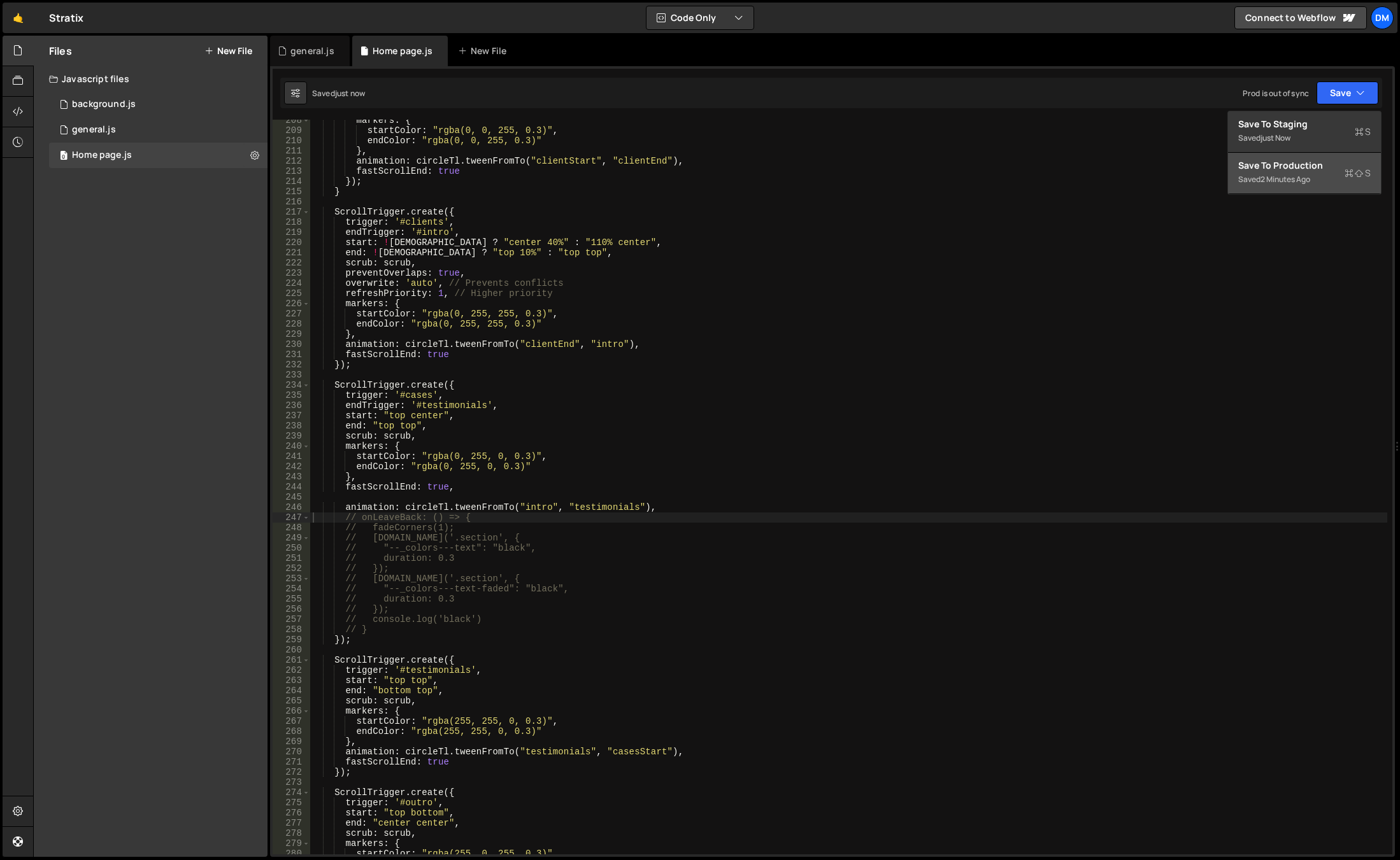
click at [1284, 168] on div "Save to Production S" at bounding box center [1304, 166] width 132 height 13
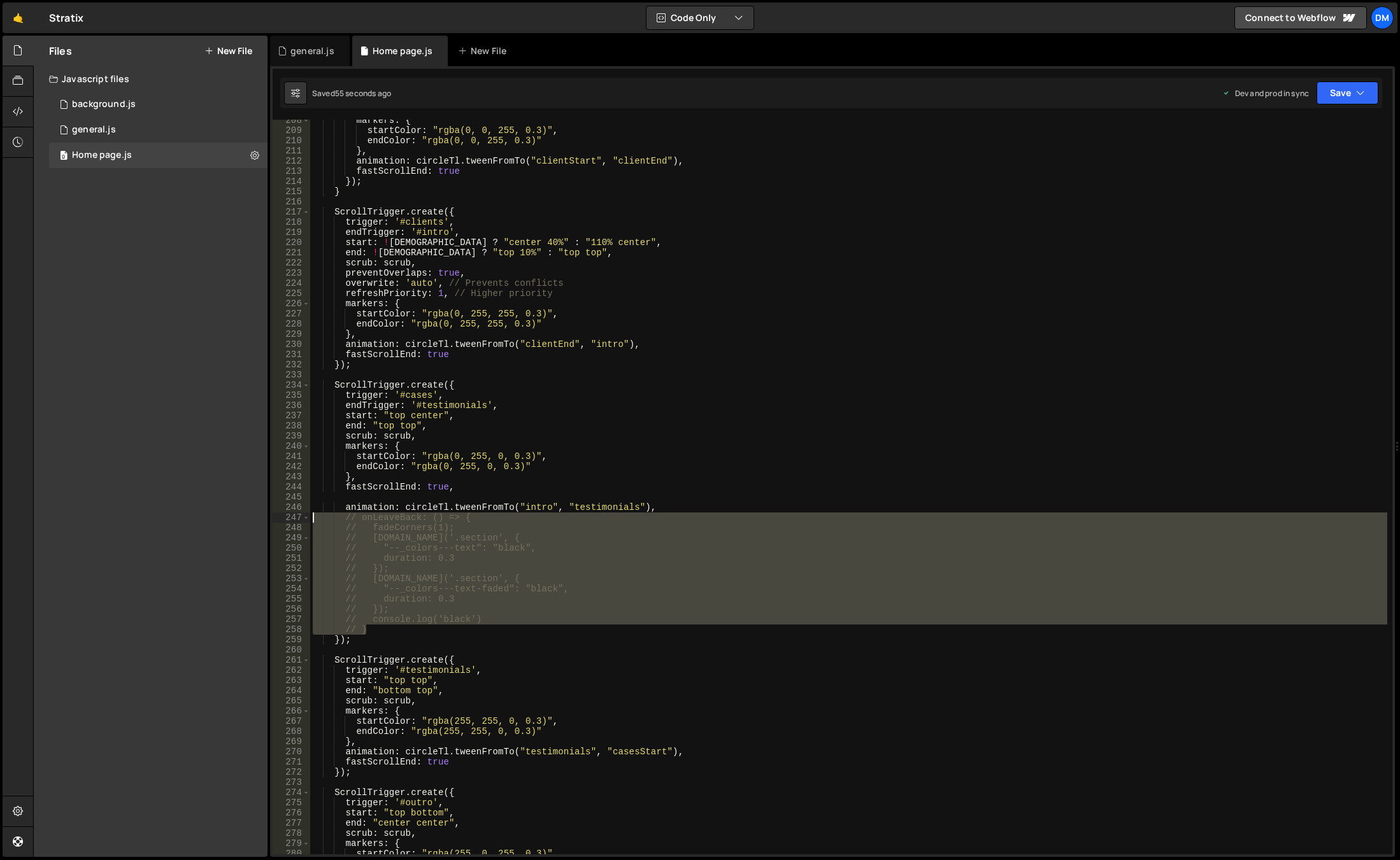
drag, startPoint x: 395, startPoint y: 627, endPoint x: 258, endPoint y: 521, distance: 173.2
click at [258, 521] on div "Files New File Javascript files 0 background.js 0 0 general.js 0 0 Home page.js…" at bounding box center [716, 447] width 1366 height 822
type textarea "// onLeaveBack: () => { // fadeCorners(1);"
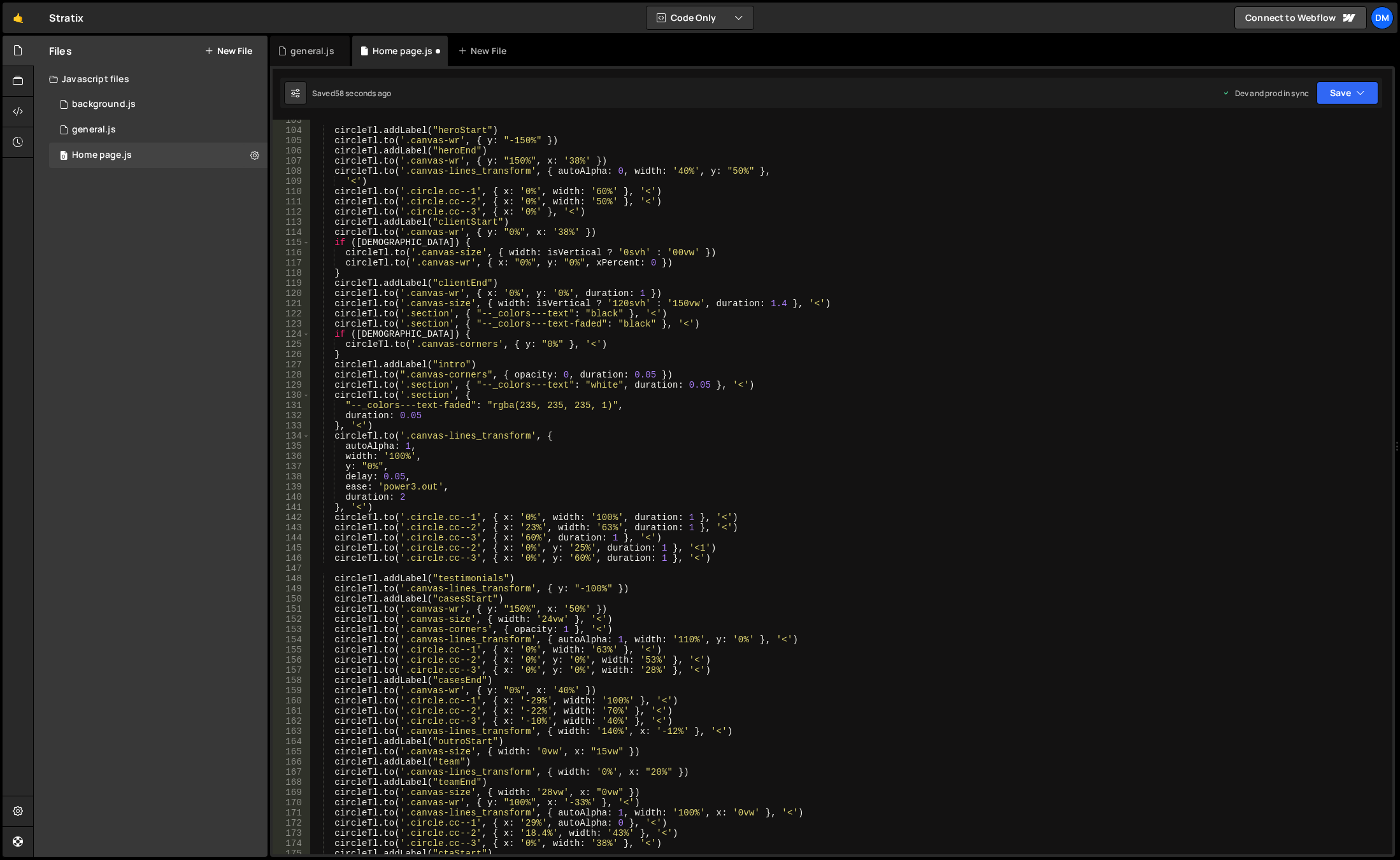
scroll to position [967, 0]
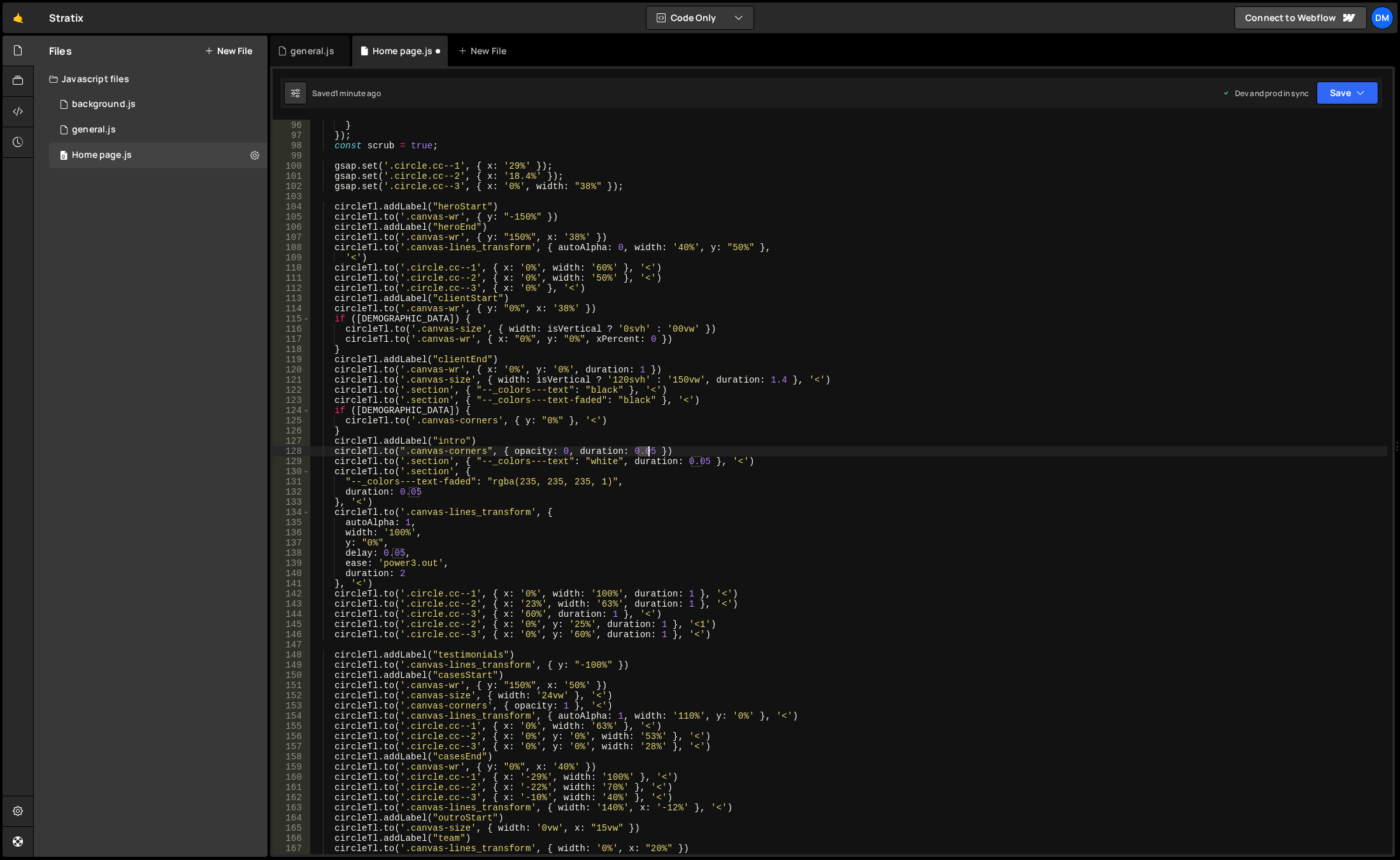
drag, startPoint x: 637, startPoint y: 449, endPoint x: 647, endPoint y: 450, distance: 10.0
click at [647, 450] on div "force3D : false } }) ; const scrub = true ; gsap . set ( '.circle.cc--1' , { x …" at bounding box center [849, 487] width 1077 height 755
drag, startPoint x: 726, startPoint y: 410, endPoint x: 712, endPoint y: 438, distance: 31.3
click at [726, 410] on div "force3D : false } }) ; const scrub = true ; gsap . set ( '.circle.cc--1' , { x …" at bounding box center [849, 487] width 1077 height 755
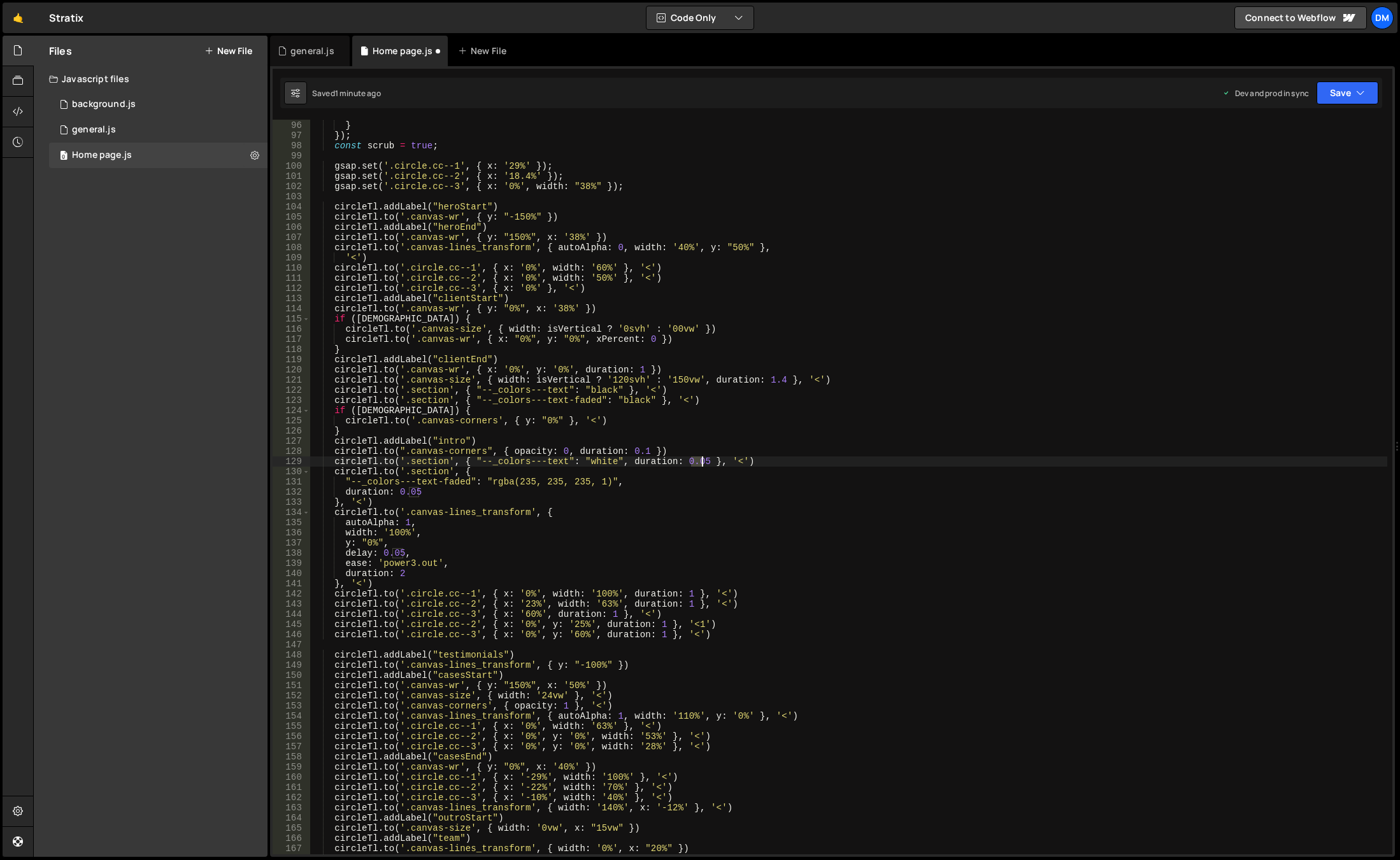
drag, startPoint x: 693, startPoint y: 463, endPoint x: 700, endPoint y: 463, distance: 7.0
click at [700, 463] on div "force3D : false } }) ; const scrub = true ; gsap . set ( '.circle.cc--1' , { x …" at bounding box center [849, 487] width 1077 height 755
click at [656, 413] on div "force3D : false } }) ; const scrub = true ; gsap . set ( '.circle.cc--1' , { x …" at bounding box center [849, 487] width 1077 height 755
drag, startPoint x: 410, startPoint y: 491, endPoint x: 419, endPoint y: 491, distance: 9.0
click at [419, 491] on div "force3D : false } }) ; const scrub = true ; gsap . set ( '.circle.cc--1' , { x …" at bounding box center [849, 487] width 1077 height 755
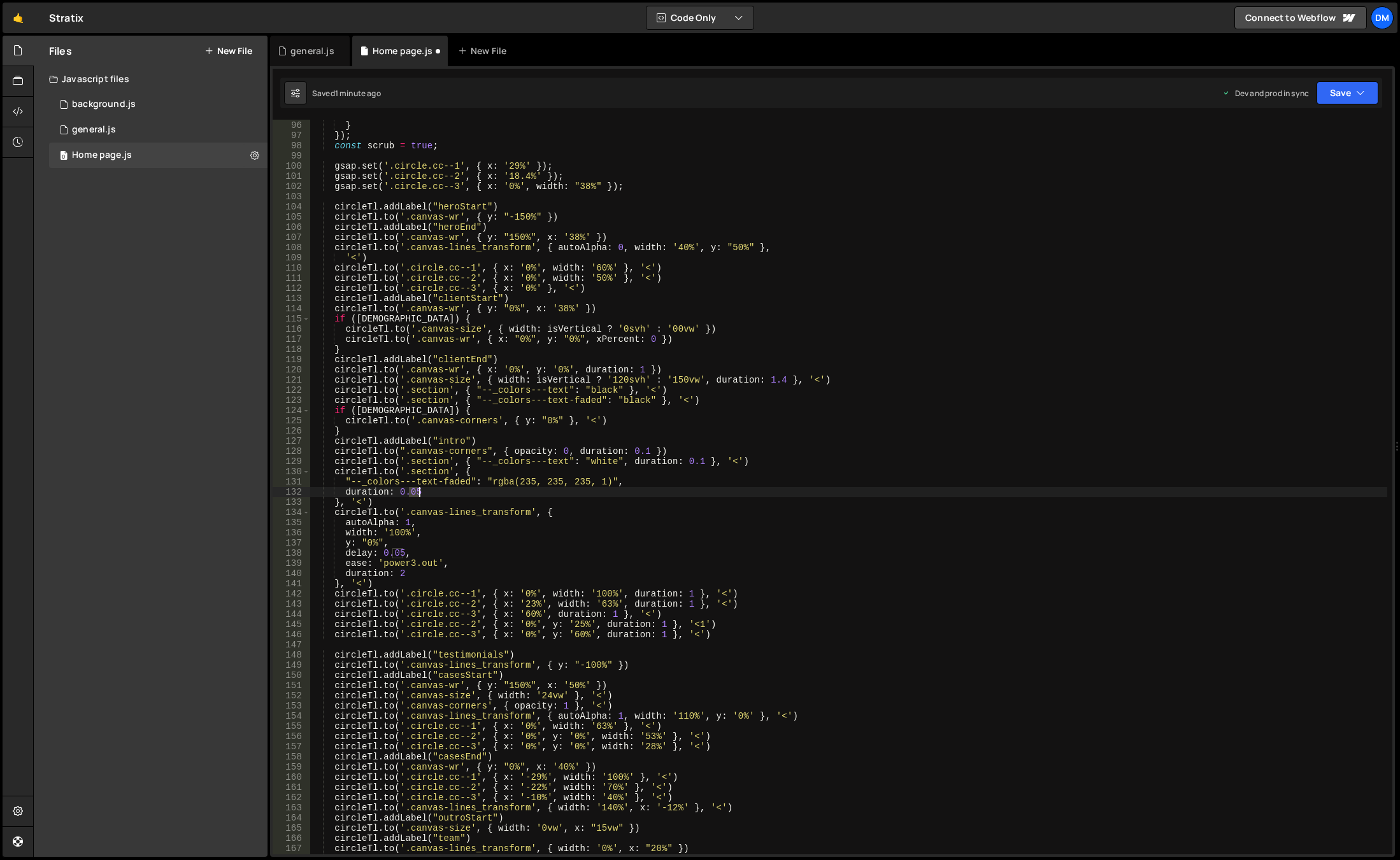
scroll to position [0, 6]
click at [753, 382] on div "force3D : false } }) ; const scrub = true ; gsap . set ( '.circle.cc--1' , { x …" at bounding box center [849, 487] width 1077 height 755
click at [1326, 92] on button "Save" at bounding box center [1347, 93] width 62 height 23
click at [585, 526] on div "force3D : false } }) ; const scrub = true ; gsap . set ( '.circle.cc--1' , { x …" at bounding box center [849, 487] width 1077 height 755
drag, startPoint x: 422, startPoint y: 553, endPoint x: 262, endPoint y: 548, distance: 160.1
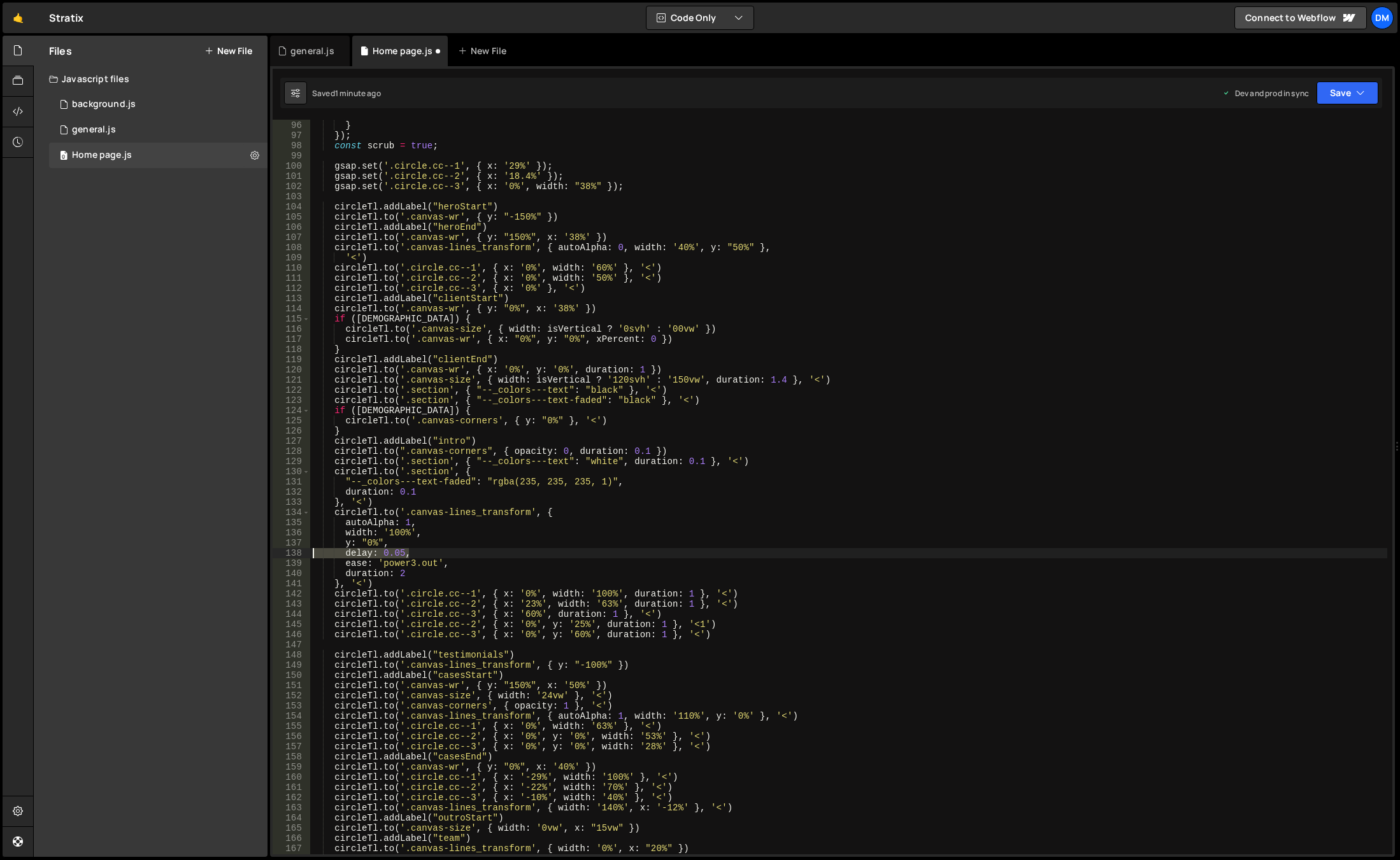
click at [262, 548] on div "Files New File Javascript files 0 background.js 0 0 general.js 0 0 Home page.js…" at bounding box center [716, 447] width 1366 height 822
click at [1354, 91] on button "Save" at bounding box center [1347, 93] width 62 height 23
click at [1324, 122] on div "Save to Staging S" at bounding box center [1304, 124] width 132 height 13
click at [1352, 87] on button "Save" at bounding box center [1347, 93] width 62 height 23
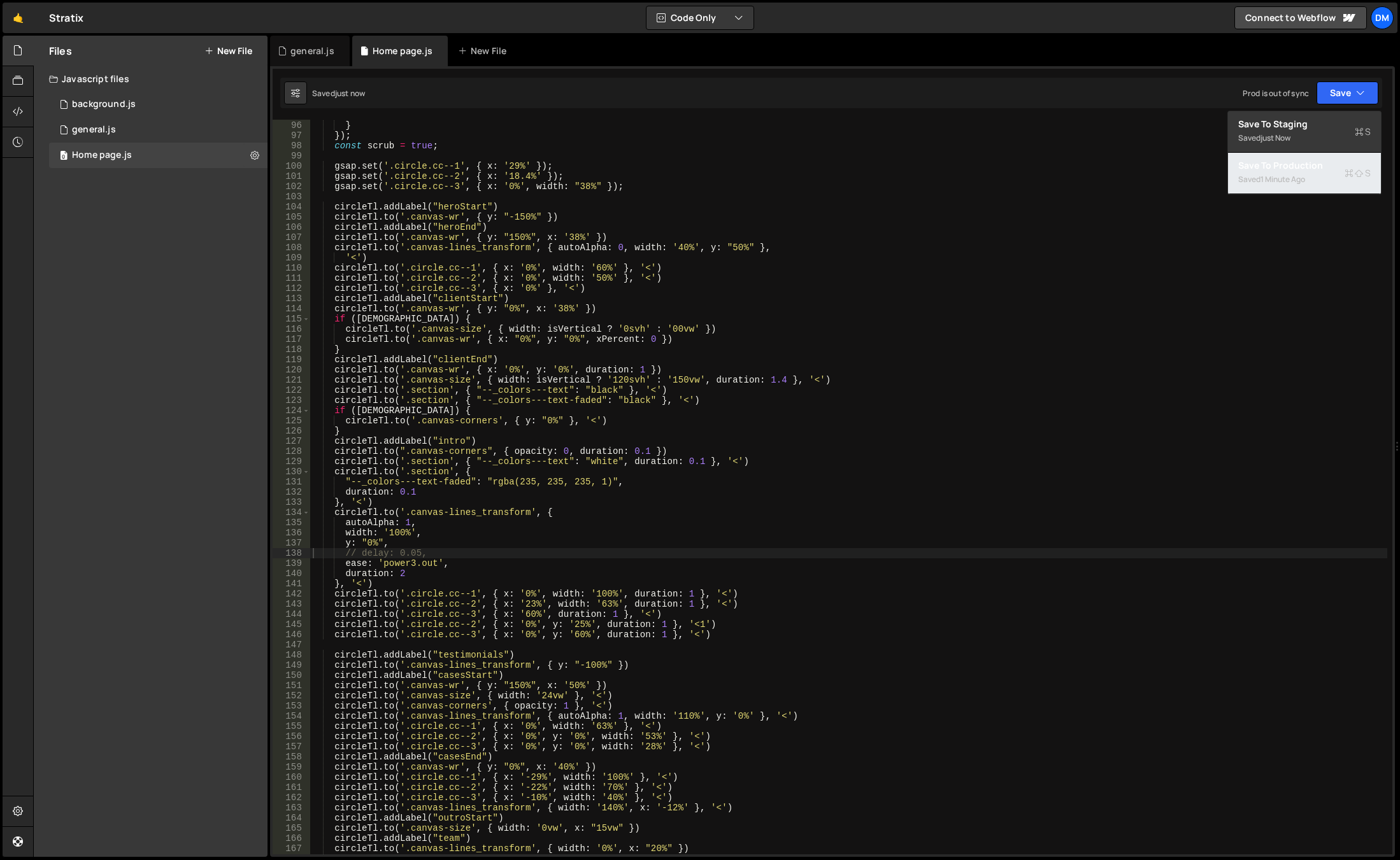
click at [1299, 168] on div "Save to Production S" at bounding box center [1304, 166] width 132 height 13
click at [473, 557] on div "force3D : false } }) ; const scrub = true ; gsap . set ( '.circle.cc--1' , { x …" at bounding box center [849, 487] width 1077 height 755
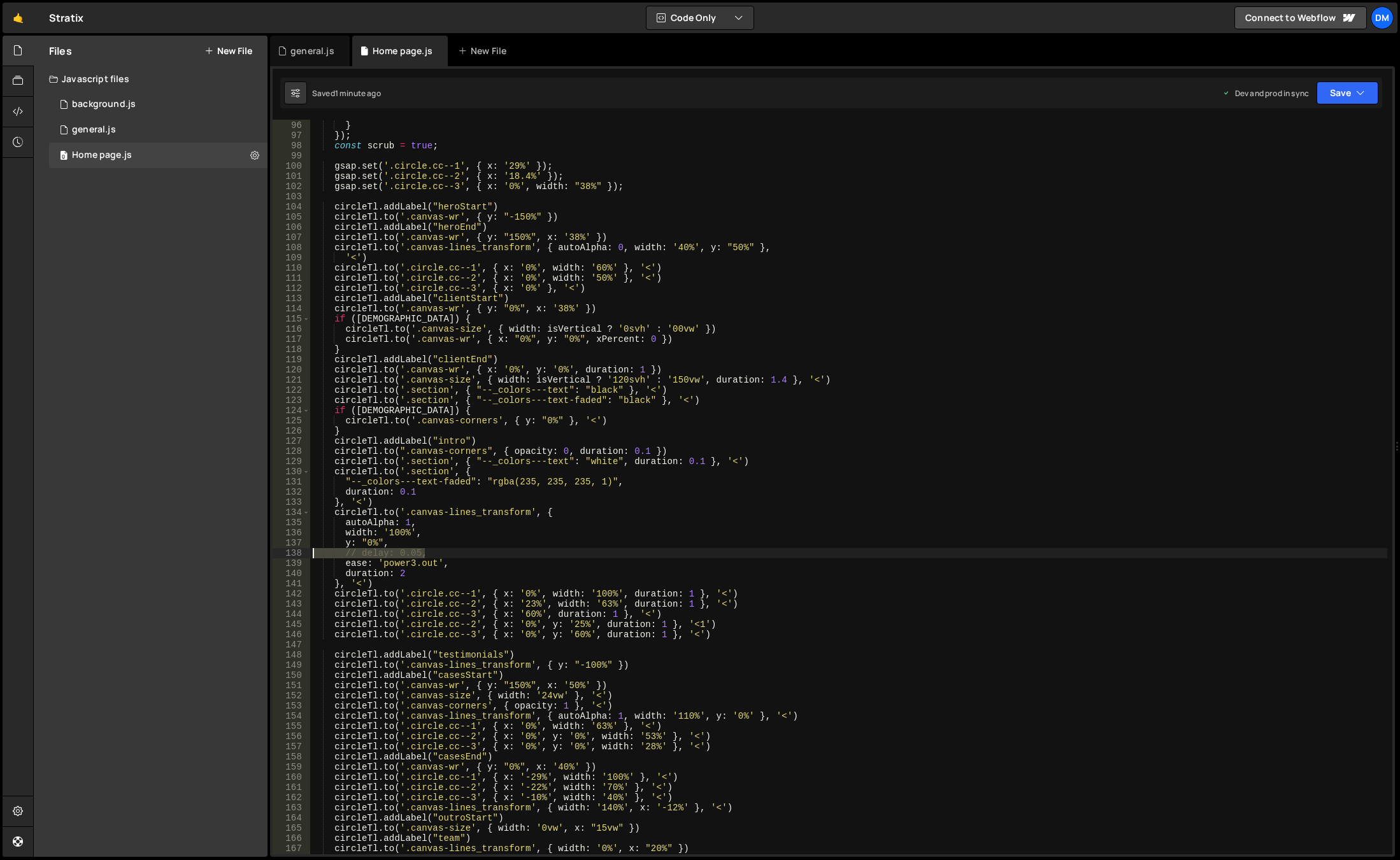
drag, startPoint x: 474, startPoint y: 555, endPoint x: 290, endPoint y: 555, distance: 184.0
click at [290, 555] on div "// delay: 0.05, 95 96 97 98 99 100 101 102 103 104 105 106 107 108 109 110 111 …" at bounding box center [832, 487] width 1119 height 735
click at [776, 505] on div "force3D : false } }) ; const scrub = true ; gsap . set ( '.circle.cc--1' , { x …" at bounding box center [849, 487] width 1077 height 755
click at [638, 451] on div "force3D : false } }) ; const scrub = true ; gsap . set ( '.circle.cc--1' , { x …" at bounding box center [849, 487] width 1077 height 755
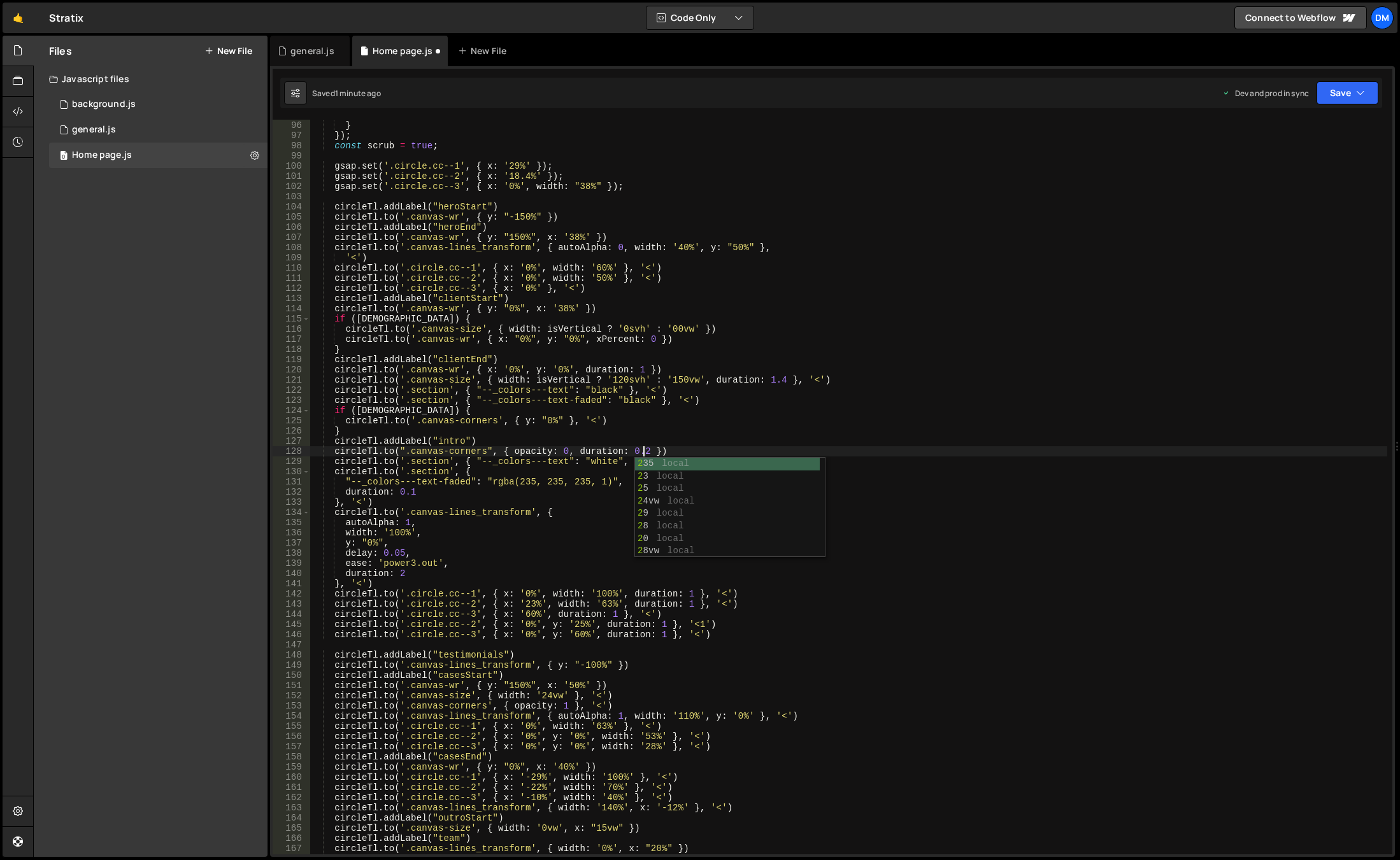
drag, startPoint x: 729, startPoint y: 413, endPoint x: 712, endPoint y: 438, distance: 30.2
click at [729, 413] on div "force3D : false } }) ; const scrub = true ; gsap . set ( '.circle.cc--1' , { x …" at bounding box center [849, 487] width 1077 height 755
click at [693, 465] on div "force3D : false } }) ; const scrub = true ; gsap . set ( '.circle.cc--1' , { x …" at bounding box center [849, 487] width 1077 height 755
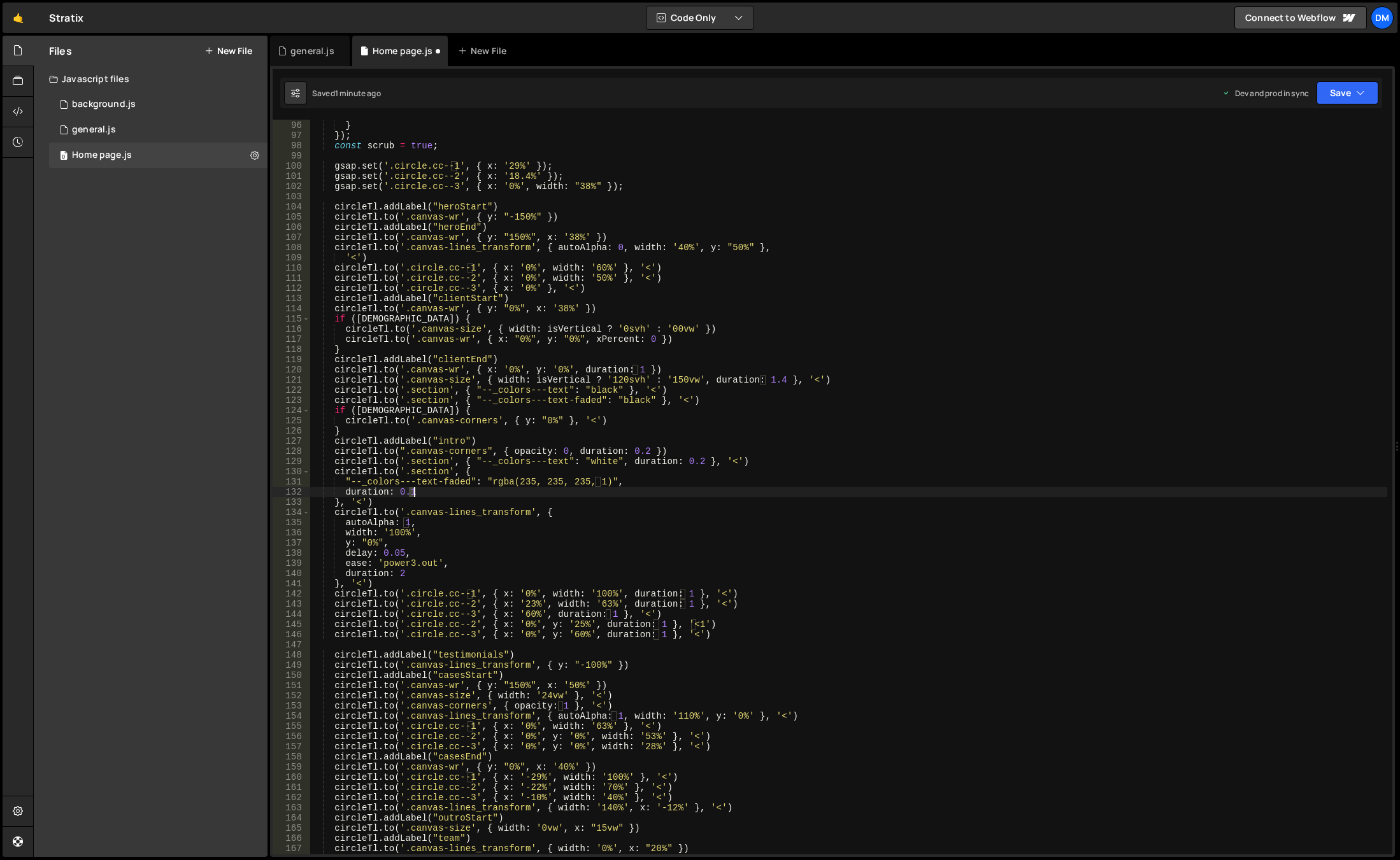
click at [412, 493] on div "force3D : false } }) ; const scrub = true ; gsap . set ( '.circle.cc--1' , { x …" at bounding box center [849, 487] width 1077 height 755
click at [786, 380] on div "force3D : false } }) ; const scrub = true ; gsap . set ( '.circle.cc--1' , { x …" at bounding box center [849, 487] width 1077 height 755
click at [1326, 87] on button "Save" at bounding box center [1347, 93] width 62 height 23
click at [1285, 167] on div "Save to Production S" at bounding box center [1304, 166] width 132 height 13
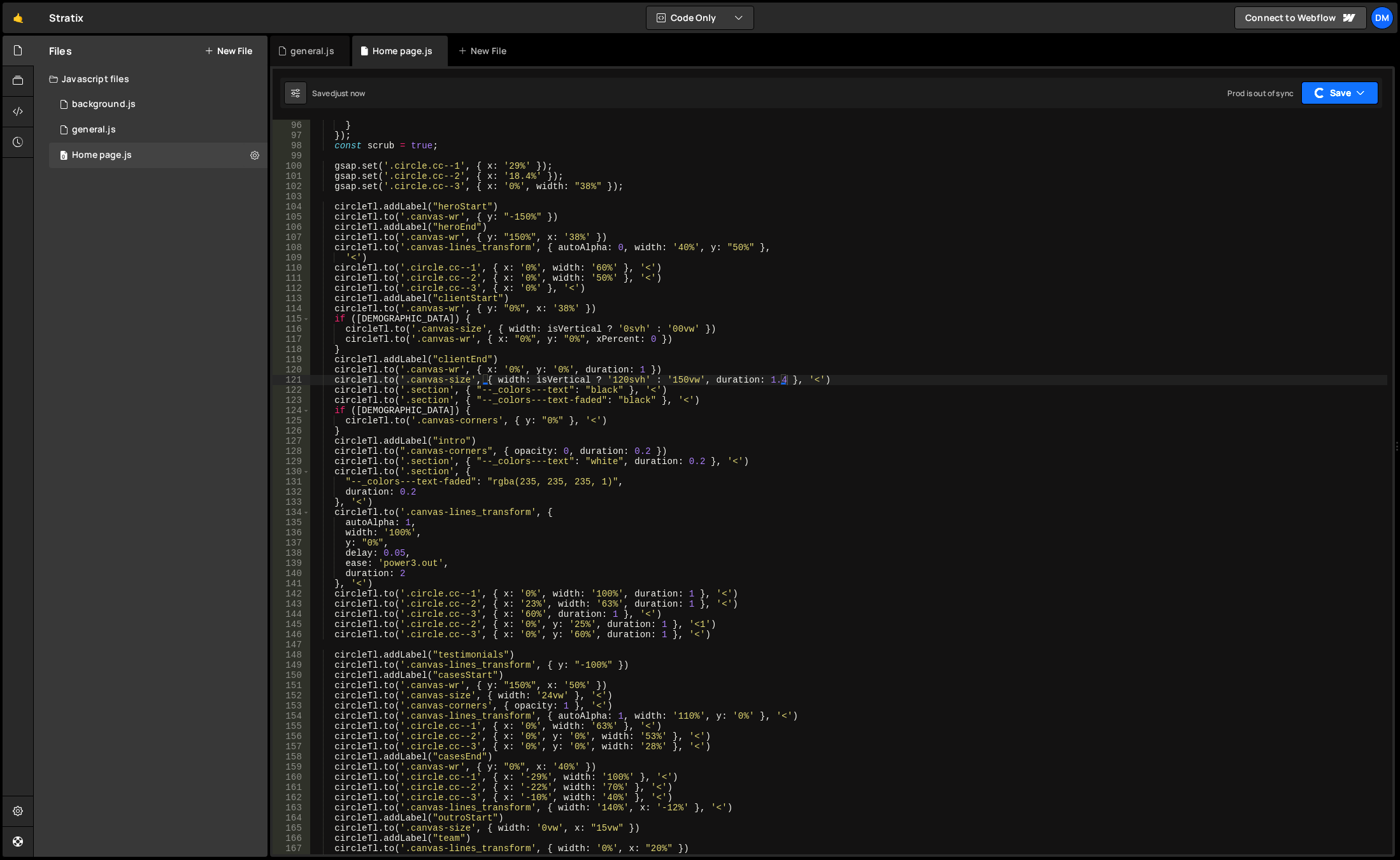
click at [1336, 98] on button "Save" at bounding box center [1339, 93] width 77 height 23
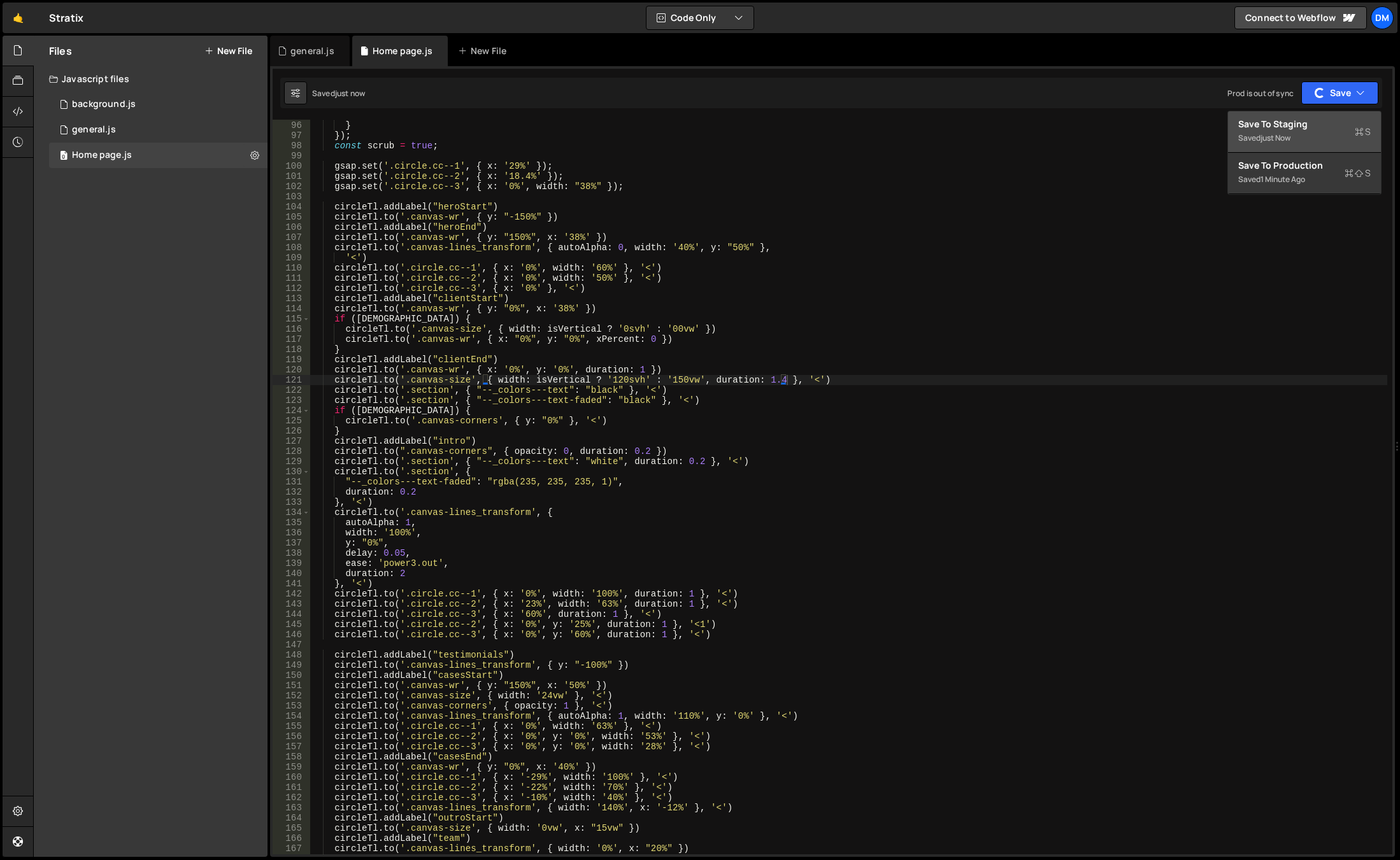
click at [1306, 141] on div "Saved just now" at bounding box center [1304, 138] width 132 height 15
type textarea "if (isWide) {"
click at [874, 414] on div "force3D : false } }) ; const scrub = true ; gsap . set ( '.circle.cc--1' , { x …" at bounding box center [849, 487] width 1077 height 755
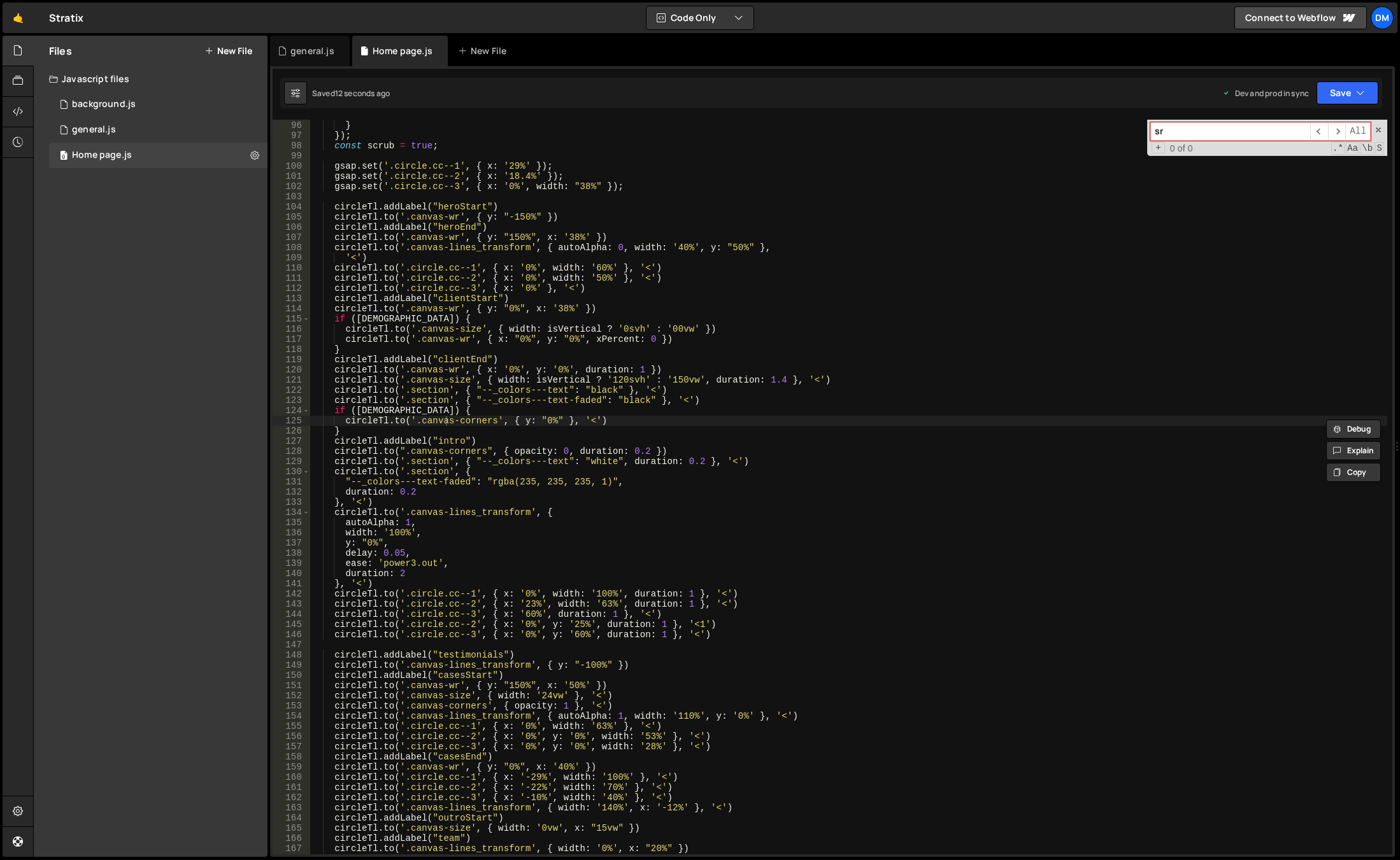
type input "s"
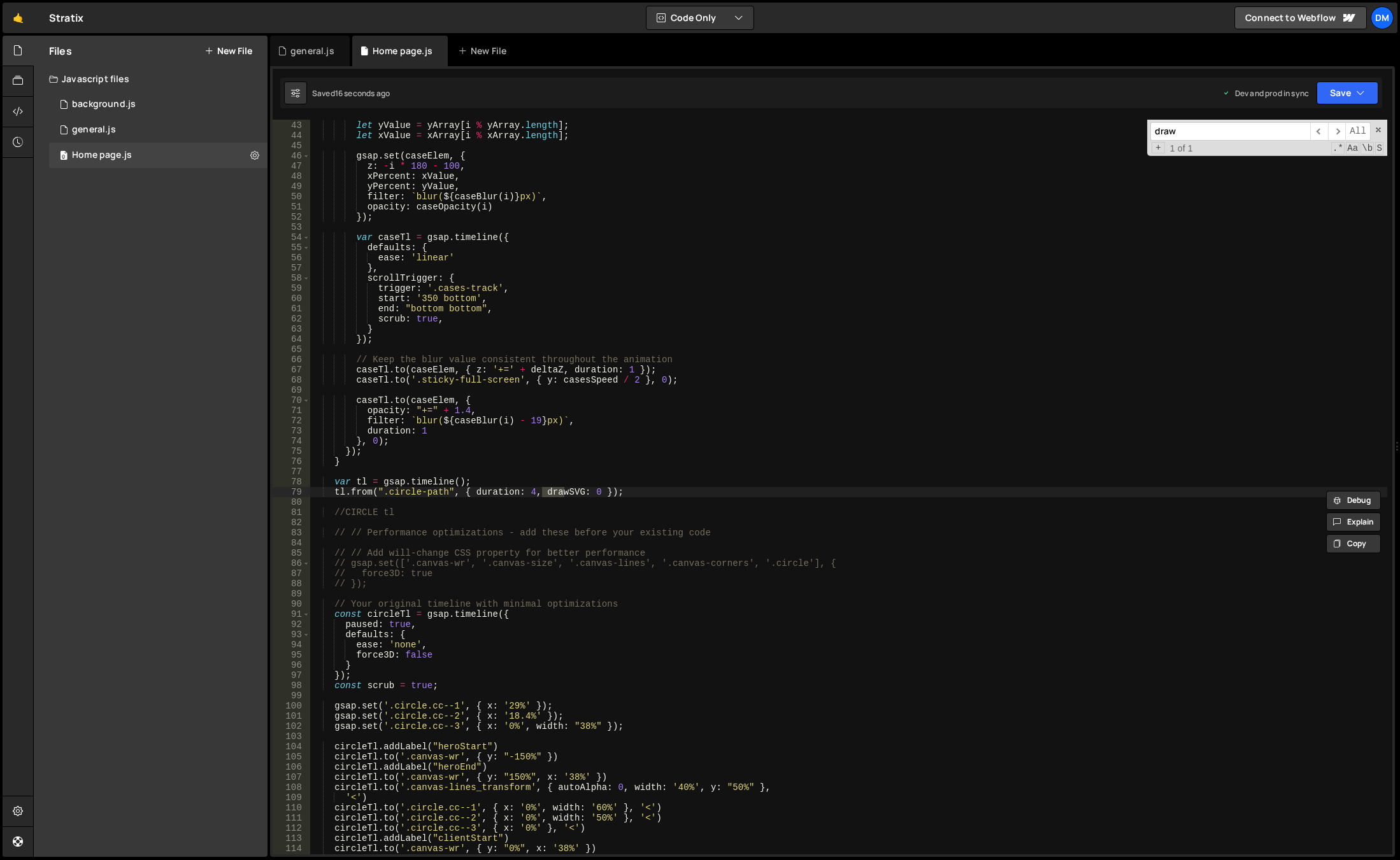
type input "draw"
click at [713, 447] on div "var caseBlur = gsap . utils . mapRange ( 0 , caseNumber , 0 , 18 ) ; let yValue…" at bounding box center [849, 487] width 1077 height 755
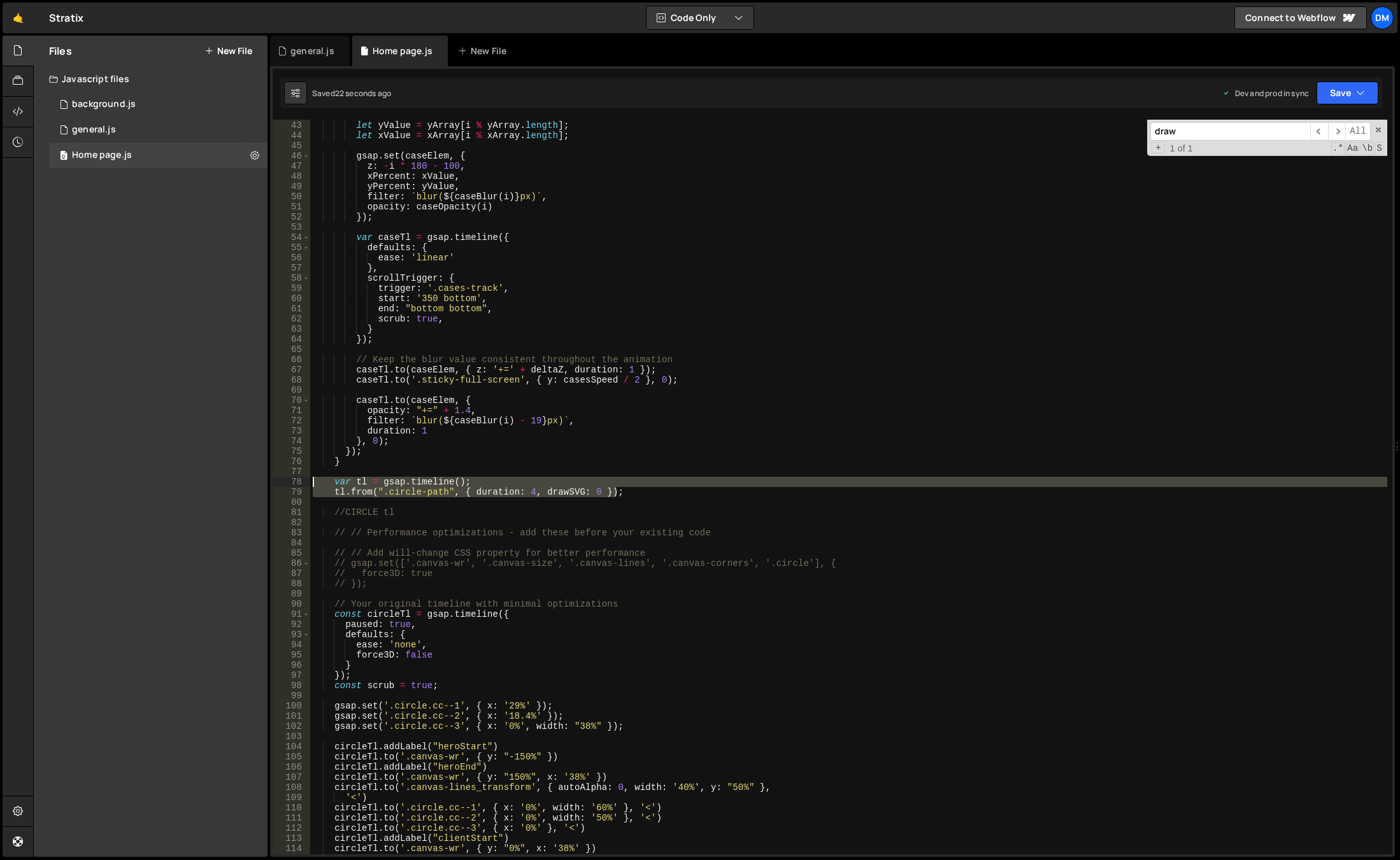
drag, startPoint x: 637, startPoint y: 496, endPoint x: 244, endPoint y: 481, distance: 393.3
click at [244, 481] on div "Files New File Javascript files 0 background.js 0 0 general.js 0 0 Home page.js…" at bounding box center [716, 447] width 1366 height 822
type textarea "var tl = gsap.timeline(); tl.from(".circle-path", { duration: 4, drawSVG: 0 });"
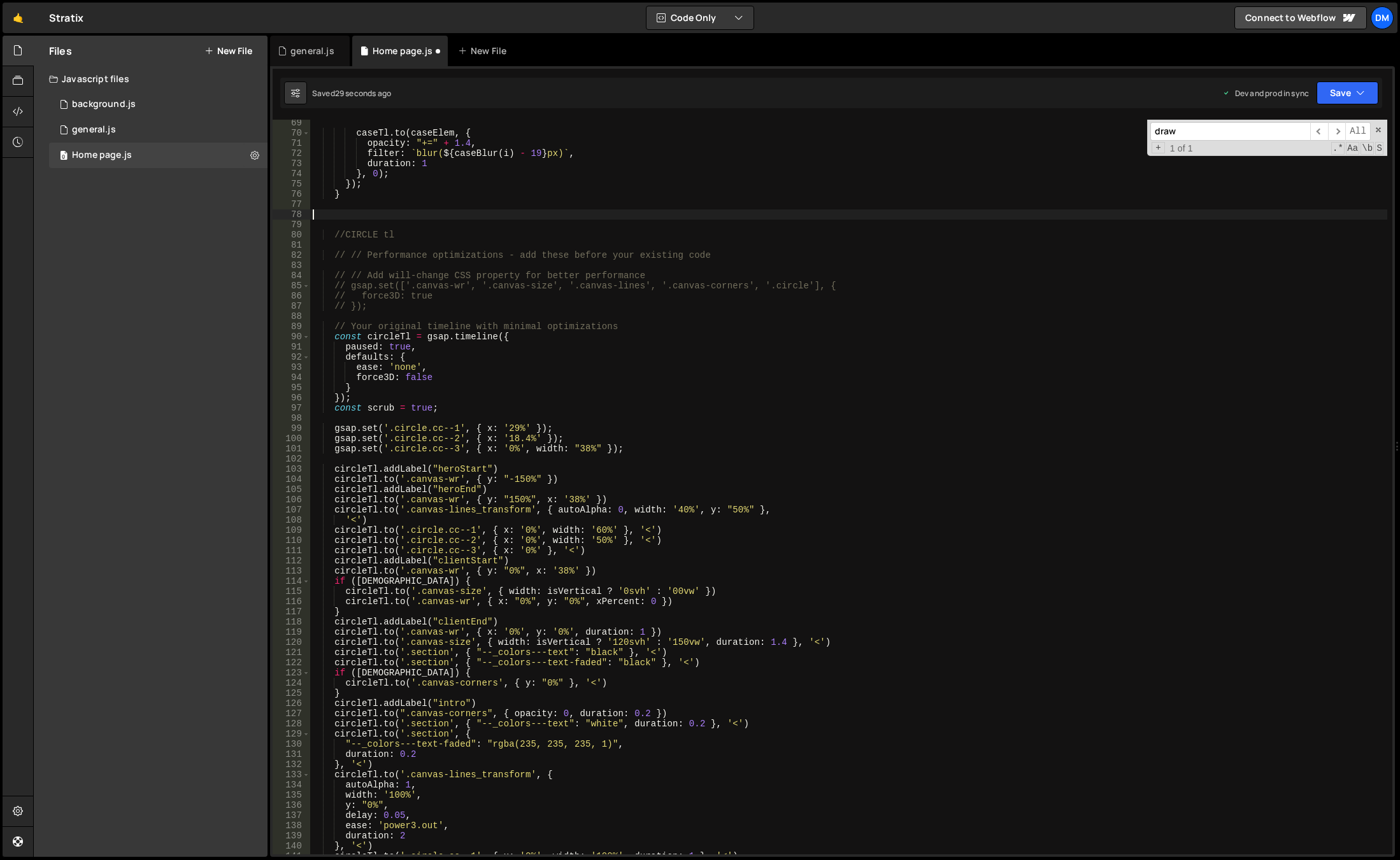
scroll to position [771, 0]
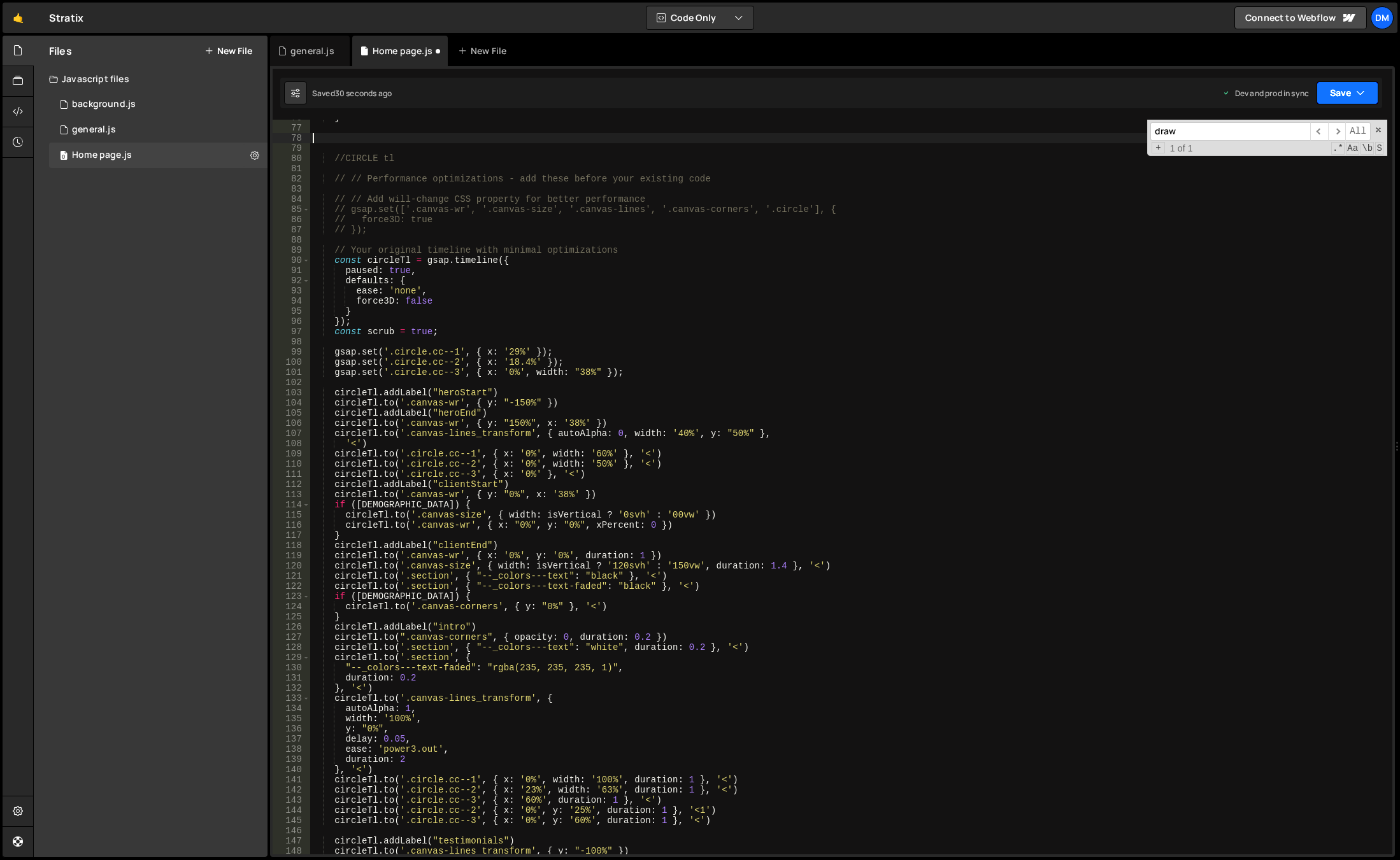
click at [1358, 91] on icon "button" at bounding box center [1360, 93] width 9 height 13
drag, startPoint x: 1326, startPoint y: 178, endPoint x: 1328, endPoint y: 171, distance: 7.3
click at [1328, 177] on div "Saved 30 seconds ago" at bounding box center [1304, 179] width 132 height 15
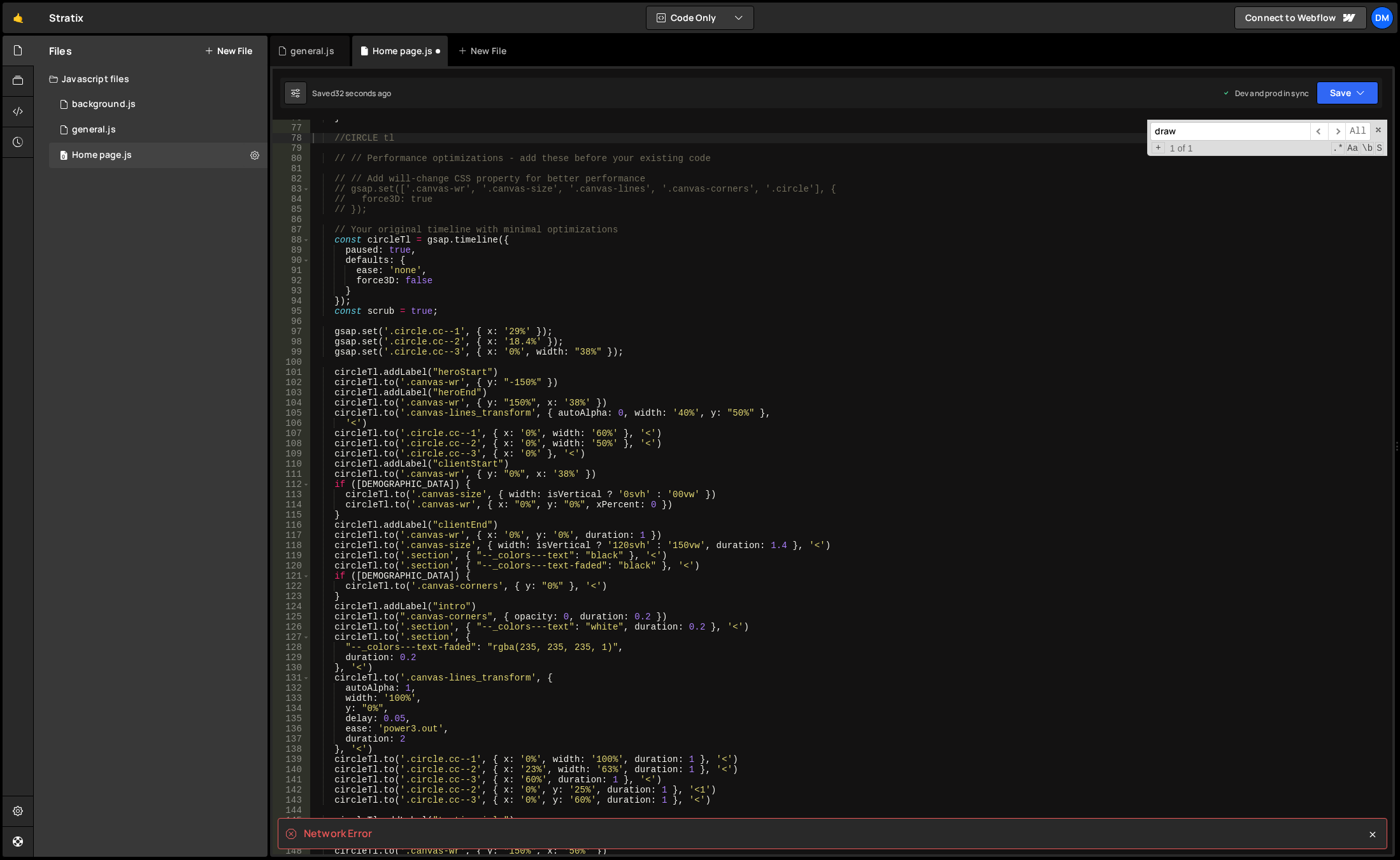
click at [992, 339] on div "} //CIRCLE tl // // Performance optimizations - add these before your existing …" at bounding box center [849, 490] width 1077 height 755
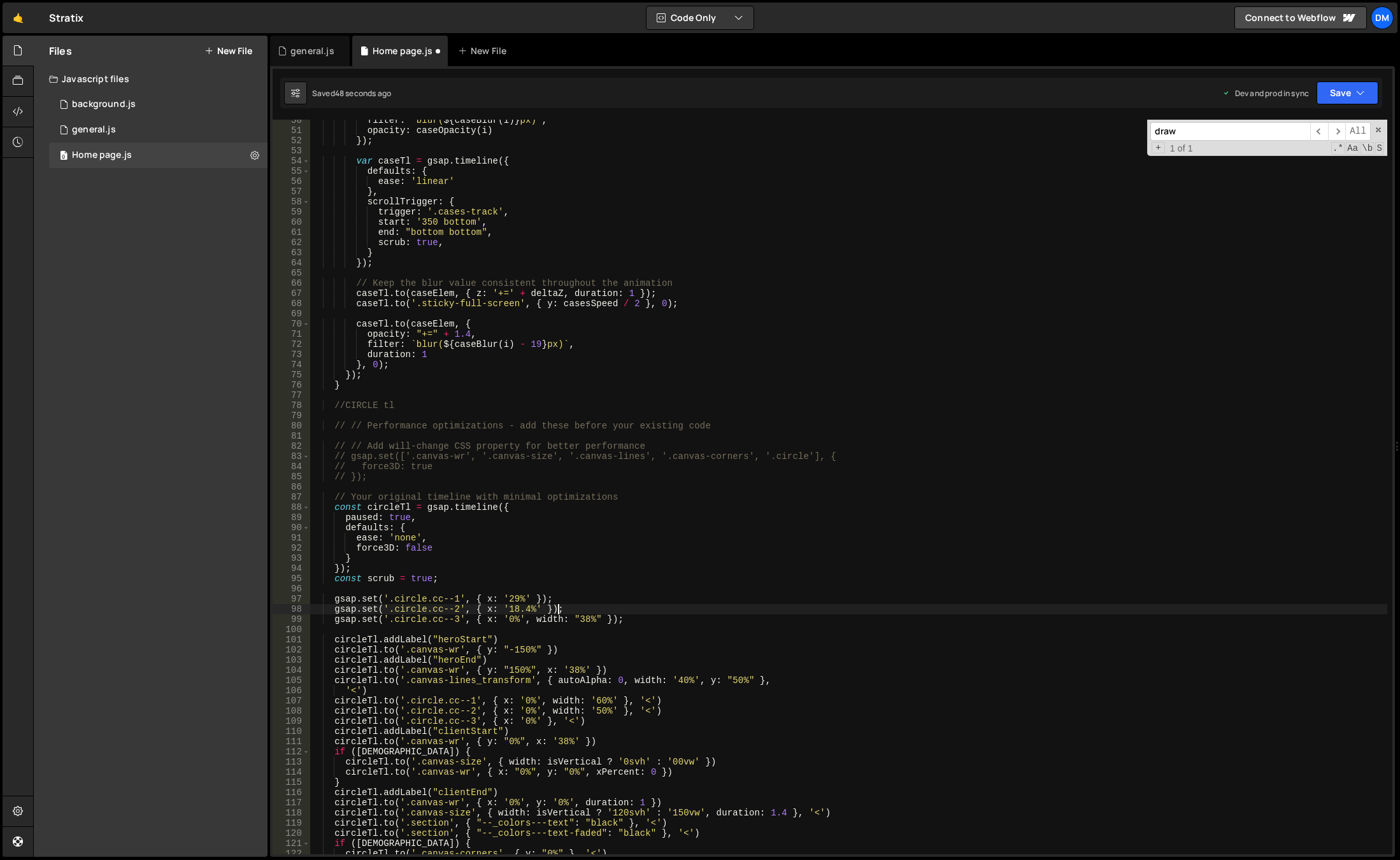
scroll to position [389, 0]
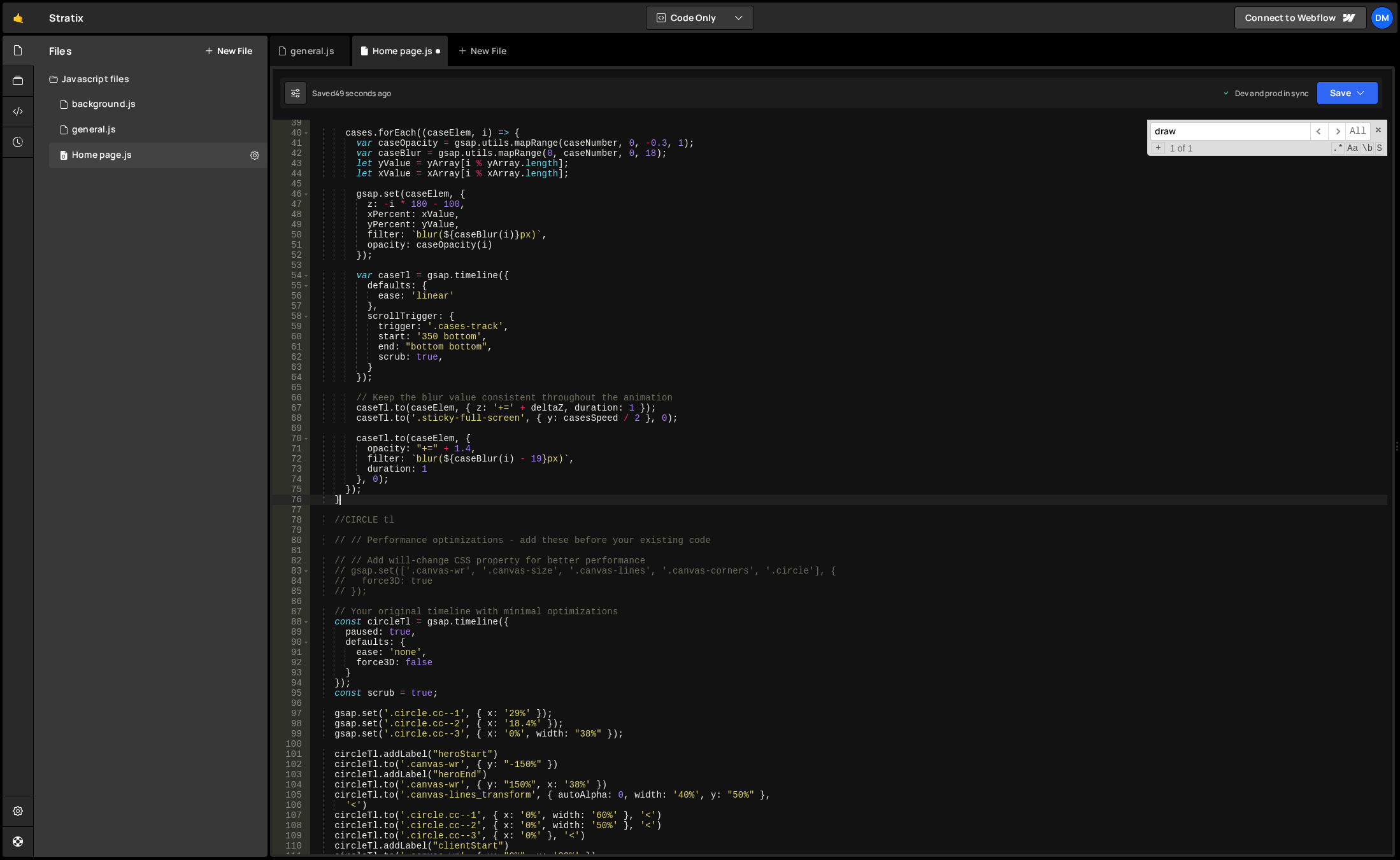
click at [603, 496] on div "cases . forEach (( caseElem , i ) => { var caseOpacity = gsap . utils . mapRang…" at bounding box center [849, 495] width 1077 height 755
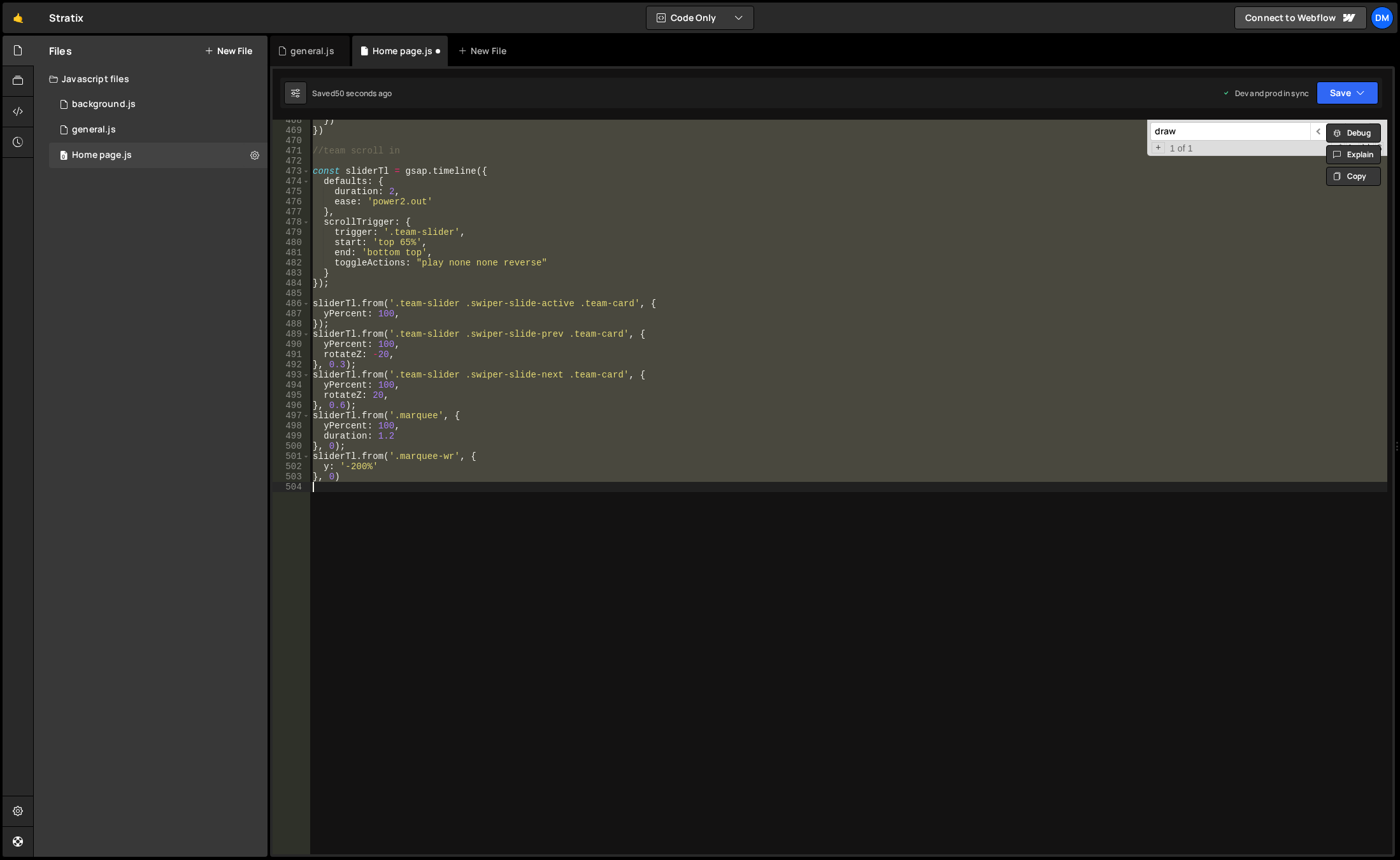
scroll to position [428, 0]
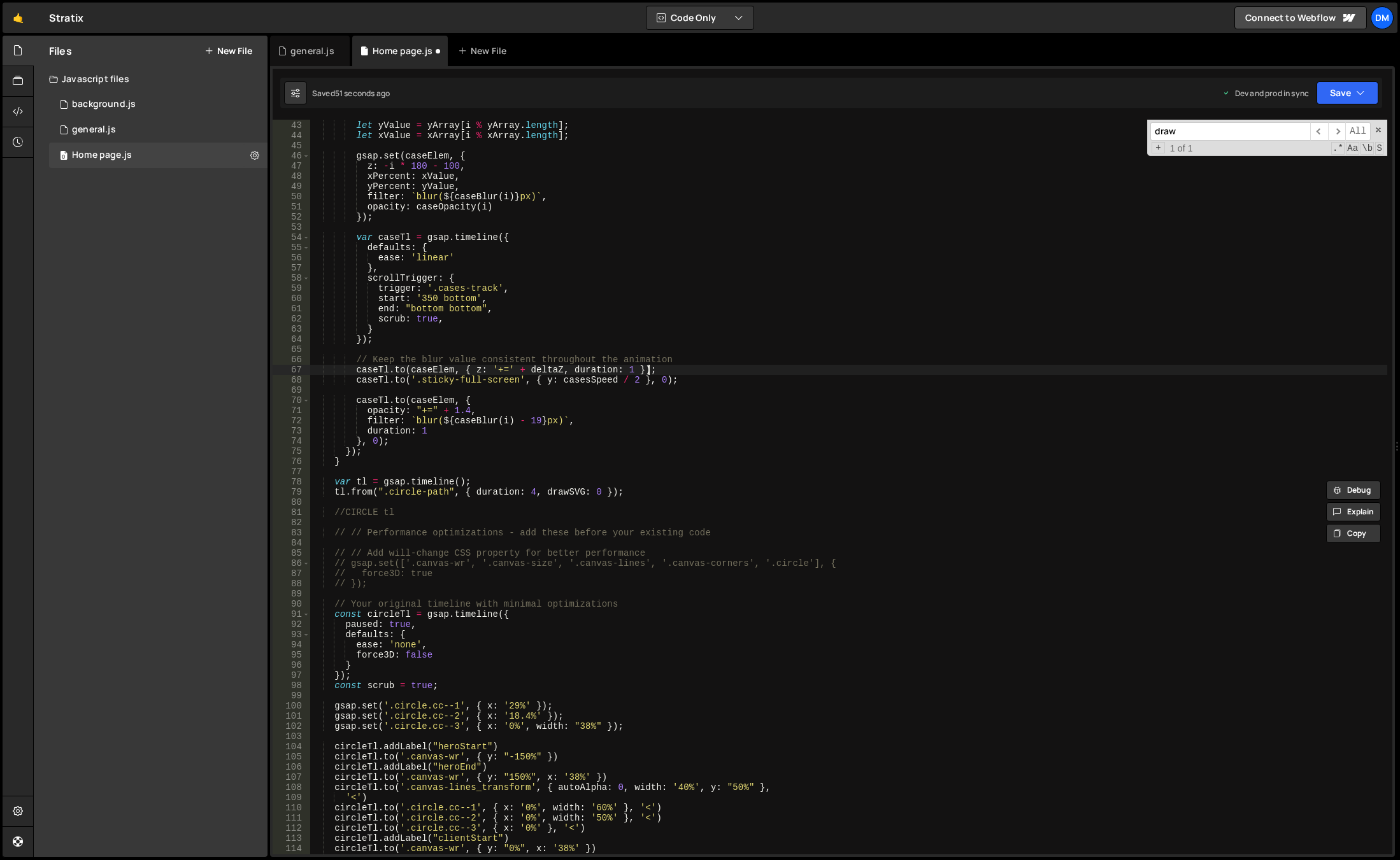
click at [885, 365] on div "var caseBlur = gsap . utils . mapRange ( 0 , caseNumber , 0 , 18 ) ; let yValue…" at bounding box center [849, 487] width 1077 height 755
click at [362, 484] on div "var caseBlur = gsap . utils . mapRange ( 0 , caseNumber , 0 , 18 ) ; let yValue…" at bounding box center [849, 487] width 1077 height 755
type textarea "var tl = gsap.timeline();"
click at [362, 484] on div "var caseBlur = gsap . utils . mapRange ( 0 , caseNumber , 0 , 18 ) ; let yValue…" at bounding box center [849, 487] width 1077 height 755
click at [1262, 143] on div "+ 1 of 1 .* Aa \b S" at bounding box center [1266, 148] width 233 height 10
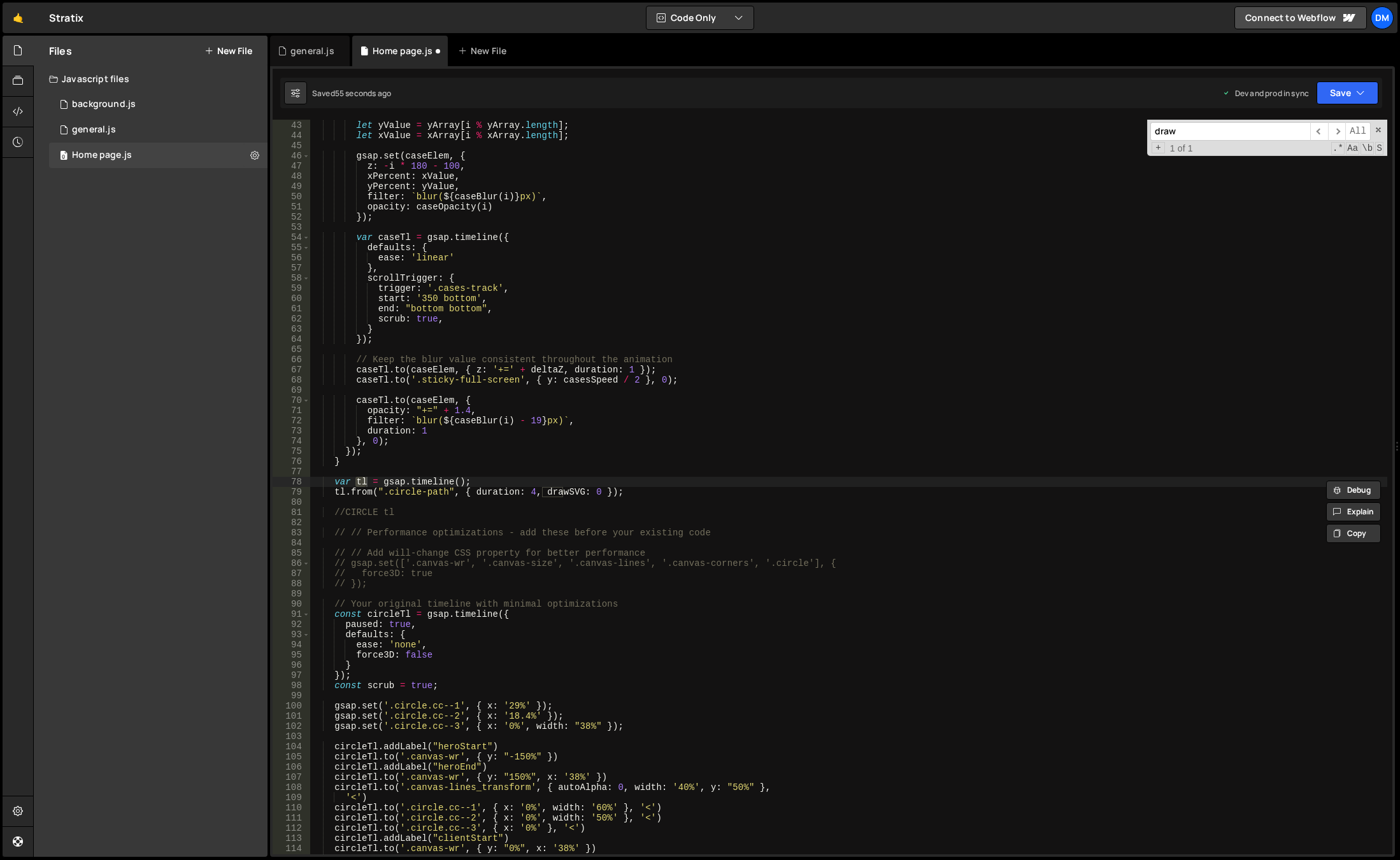
click at [1259, 133] on input "draw" at bounding box center [1229, 131] width 160 height 18
paste input "tl"
type input "tl"
click at [1347, 91] on button "Save" at bounding box center [1347, 93] width 62 height 23
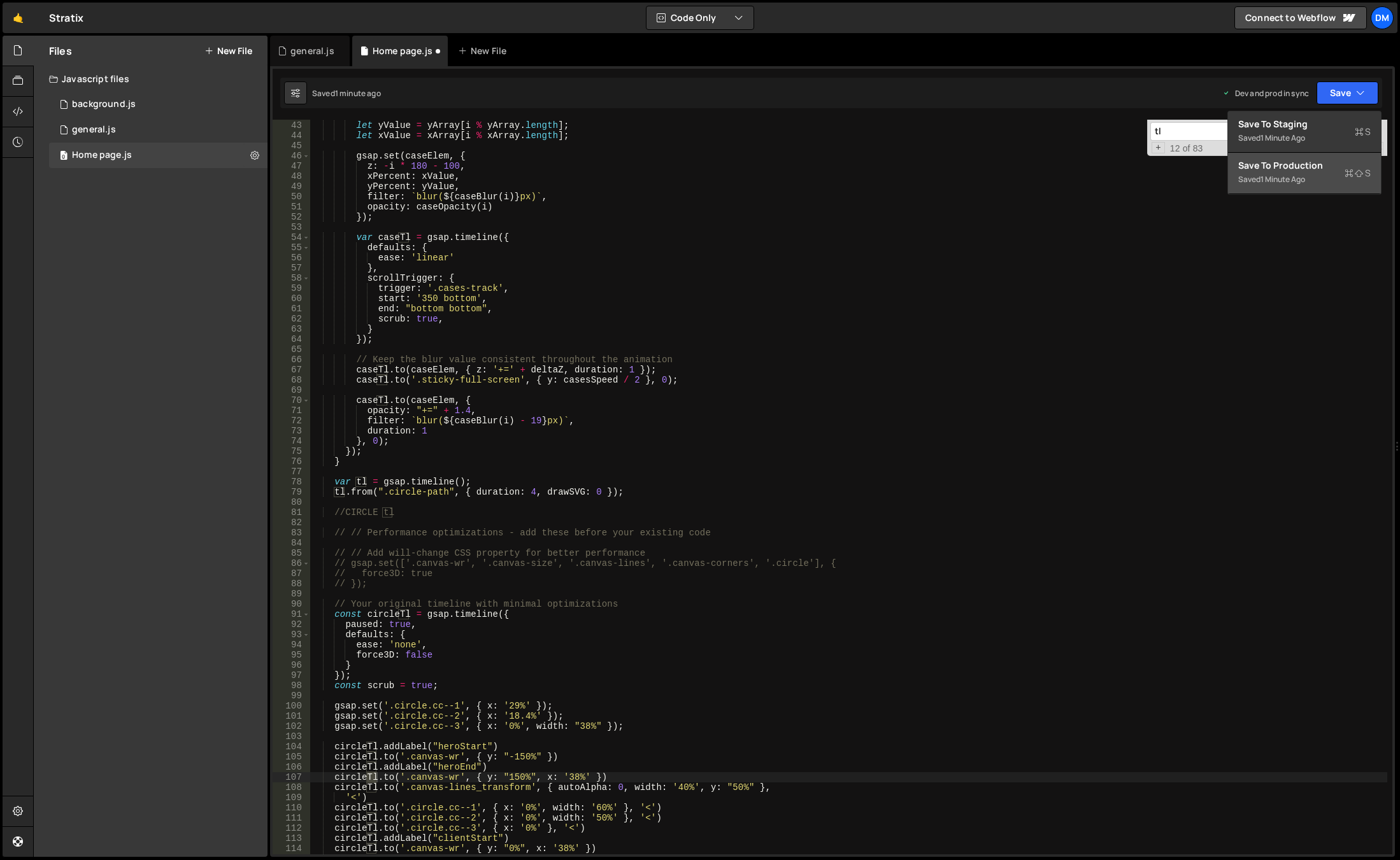
click at [1314, 157] on button "Save to Production S Saved 1 minute ago" at bounding box center [1304, 173] width 152 height 42
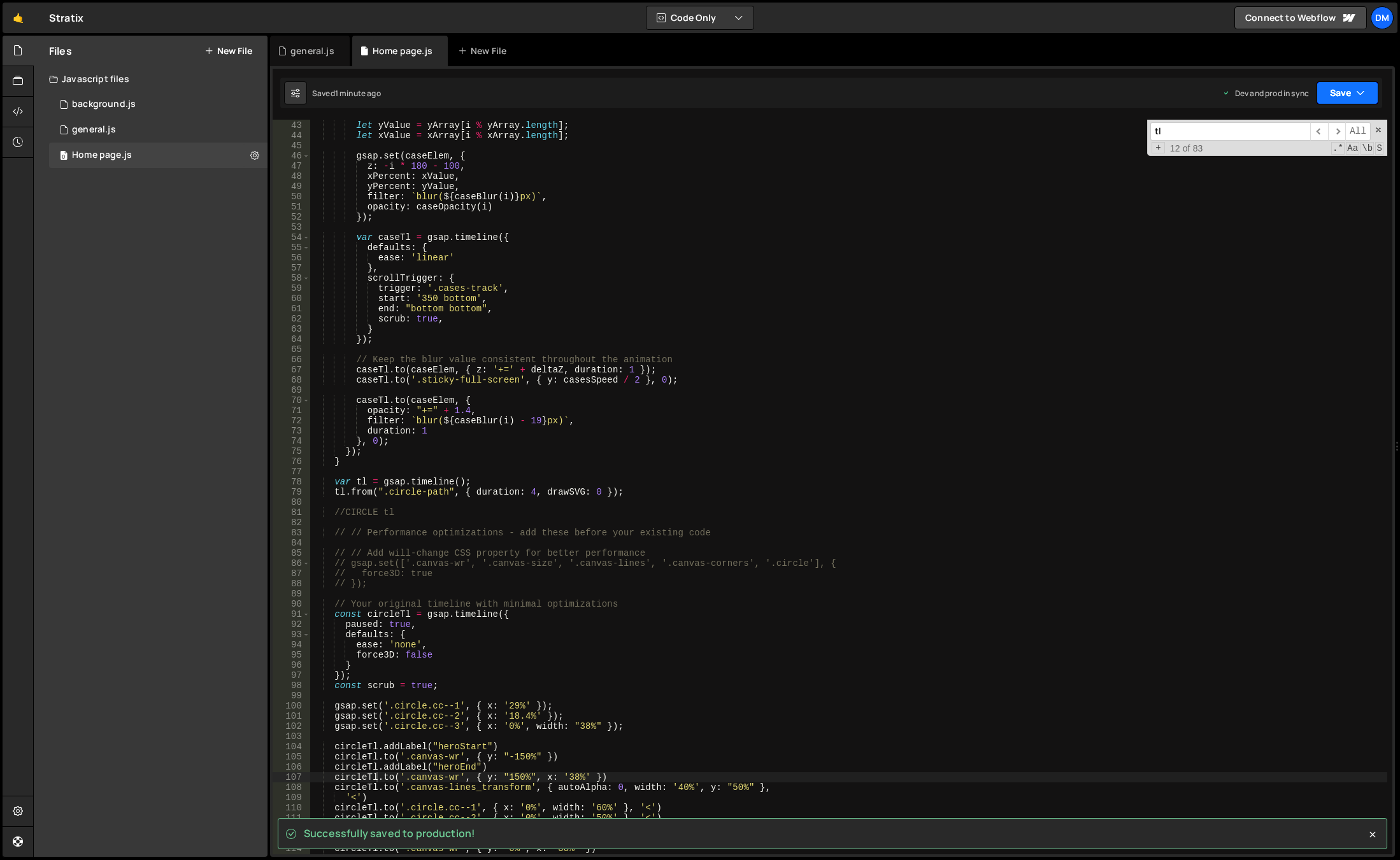
click at [1335, 91] on button "Save" at bounding box center [1347, 93] width 62 height 23
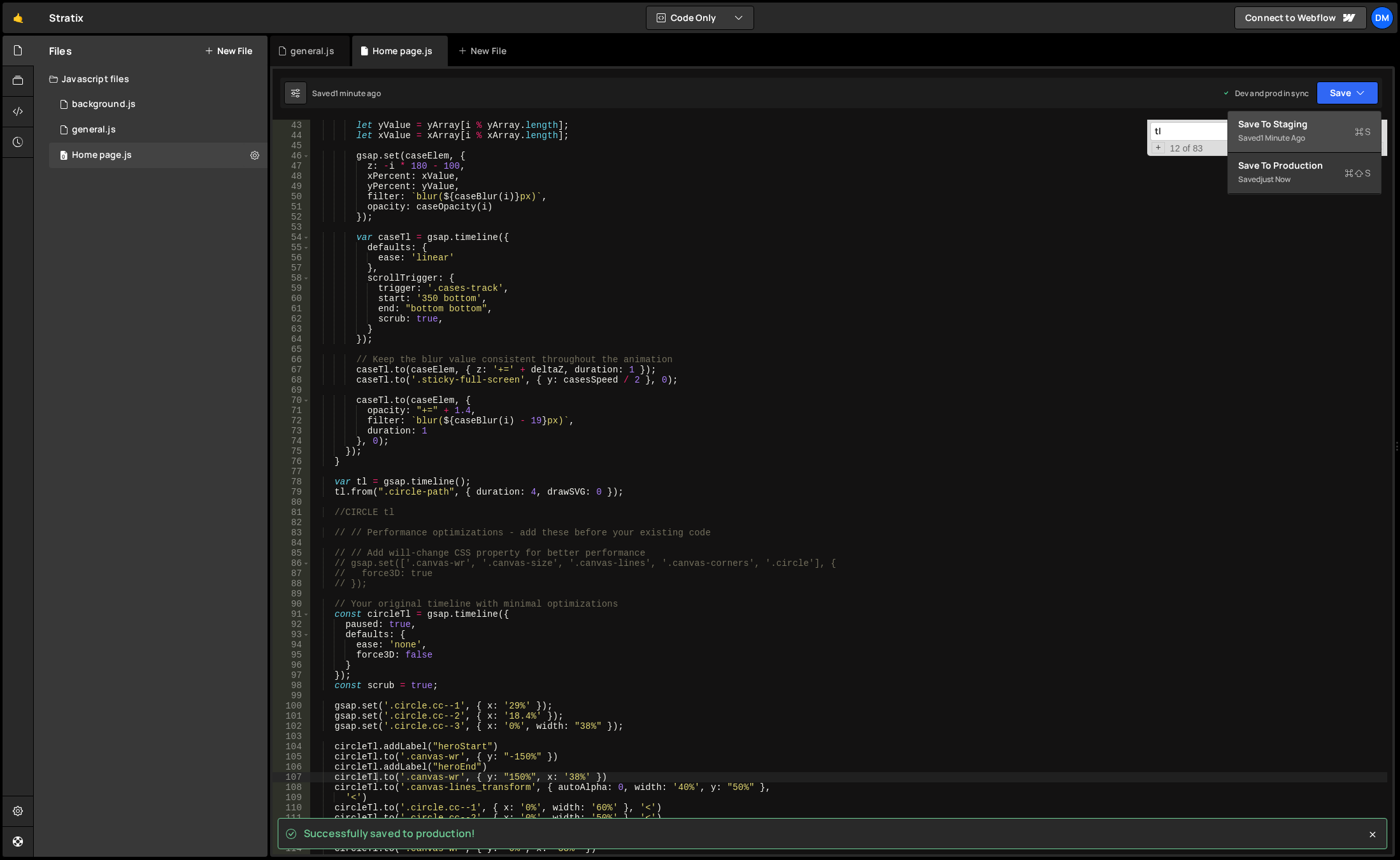
click at [1306, 123] on div "Save to Staging S" at bounding box center [1304, 124] width 132 height 13
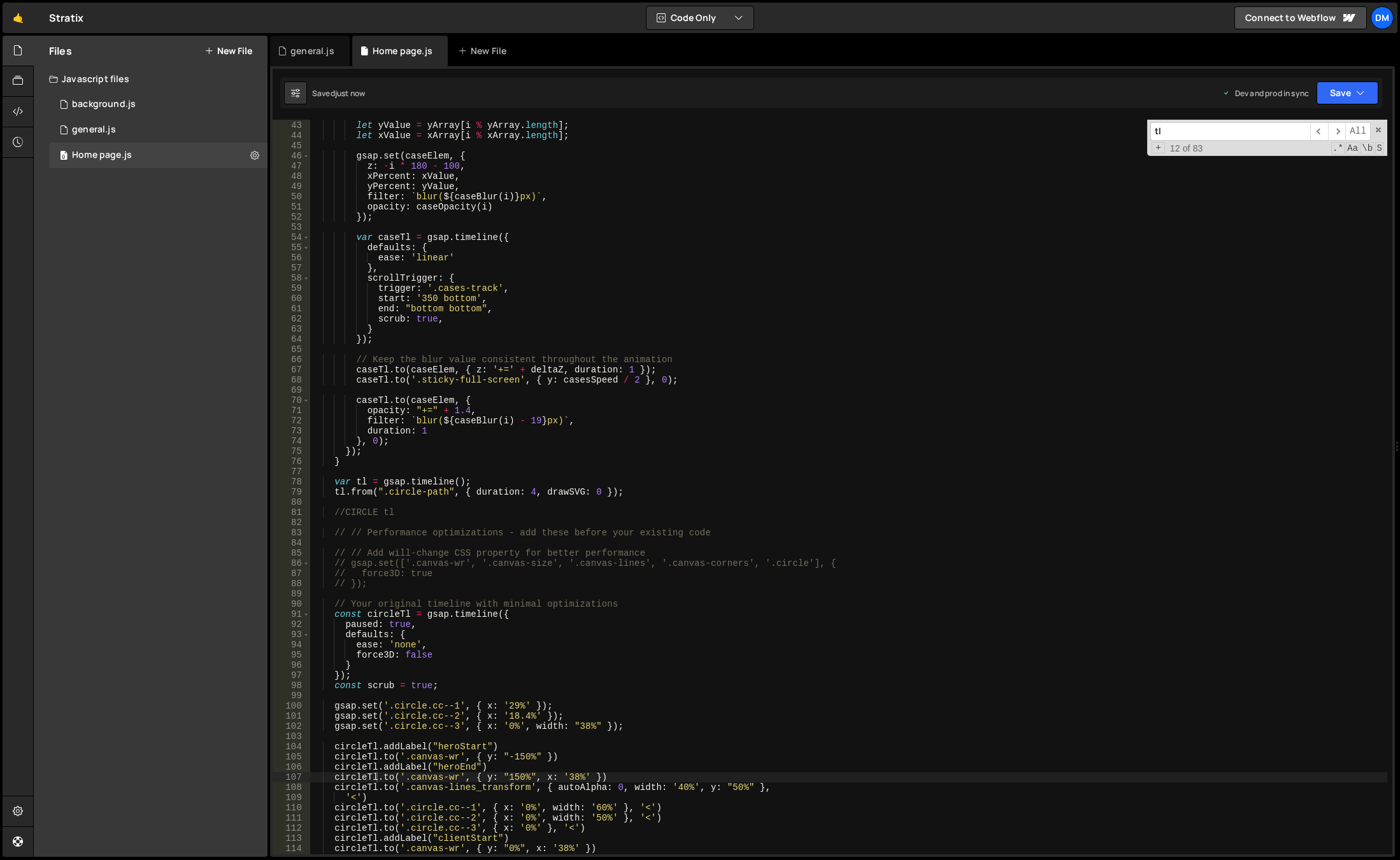
click at [538, 487] on div "var caseBlur = gsap . utils . mapRange ( 0 , caseNumber , 0 , 18 ) ; let yValue…" at bounding box center [849, 487] width 1077 height 755
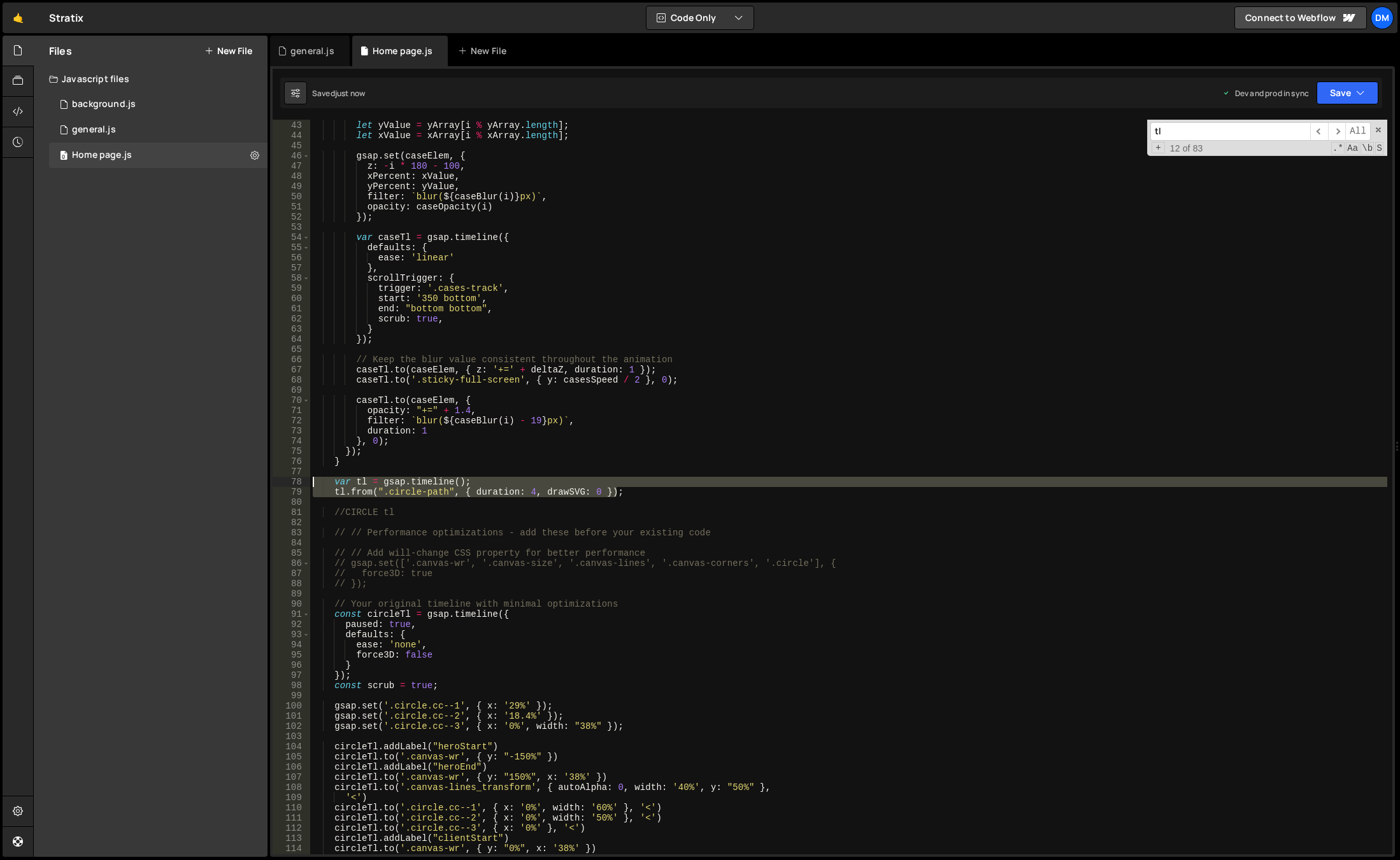
drag, startPoint x: 649, startPoint y: 491, endPoint x: 160, endPoint y: 479, distance: 489.1
click at [160, 479] on div "Files New File Javascript files 0 background.js 0 0 general.js 0 0 Home page.js…" at bounding box center [716, 447] width 1366 height 822
type textarea "var tl = gsap.timeline(); tl.from(".circle-path", { duration: 4, drawSVG: 0 });"
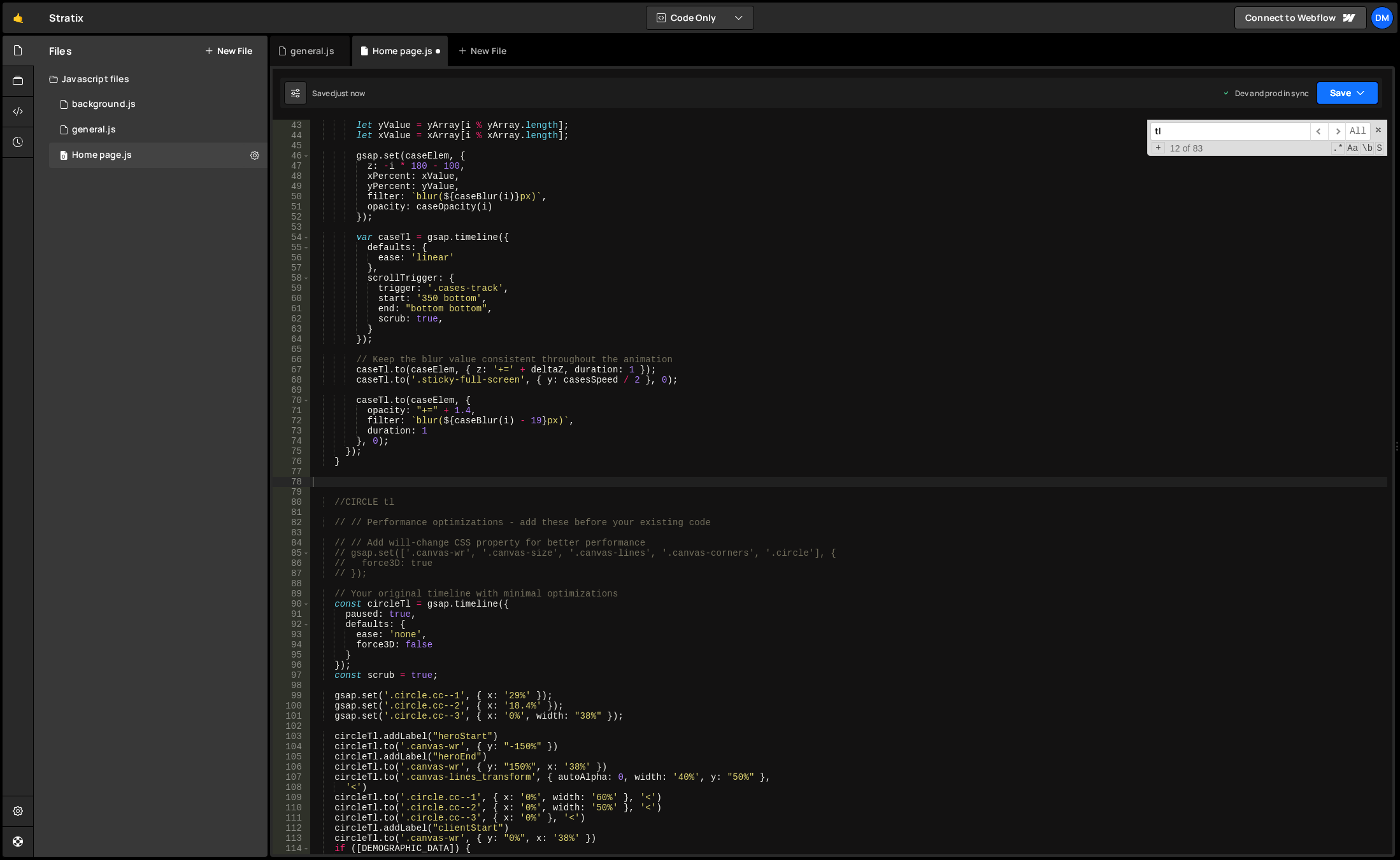
drag, startPoint x: 1336, startPoint y: 90, endPoint x: 1316, endPoint y: 156, distance: 69.0
click at [1336, 90] on button "Save" at bounding box center [1347, 93] width 62 height 23
click at [1315, 161] on div "Save to Production S" at bounding box center [1304, 166] width 132 height 13
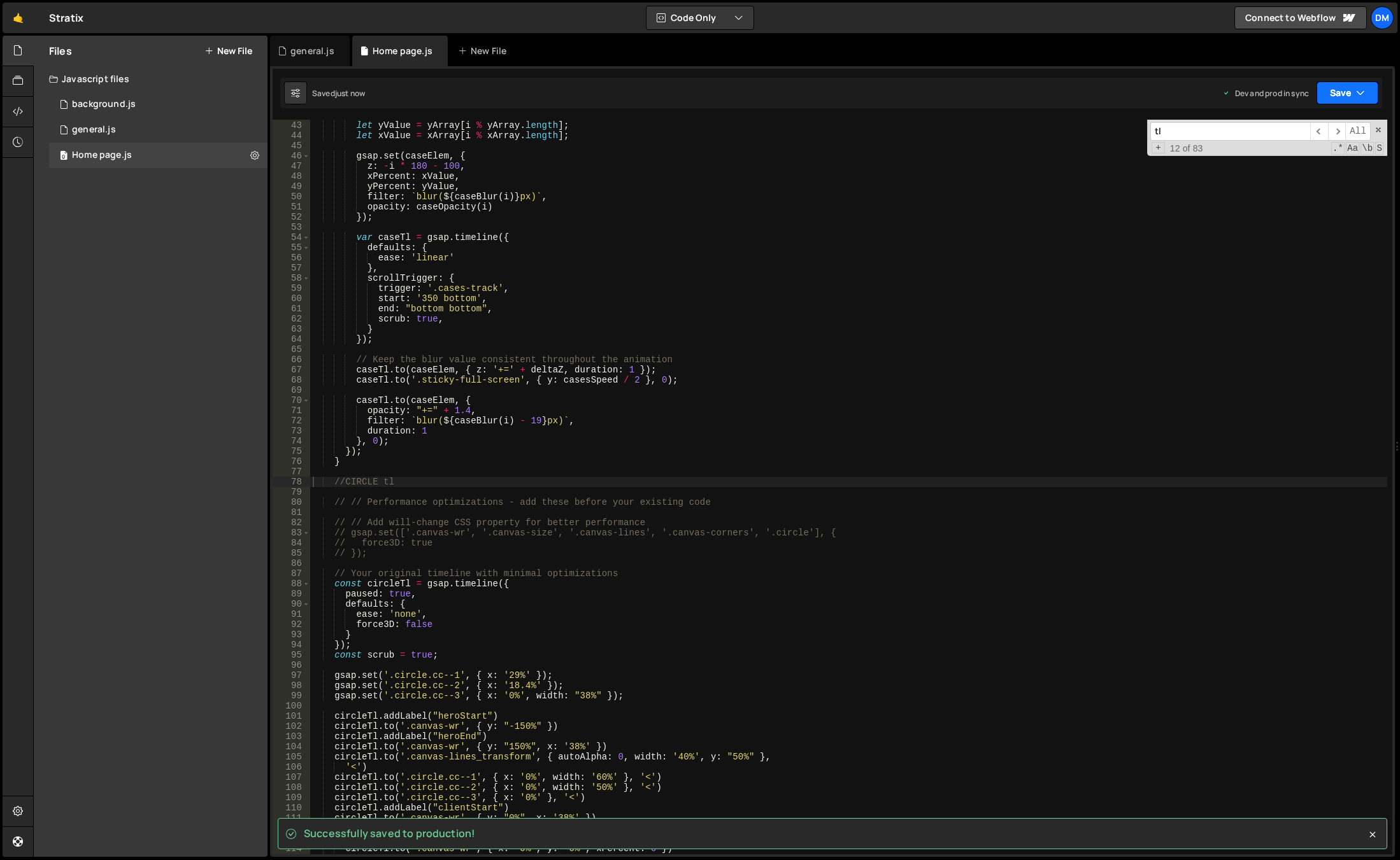
click at [1343, 96] on button "Save" at bounding box center [1347, 93] width 62 height 23
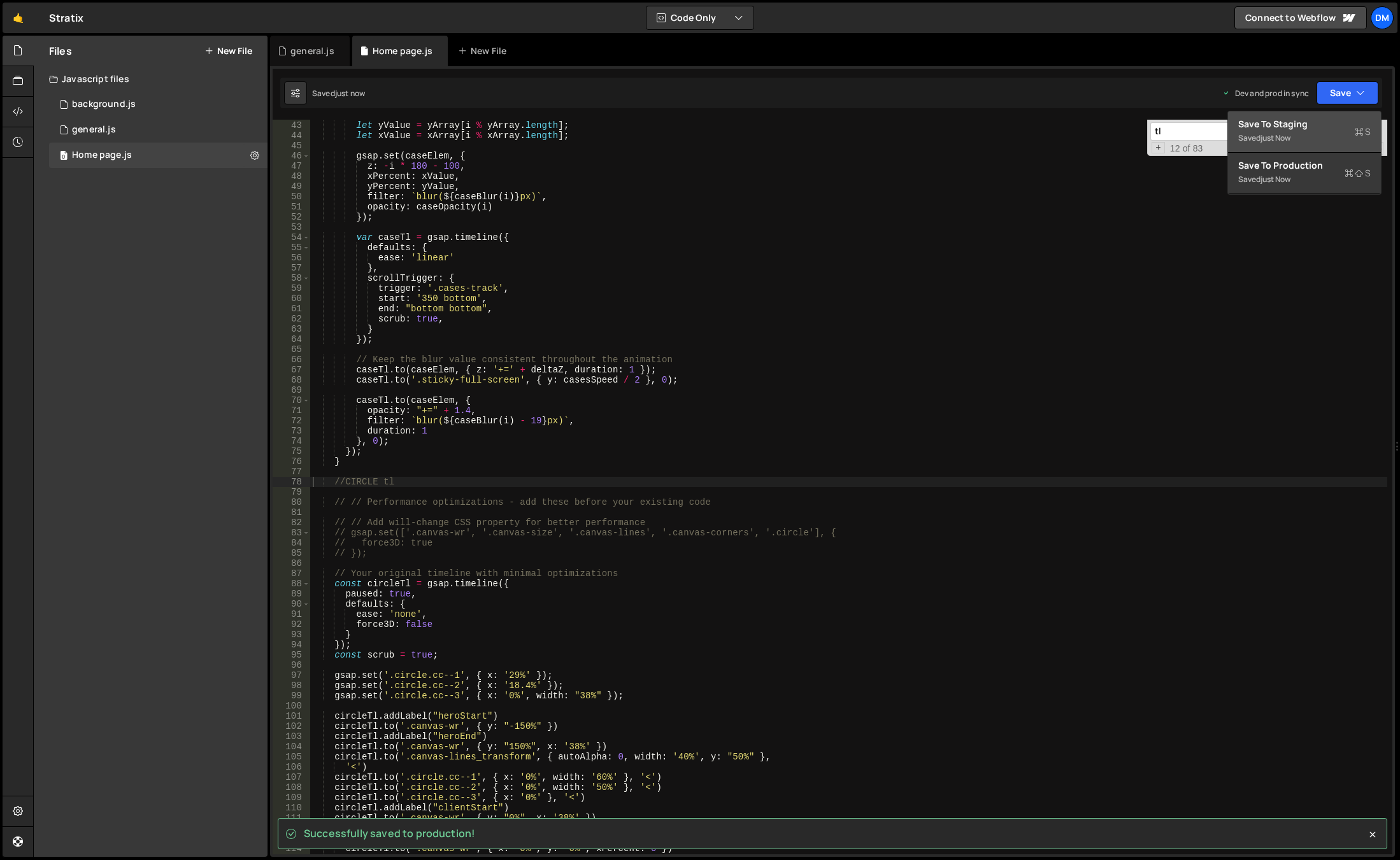
click at [1308, 132] on div "Saved just now" at bounding box center [1304, 138] width 132 height 15
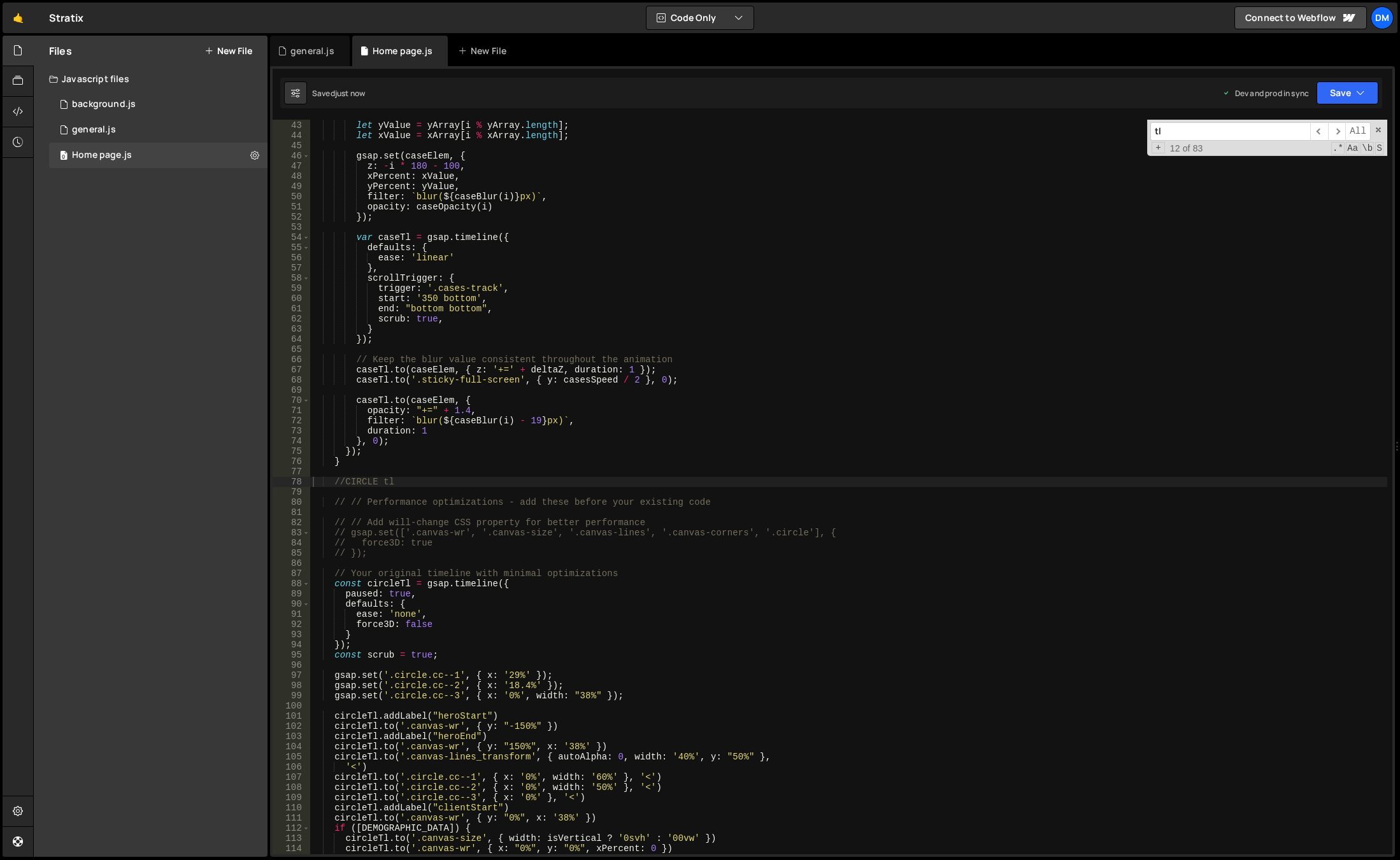
type textarea "//CIRCLE tl"
drag, startPoint x: 950, startPoint y: 480, endPoint x: 977, endPoint y: 562, distance: 86.3
click at [950, 480] on div "var caseBlur = gsap . utils . mapRange ( 0 , caseNumber , 0 , 18 ) ; let yValue…" at bounding box center [849, 487] width 1077 height 755
click at [99, 125] on div "general.js" at bounding box center [94, 130] width 44 height 12
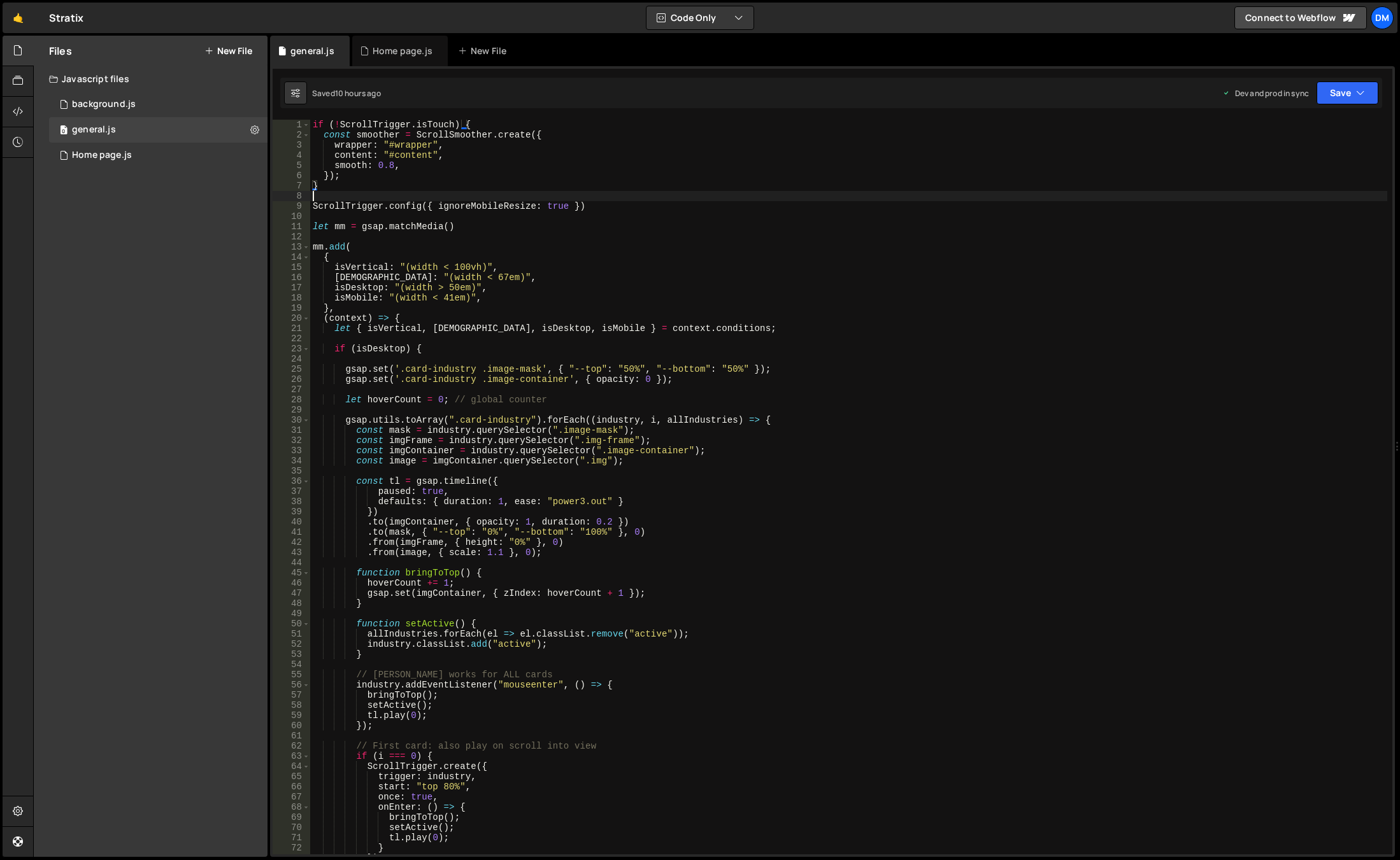
click at [363, 193] on div "if ( ! ScrollTrigger . isTouch ) { const smoother = ScrollSmoother . create ({ …" at bounding box center [849, 497] width 1077 height 755
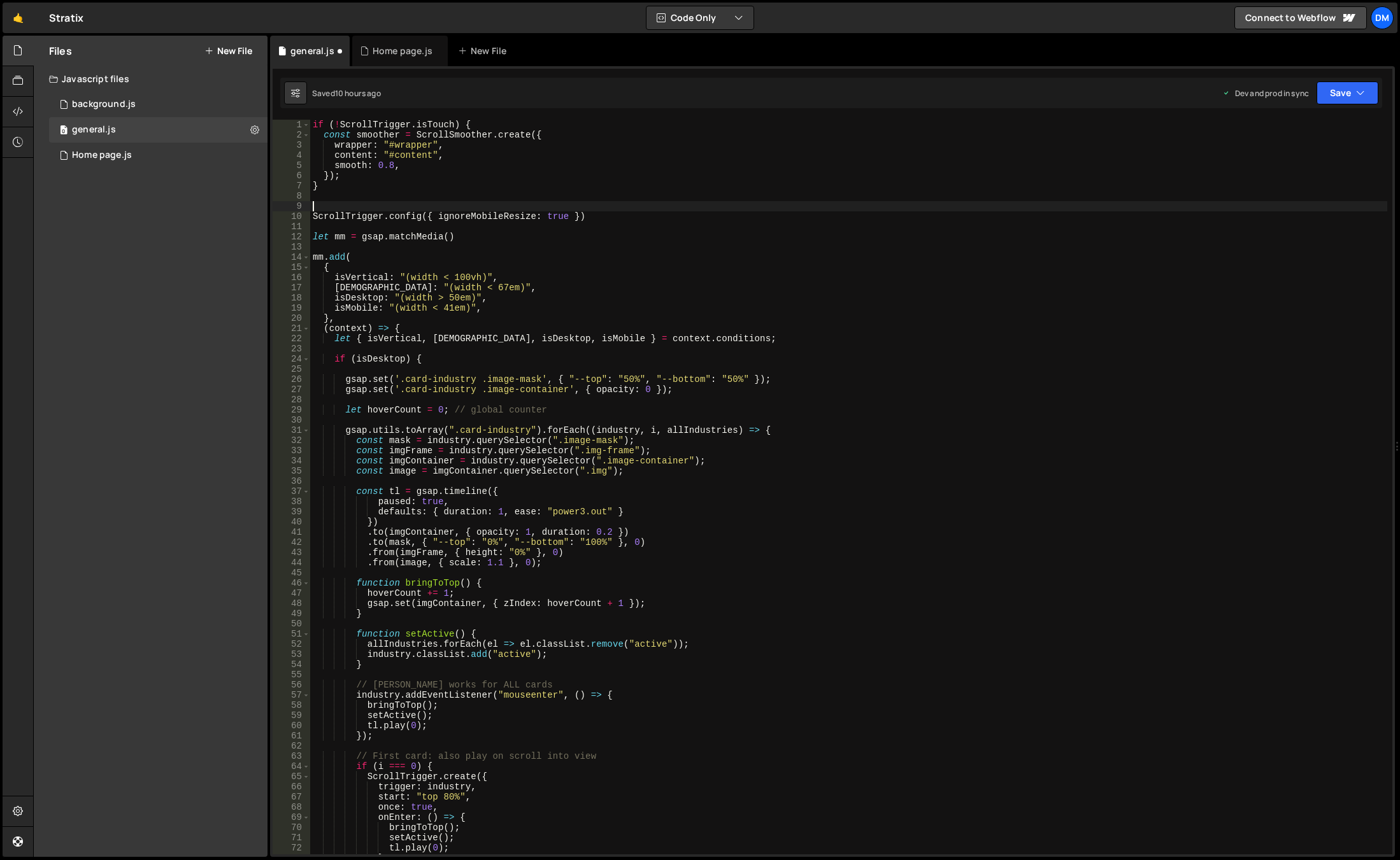
paste textarea "ScrollTrigger.normalizeScroll(true);"
click at [1359, 89] on icon "button" at bounding box center [1360, 93] width 9 height 13
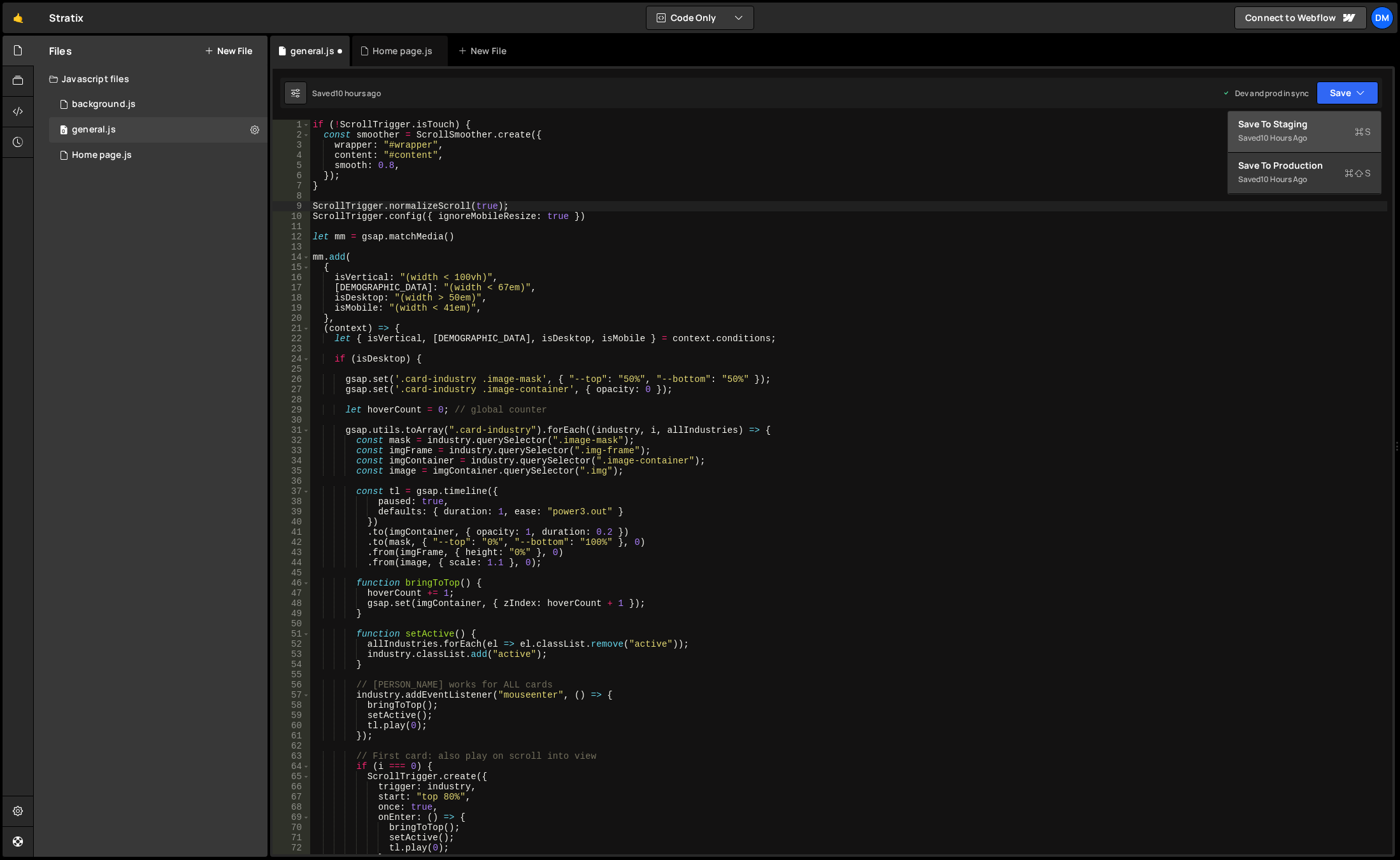
click at [1326, 129] on div "Save to Staging S" at bounding box center [1304, 124] width 132 height 13
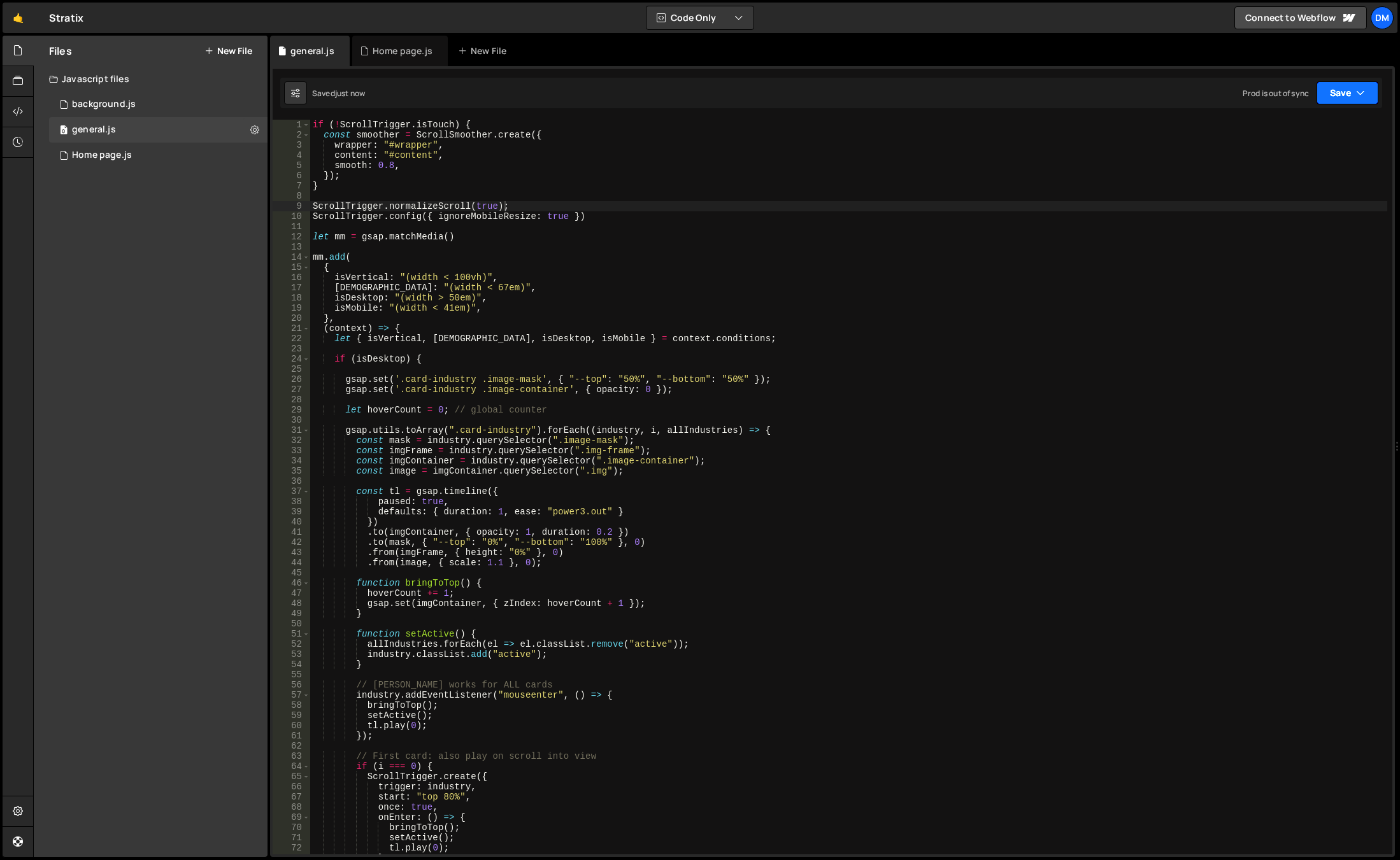
click at [1341, 91] on button "Save" at bounding box center [1347, 93] width 62 height 23
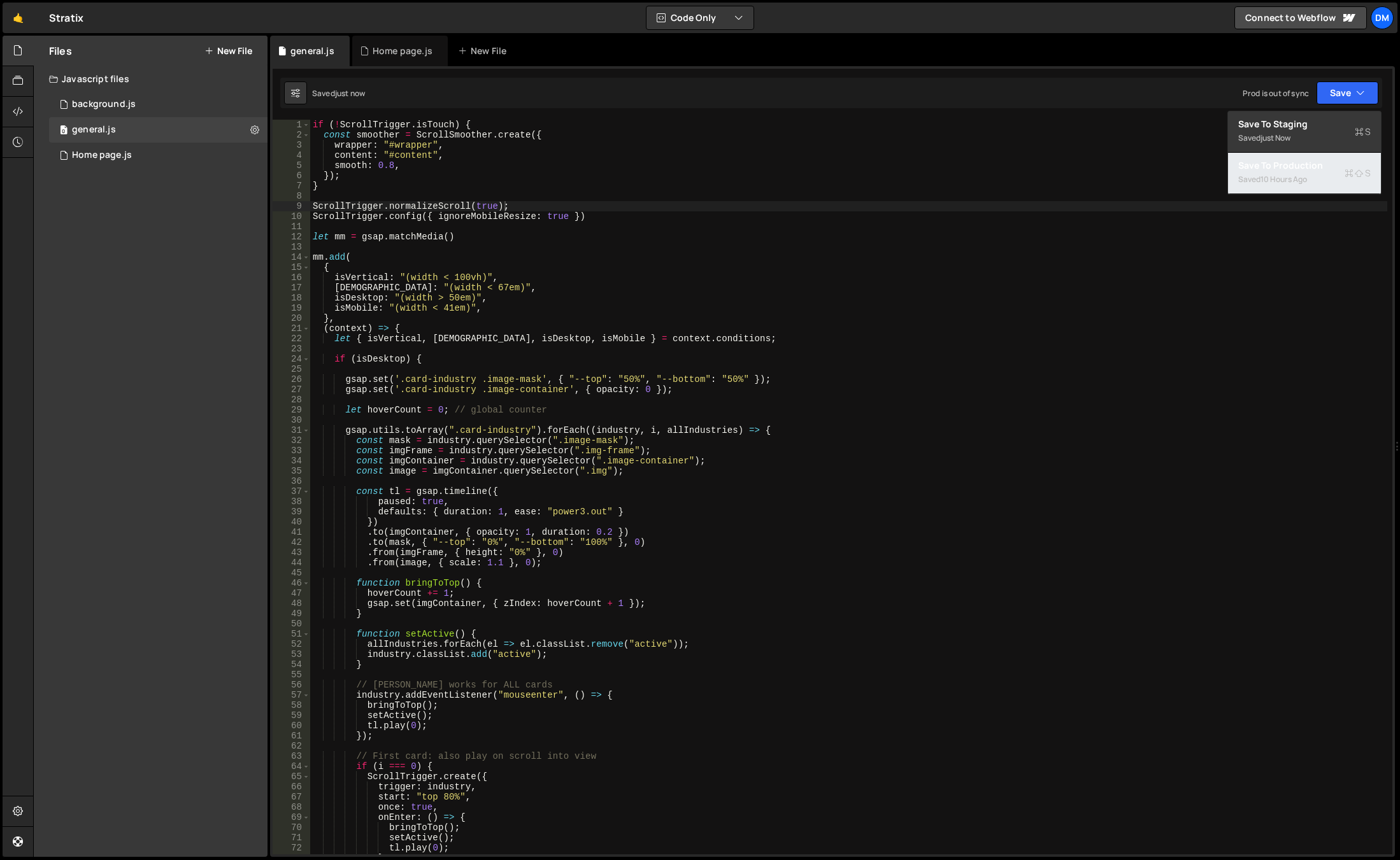
drag, startPoint x: 1282, startPoint y: 176, endPoint x: 1278, endPoint y: 186, distance: 10.8
click at [1282, 175] on div "10 hours ago" at bounding box center [1283, 179] width 46 height 11
click at [1127, 359] on div "if ( ! ScrollTrigger . isTouch ) { const smoother = ScrollSmoother . create ({ …" at bounding box center [849, 497] width 1077 height 755
click at [397, 171] on div "if ( ! ScrollTrigger . isTouch ) { const smoother = ScrollSmoother . create ({ …" at bounding box center [849, 497] width 1077 height 755
click at [358, 185] on div "if ( ! ScrollTrigger . isTouch ) { const smoother = ScrollSmoother . create ({ …" at bounding box center [849, 497] width 1077 height 755
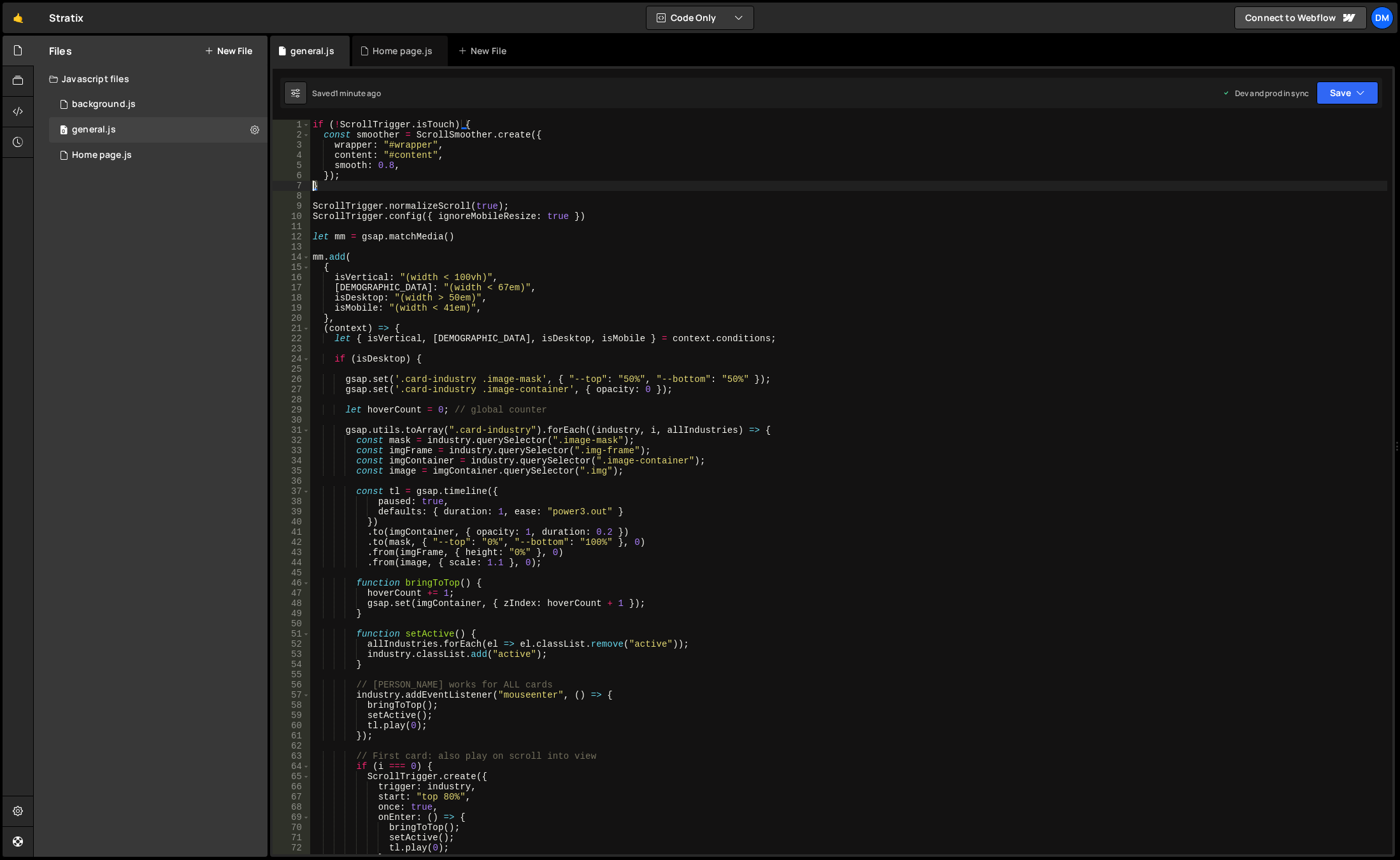
drag, startPoint x: 357, startPoint y: 185, endPoint x: 302, endPoint y: 182, distance: 55.1
click at [302, 182] on div "} 1 2 3 4 5 6 7 8 9 10 11 12 13 14 15 16 17 18 19 20 21 22 23 24 25 26 27 28 29…" at bounding box center [832, 487] width 1119 height 735
drag, startPoint x: 478, startPoint y: 121, endPoint x: 269, endPoint y: 114, distance: 209.1
click at [269, 114] on div "Files New File Javascript files 0 background.js 0 0 general.js 0 0 Home page.js…" at bounding box center [716, 447] width 1366 height 822
type textarea "// if (!ScrollTrigger.isTouch) {"
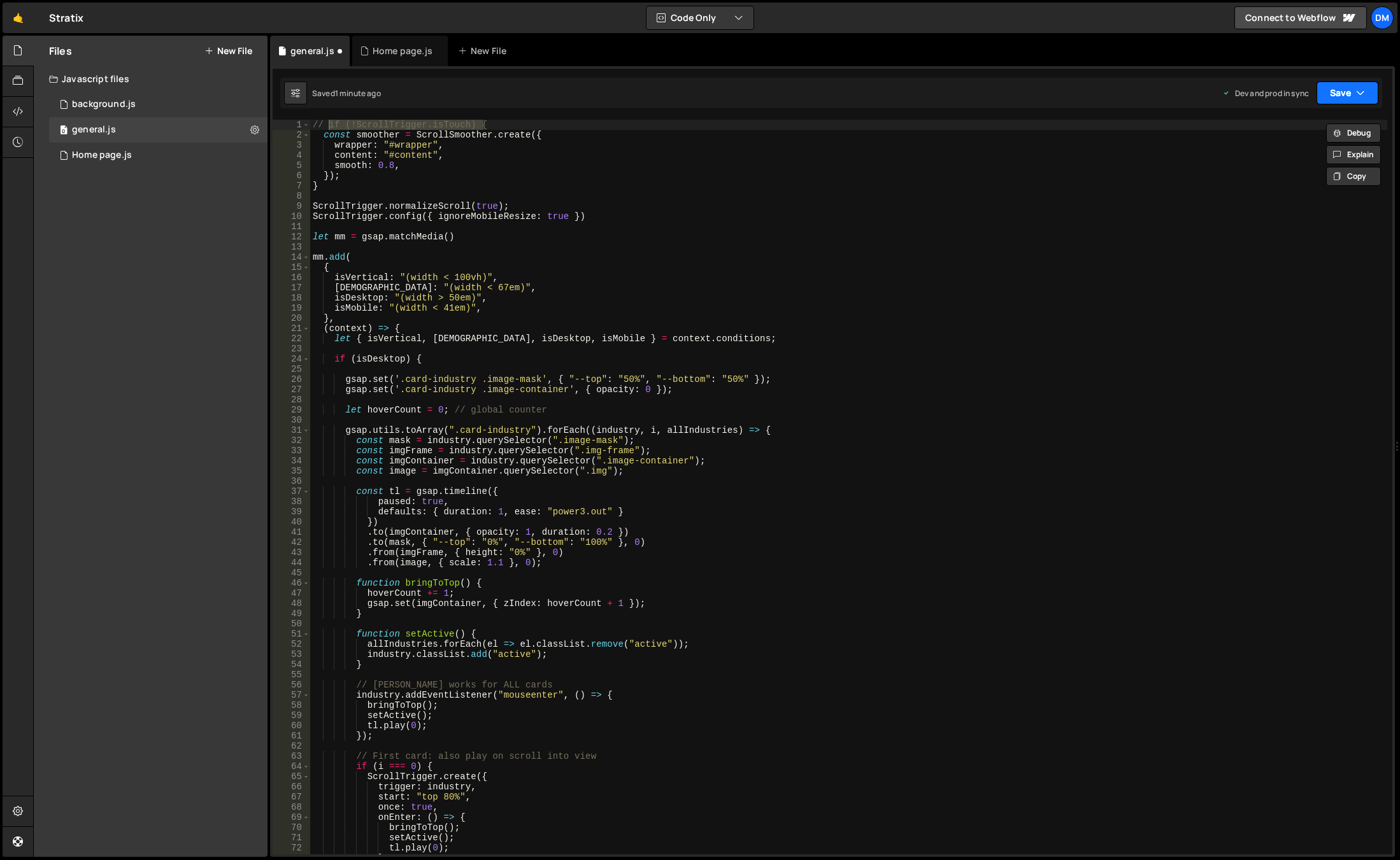
click at [1328, 88] on button "Save" at bounding box center [1347, 93] width 62 height 23
click at [1292, 160] on div "Save to Production S" at bounding box center [1304, 166] width 132 height 13
drag, startPoint x: 1326, startPoint y: 94, endPoint x: 1324, endPoint y: 103, distance: 9.2
click at [1327, 94] on button "Save" at bounding box center [1339, 93] width 77 height 23
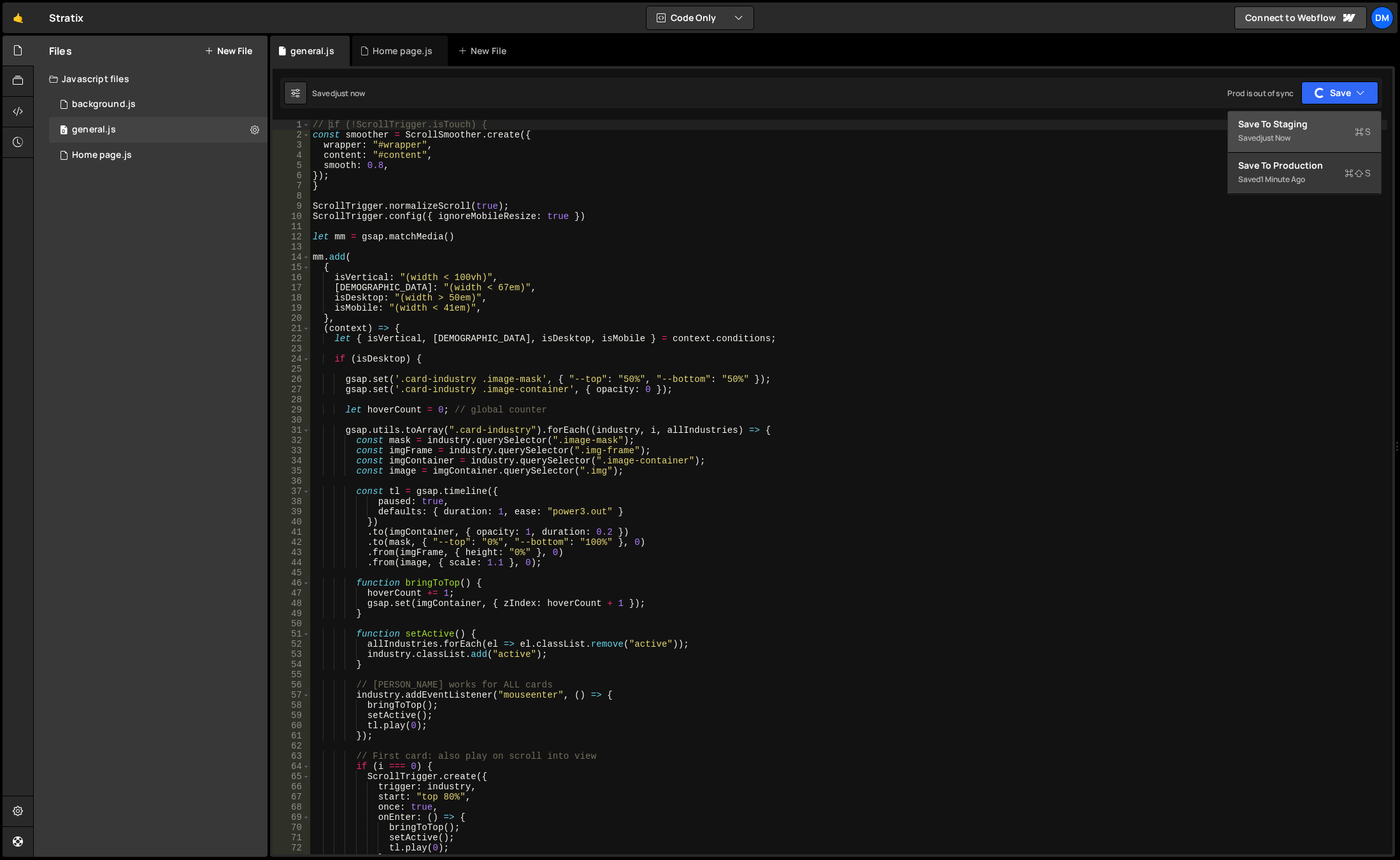
click at [1299, 127] on div "Save to Staging S" at bounding box center [1304, 124] width 132 height 13
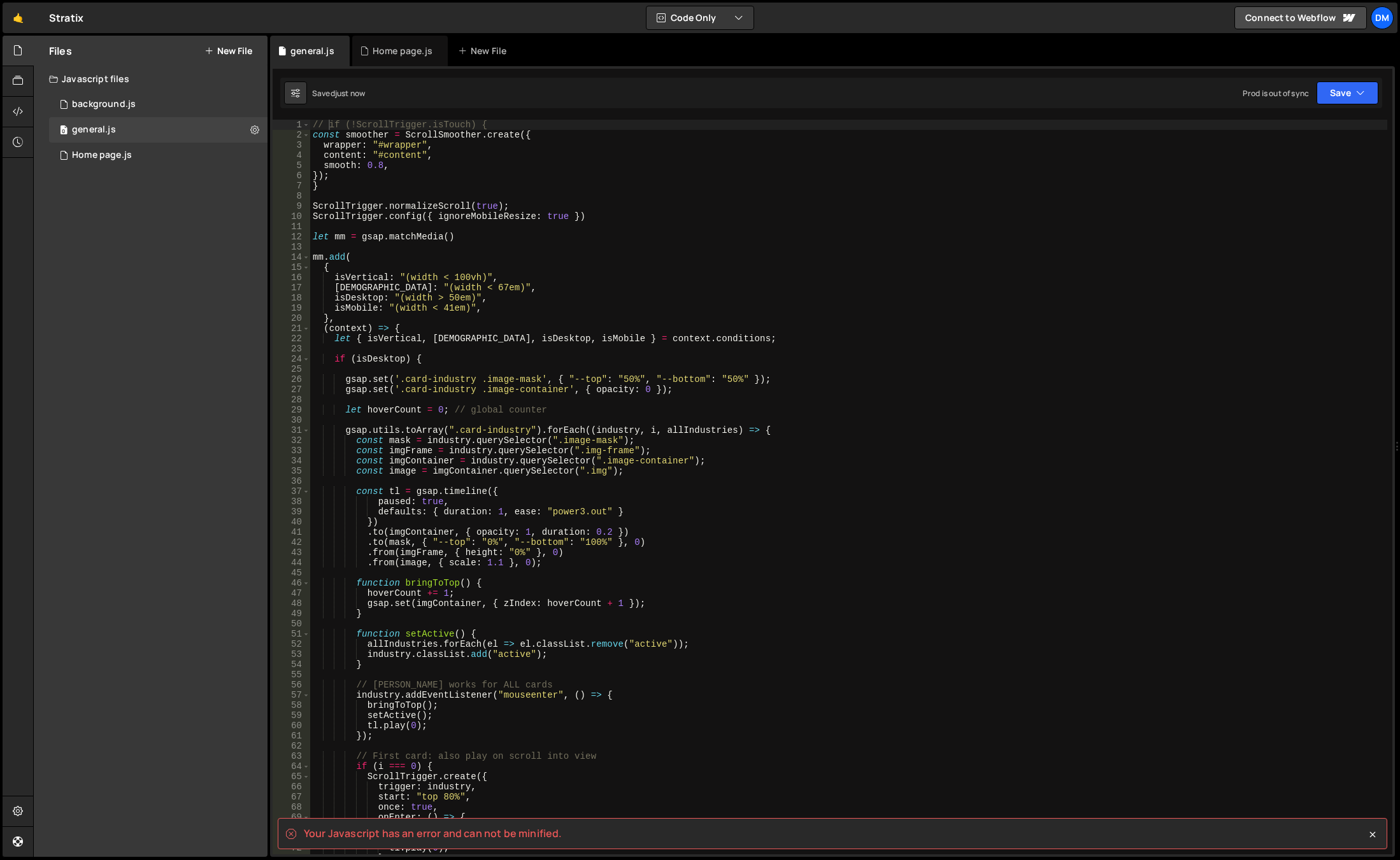
click at [376, 191] on div "// if (!ScrollTrigger.isTouch) { const smoother = ScrollSmoother . create ({ wr…" at bounding box center [849, 497] width 1077 height 755
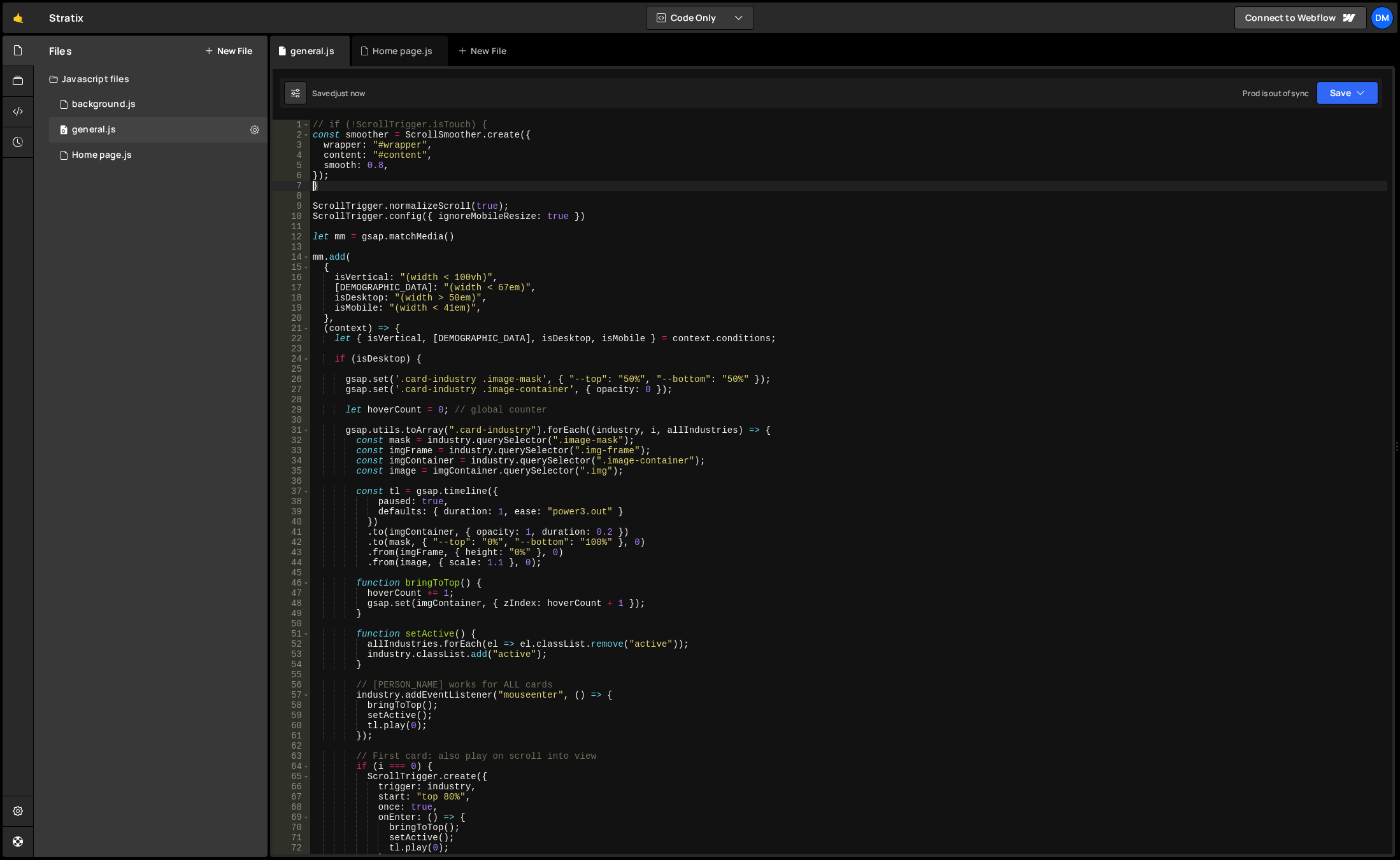
drag, startPoint x: 334, startPoint y: 186, endPoint x: 281, endPoint y: 186, distance: 53.0
click at [281, 186] on div "1 2 3 4 5 6 7 8 9 10 11 12 13 14 15 16 17 18 19 20 21 22 23 24 25 26 27 28 29 3…" at bounding box center [832, 487] width 1119 height 735
type textarea "}"
click at [1332, 85] on button "Save" at bounding box center [1347, 93] width 62 height 23
click at [1299, 164] on div "Save to Production S" at bounding box center [1304, 166] width 132 height 13
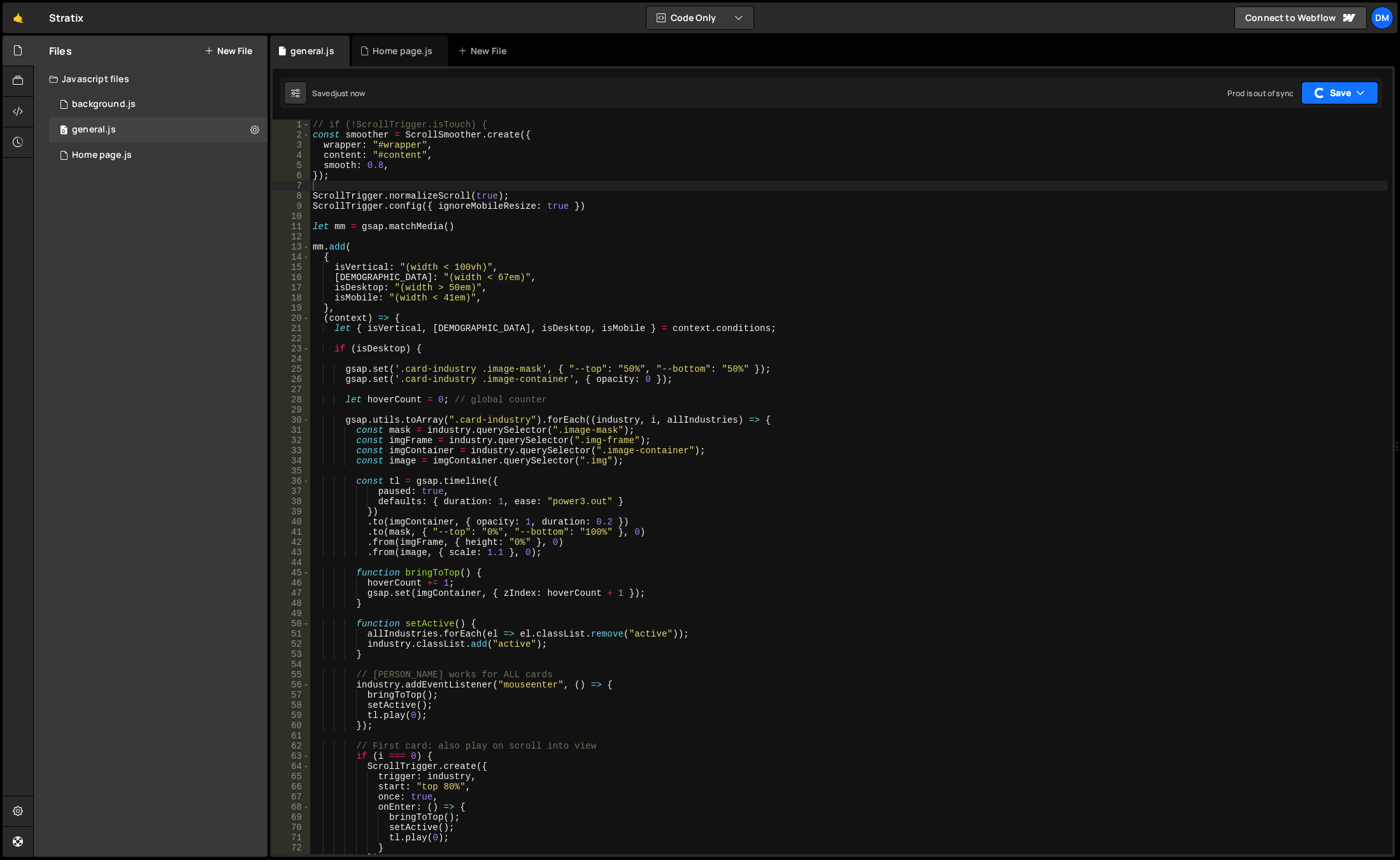
click at [1328, 92] on button "Save" at bounding box center [1339, 93] width 77 height 23
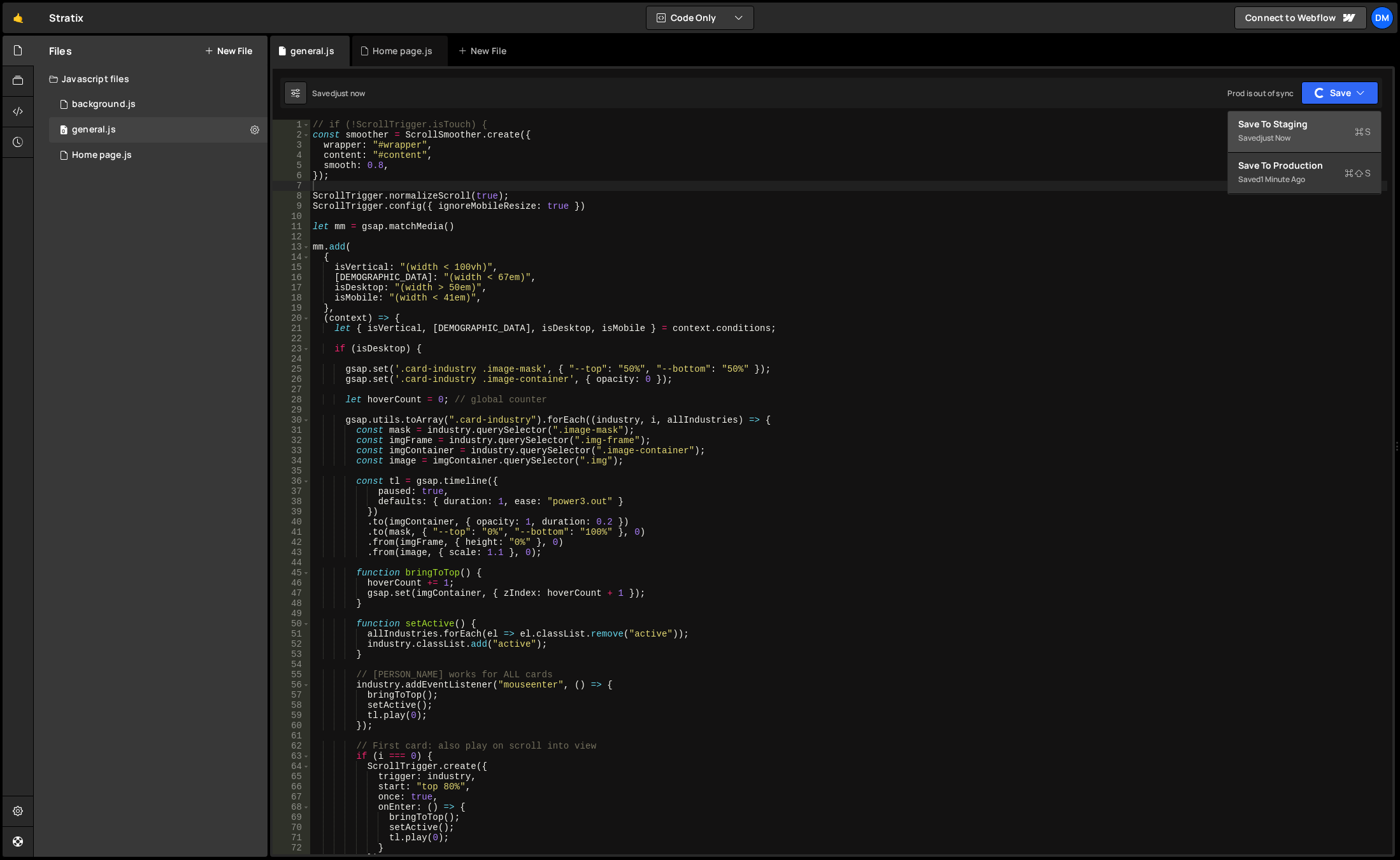
click at [1300, 118] on div "Save to Staging S" at bounding box center [1304, 124] width 132 height 13
type textarea "ScrollTrigger.normalizeScroll(true);"
click at [567, 199] on div "// if (!ScrollTrigger.isTouch) { const smoother = ScrollSmoother . create ({ wr…" at bounding box center [849, 497] width 1077 height 755
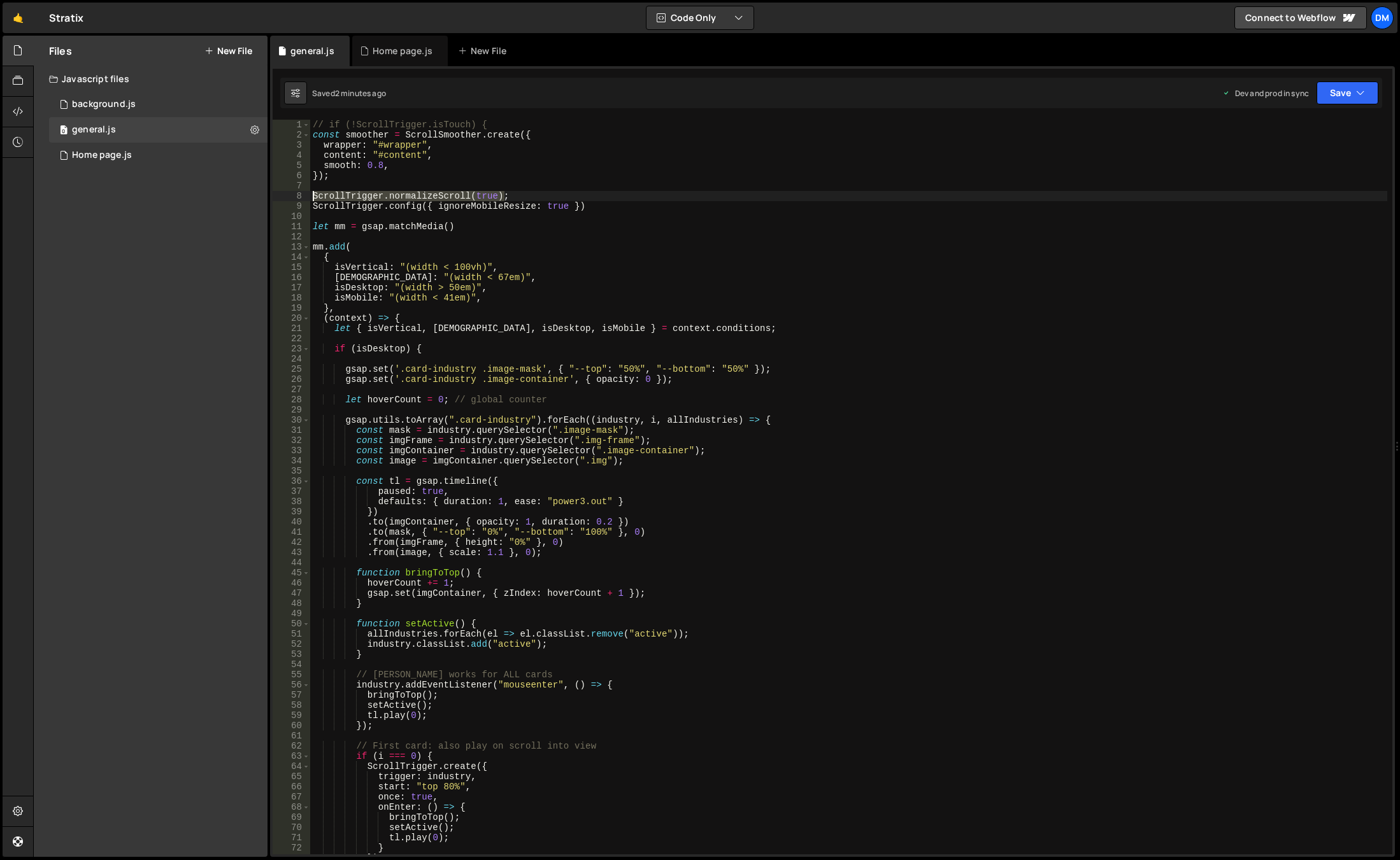
drag, startPoint x: 542, startPoint y: 193, endPoint x: 268, endPoint y: 196, distance: 274.0
click at [268, 196] on div "Files New File Javascript files 0 background.js 0 0 general.js 0 0 Home page.js…" at bounding box center [716, 447] width 1366 height 822
click at [312, 183] on div "// if (!ScrollTrigger.isTouch) { const smoother = ScrollSmoother . create ({ wr…" at bounding box center [849, 497] width 1077 height 755
drag, startPoint x: 500, startPoint y: 122, endPoint x: 212, endPoint y: 117, distance: 288.0
click at [212, 117] on div "Files New File Javascript files 0 background.js 0 0 general.js 0 0 Home page.js…" at bounding box center [716, 447] width 1366 height 822
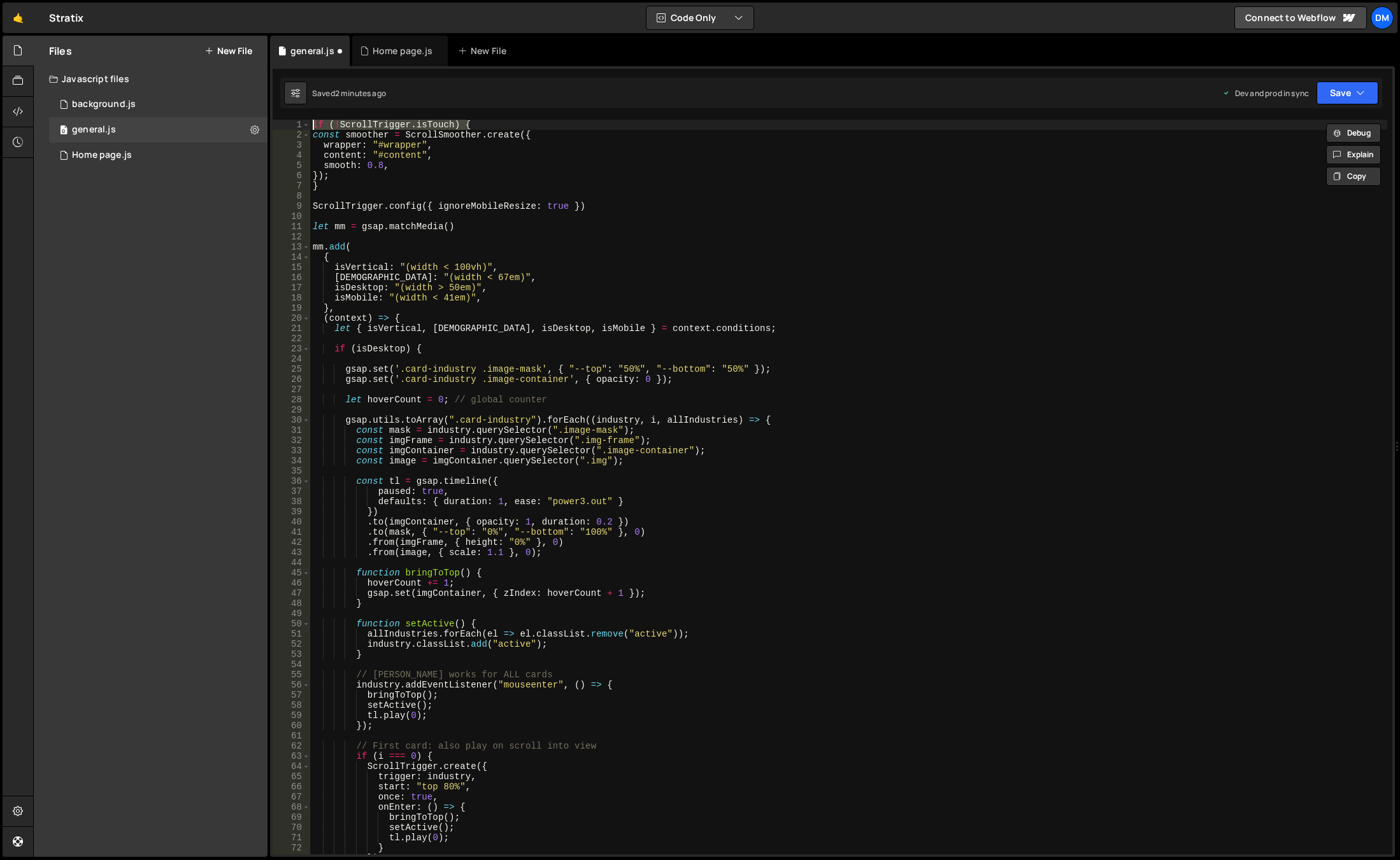
click at [891, 210] on div "if ( ! ScrollTrigger . isTouch ) { const smoother = ScrollSmoother . create ({ …" at bounding box center [849, 497] width 1077 height 755
type textarea "ScrollTrigger.config({ ignoreMobileResize: true })"
drag, startPoint x: 1339, startPoint y: 90, endPoint x: 1314, endPoint y: 131, distance: 48.0
click at [1339, 90] on button "Save" at bounding box center [1347, 93] width 62 height 23
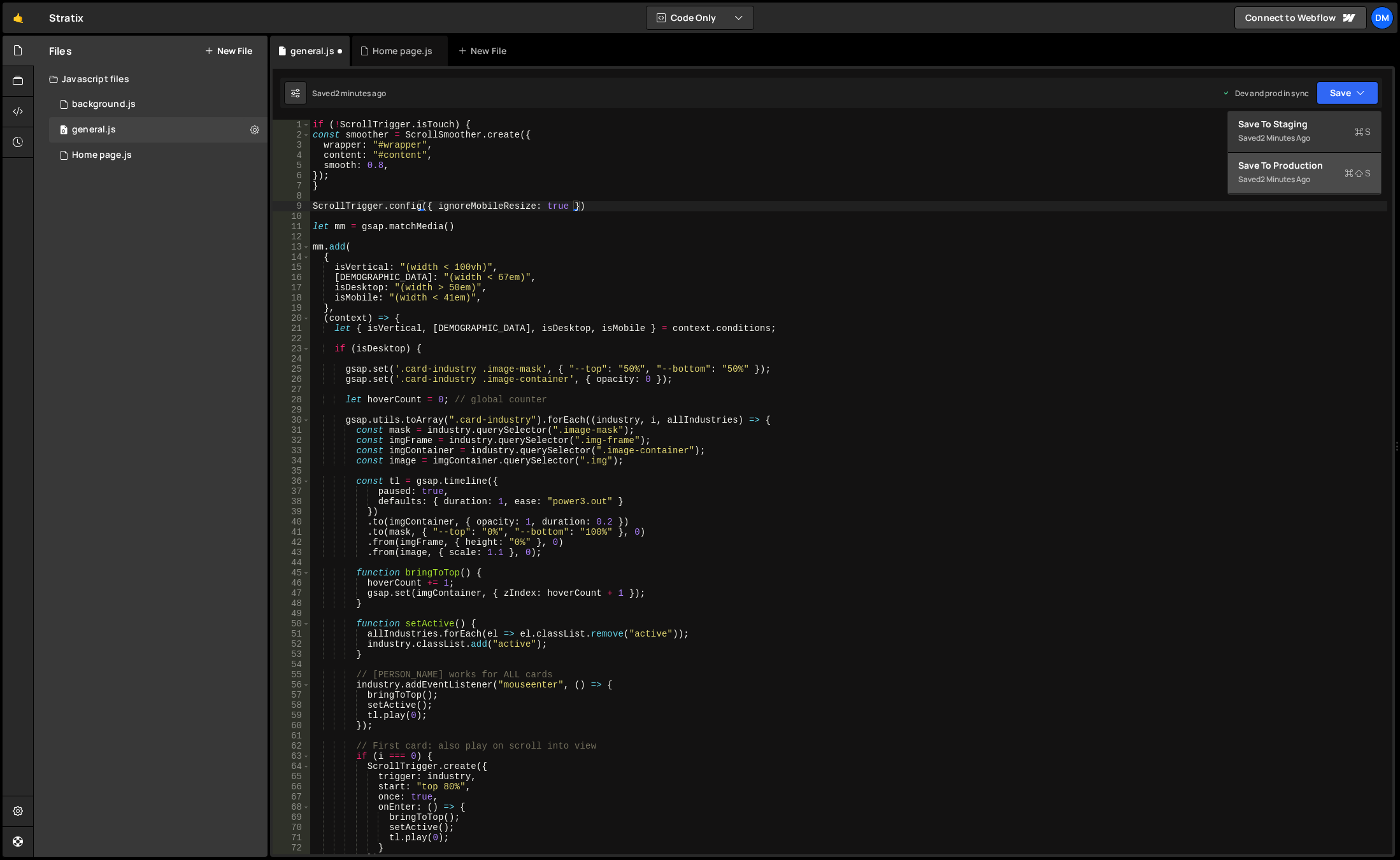
click at [1279, 164] on div "Save to Production S" at bounding box center [1304, 166] width 132 height 13
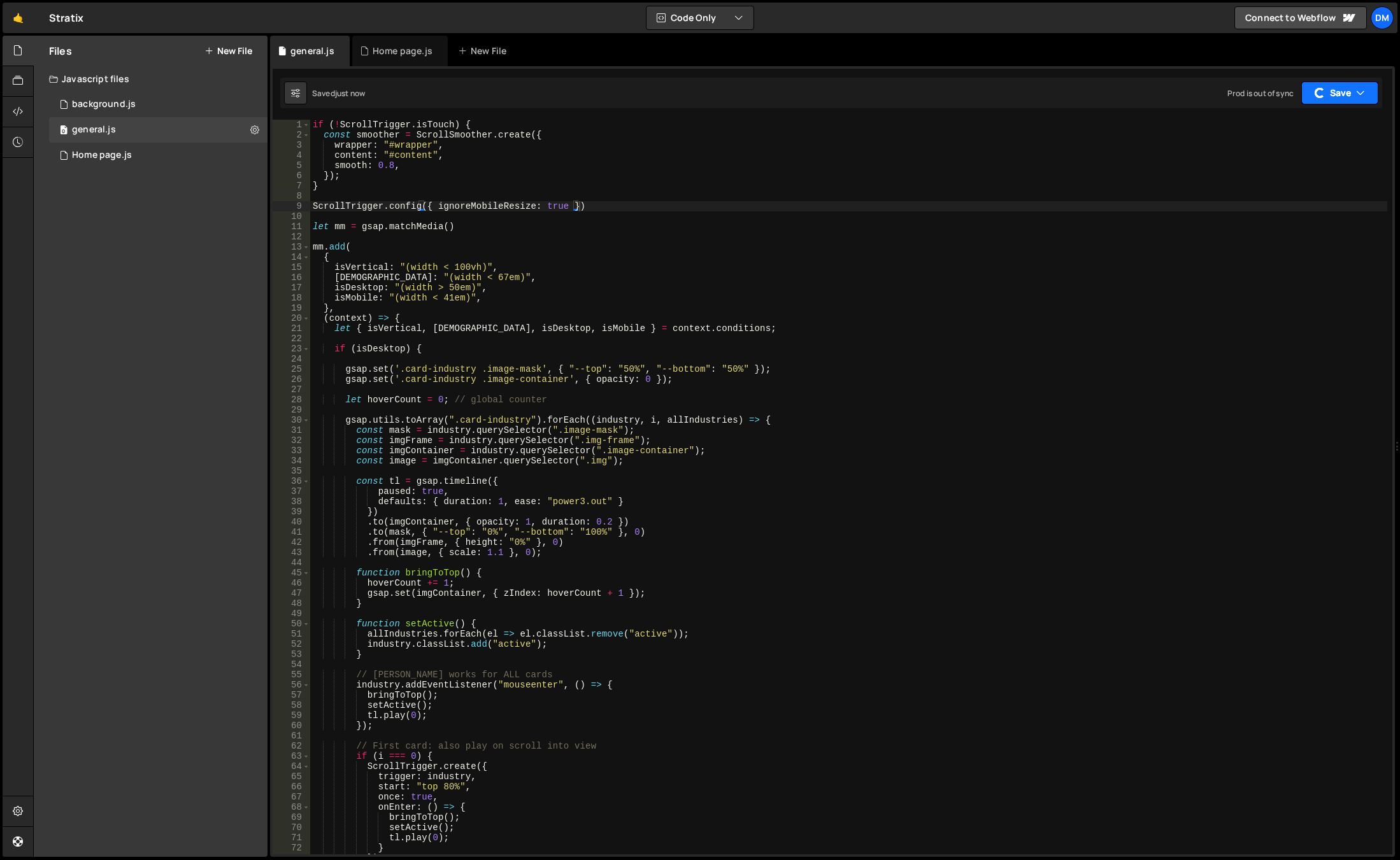
click at [1327, 92] on button "Save" at bounding box center [1339, 93] width 77 height 23
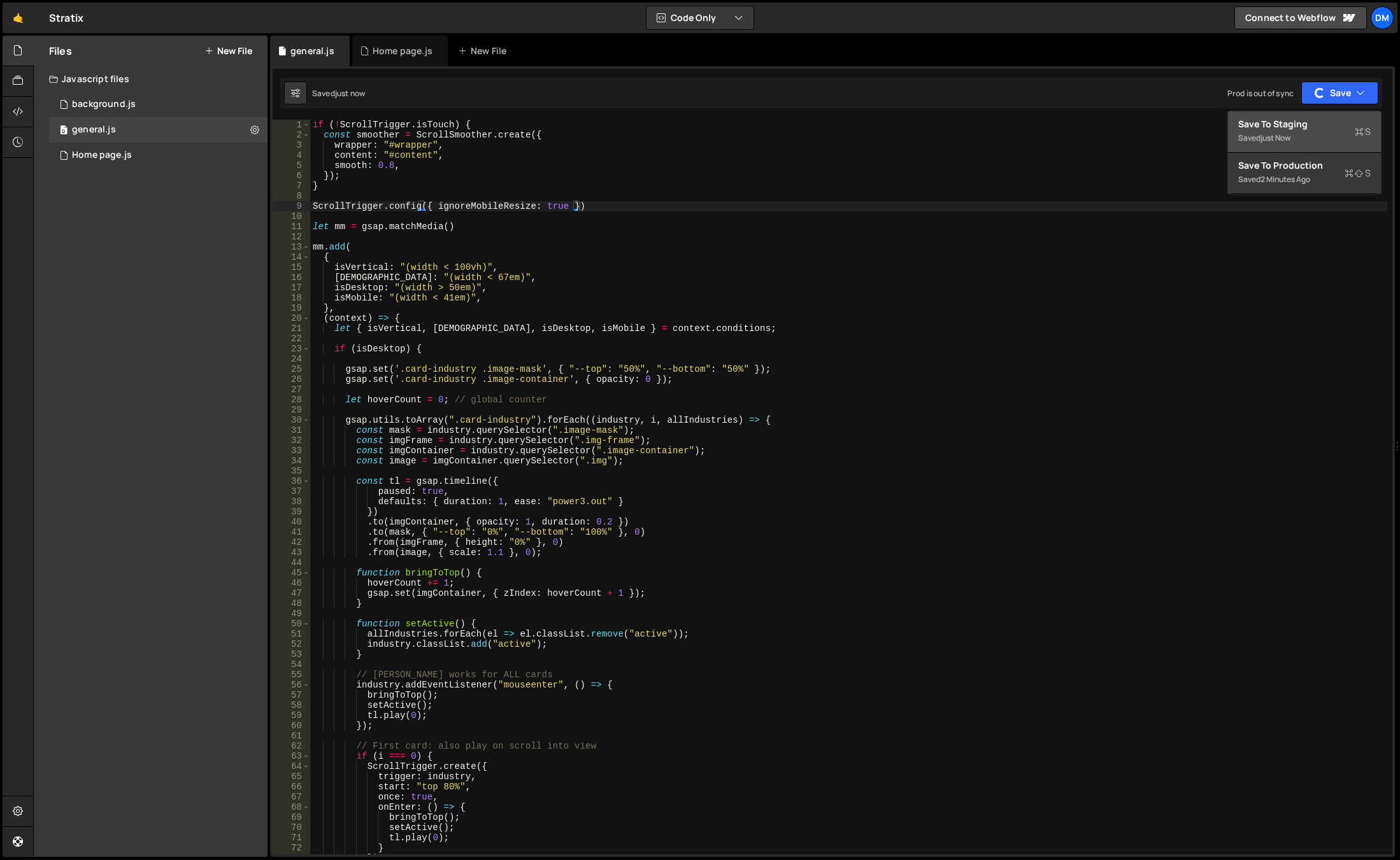
click at [1283, 134] on div "just now" at bounding box center [1275, 138] width 30 height 11
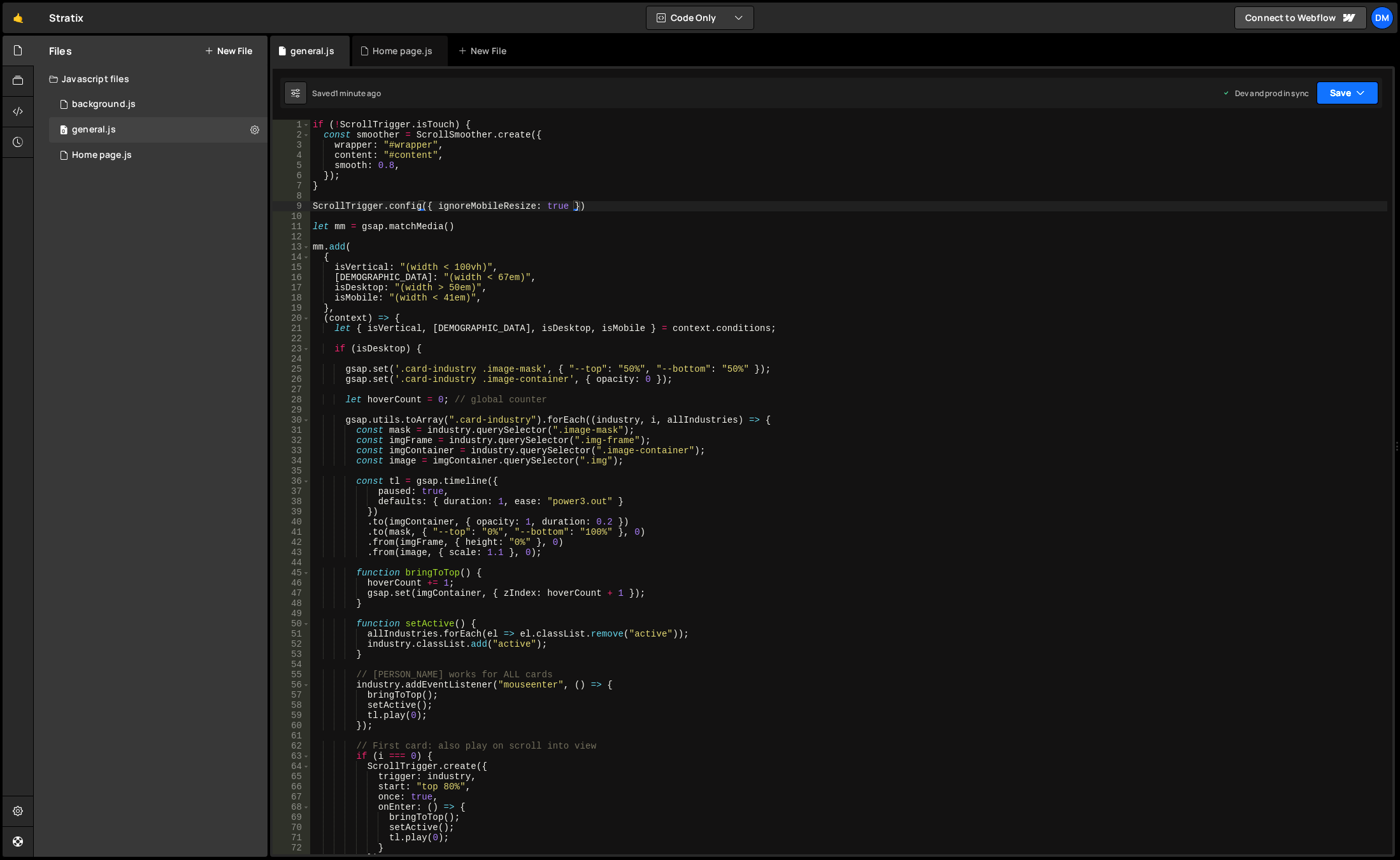
click at [1316, 86] on div "Dev and prod in sync Upgrade to Edit Save Save to Staging S Saved 1 minute ago …" at bounding box center [1300, 93] width 156 height 23
click at [1329, 89] on button "Save" at bounding box center [1347, 93] width 62 height 23
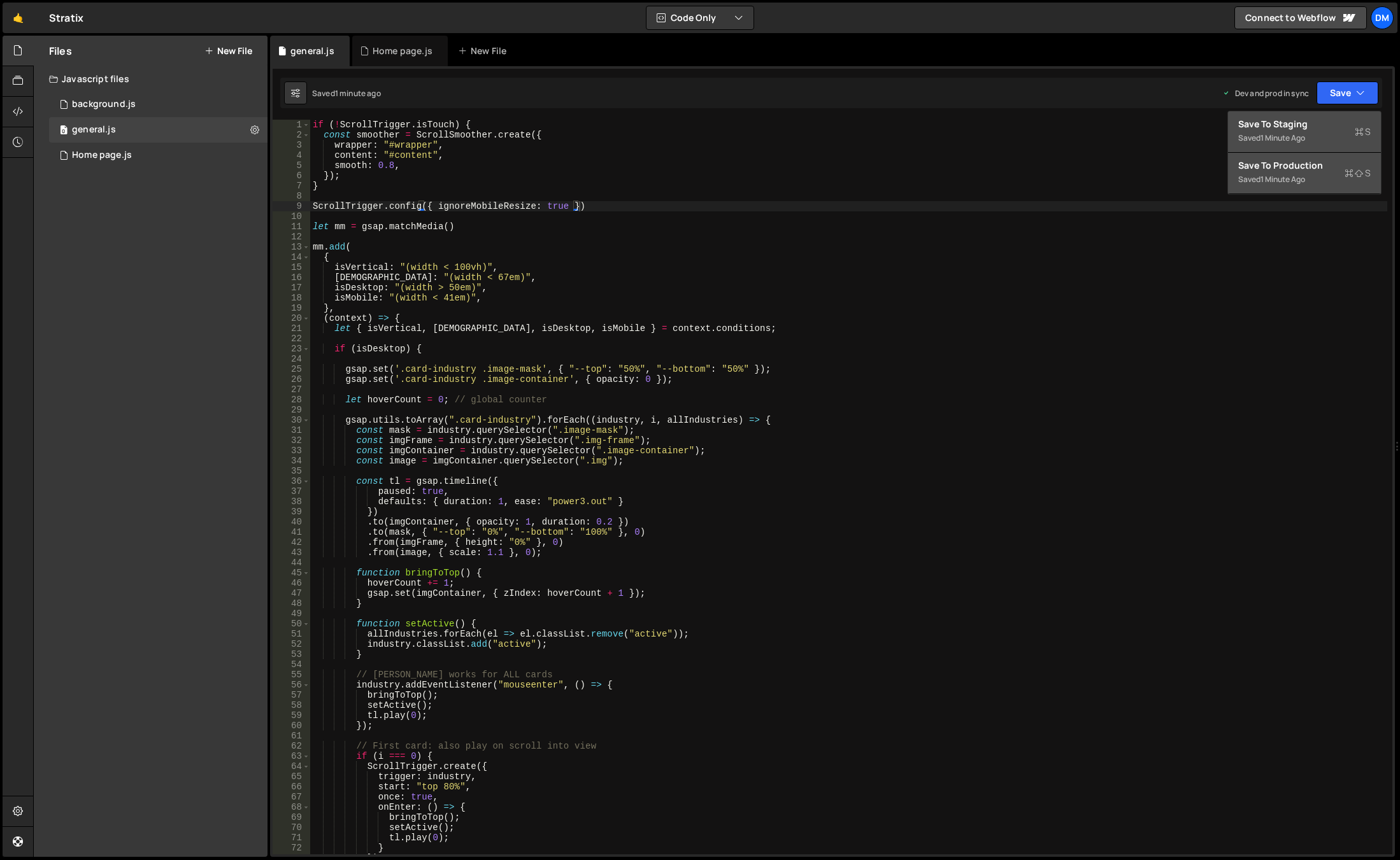
click at [1305, 156] on button "Save to Production S Saved 1 minute ago" at bounding box center [1304, 173] width 152 height 42
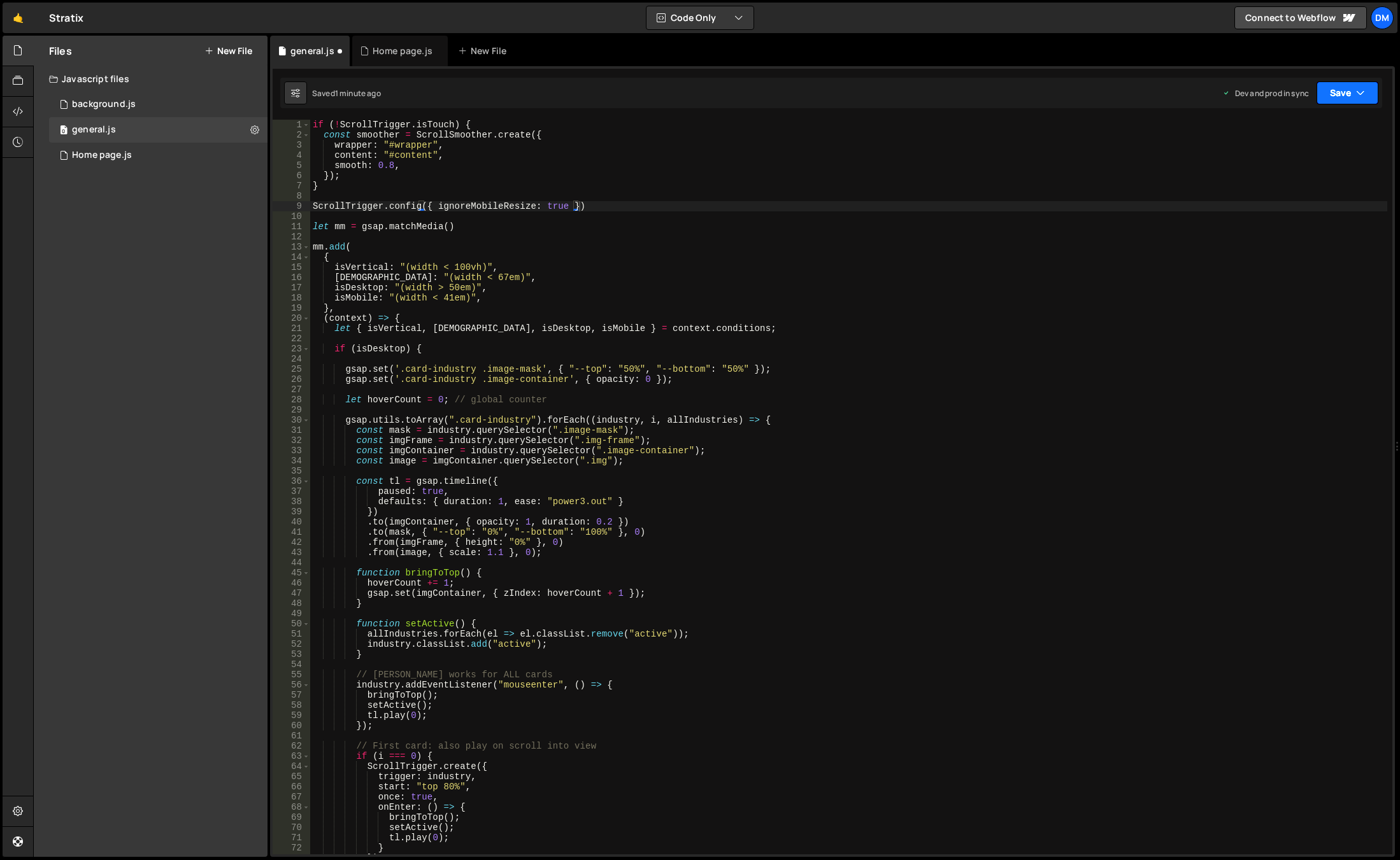
click at [1335, 92] on button "Save" at bounding box center [1347, 93] width 62 height 23
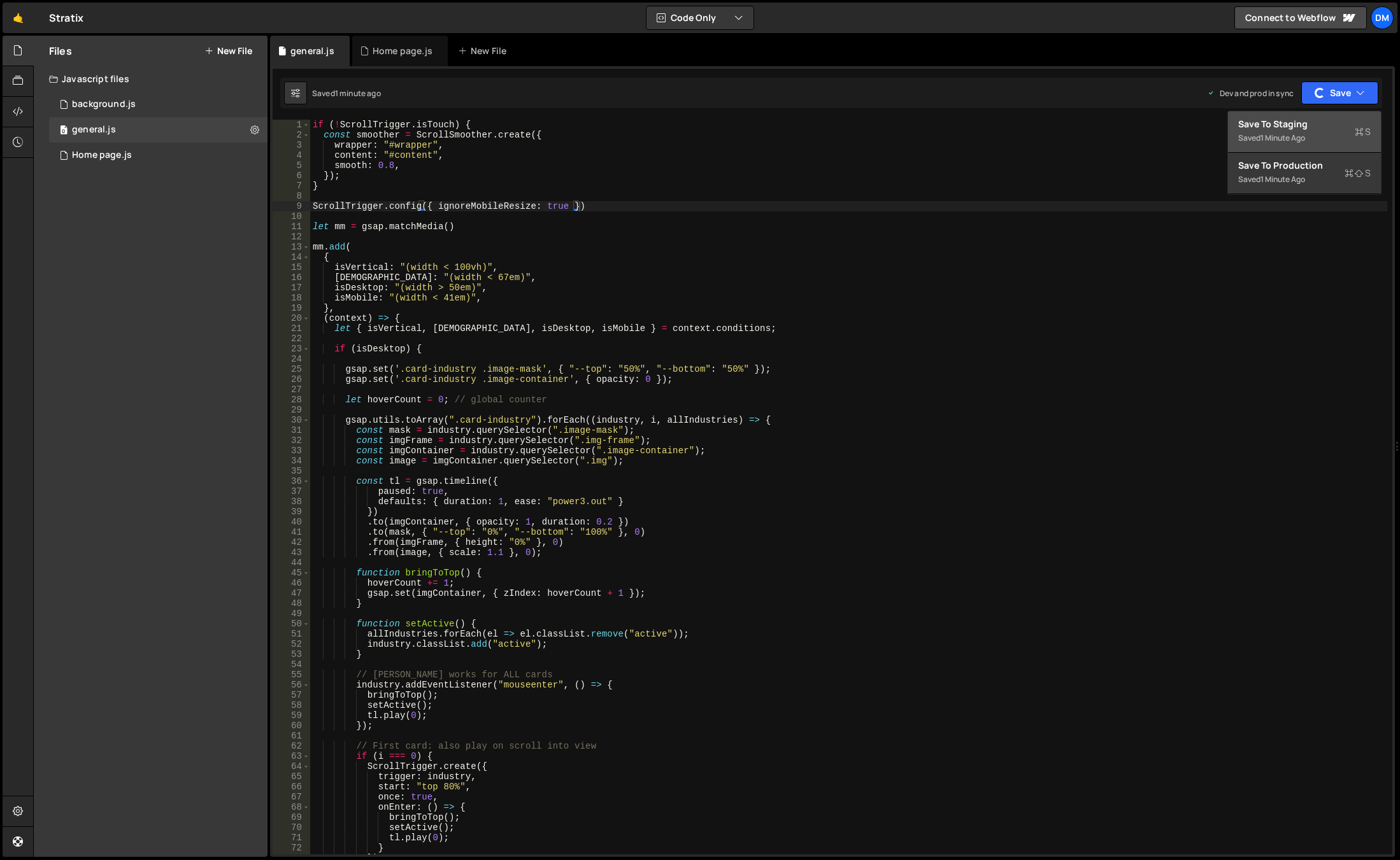
drag, startPoint x: 1289, startPoint y: 128, endPoint x: 758, endPoint y: 134, distance: 531.0
click at [1289, 129] on div "Save to Staging S" at bounding box center [1304, 124] width 132 height 13
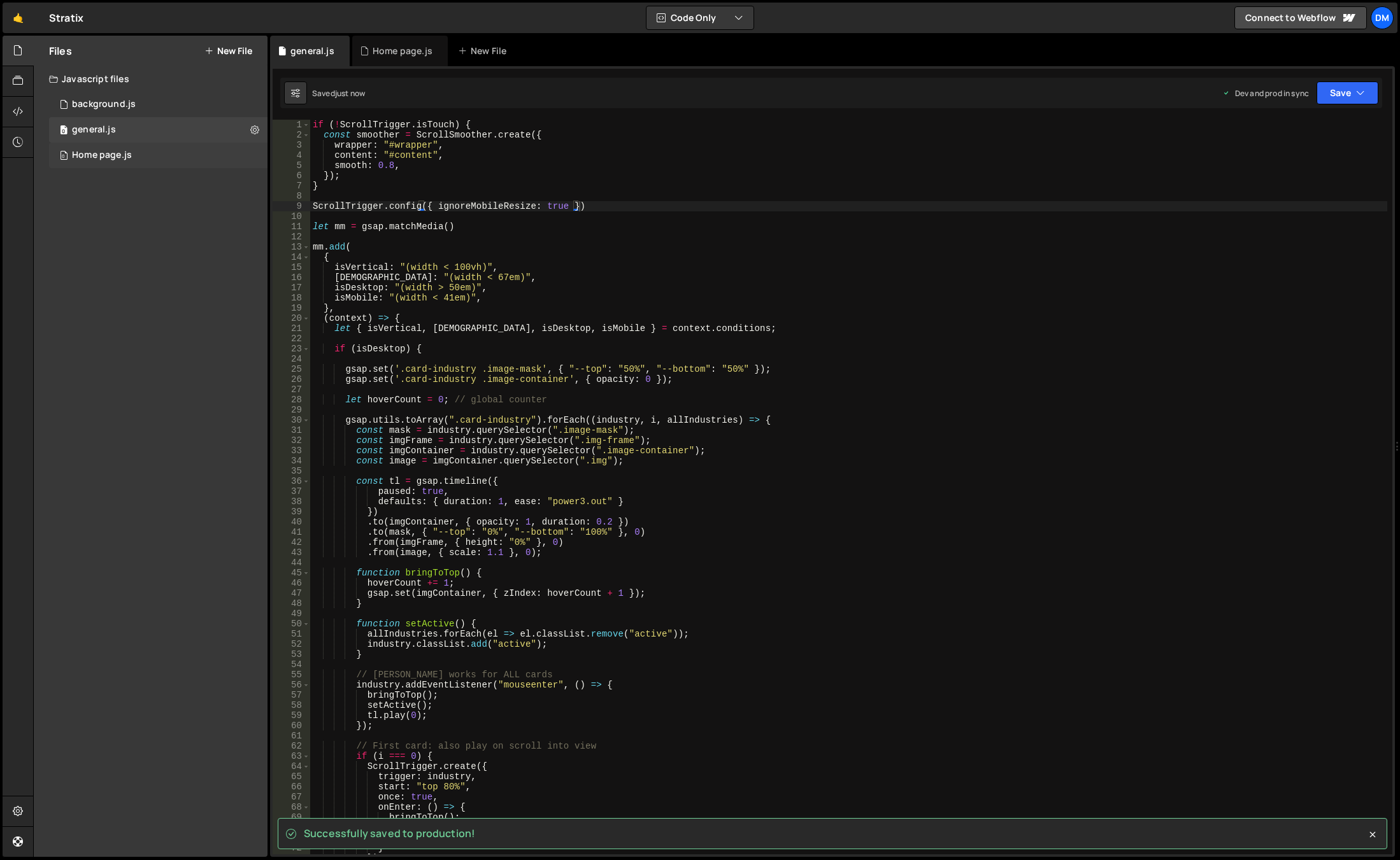
click at [163, 156] on div "0 Home page.js 0" at bounding box center [158, 155] width 219 height 25
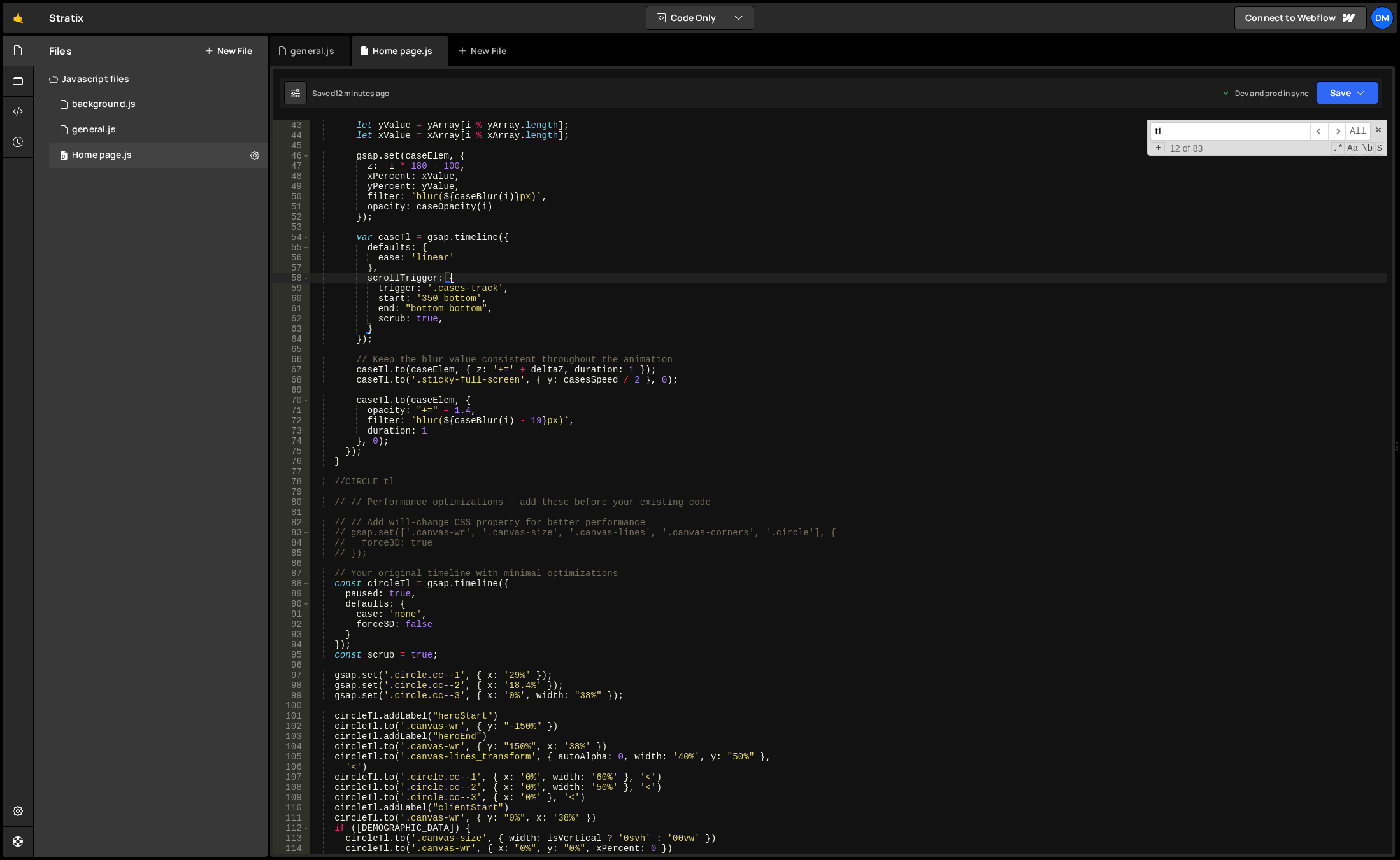
click at [577, 279] on div "var caseBlur = gsap . utils . mapRange ( 0 , caseNumber , 0 , 18 ) ; let yValue…" at bounding box center [849, 487] width 1077 height 755
click at [421, 624] on div "var caseBlur = gsap . utils . mapRange ( 0 , caseNumber , 0 , 18 ) ; let yValue…" at bounding box center [849, 487] width 1077 height 755
click at [774, 428] on div "var caseBlur = gsap . utils . mapRange ( 0 , caseNumber , 0 , 18 ) ; let yValue…" at bounding box center [849, 487] width 1077 height 755
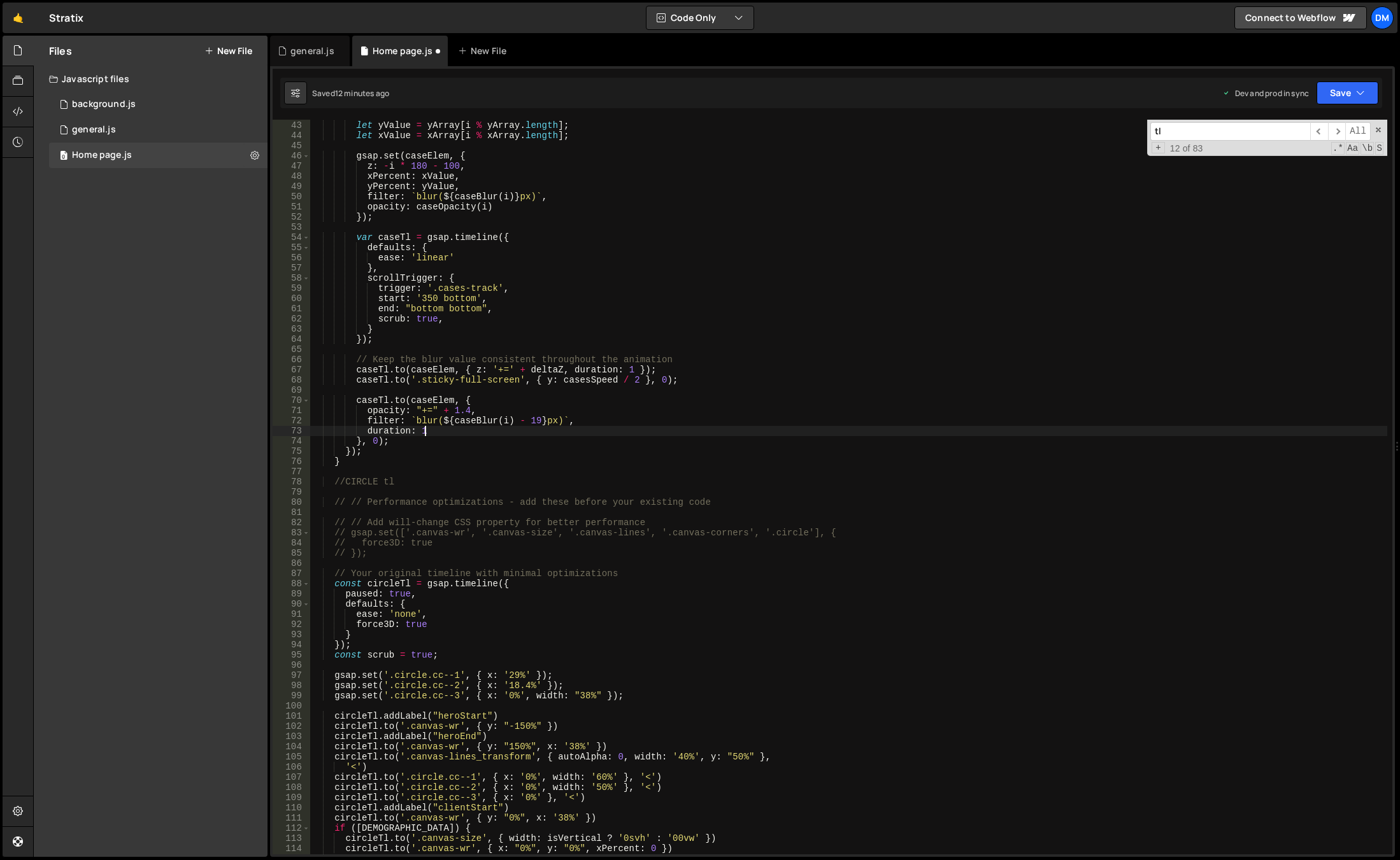
click at [1306, 92] on div "Dev and prod in sync" at bounding box center [1266, 94] width 86 height 11
click at [1343, 105] on div "Saved 12 minutes ago Dev and prod in sync Upgrade to Edit Save Save to Staging …" at bounding box center [830, 93] width 1101 height 31
click at [1337, 93] on button "Save" at bounding box center [1347, 93] width 62 height 23
click at [1306, 139] on div "12 minutes ago" at bounding box center [1286, 138] width 53 height 11
click at [1350, 93] on button "Save" at bounding box center [1347, 93] width 62 height 23
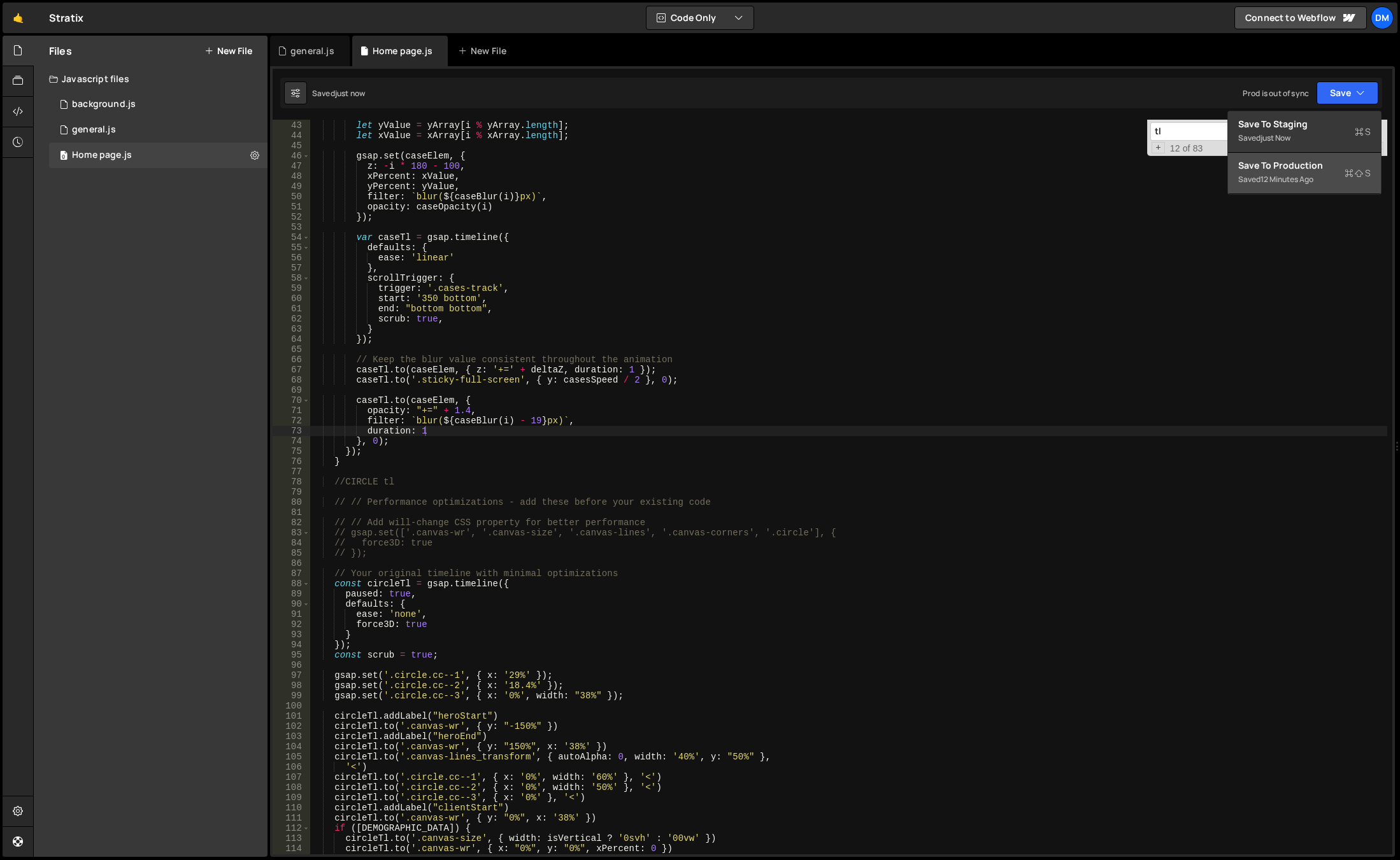
click at [1308, 171] on div "Save to Production S" at bounding box center [1304, 166] width 132 height 13
click at [1375, 127] on span at bounding box center [1377, 130] width 9 height 9
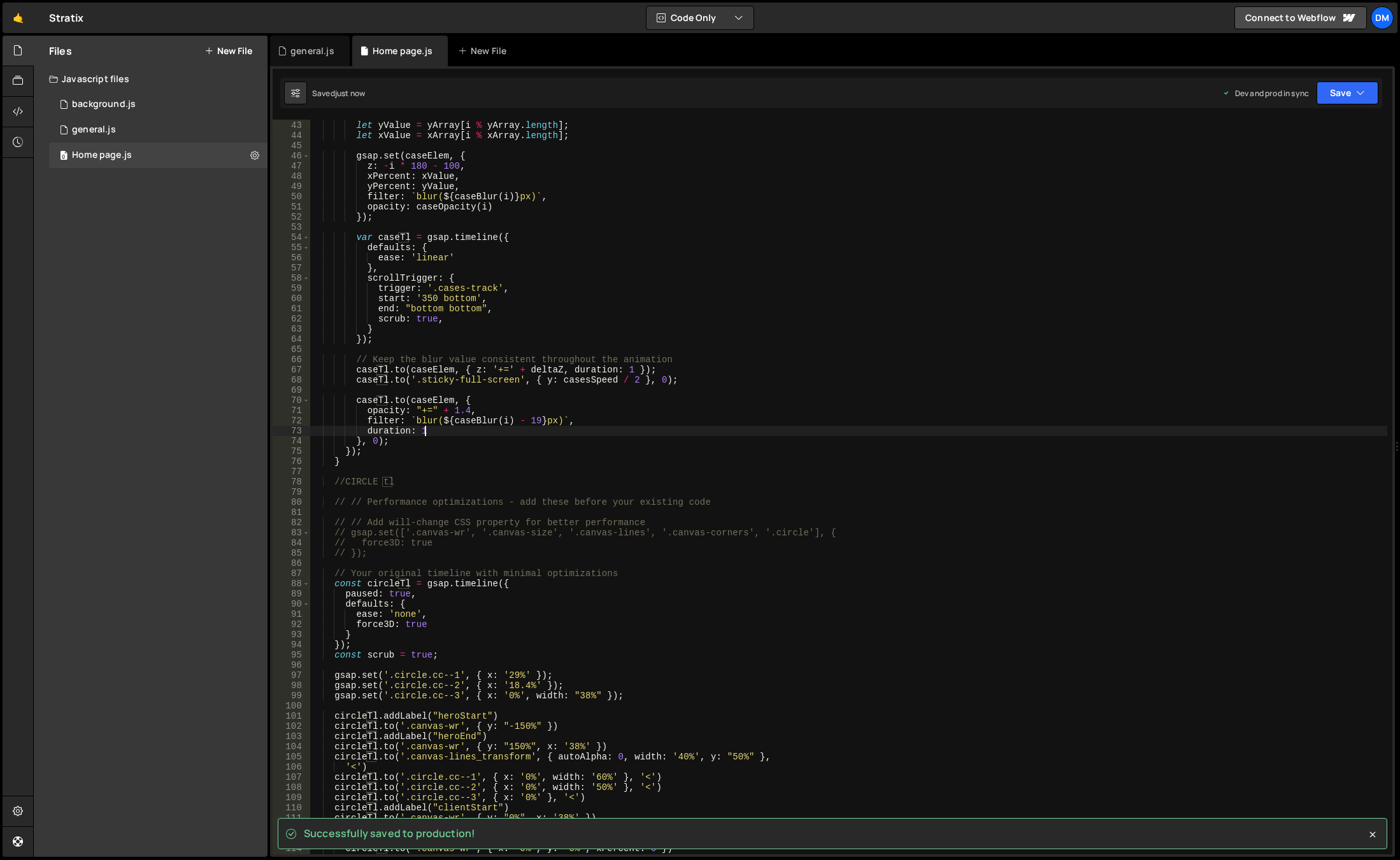
click at [1239, 250] on div "var caseBlur = gsap . utils . mapRange ( 0 , caseNumber , 0 , 18 ) ; let yValue…" at bounding box center [849, 487] width 1077 height 755
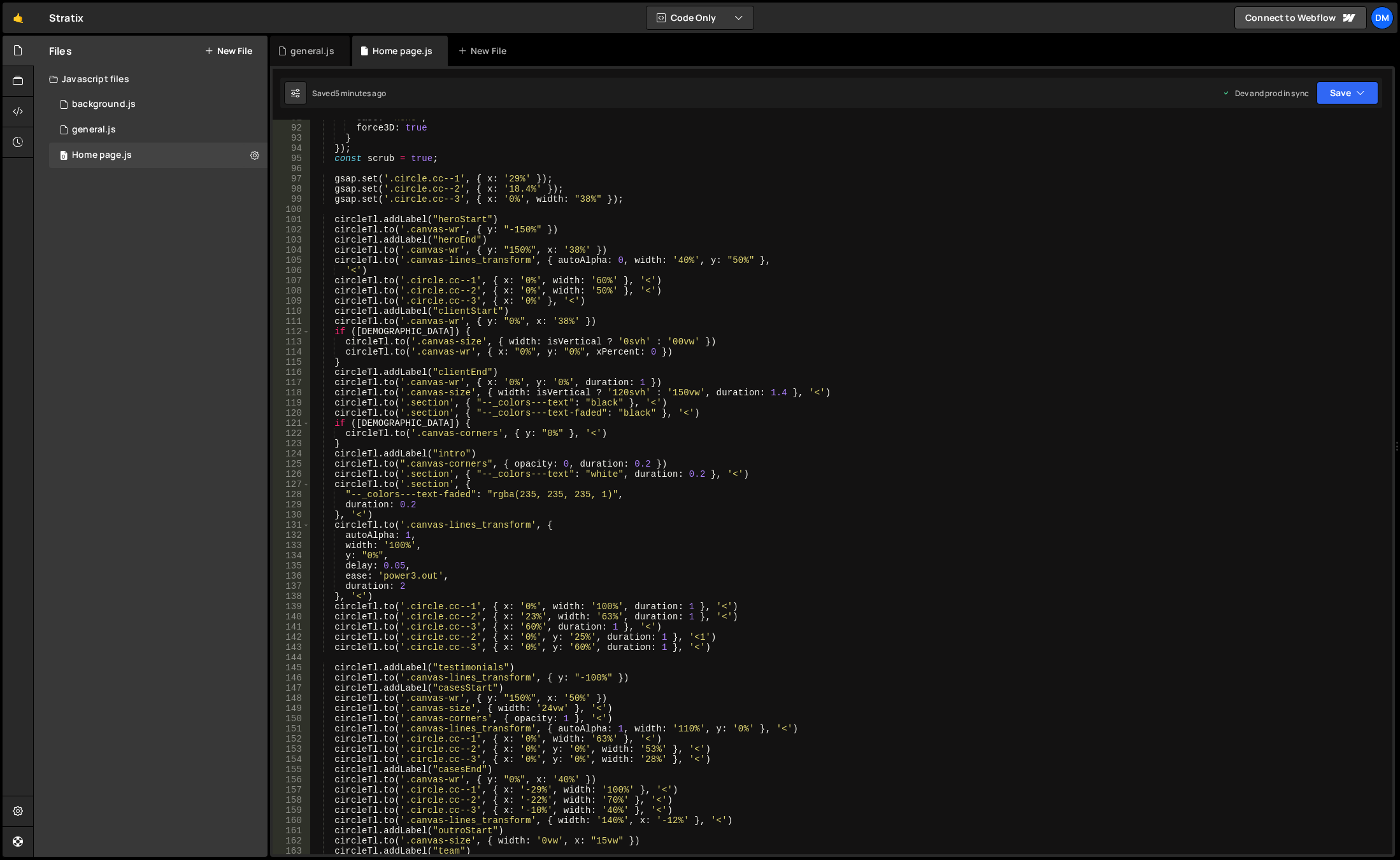
scroll to position [924, 0]
click at [563, 454] on div "ease : 'none' , force3D : true } }) ; const scrub = true ; gsap . set ( '.circl…" at bounding box center [849, 490] width 1077 height 755
click at [413, 506] on div "ease : 'none' , force3D : true } }) ; const scrub = true ; gsap . set ( '.circl…" at bounding box center [849, 490] width 1077 height 755
drag, startPoint x: 367, startPoint y: 592, endPoint x: 386, endPoint y: 604, distance: 22.5
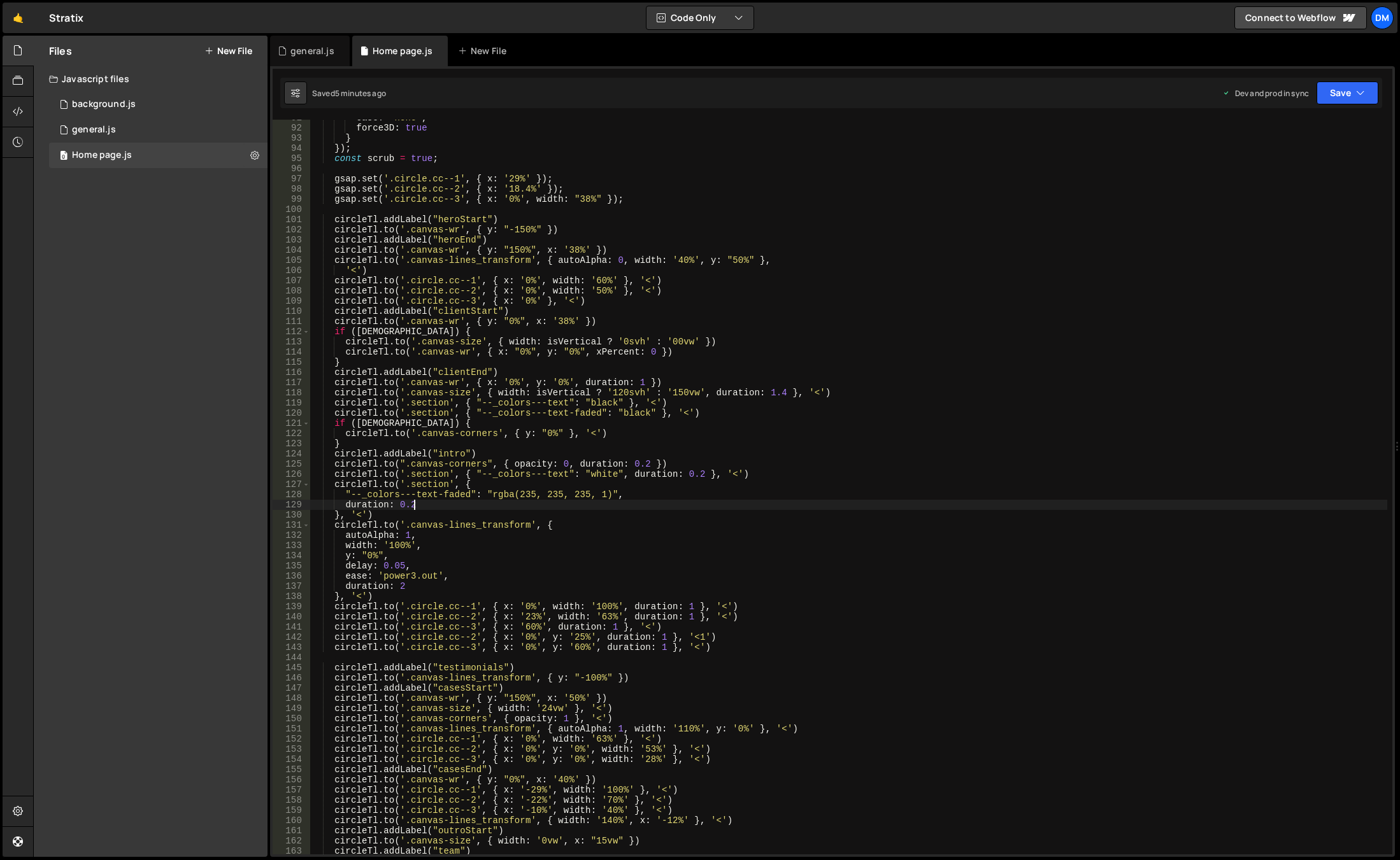
click at [367, 592] on div "ease : 'none' , force3D : true } }) ; const scrub = true ; gsap . set ( '.circl…" at bounding box center [849, 490] width 1077 height 755
drag, startPoint x: 432, startPoint y: 566, endPoint x: 262, endPoint y: 568, distance: 170.0
click at [263, 568] on div "Files New File Javascript files 0 background.js 0 0 general.js 0 0 Home page.js…" at bounding box center [716, 447] width 1366 height 822
type textarea "delay: 0.05,"
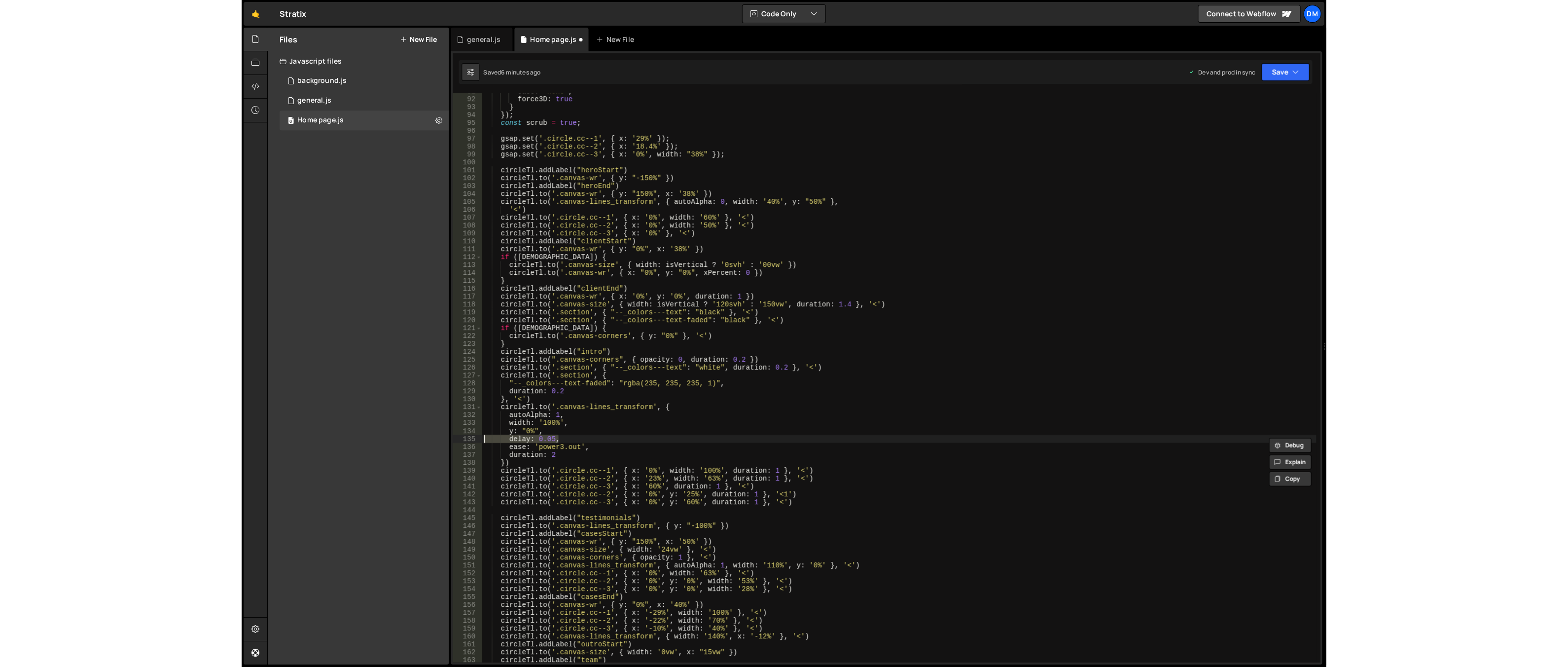
scroll to position [0, 0]
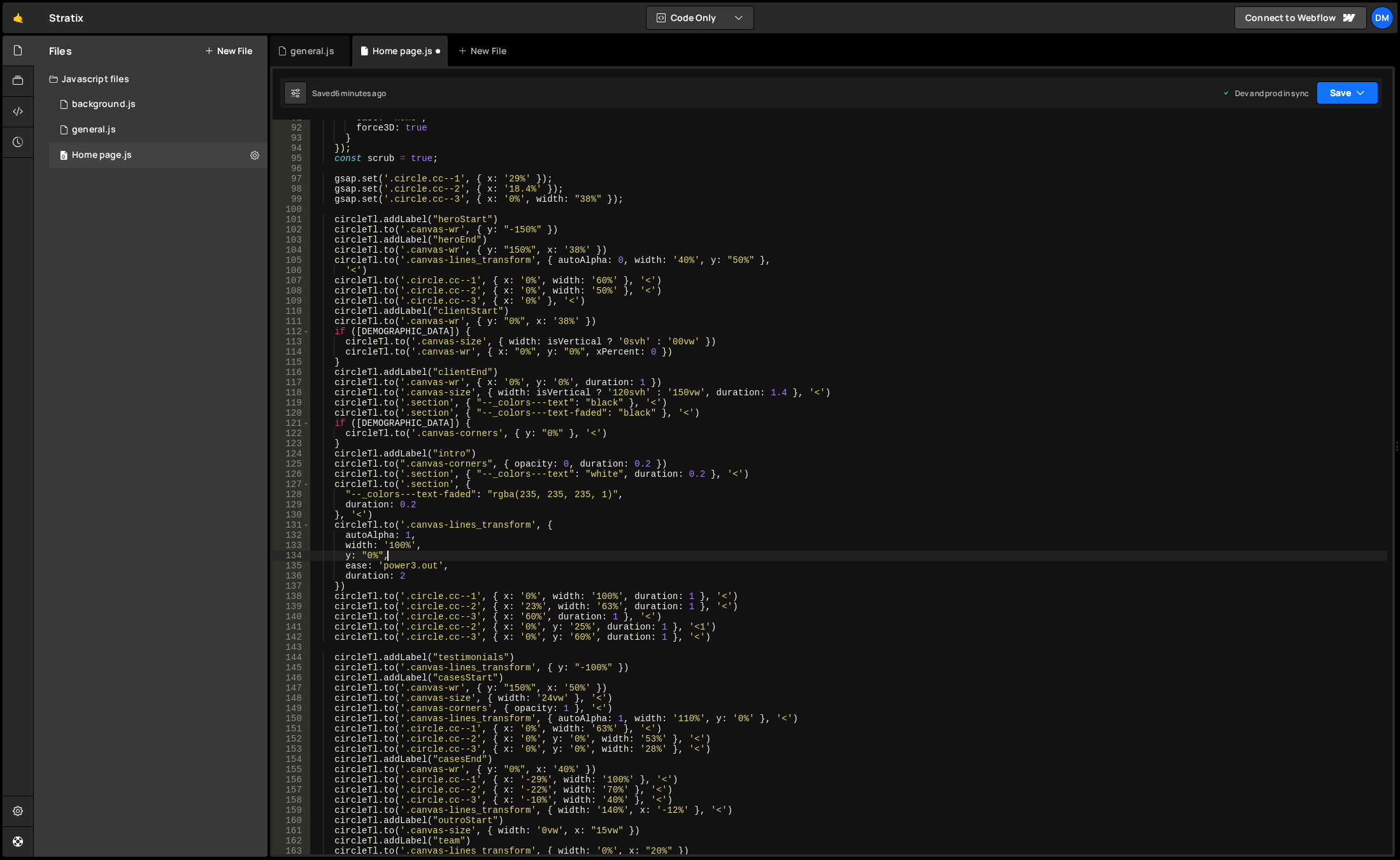
click at [1352, 94] on button "Save" at bounding box center [1347, 93] width 62 height 23
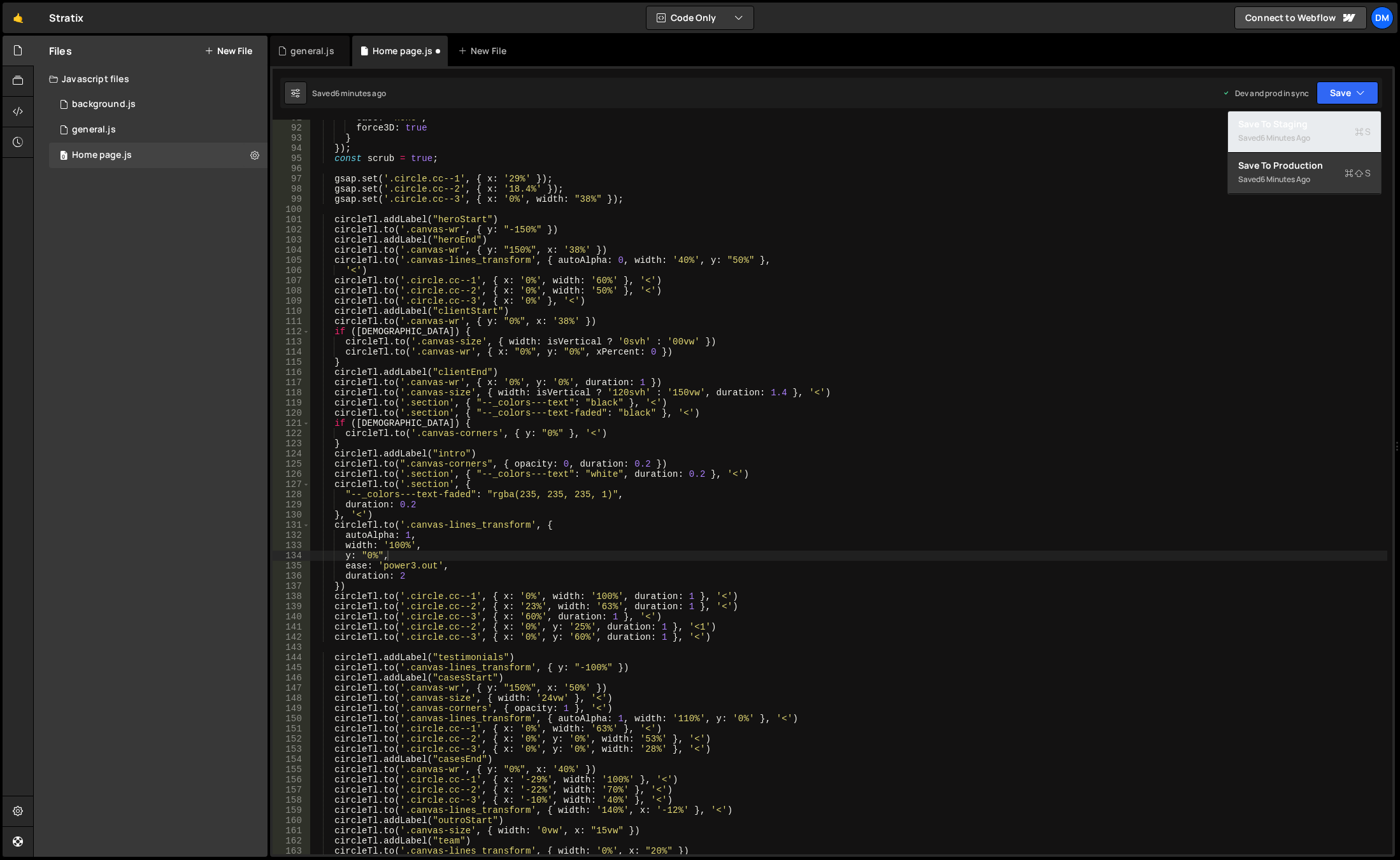
click at [1317, 126] on div "Save to Staging S" at bounding box center [1304, 124] width 132 height 13
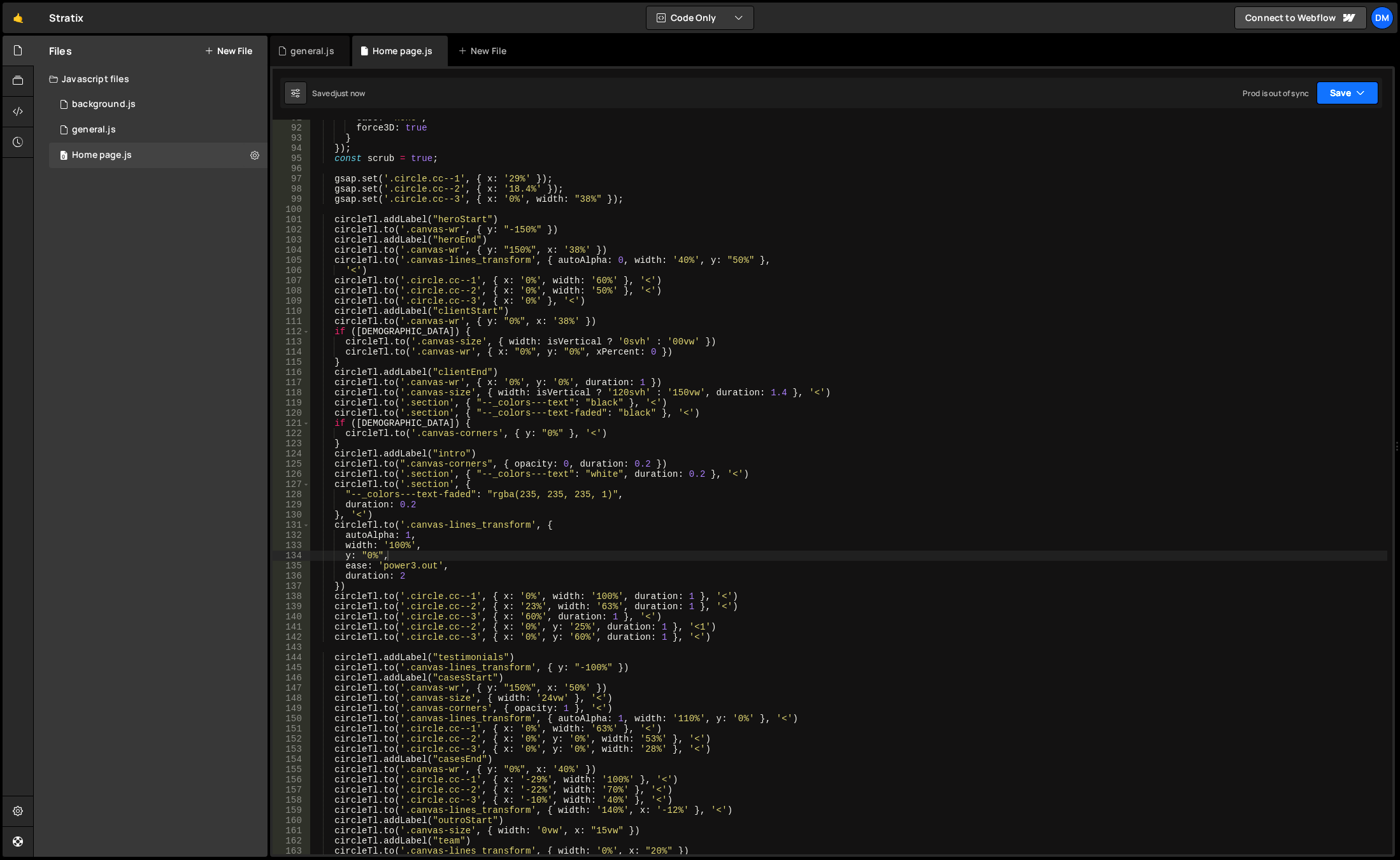
click at [1345, 92] on button "Save" at bounding box center [1347, 93] width 62 height 23
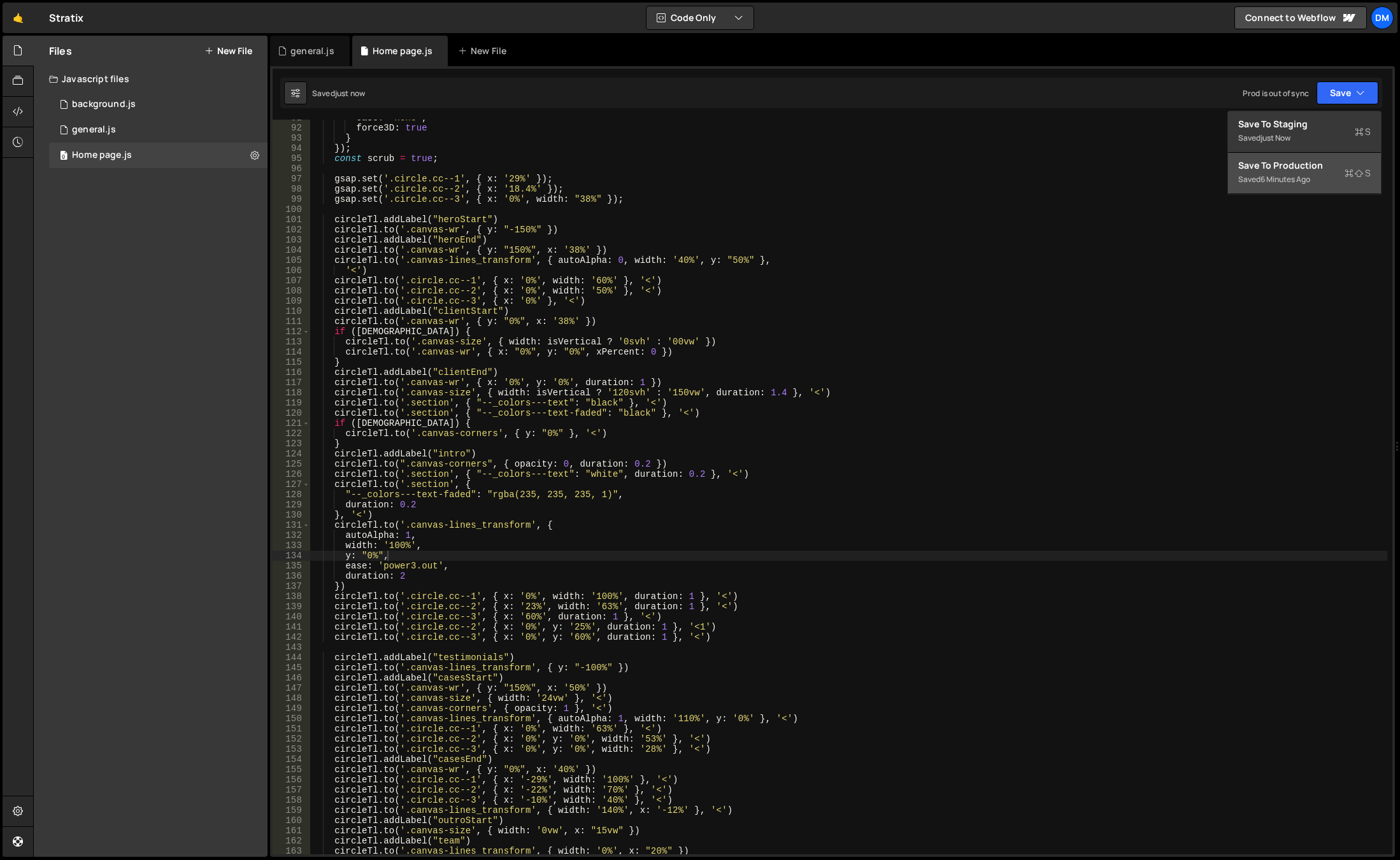
click at [1316, 175] on div "Saved 6 minutes ago" at bounding box center [1304, 179] width 132 height 15
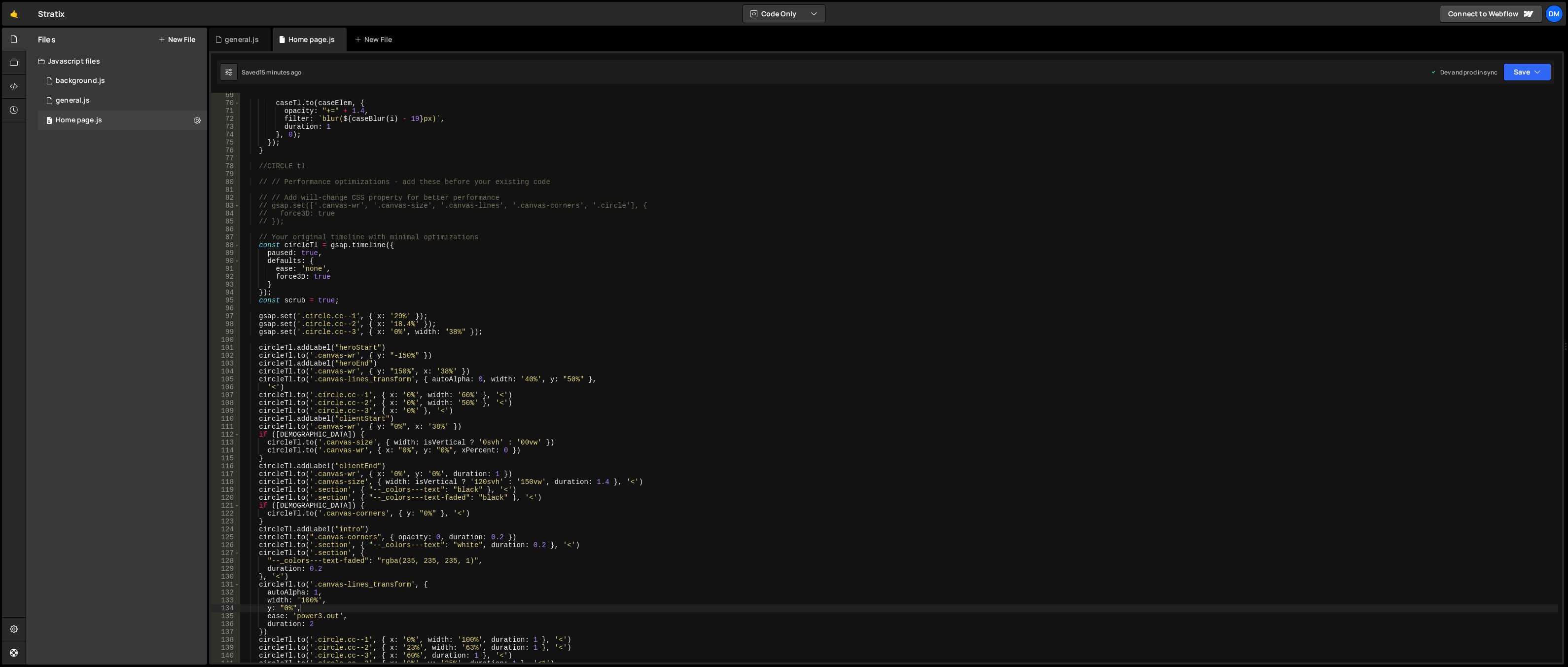
scroll to position [627, 0]
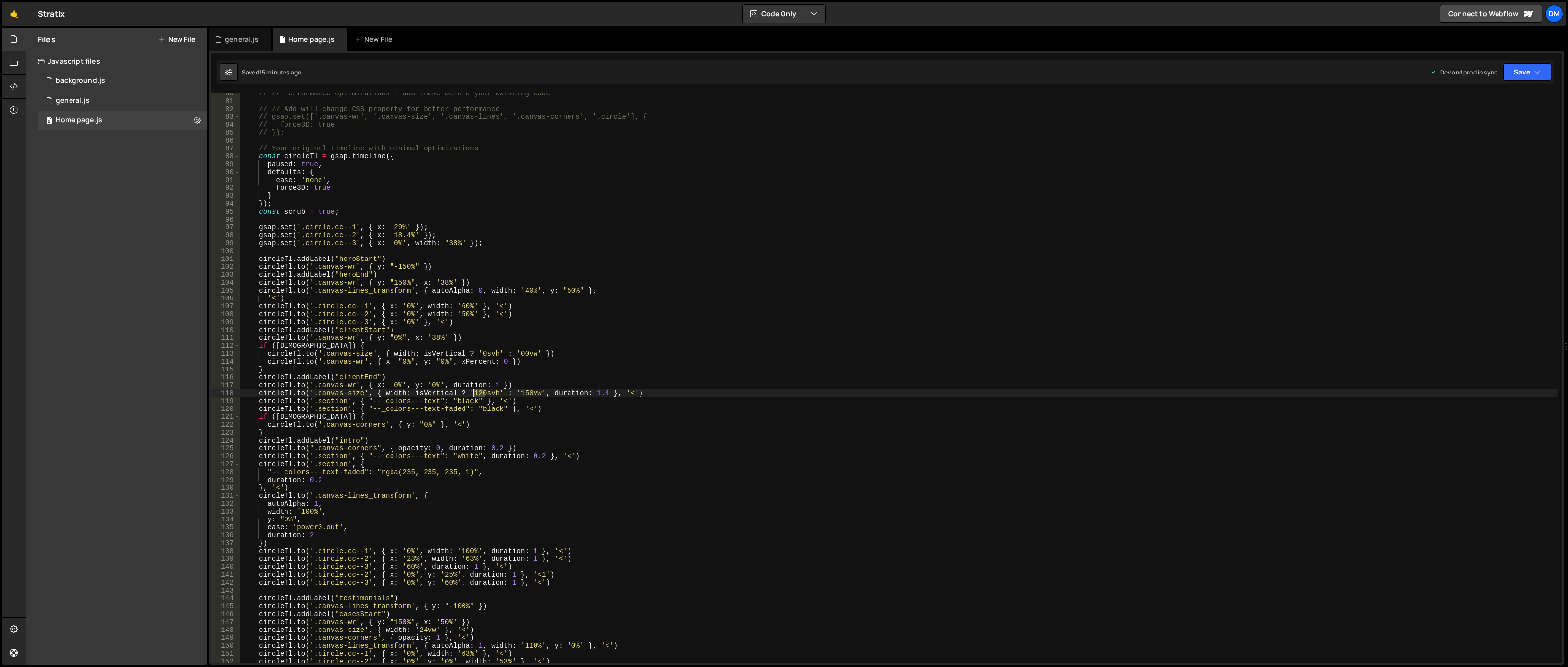
drag, startPoint x: 485, startPoint y: 394, endPoint x: 475, endPoint y: 394, distance: 10.0
click at [475, 394] on div "// // Performance optimizations - add these before your existing code // // Add…" at bounding box center [899, 383] width 1318 height 586
click at [484, 355] on div "// // Performance optimizations - add these before your existing code // // Add…" at bounding box center [899, 383] width 1318 height 586
click at [572, 323] on div "// // Performance optimizations - add these before your existing code // // Add…" at bounding box center [899, 383] width 1318 height 586
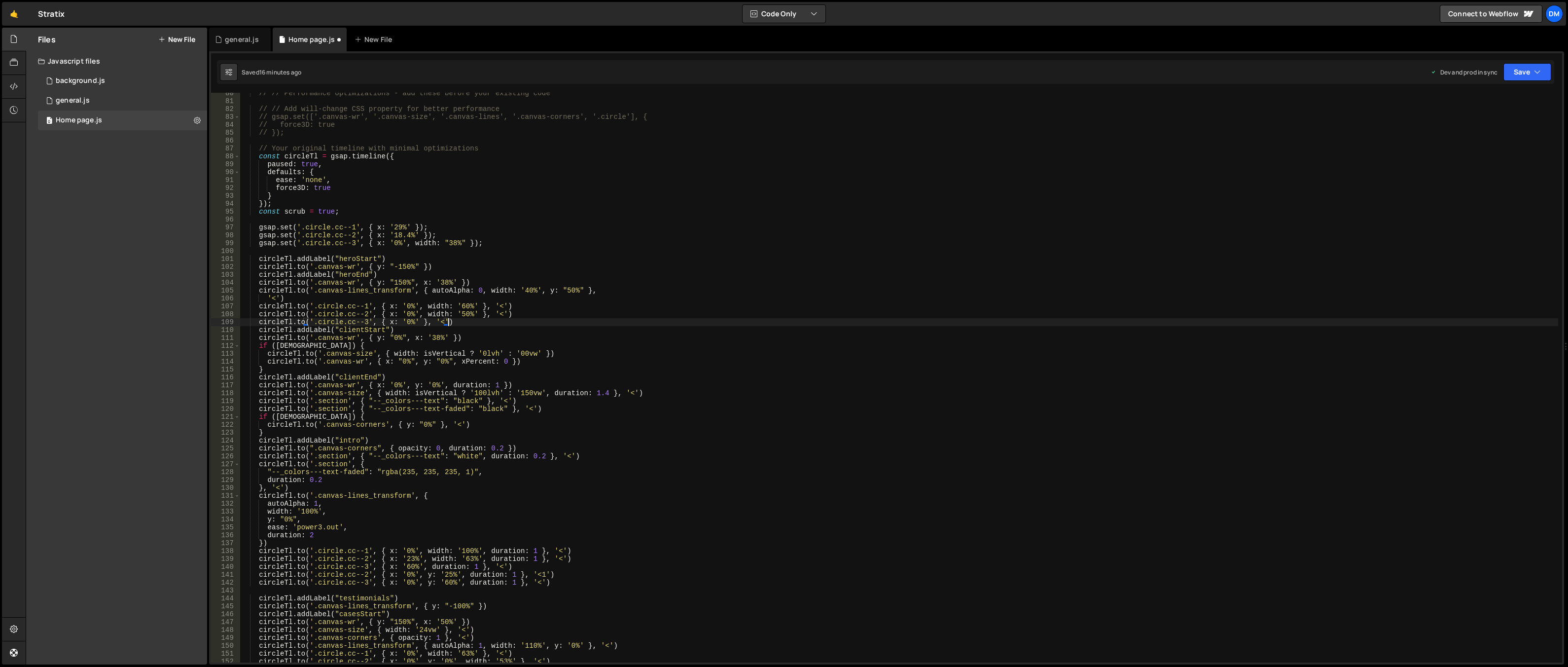
scroll to position [686, 0]
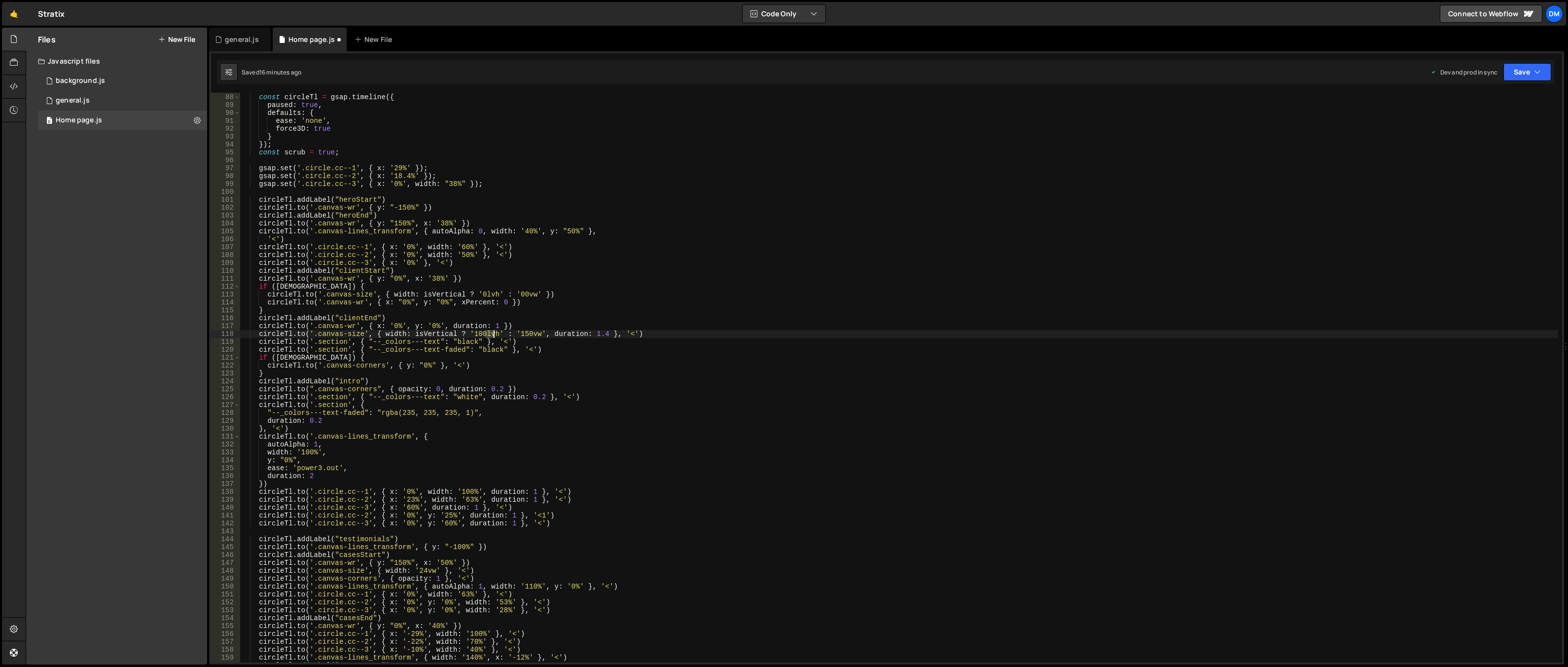
drag, startPoint x: 485, startPoint y: 333, endPoint x: 493, endPoint y: 333, distance: 8.0
click at [493, 333] on div "// Your original timeline with minimal optimizations const circleTl = gsap . ti…" at bounding box center [899, 378] width 1318 height 586
type textarea "[DOMAIN_NAME]('.canvas-size', { width: isVertical ? '100lvh' : '150vw', duratio…"
type input "vh"
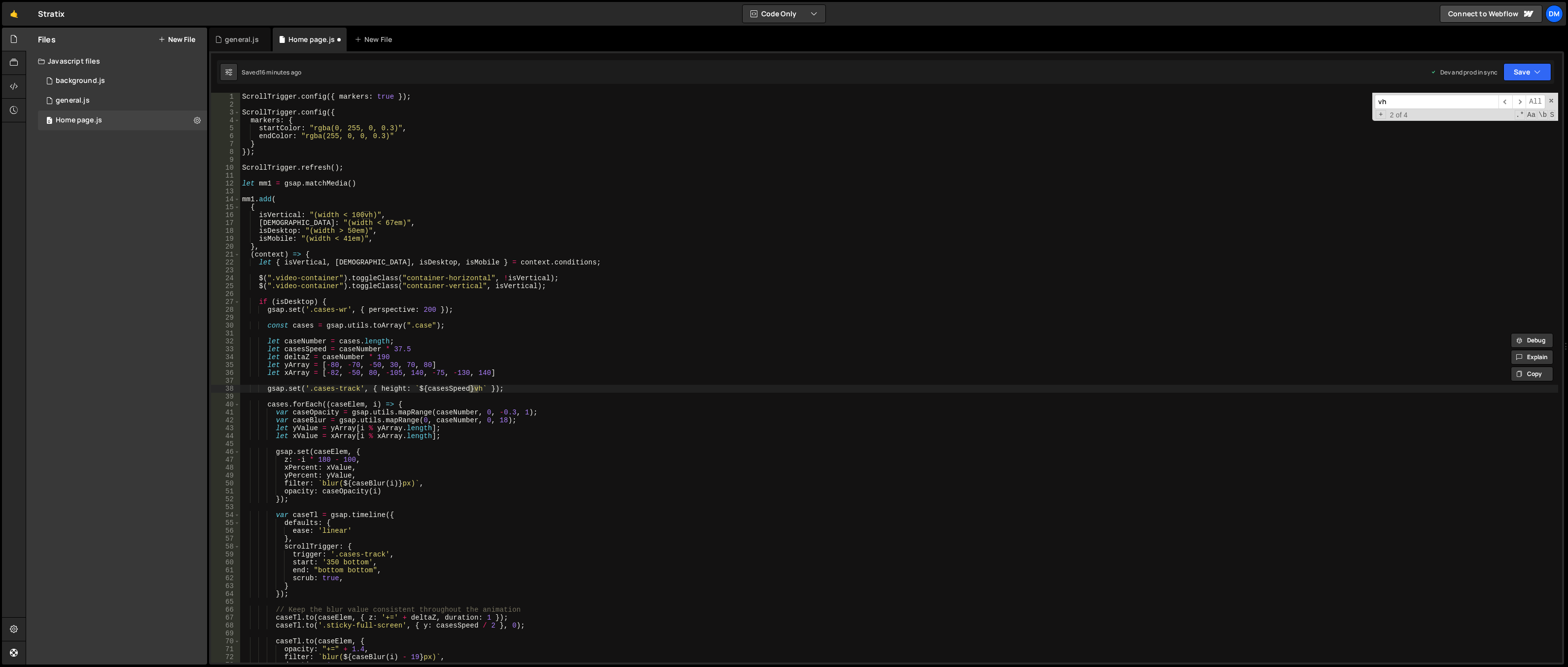
scroll to position [607, 0]
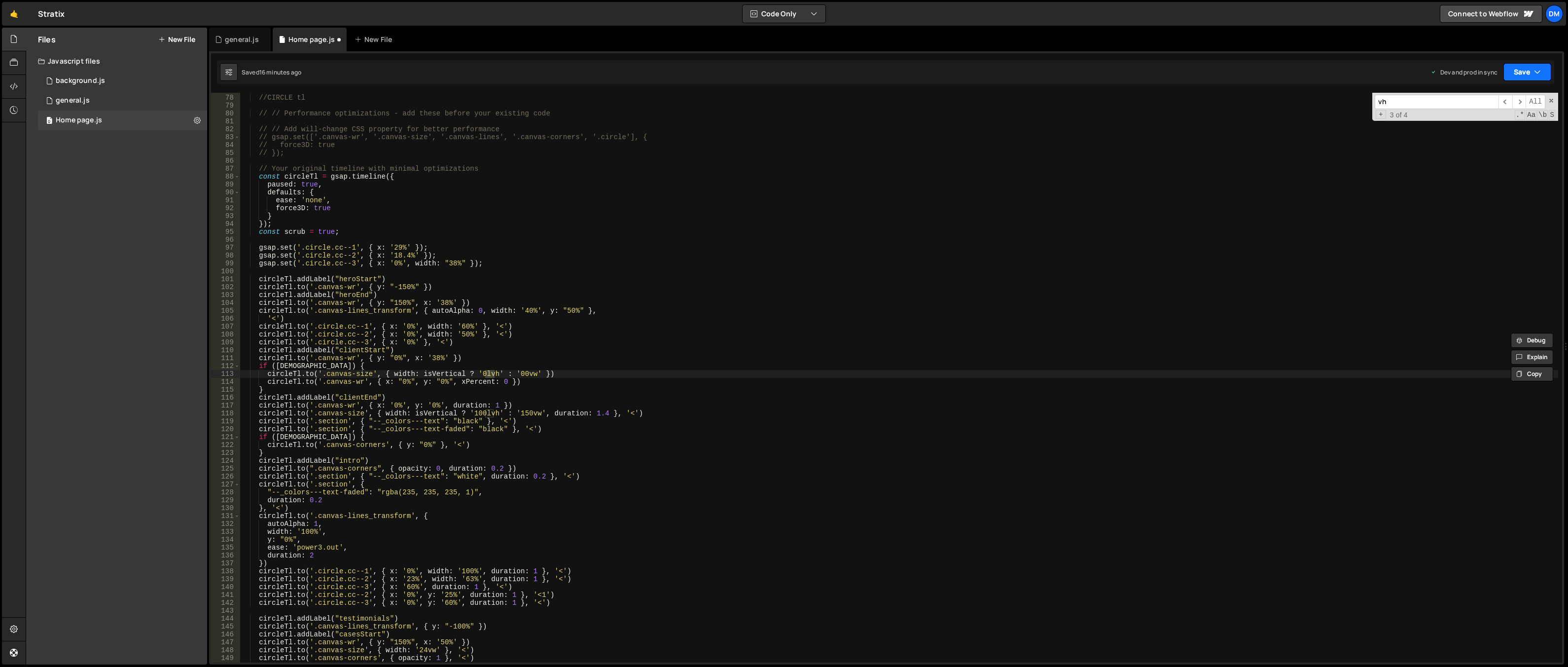
click at [1083, 71] on button "Save" at bounding box center [1527, 72] width 48 height 18
click at [1083, 90] on button "Save to Staging S Saved 16 minutes ago" at bounding box center [1494, 102] width 118 height 32
click at [1083, 66] on button "Save" at bounding box center [1527, 72] width 48 height 18
click at [1083, 135] on div "16 minutes ago" at bounding box center [1480, 139] width 41 height 9
click at [1083, 236] on div "//CIRCLE tl // // Performance optimizations - add these before your existing co…" at bounding box center [899, 379] width 1318 height 586
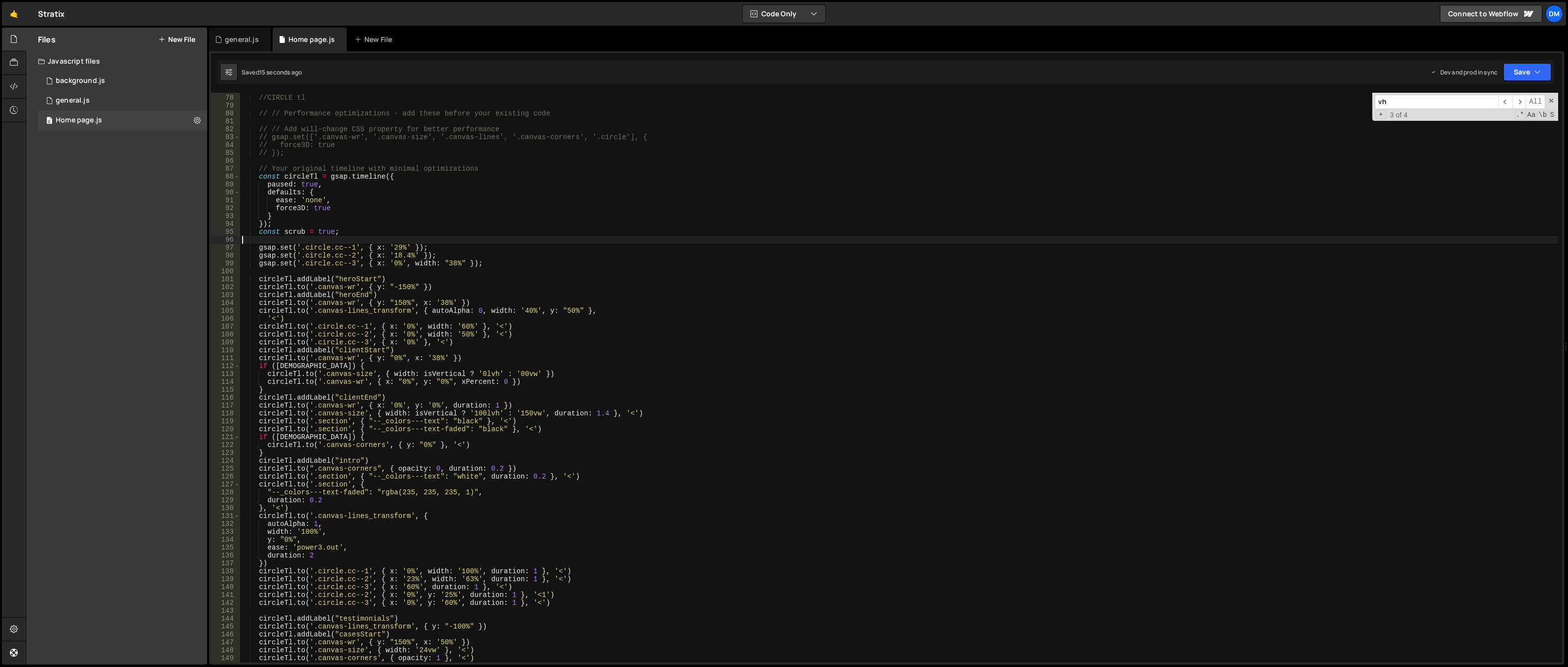
scroll to position [0, 0]
click at [474, 414] on div "//CIRCLE tl // // Performance optimizations - add these before your existing co…" at bounding box center [899, 379] width 1318 height 586
click at [848, 295] on div "//CIRCLE tl // // Performance optimizations - add these before your existing co…" at bounding box center [899, 379] width 1318 height 586
type textarea "circleTl.addLabel("heroEnd")"
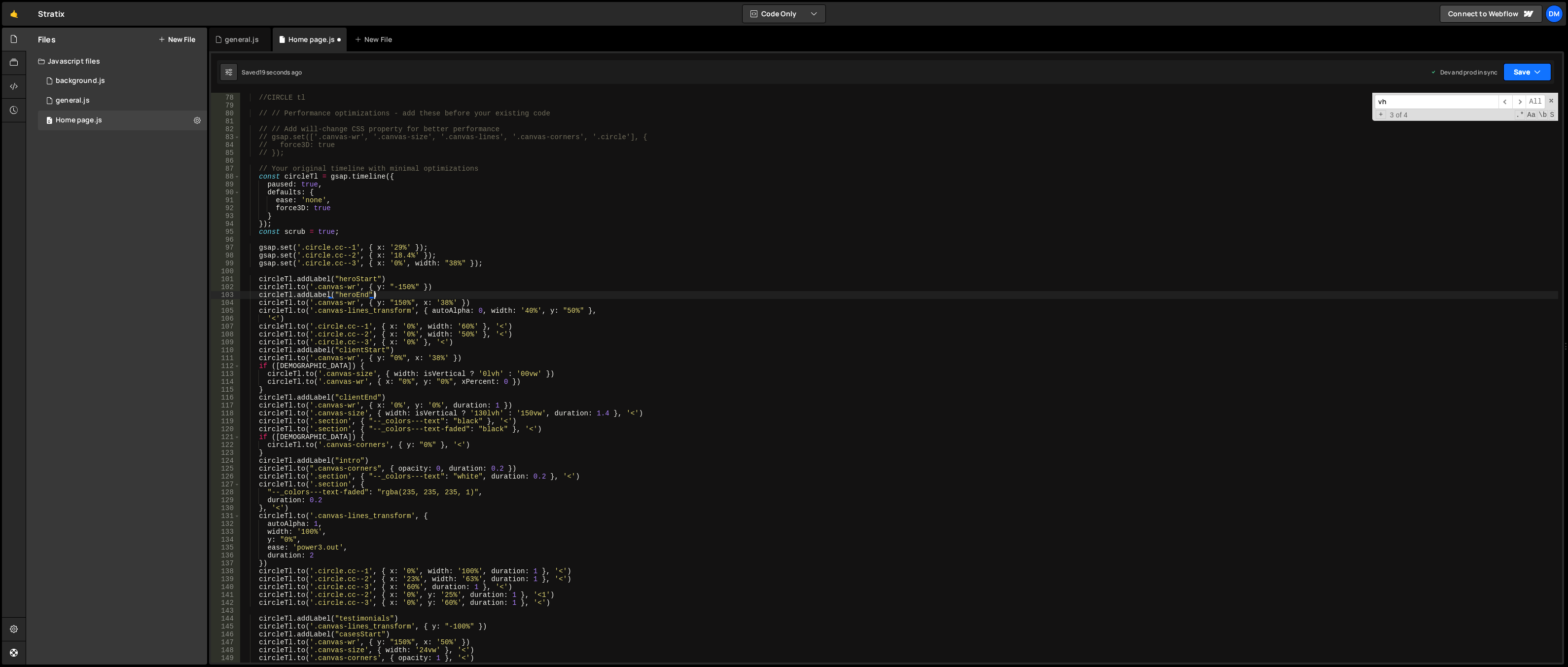
drag, startPoint x: 1527, startPoint y: 67, endPoint x: 1494, endPoint y: 94, distance: 42.6
click at [1083, 67] on button "Save" at bounding box center [1527, 72] width 48 height 18
click at [1083, 102] on div "Saved 19 seconds ago" at bounding box center [1494, 107] width 102 height 12
click at [1083, 76] on button "Save" at bounding box center [1527, 72] width 48 height 18
click at [1083, 133] on div "Save to Production S" at bounding box center [1494, 129] width 102 height 10
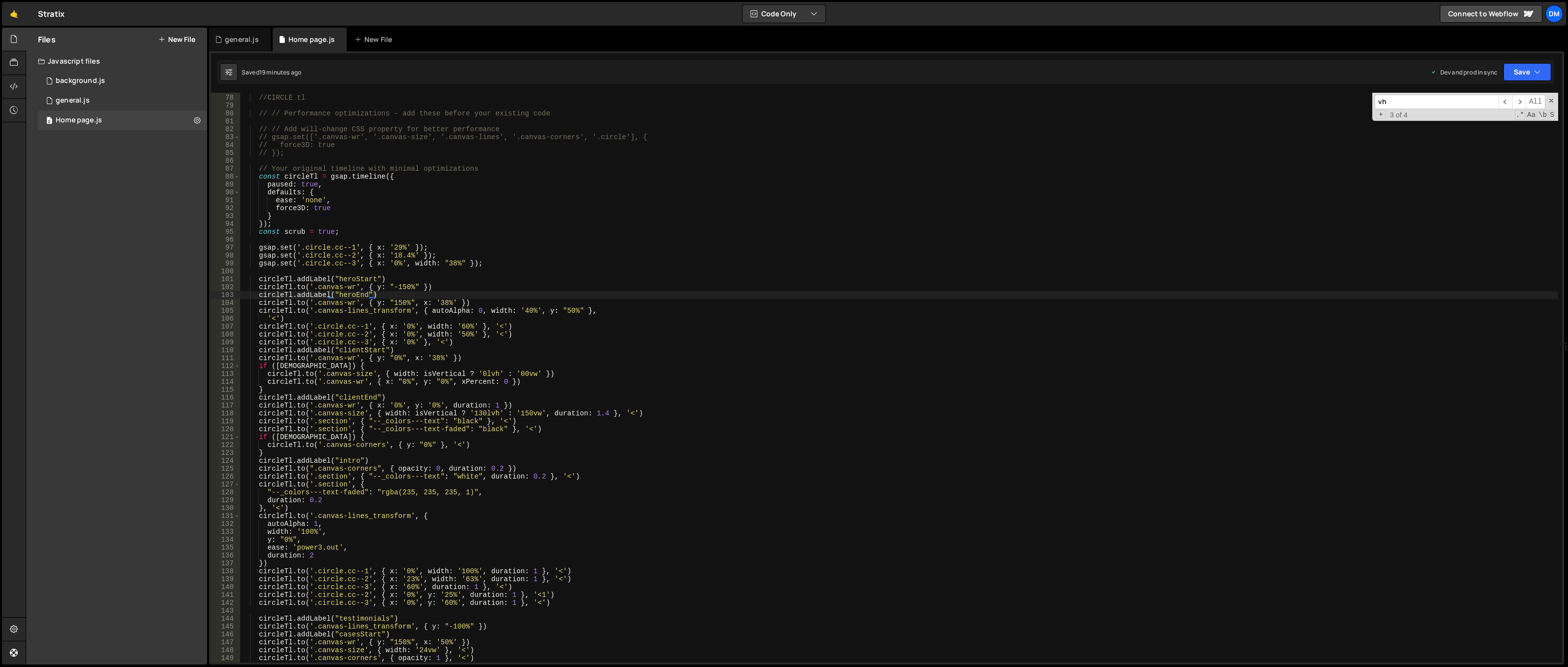
scroll to position [0, 0]
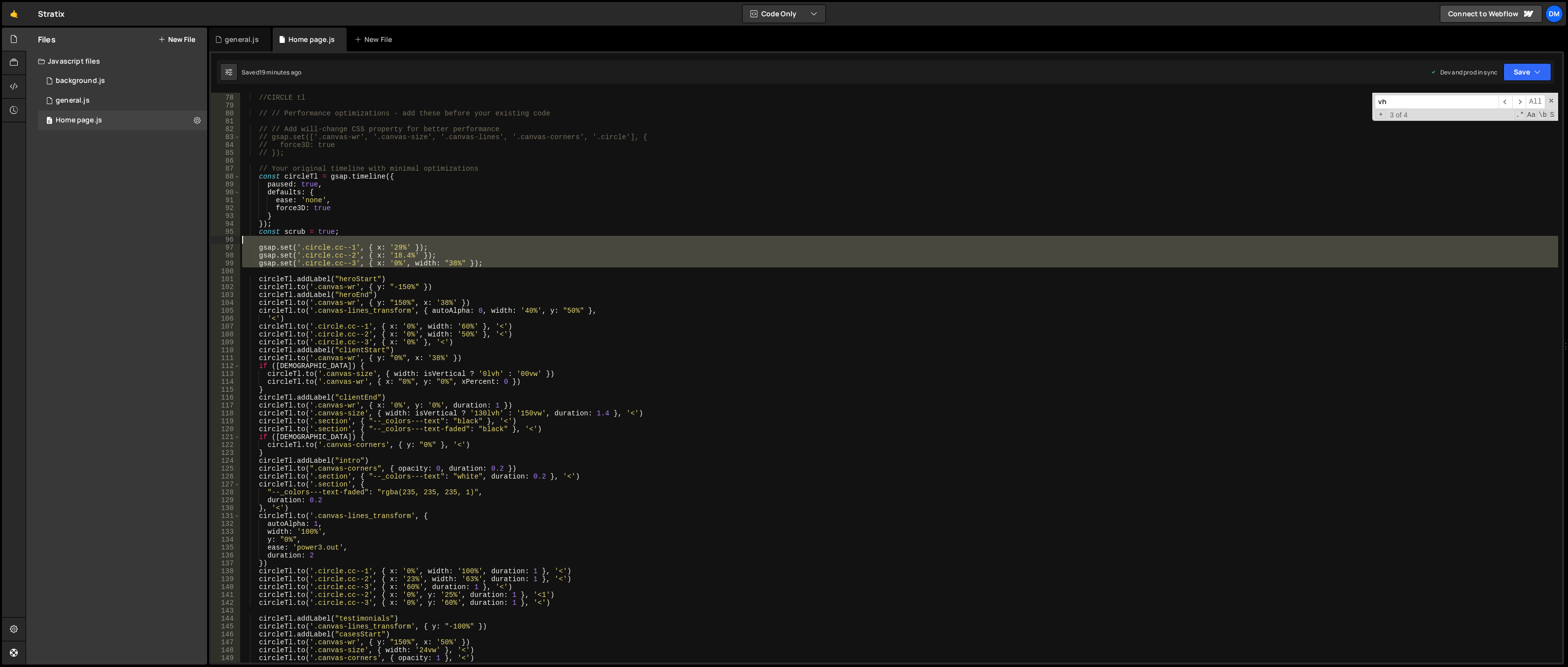
drag, startPoint x: 480, startPoint y: 264, endPoint x: 178, endPoint y: 243, distance: 302.7
click at [178, 243] on div "Files New File Javascript files 0 background.js 0 0 general.js 0 0 Home page.js…" at bounding box center [797, 346] width 1542 height 638
type textarea "gsap.set('.circle.cc--1', { x: '29%' });"
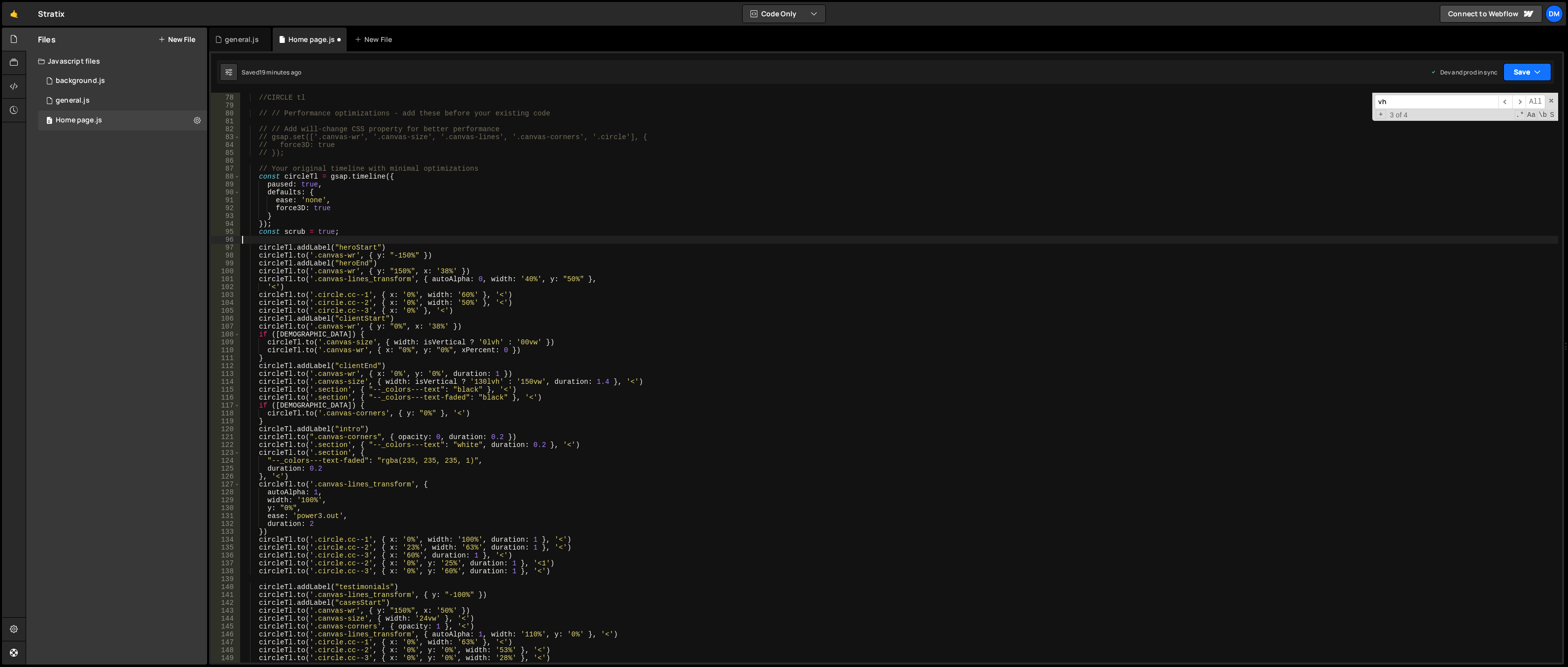
click at [1083, 63] on button "Save" at bounding box center [1527, 72] width 48 height 18
click at [1083, 108] on div "19 minutes ago" at bounding box center [1480, 107] width 41 height 9
click at [1083, 77] on button "Save" at bounding box center [1527, 72] width 48 height 18
click at [1083, 140] on div "19 minutes ago" at bounding box center [1480, 139] width 41 height 9
